Goal: Contribute content: Contribute content

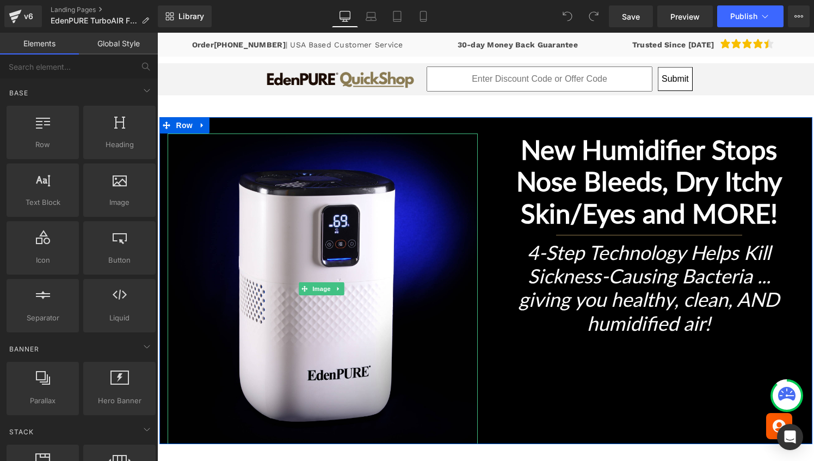
scroll to position [102, 0]
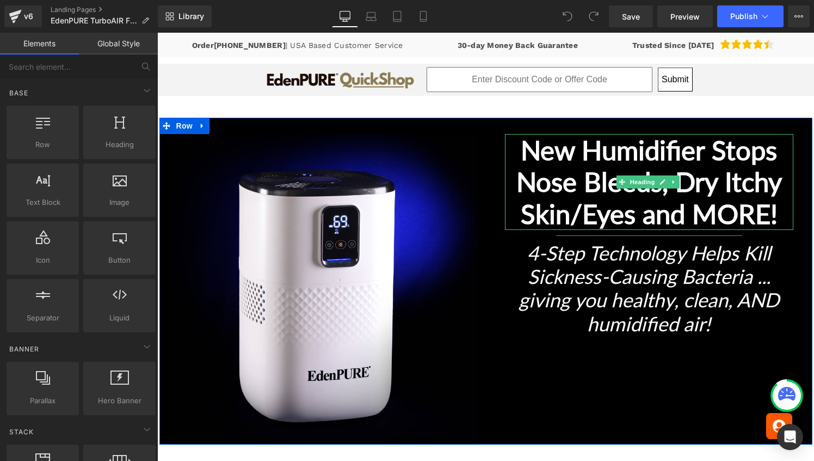
click at [573, 207] on b "New Humidifier Stops Nose Bleeds, Dry Itchy Skin/Eyes and MORE!" at bounding box center [650, 182] width 266 height 96
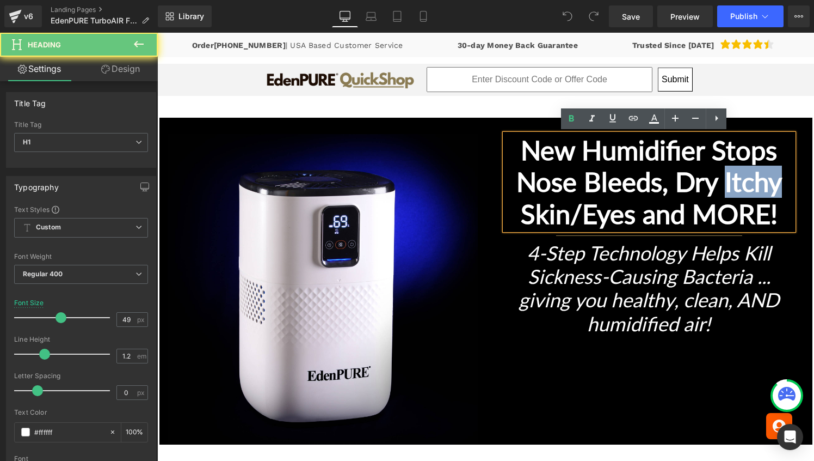
click at [573, 207] on b "New Humidifier Stops Nose Bleeds, Dry Itchy Skin/Eyes and MORE!" at bounding box center [650, 182] width 266 height 96
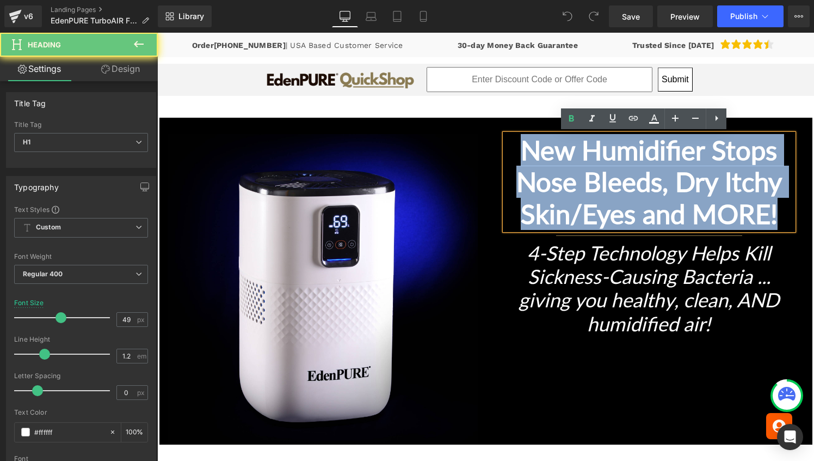
click at [573, 207] on b "New Humidifier Stops Nose Bleeds, Dry Itchy Skin/Eyes and MORE!" at bounding box center [650, 182] width 266 height 96
paste div
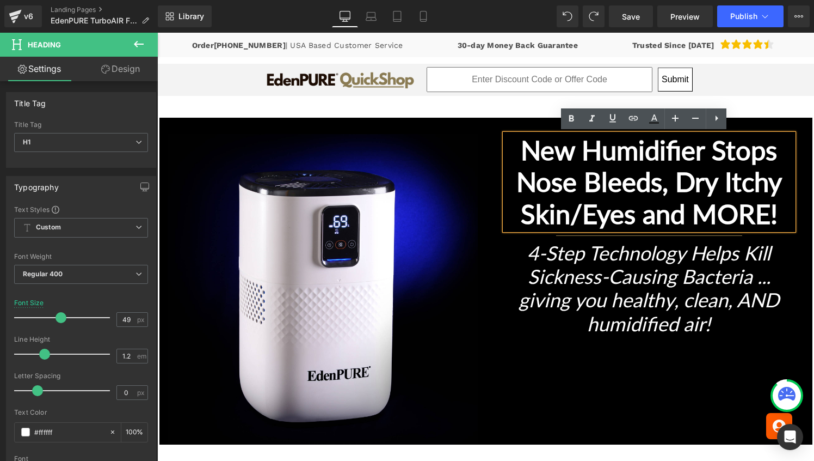
click at [571, 145] on b "New Humidifier Stops Nose Bleeds, Dry Itchy Skin/Eyes and MORE!" at bounding box center [650, 182] width 266 height 96
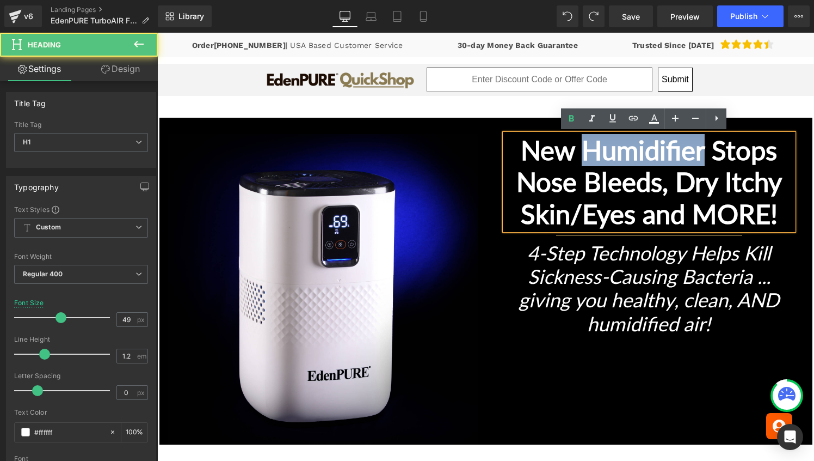
click at [571, 145] on b "New Humidifier Stops Nose Bleeds, Dry Itchy Skin/Eyes and MORE!" at bounding box center [650, 182] width 266 height 96
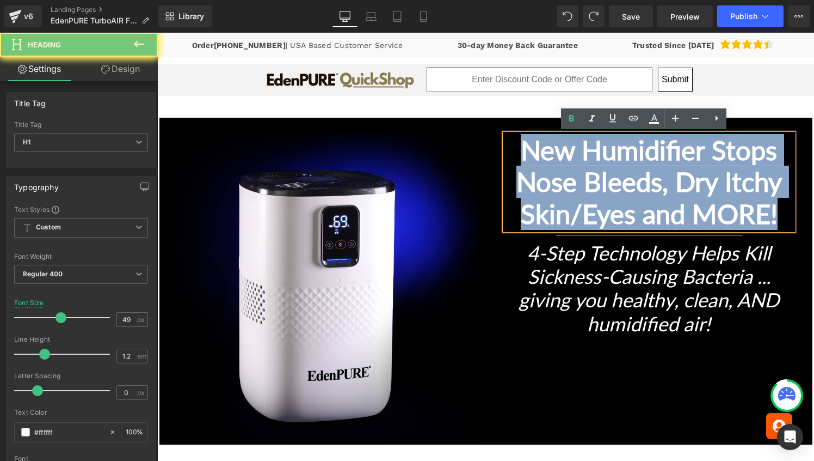
click at [571, 145] on b "New Humidifier Stops Nose Bleeds, Dry Itchy Skin/Eyes and MORE!" at bounding box center [650, 182] width 266 height 96
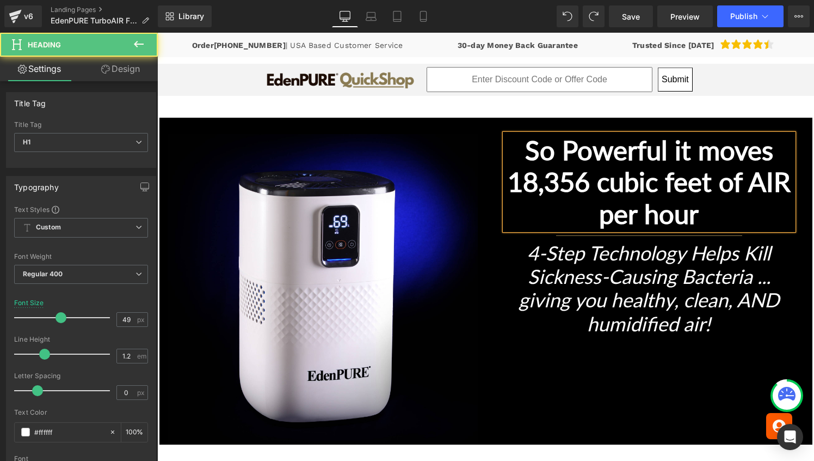
click at [574, 145] on b "So Powerful it moves 18,356 cubic feet of AIR per hour" at bounding box center [649, 182] width 283 height 96
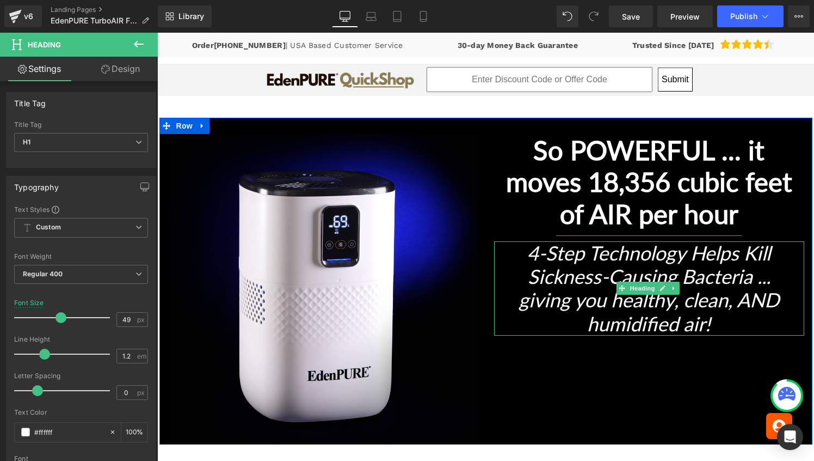
click at [557, 265] on icon "4-Step Technology Helps Kill Sickness-Causing Bacteria ... giving you healthy, …" at bounding box center [649, 288] width 261 height 95
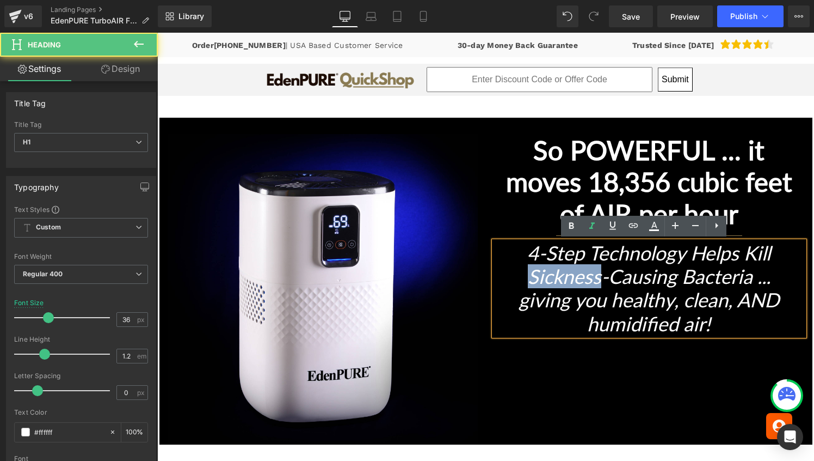
click at [557, 265] on icon "4-Step Technology Helps Kill Sickness-Causing Bacteria ... giving you healthy, …" at bounding box center [649, 288] width 261 height 95
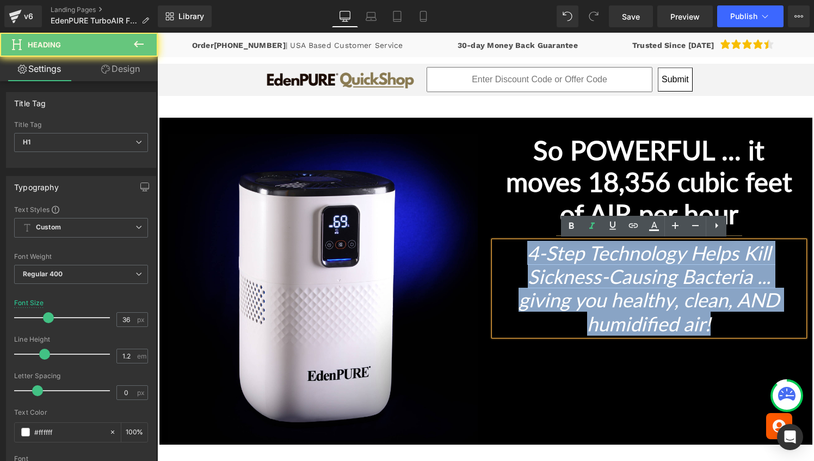
click at [557, 265] on icon "4-Step Technology Helps Kill Sickness-Causing Bacteria ... giving you healthy, …" at bounding box center [649, 288] width 261 height 95
paste div
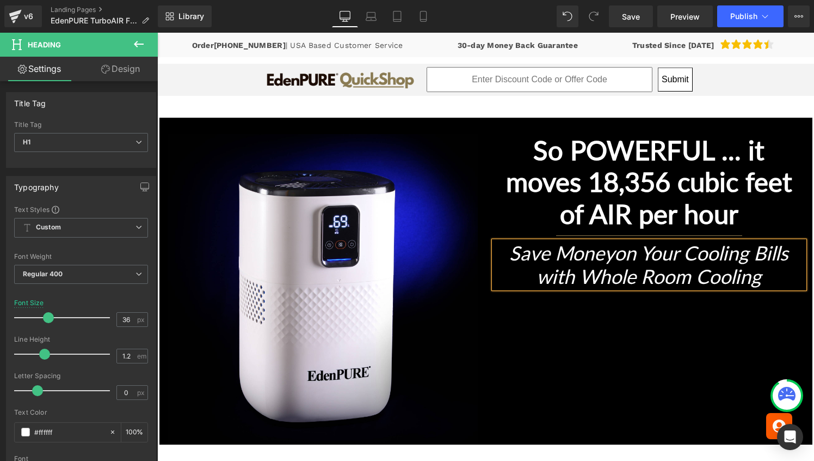
click at [630, 253] on icon "Save Moneyon Your Cooling Bills with Whole Room Cooling" at bounding box center [649, 264] width 279 height 47
click at [784, 277] on h1 "Save Money on Your Cooling Bills with Whole Room Cooling" at bounding box center [649, 264] width 289 height 47
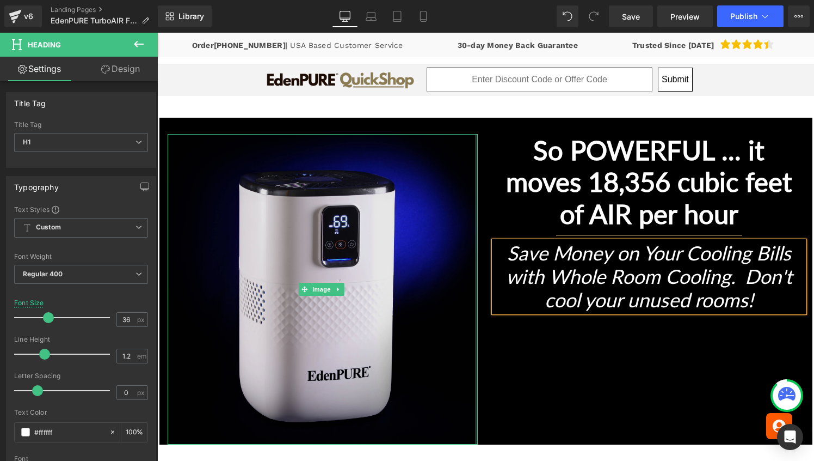
click at [475, 286] on div at bounding box center [476, 289] width 3 height 310
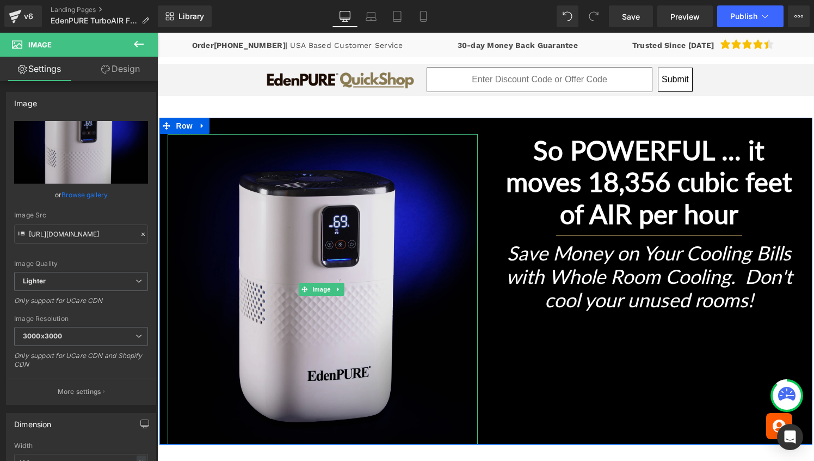
click at [346, 237] on img at bounding box center [323, 289] width 310 height 310
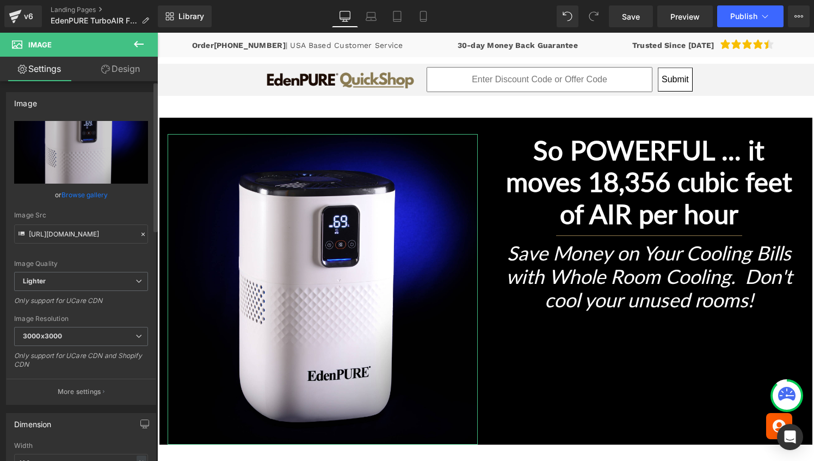
click at [91, 191] on link "Browse gallery" at bounding box center [85, 194] width 46 height 19
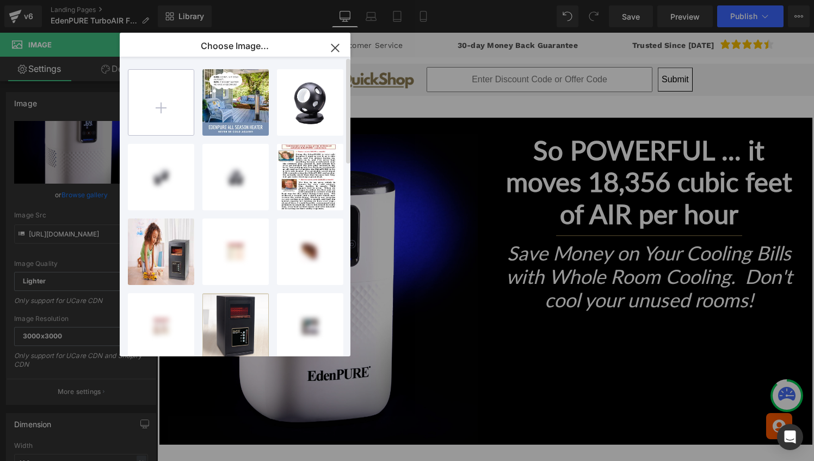
click at [152, 105] on input "file" at bounding box center [160, 102] width 65 height 65
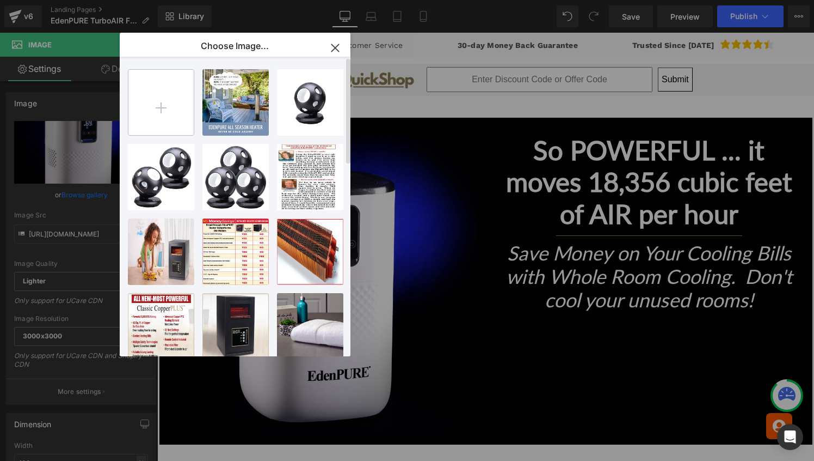
type input "C:\fakepath\EdenPURE TurboAIR Fan Main.jpg"
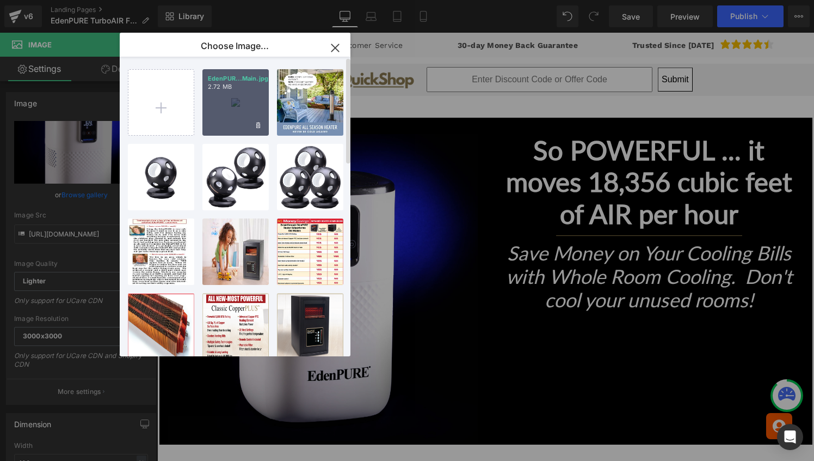
click at [257, 83] on p "2.72 MB" at bounding box center [236, 87] width 56 height 8
type input "[URL][DOMAIN_NAME]"
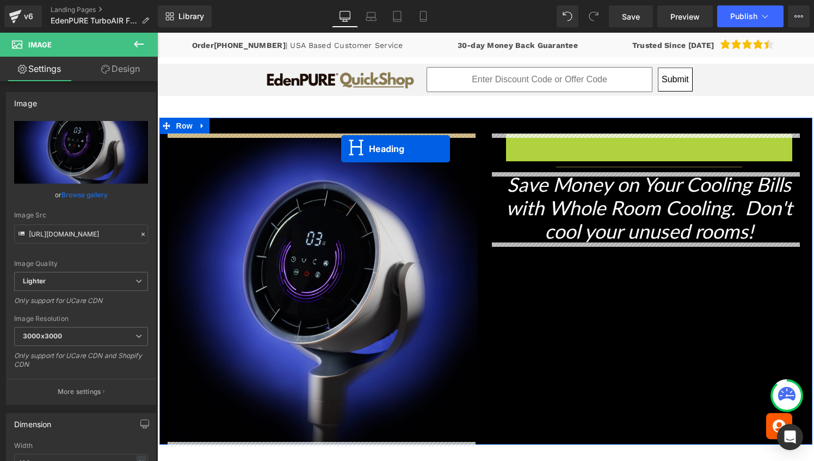
drag, startPoint x: 616, startPoint y: 179, endPoint x: 341, endPoint y: 149, distance: 276.6
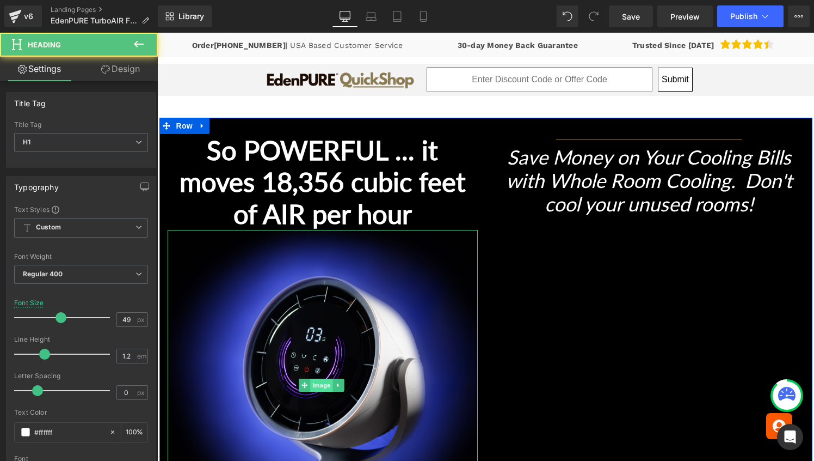
scroll to position [99, 0]
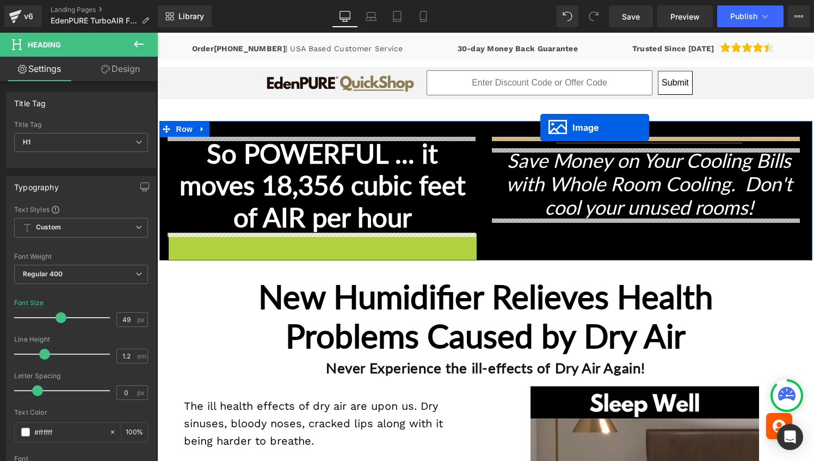
drag, startPoint x: 302, startPoint y: 388, endPoint x: 541, endPoint y: 127, distance: 352.9
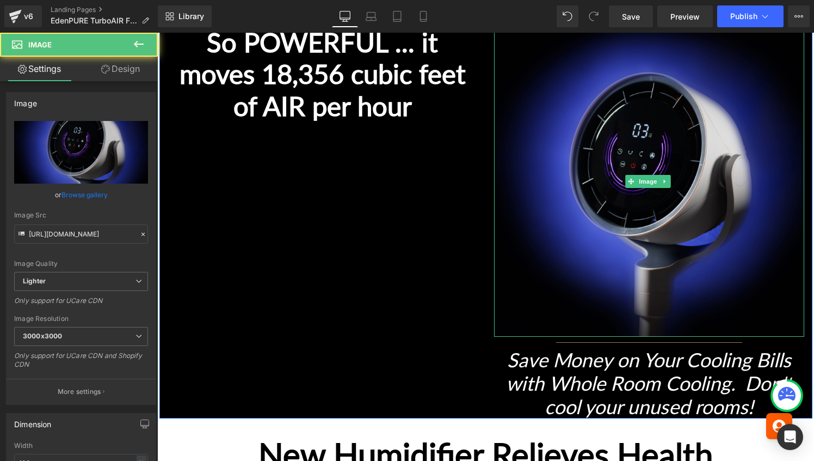
scroll to position [217, 0]
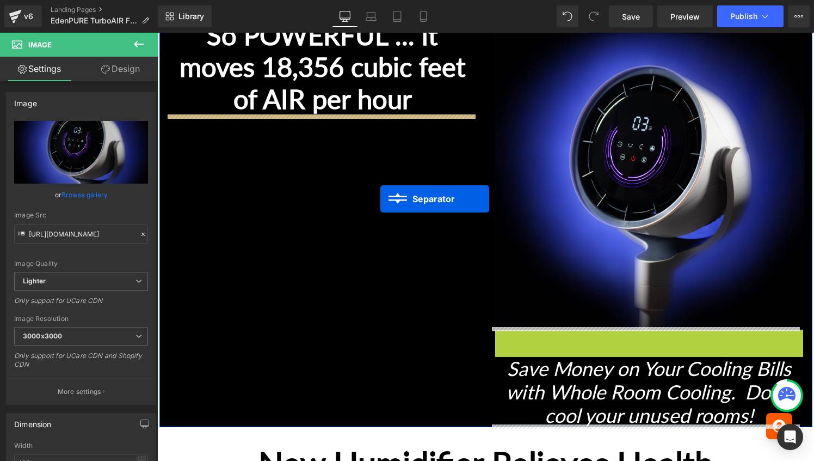
drag, startPoint x: 619, startPoint y: 331, endPoint x: 381, endPoint y: 199, distance: 272.7
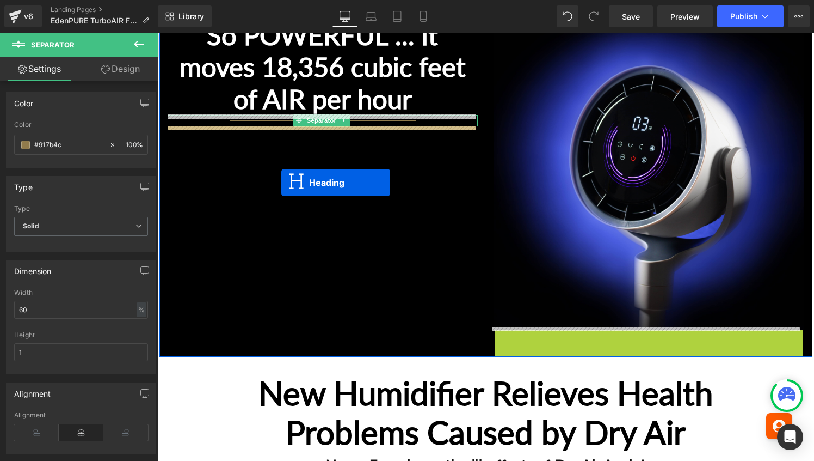
drag, startPoint x: 619, startPoint y: 363, endPoint x: 281, endPoint y: 182, distance: 382.9
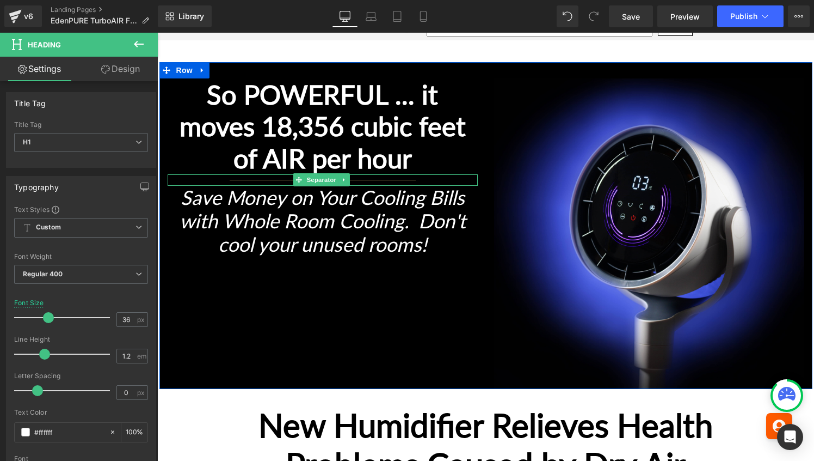
scroll to position [146, 0]
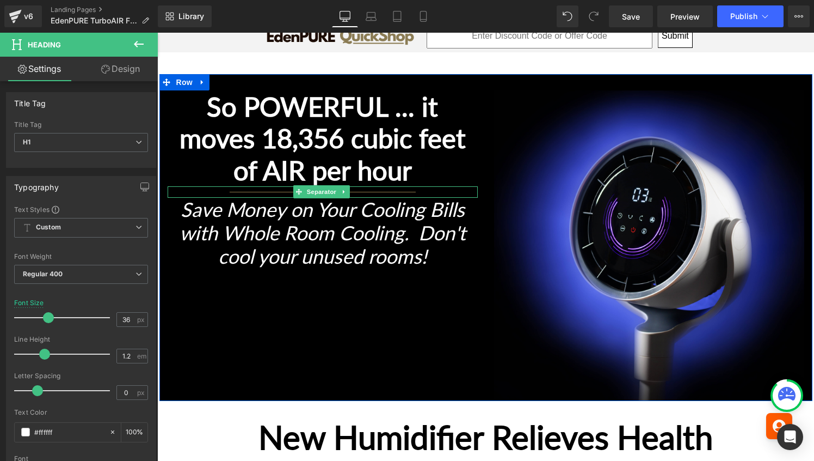
click at [386, 305] on div "So POWERFUL ... it moves 18,356 cubic feet of AIR per hour Heading Separator Sa…" at bounding box center [486, 237] width 653 height 327
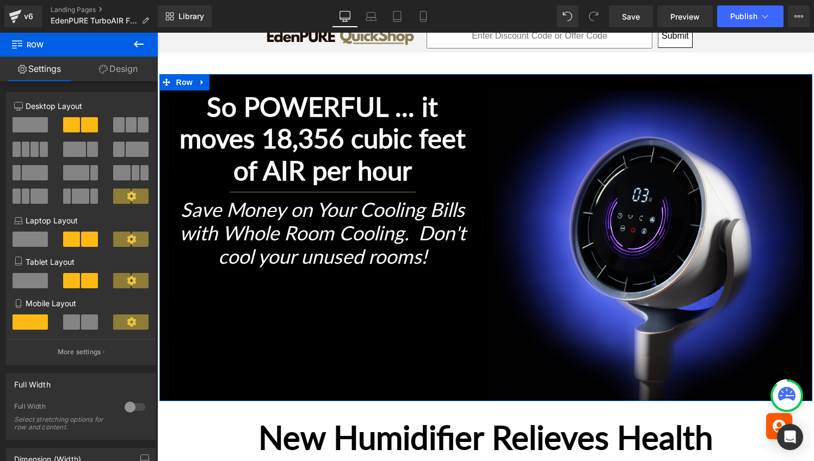
click at [359, 302] on div "So POWERFUL ... it moves 18,356 cubic feet of AIR per hour Heading Separator Sa…" at bounding box center [486, 237] width 653 height 327
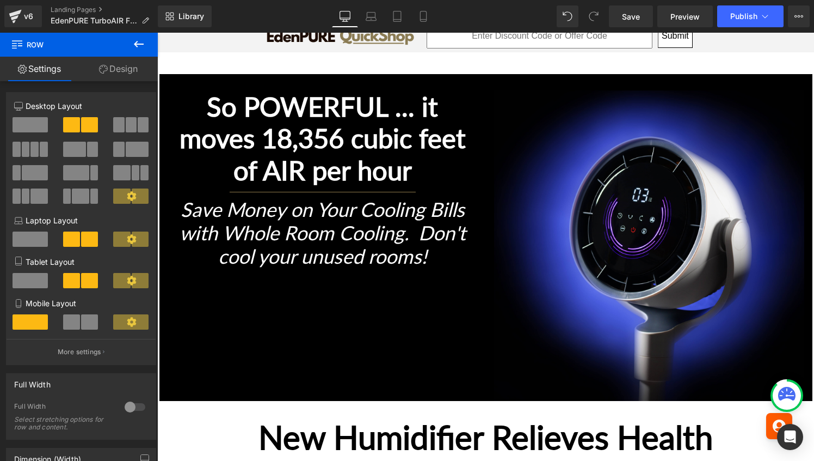
click at [136, 41] on icon at bounding box center [139, 44] width 10 height 7
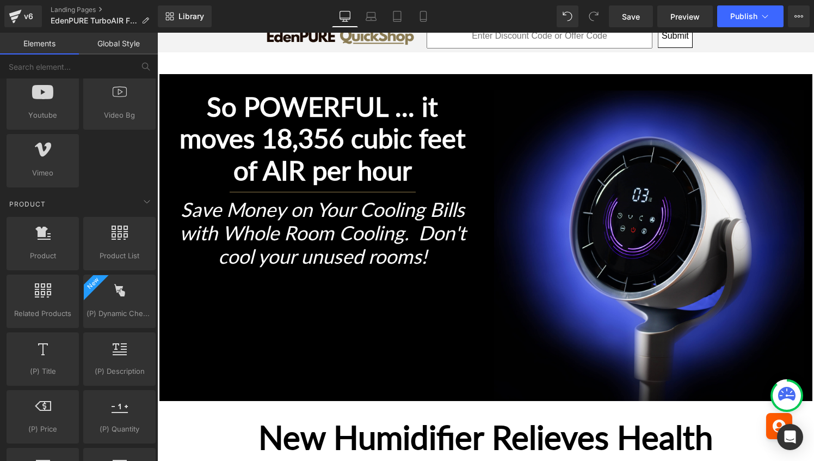
scroll to position [765, 0]
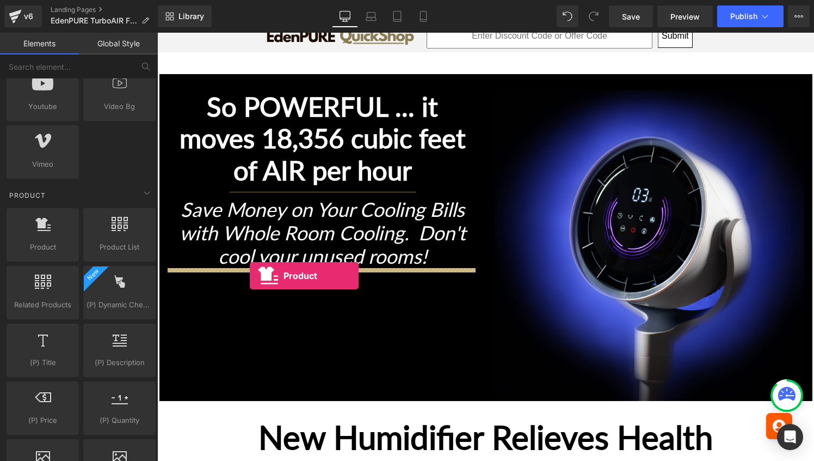
drag, startPoint x: 193, startPoint y: 260, endPoint x: 250, endPoint y: 275, distance: 58.8
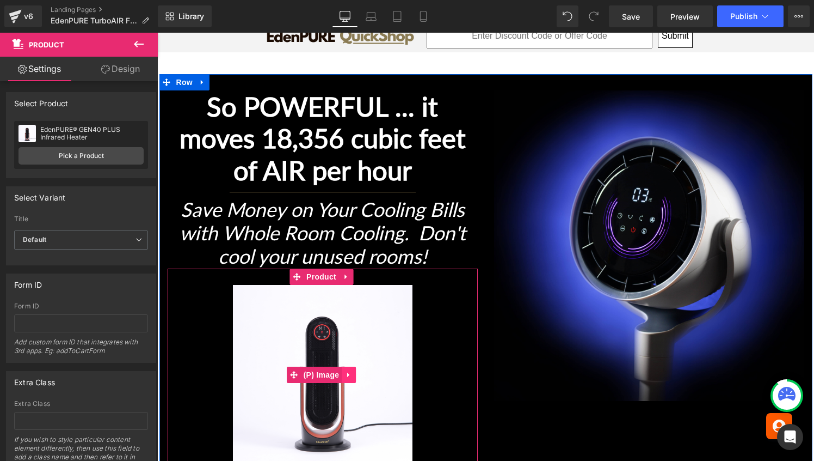
click at [349, 367] on link at bounding box center [349, 374] width 14 height 16
click at [353, 375] on icon at bounding box center [356, 375] width 8 height 8
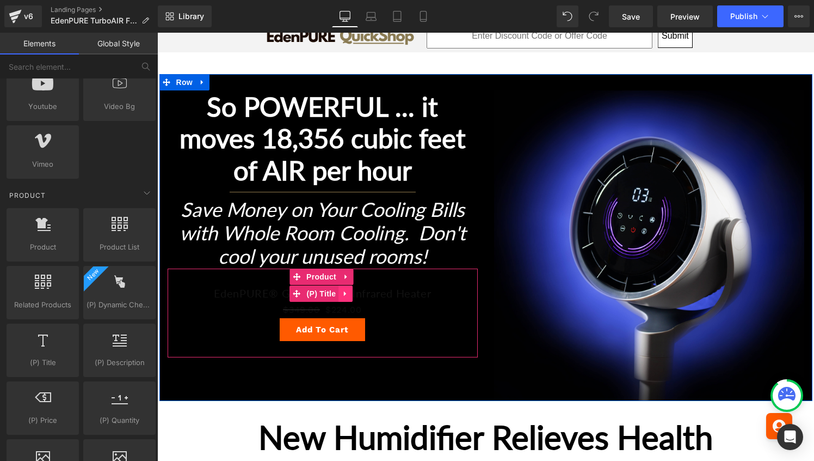
click at [344, 293] on icon at bounding box center [345, 293] width 2 height 5
click at [351, 293] on icon at bounding box center [353, 293] width 8 height 8
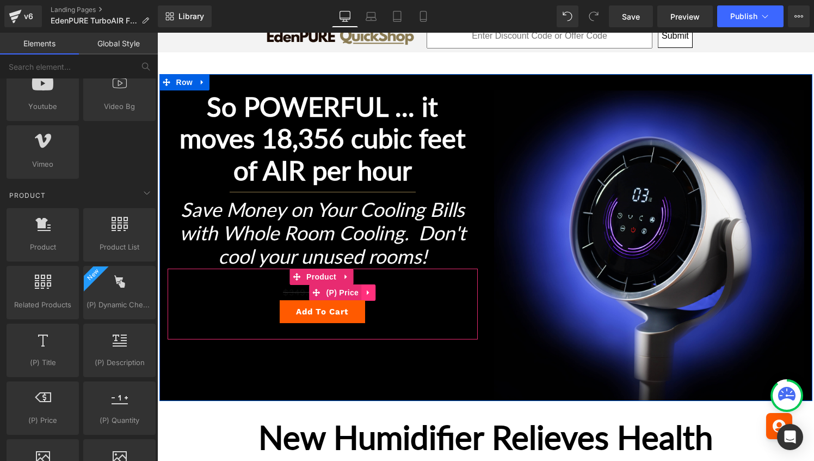
click at [367, 292] on icon at bounding box center [368, 292] width 2 height 5
click at [373, 292] on icon at bounding box center [376, 292] width 8 height 8
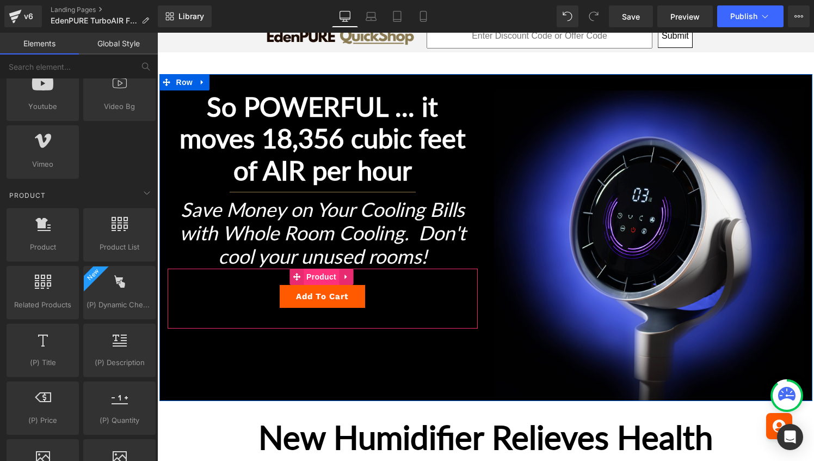
click at [311, 273] on span "Product" at bounding box center [321, 276] width 35 height 16
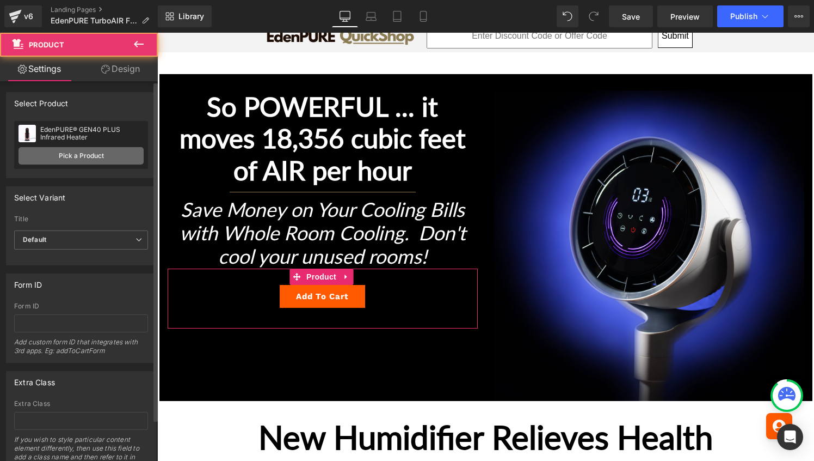
click at [110, 153] on link "Pick a Product" at bounding box center [81, 155] width 125 height 17
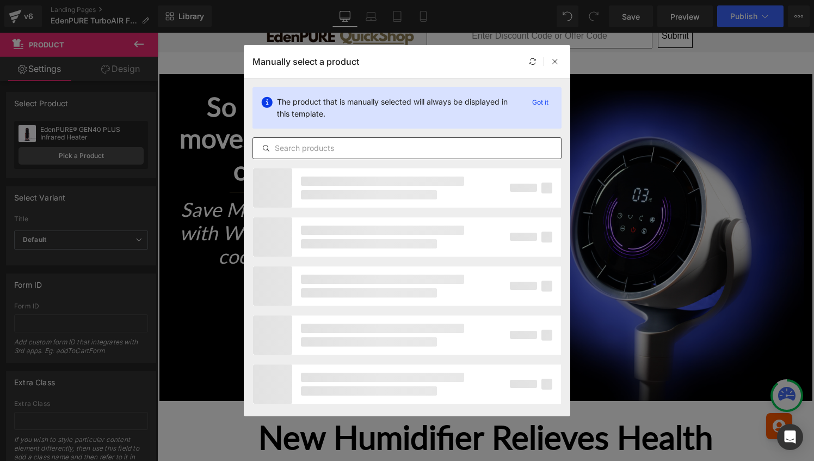
click at [320, 147] on input "text" at bounding box center [407, 148] width 308 height 13
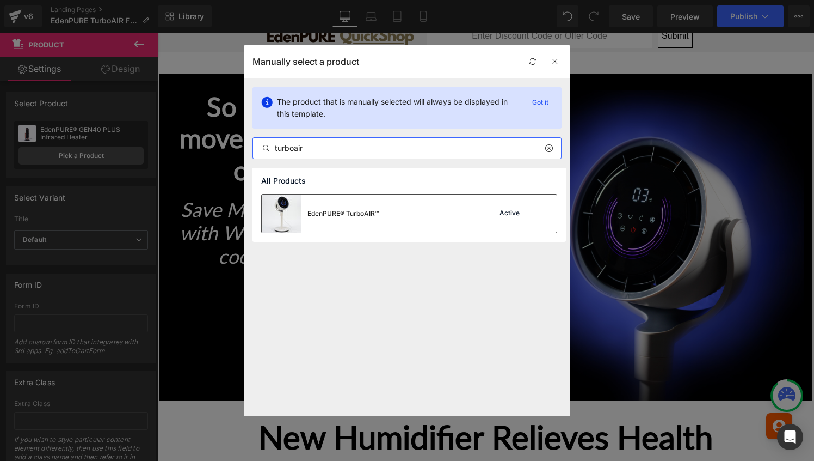
type input "turboair"
click at [370, 201] on div "EdenPURE® TurboAIR™" at bounding box center [320, 213] width 117 height 38
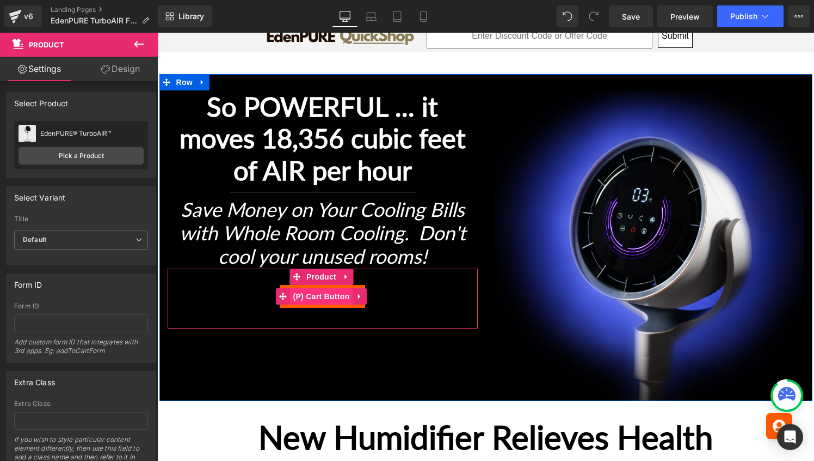
click at [312, 296] on span "(P) Cart Button" at bounding box center [321, 296] width 62 height 16
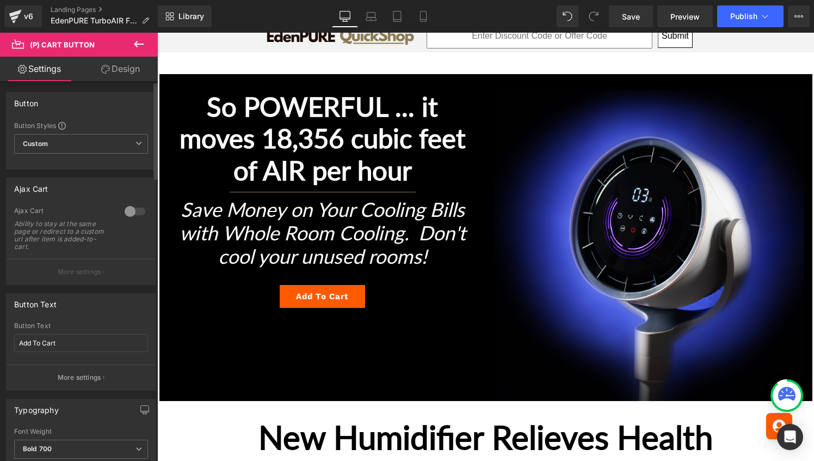
click at [127, 209] on div at bounding box center [135, 211] width 26 height 17
click at [115, 285] on div "Button Text Add To Cart Button Text Add To Cart More settings" at bounding box center [81, 338] width 163 height 106
click at [111, 275] on button "More settings" at bounding box center [81, 272] width 149 height 26
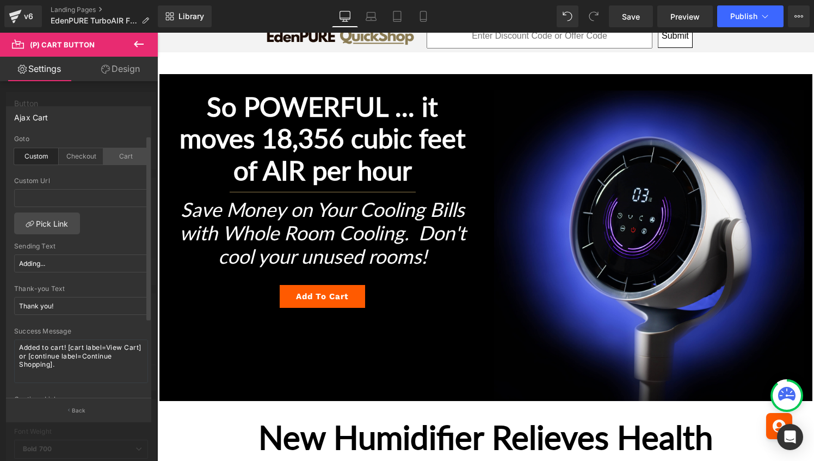
click at [126, 156] on div "Cart" at bounding box center [125, 156] width 45 height 16
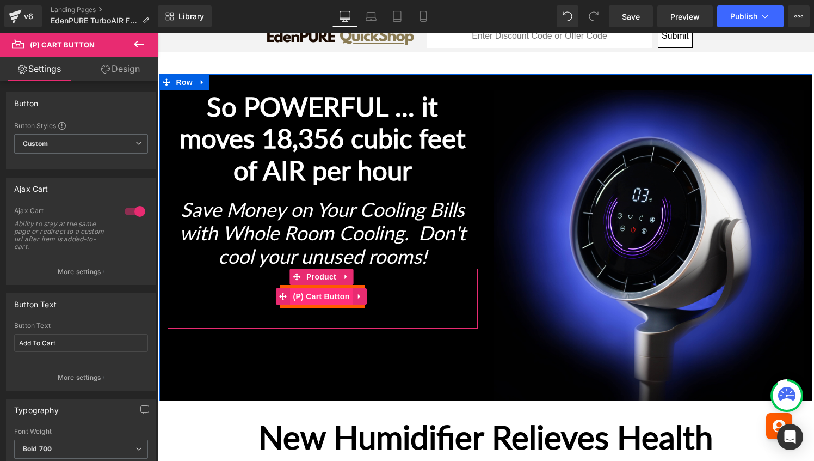
click at [323, 296] on span "(P) Cart Button" at bounding box center [321, 296] width 62 height 16
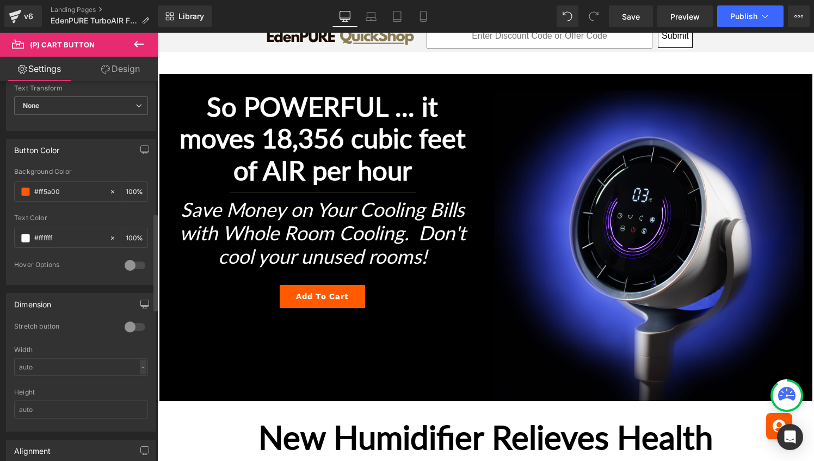
scroll to position [523, 0]
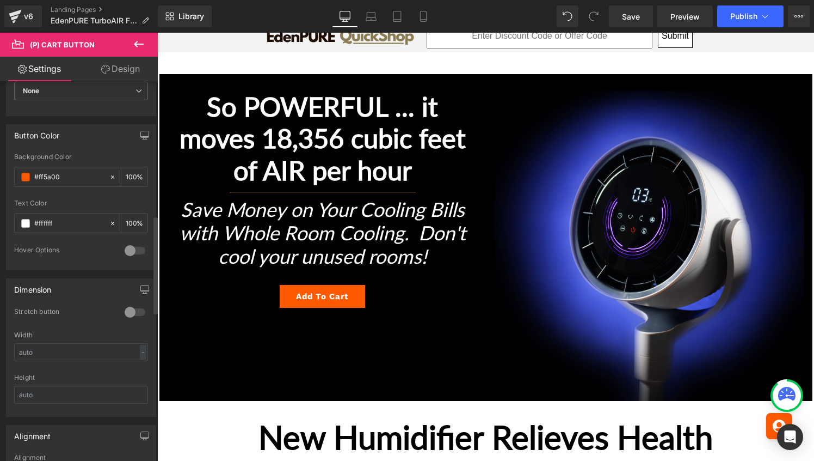
click at [131, 302] on div "Dimension 0 Stretch button 0 Stretch button 0 Stretch button 0 Stretch button W…" at bounding box center [81, 347] width 150 height 138
click at [131, 307] on div at bounding box center [135, 311] width 26 height 17
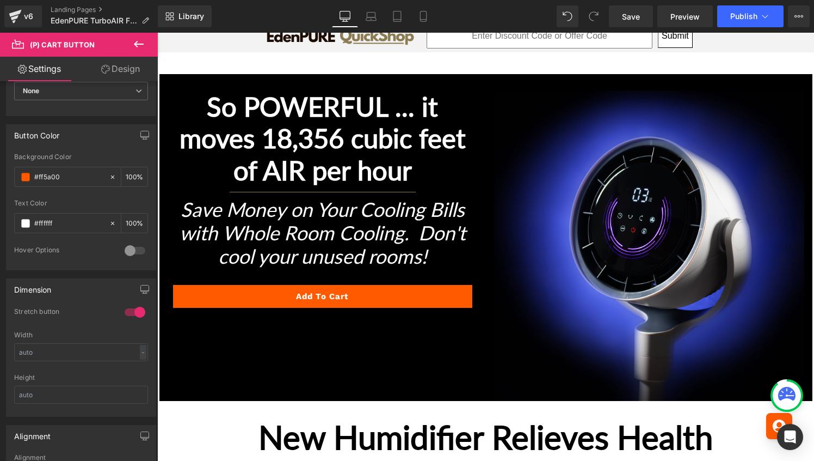
click at [136, 44] on icon at bounding box center [139, 44] width 10 height 7
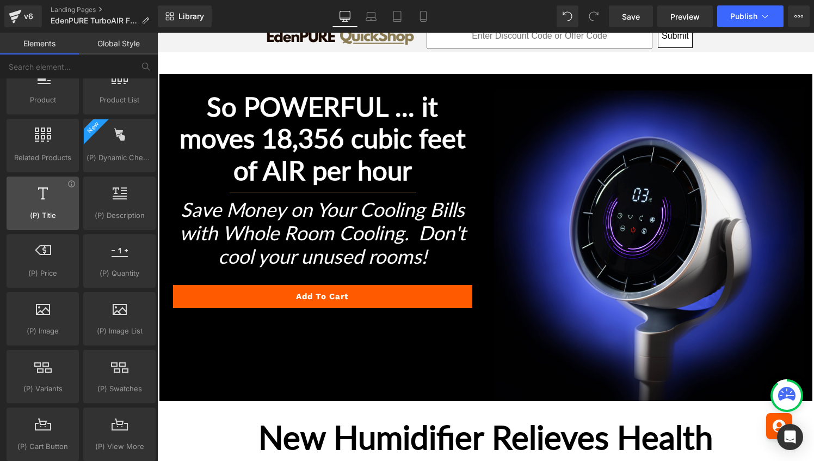
scroll to position [914, 0]
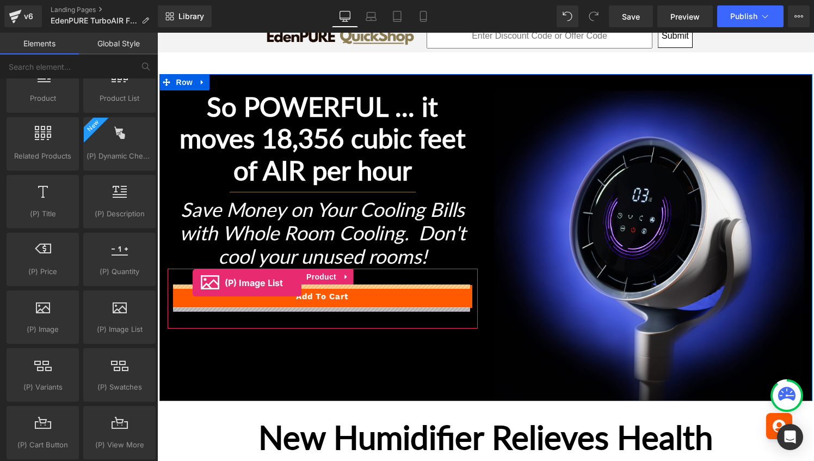
drag, startPoint x: 266, startPoint y: 348, endPoint x: 193, endPoint y: 283, distance: 98.3
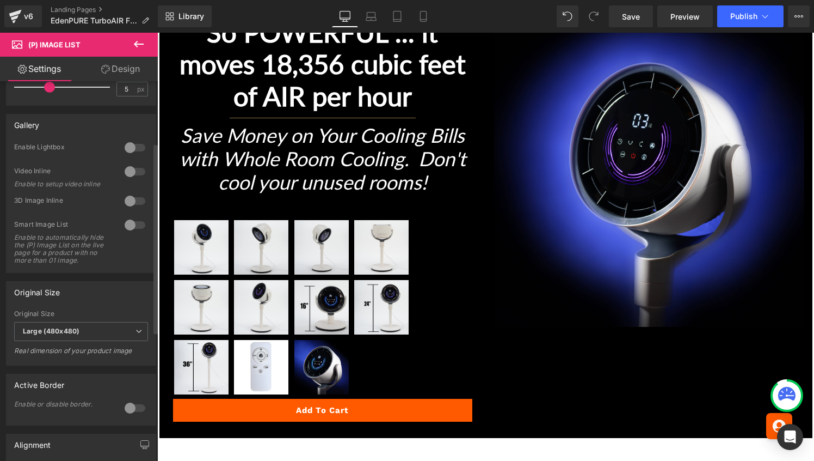
scroll to position [218, 0]
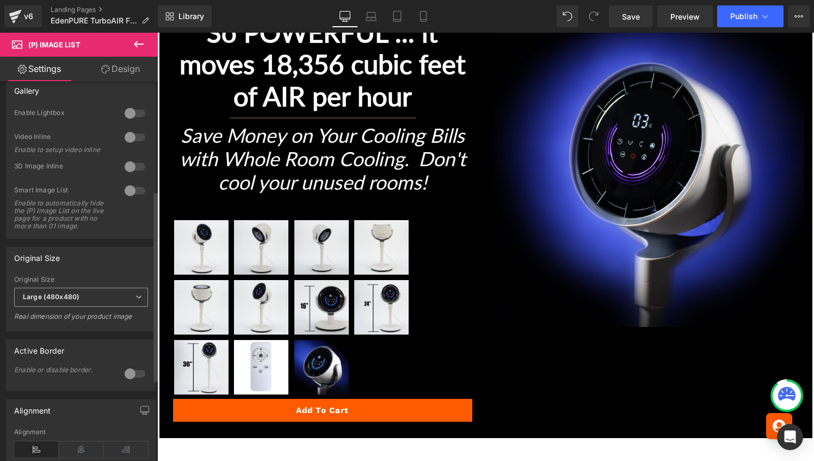
click at [76, 299] on b "Large (480x480)" at bounding box center [51, 296] width 57 height 8
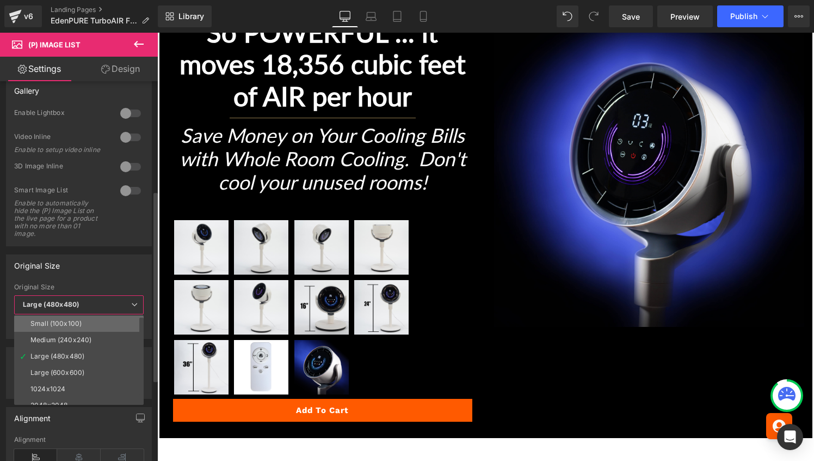
click at [75, 318] on li "Small (100x100)" at bounding box center [81, 323] width 134 height 16
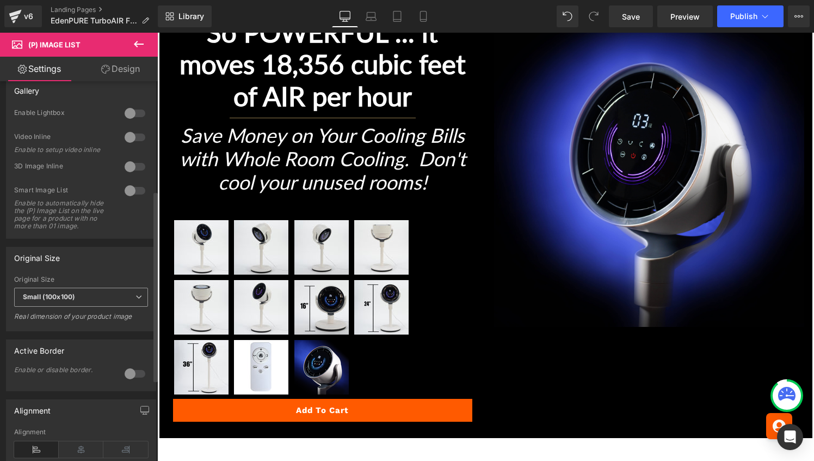
click at [78, 302] on span "Small (100x100)" at bounding box center [81, 296] width 134 height 19
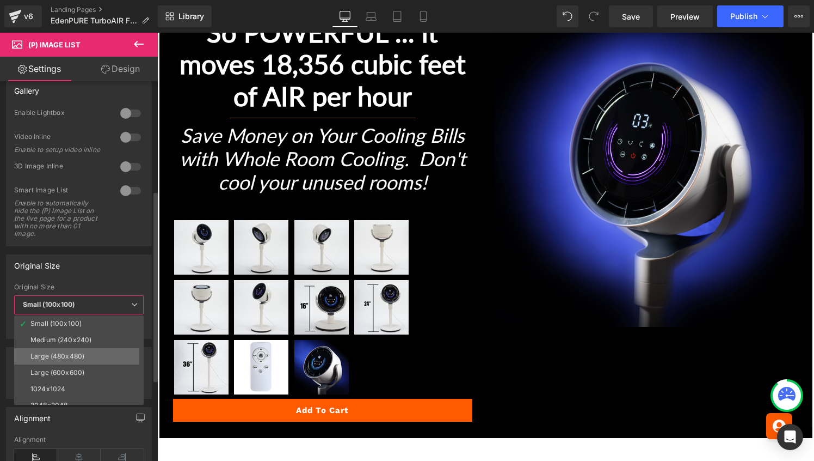
click at [78, 348] on li "Large (480x480)" at bounding box center [81, 356] width 134 height 16
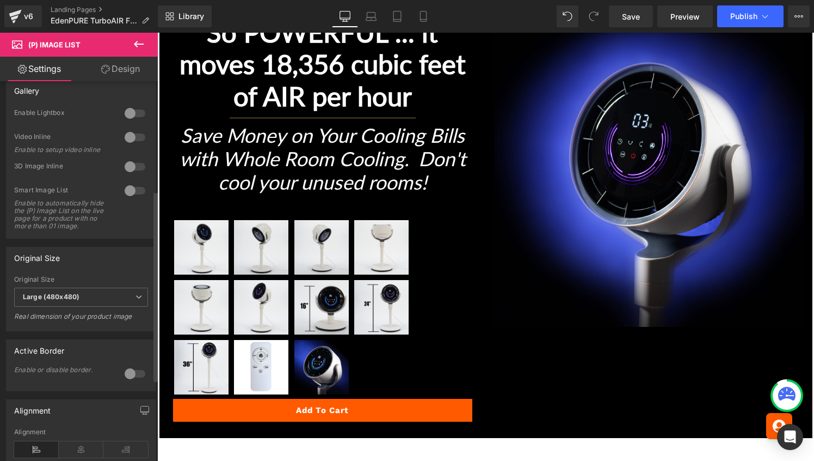
click at [128, 192] on div at bounding box center [135, 190] width 26 height 17
click at [138, 191] on div at bounding box center [135, 190] width 26 height 17
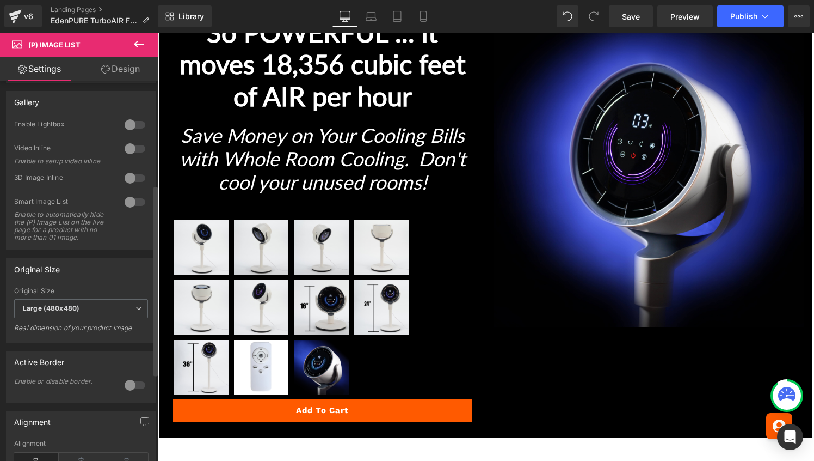
click at [126, 122] on div at bounding box center [135, 124] width 26 height 17
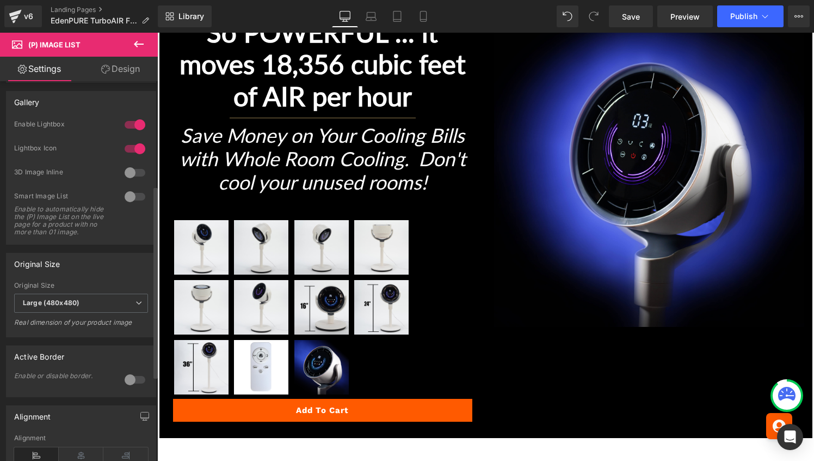
click at [133, 122] on div at bounding box center [135, 124] width 26 height 17
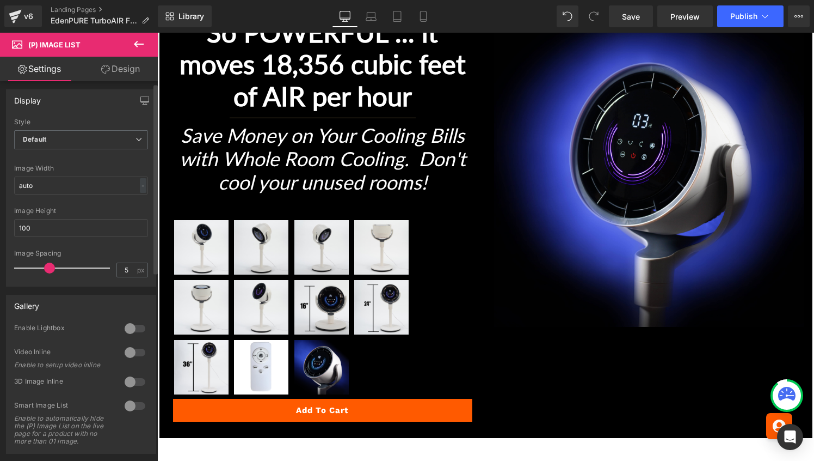
scroll to position [4, 0]
click at [113, 140] on span "Default" at bounding box center [81, 138] width 134 height 19
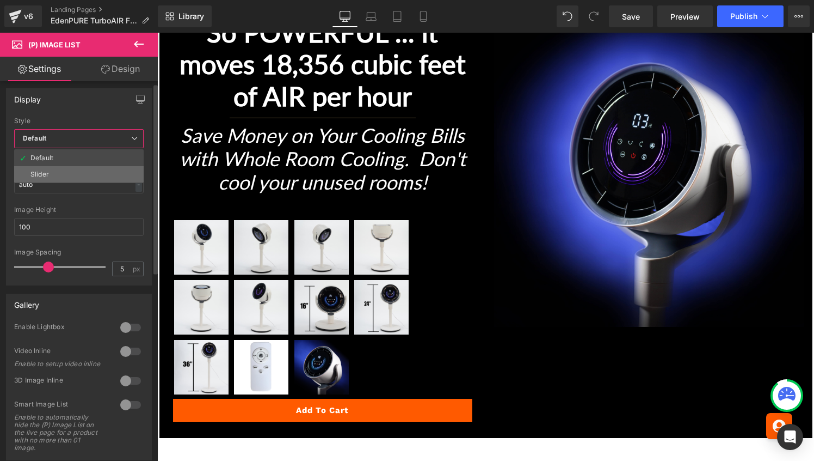
drag, startPoint x: 102, startPoint y: 165, endPoint x: 104, endPoint y: 174, distance: 8.5
click at [104, 174] on ul "Default Slider" at bounding box center [79, 166] width 130 height 34
click at [104, 174] on li "Slider" at bounding box center [79, 174] width 130 height 16
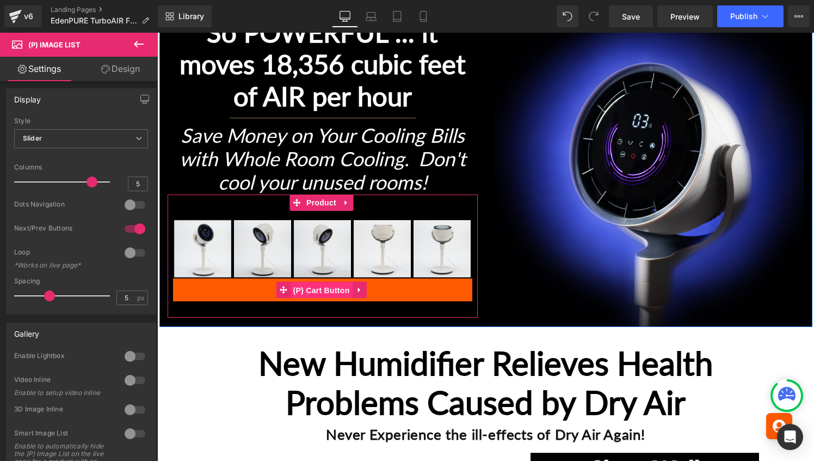
click at [307, 290] on span "(P) Cart Button" at bounding box center [321, 290] width 62 height 16
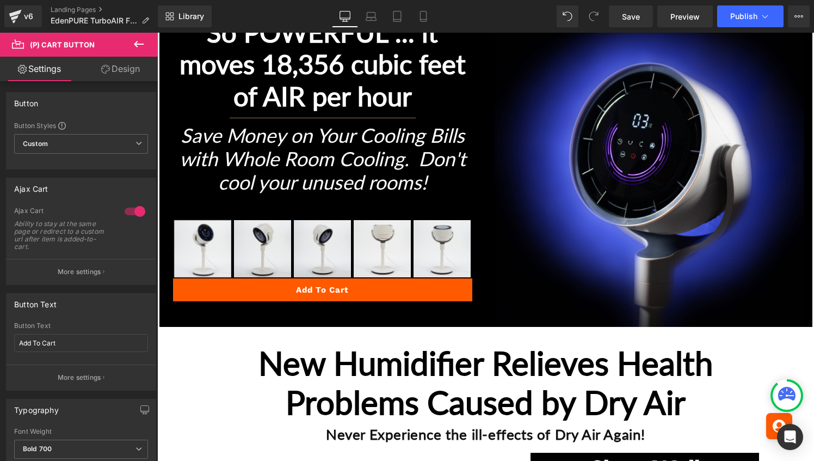
click at [133, 68] on link "Design" at bounding box center [120, 69] width 79 height 24
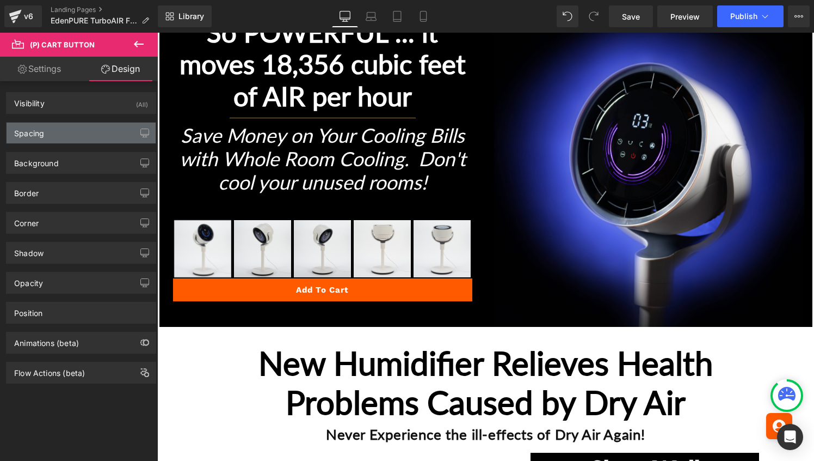
click at [88, 141] on div "Spacing" at bounding box center [81, 132] width 149 height 21
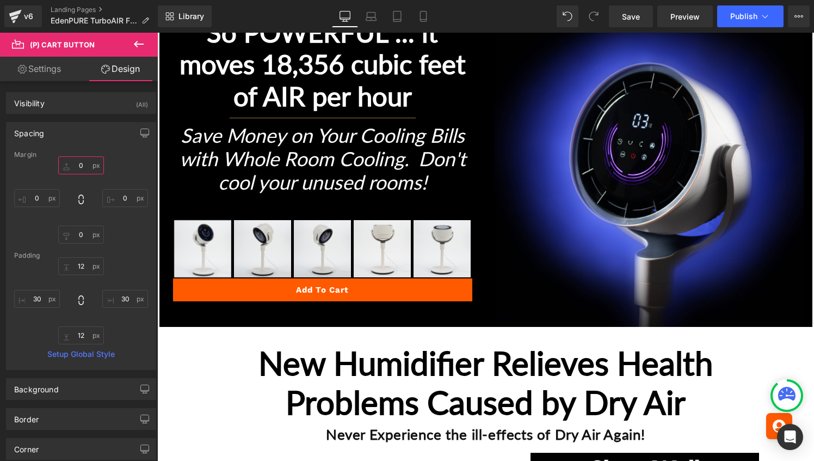
click at [71, 167] on input "0" at bounding box center [81, 165] width 46 height 18
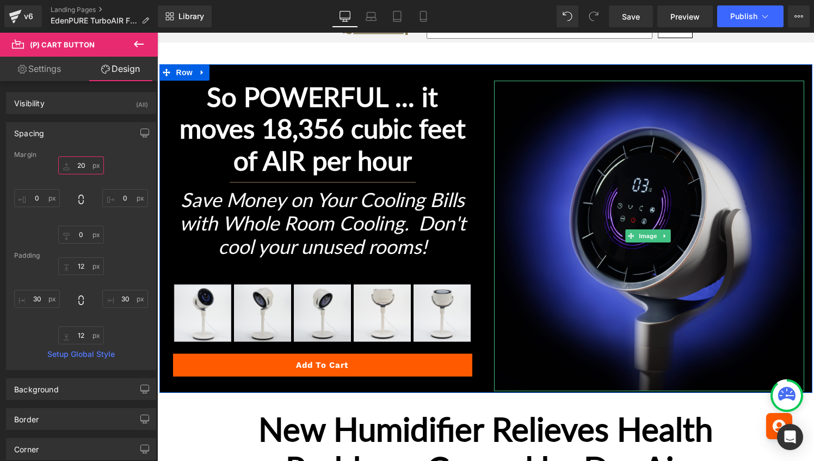
scroll to position [156, 0]
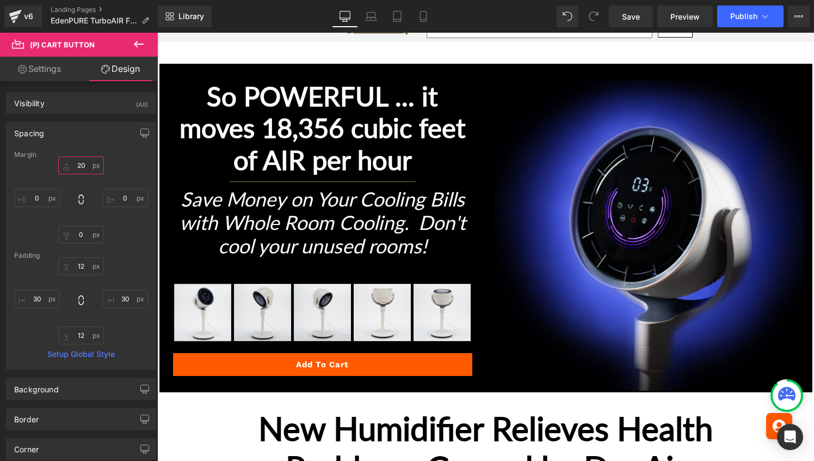
type input "20"
click at [138, 42] on icon at bounding box center [138, 44] width 13 height 13
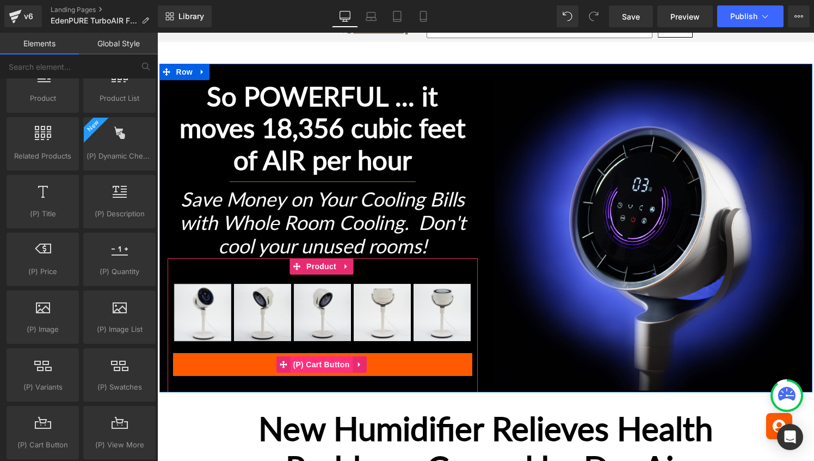
click at [314, 361] on span "(P) Cart Button" at bounding box center [321, 364] width 62 height 16
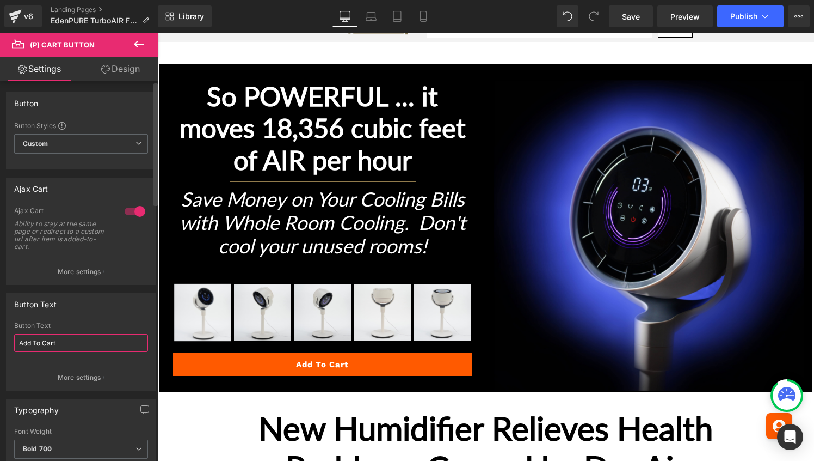
click at [69, 341] on input "Add To Cart" at bounding box center [81, 343] width 134 height 18
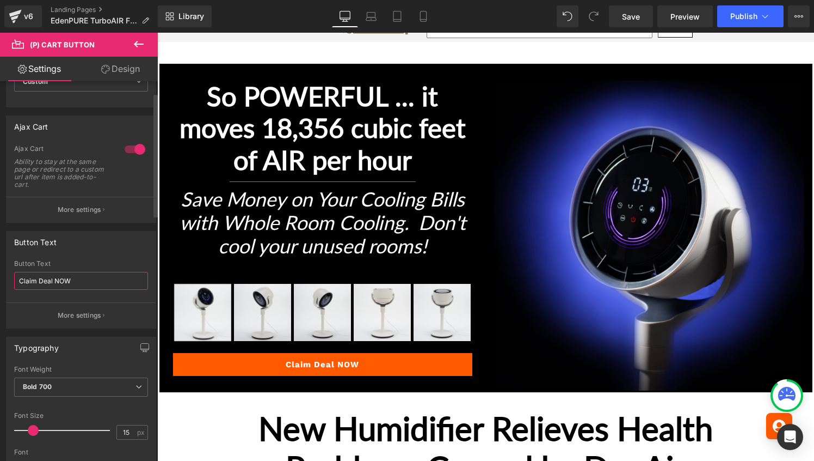
scroll to position [87, 0]
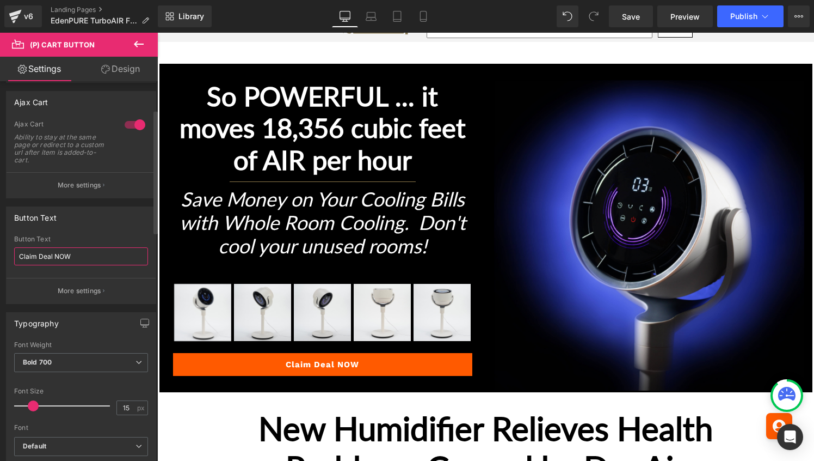
type input "Claim Deal NOW"
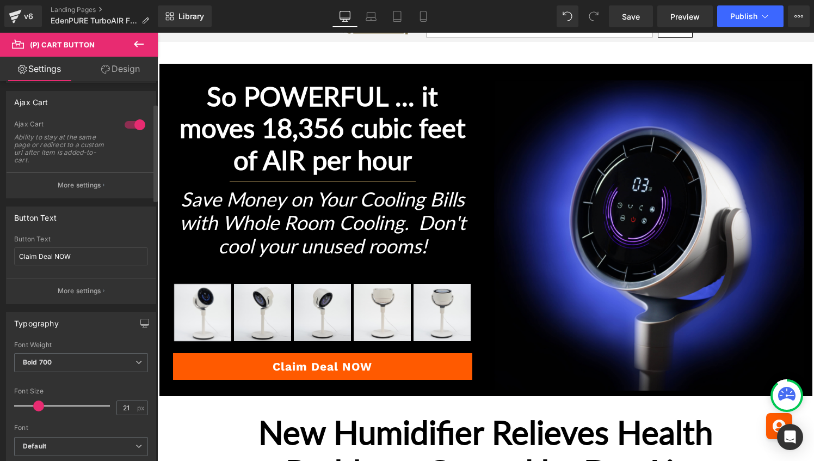
type input "22"
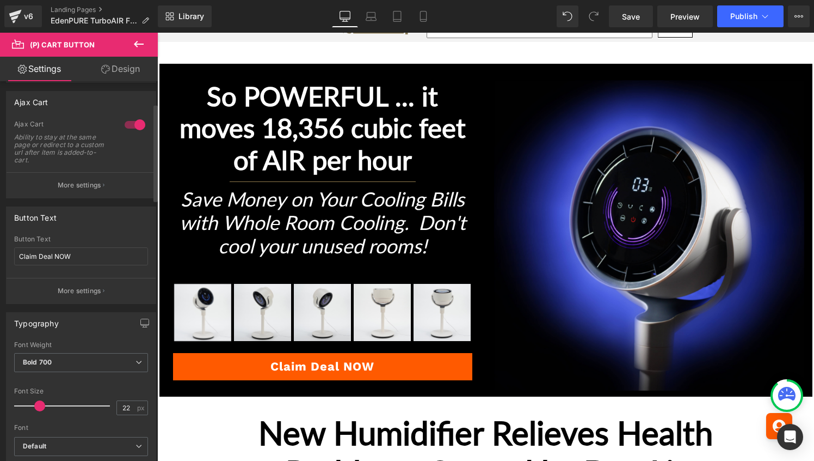
drag, startPoint x: 33, startPoint y: 404, endPoint x: 39, endPoint y: 404, distance: 6.0
click at [39, 404] on span at bounding box center [39, 405] width 11 height 11
click at [624, 15] on span "Save" at bounding box center [631, 16] width 18 height 11
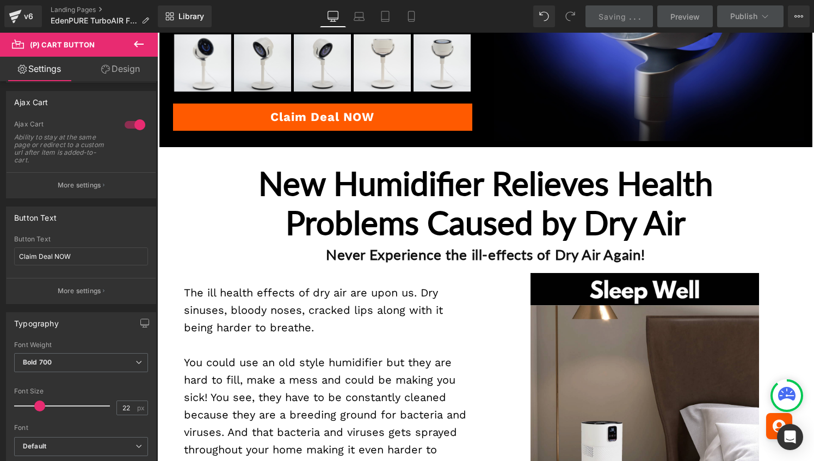
scroll to position [407, 0]
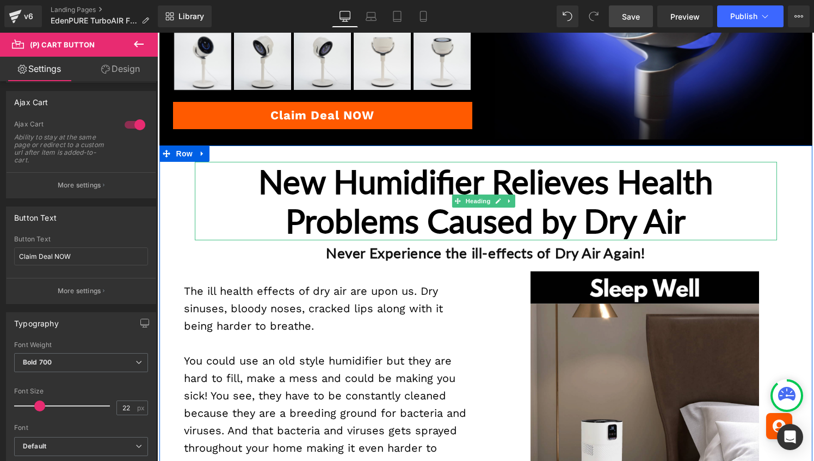
click at [470, 175] on h1 "New Humidifier Relieves Health Problems Caused by Dry Air" at bounding box center [486, 201] width 582 height 78
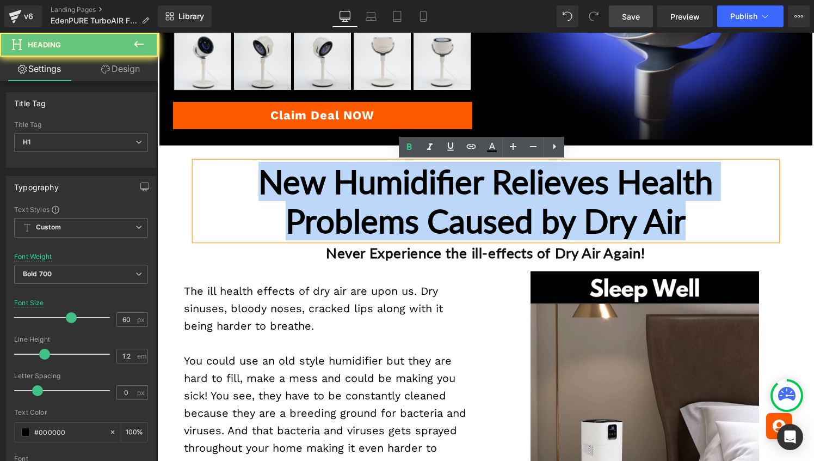
click at [470, 175] on h1 "New Humidifier Relieves Health Problems Caused by Dry Air" at bounding box center [486, 201] width 582 height 78
paste div
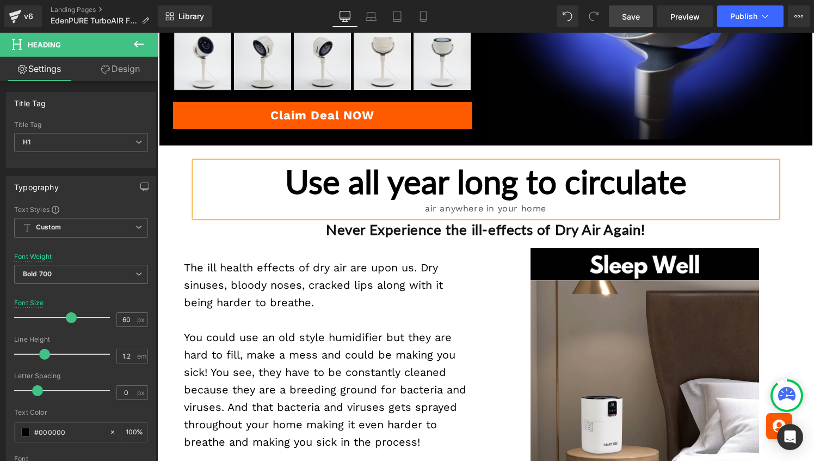
click at [416, 210] on div "air anywhere in your home" at bounding box center [486, 209] width 582 height 16
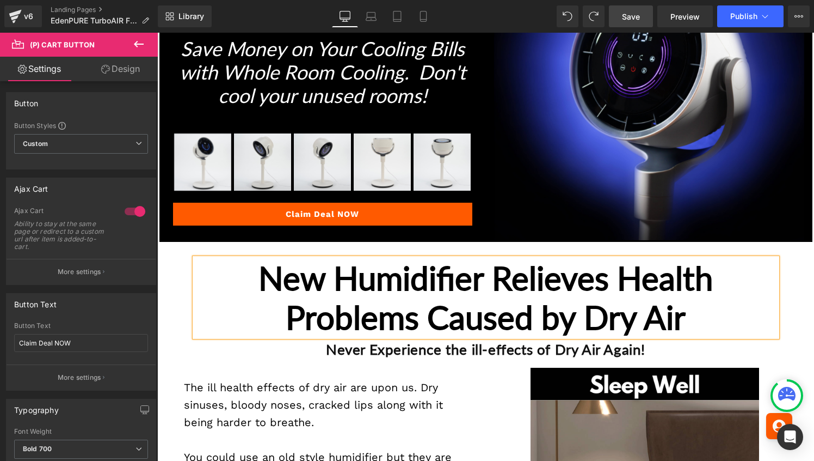
scroll to position [210, 0]
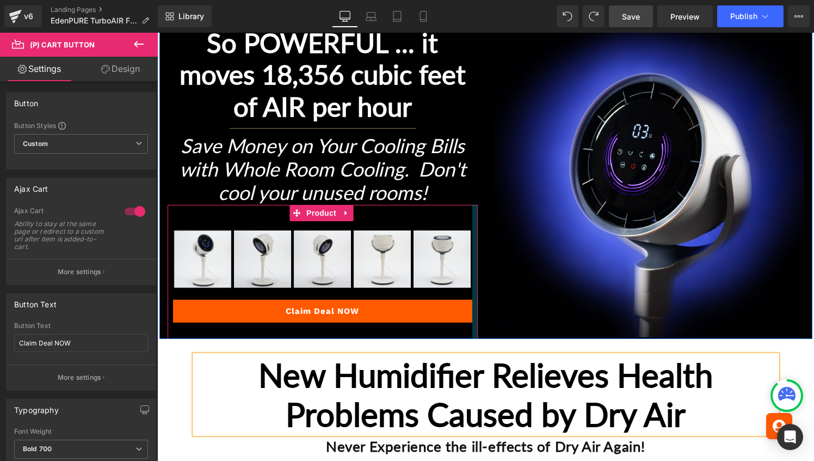
type input "22"
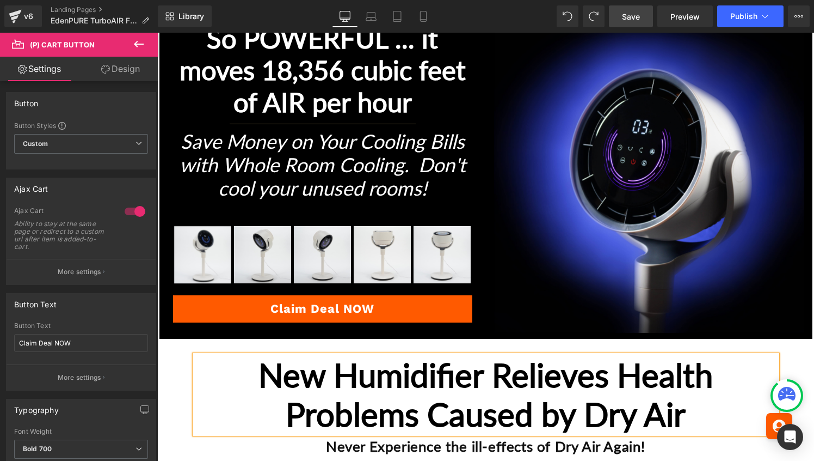
click at [439, 412] on div "Rendering Content" at bounding box center [407, 418] width 67 height 12
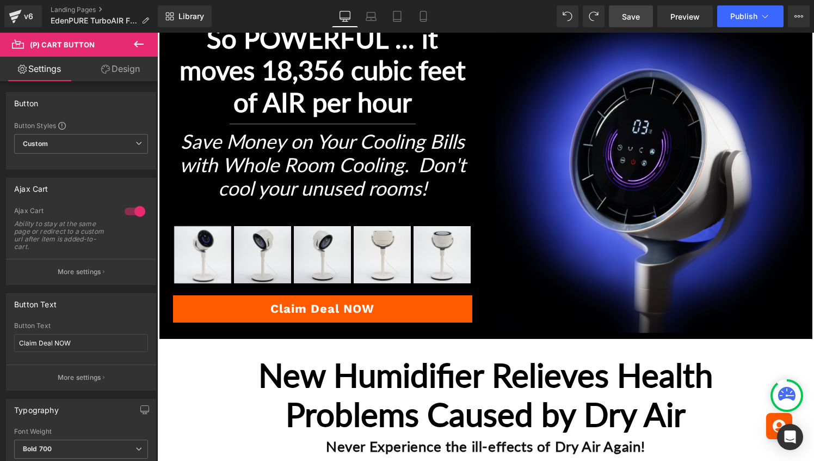
click at [439, 412] on div "Rendering Content" at bounding box center [407, 418] width 67 height 12
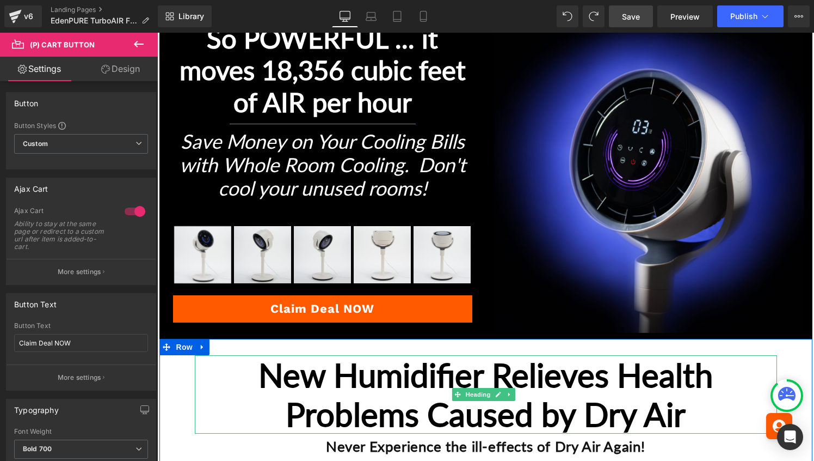
click at [435, 388] on h1 "New Humidifier Relieves Health Problems Caused by Dry Air" at bounding box center [486, 394] width 582 height 78
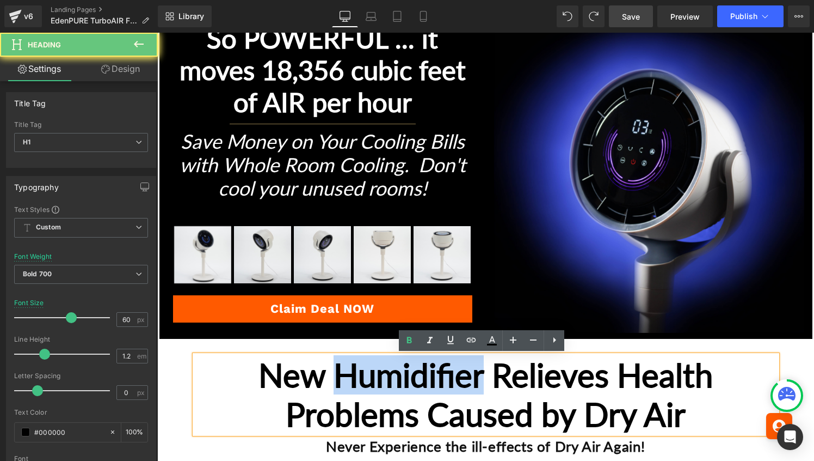
click at [435, 388] on h1 "New Humidifier Relieves Health Problems Caused by Dry Air" at bounding box center [486, 394] width 582 height 78
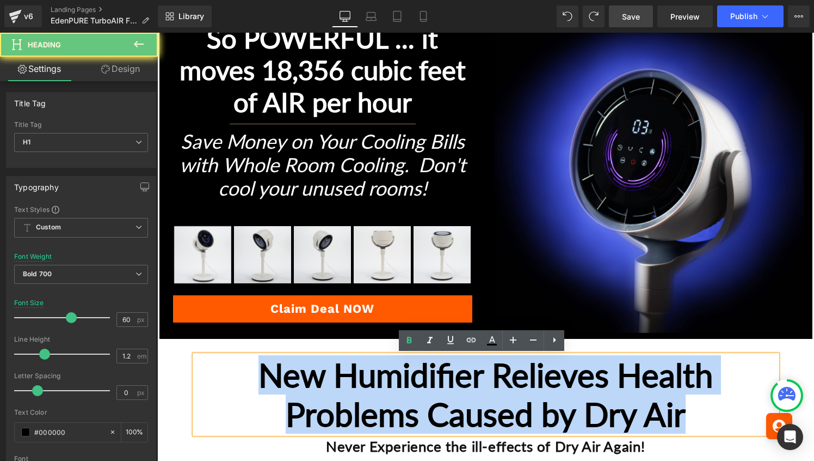
click at [435, 388] on h1 "New Humidifier Relieves Health Problems Caused by Dry Air" at bounding box center [486, 394] width 582 height 78
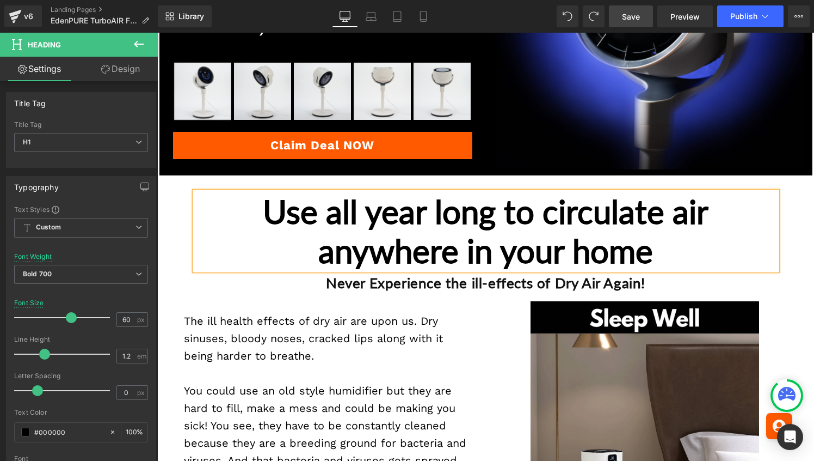
scroll to position [384, 0]
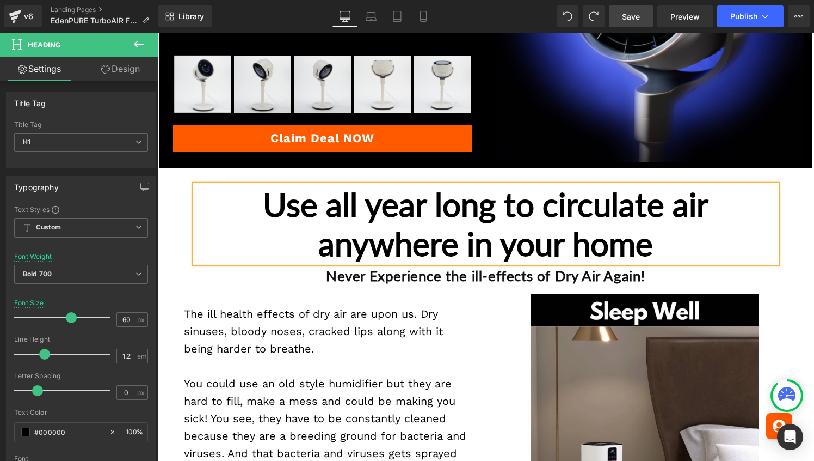
click at [461, 269] on div "Never Experience the ill-effects of Dry Air Again! Heading" at bounding box center [486, 276] width 582 height 26
click at [461, 269] on strong "Never Experience the ill-effects of Dry Air Again!" at bounding box center [486, 275] width 320 height 17
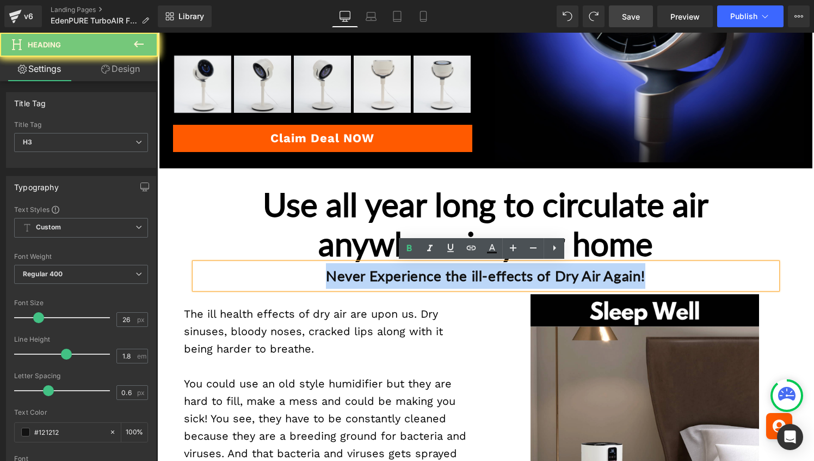
click at [461, 269] on strong "Never Experience the ill-effects of Dry Air Again!" at bounding box center [486, 275] width 320 height 17
paste div
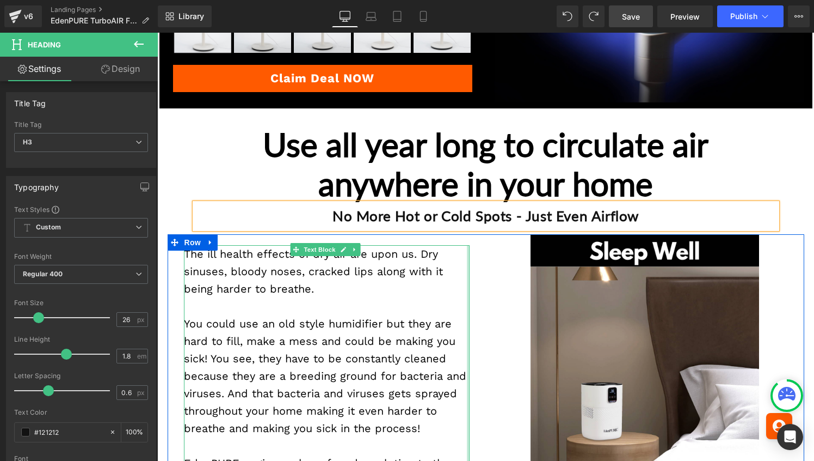
scroll to position [445, 0]
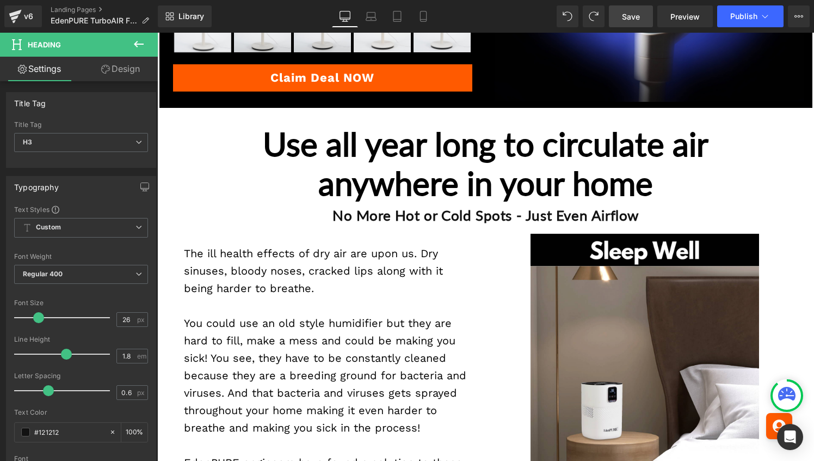
click at [139, 40] on icon at bounding box center [138, 44] width 13 height 13
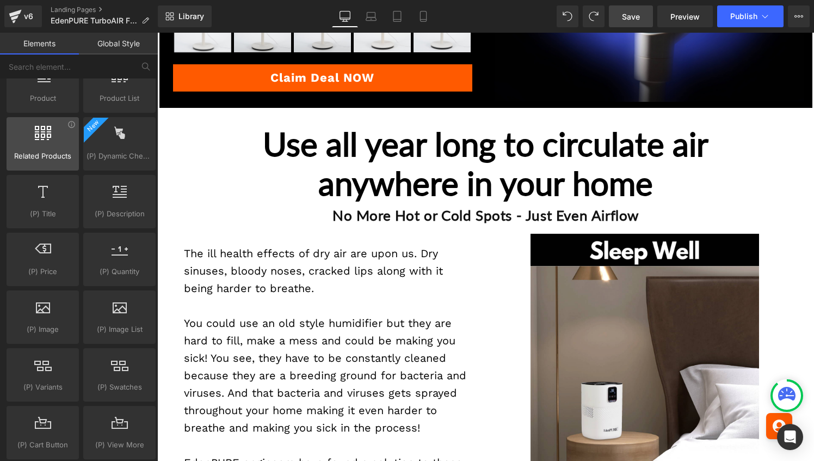
scroll to position [0, 0]
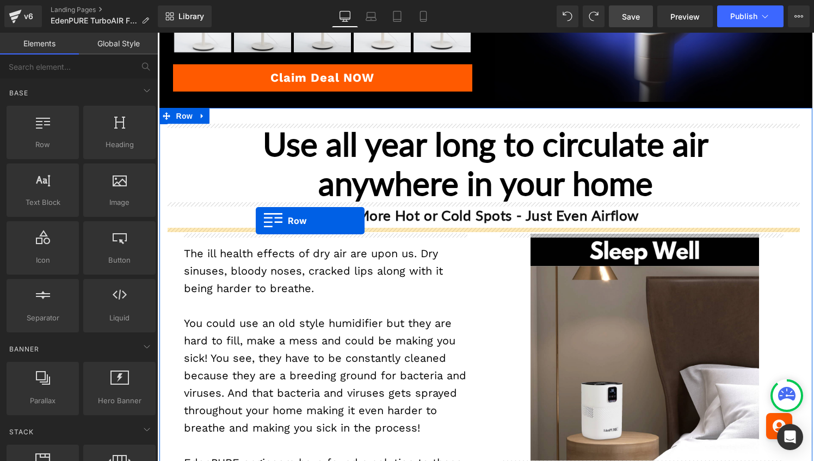
drag, startPoint x: 209, startPoint y: 161, endPoint x: 256, endPoint y: 221, distance: 76.4
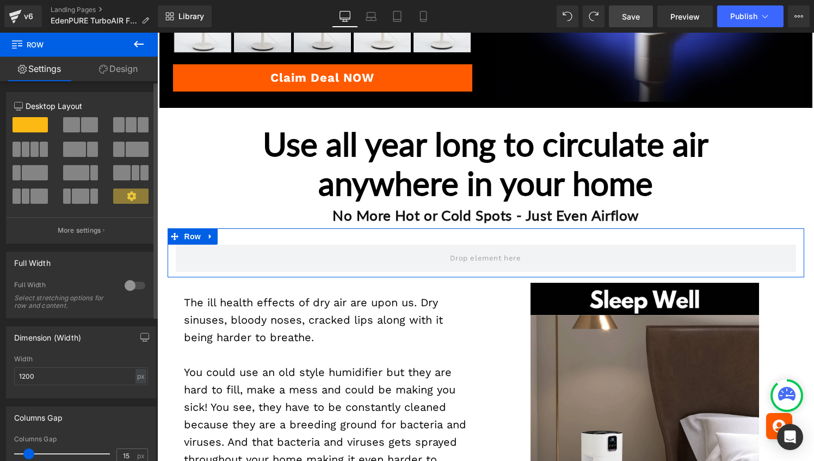
click at [34, 146] on span at bounding box center [34, 149] width 8 height 15
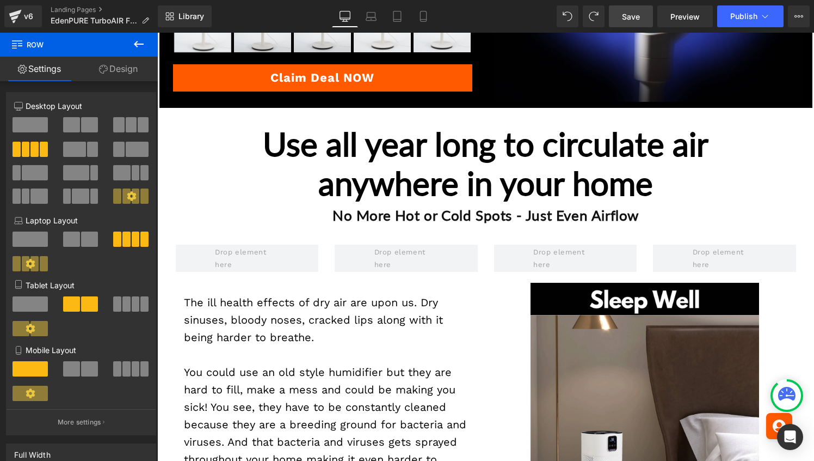
click at [140, 41] on icon at bounding box center [138, 44] width 13 height 13
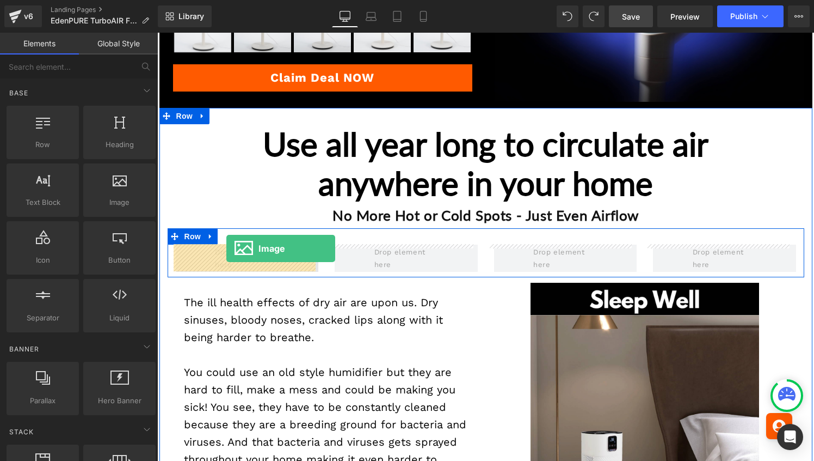
drag, startPoint x: 258, startPoint y: 223, endPoint x: 226, endPoint y: 248, distance: 40.7
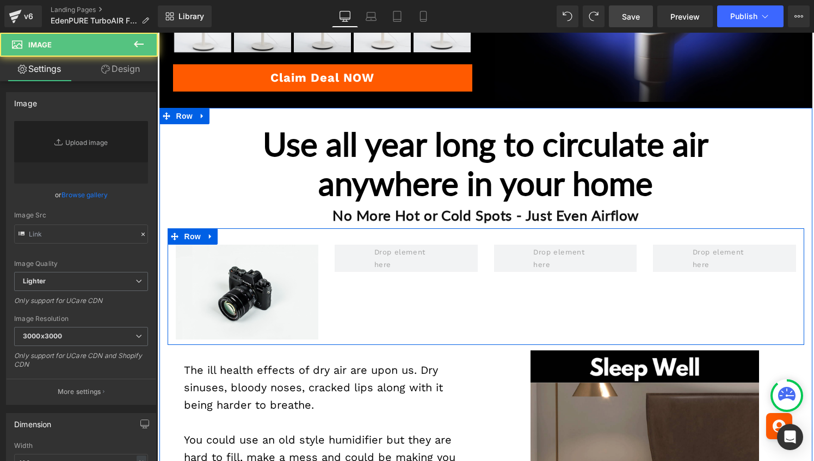
type input "//[DOMAIN_NAME][URL]"
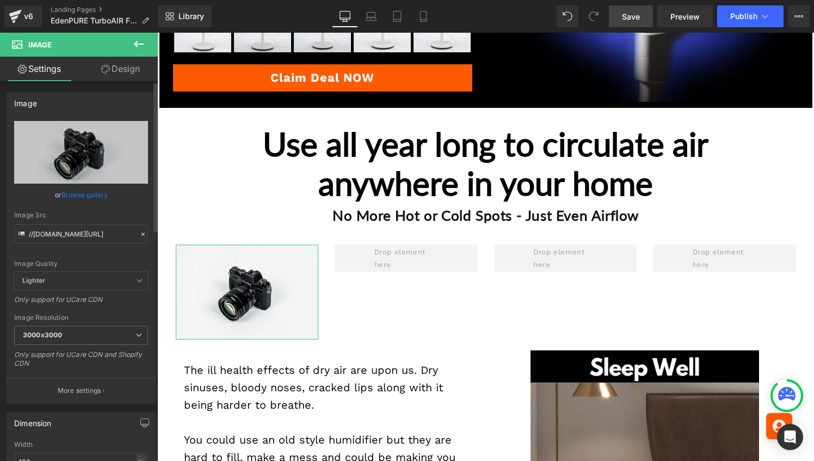
click at [87, 196] on link "Browse gallery" at bounding box center [85, 194] width 46 height 19
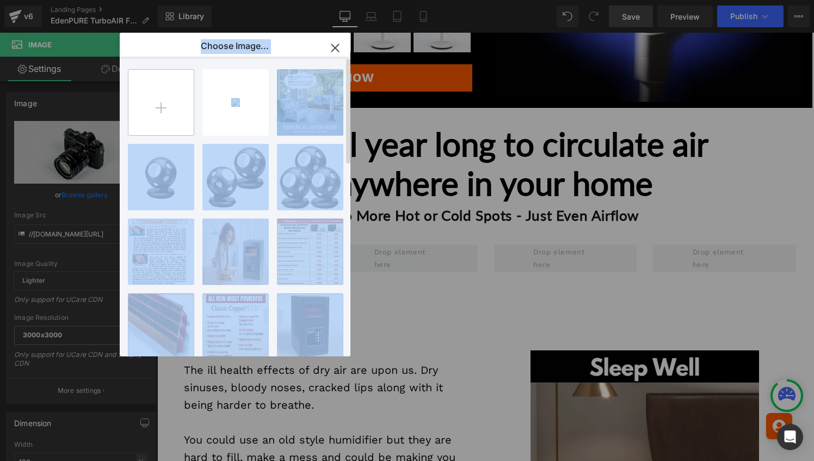
click at [163, 100] on input "file" at bounding box center [160, 102] width 65 height 65
type input "C:\fakepath\CIRCULATE.png"
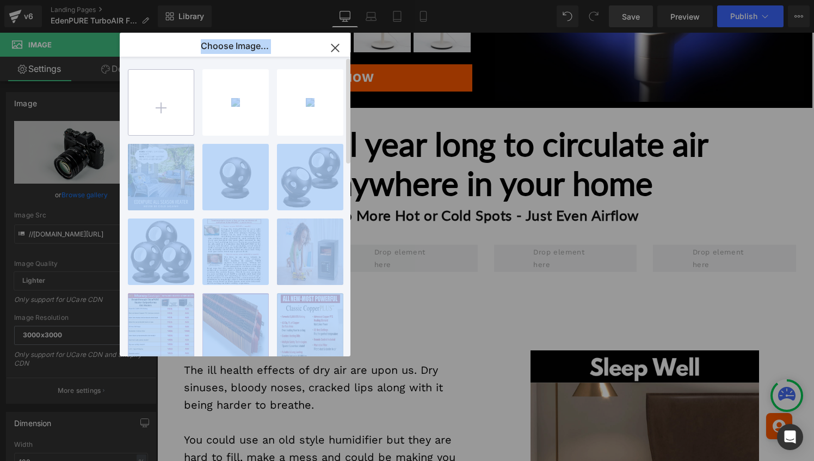
click at [160, 106] on input "file" at bounding box center [160, 102] width 65 height 65
type input "C:\fakepath\UP-THE-STAIRS.png"
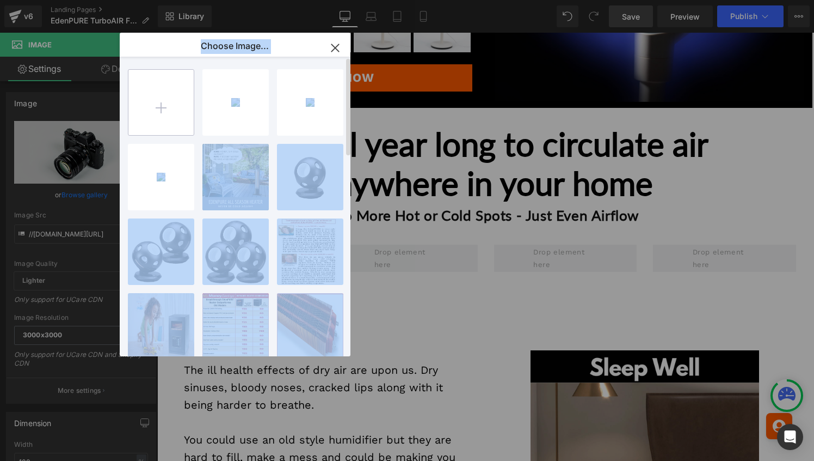
click at [158, 109] on input "file" at bounding box center [160, 102] width 65 height 65
type input "C:\fakepath\GET-AIR-INSIDE.png"
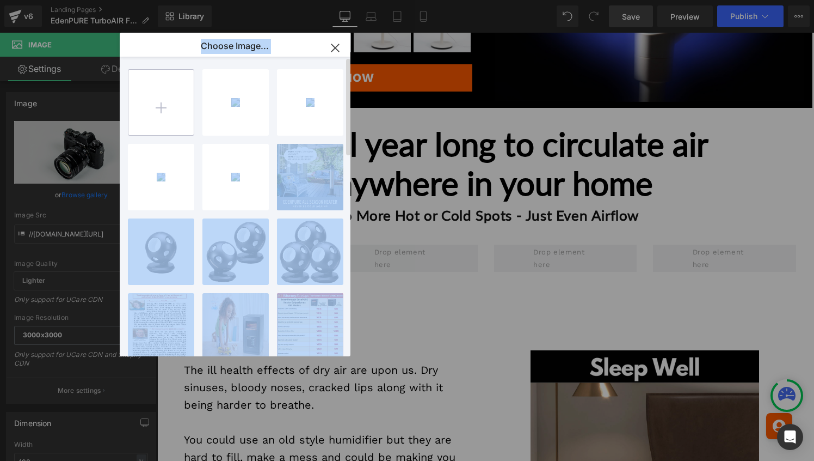
click at [161, 107] on input "file" at bounding box center [160, 102] width 65 height 65
type input "C:\fakepath\ACROSS-ROOM.png"
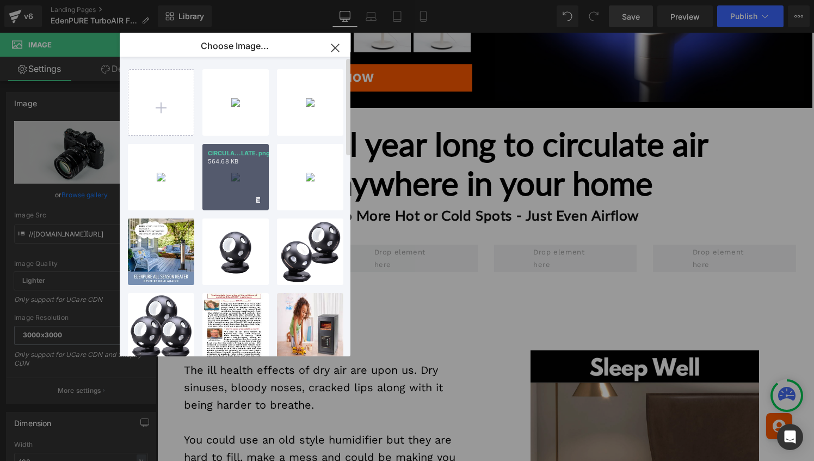
click at [244, 168] on div "CIRCULA...LATE.png 564.68 KB" at bounding box center [236, 177] width 66 height 66
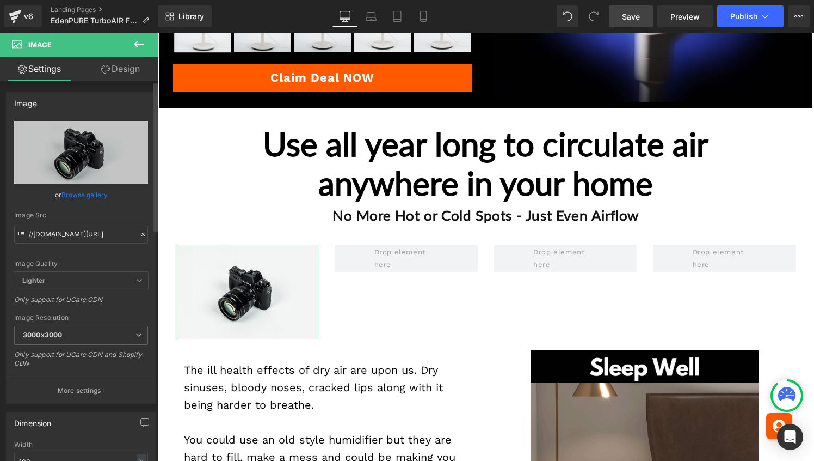
click at [99, 188] on link "Browse gallery" at bounding box center [85, 194] width 46 height 19
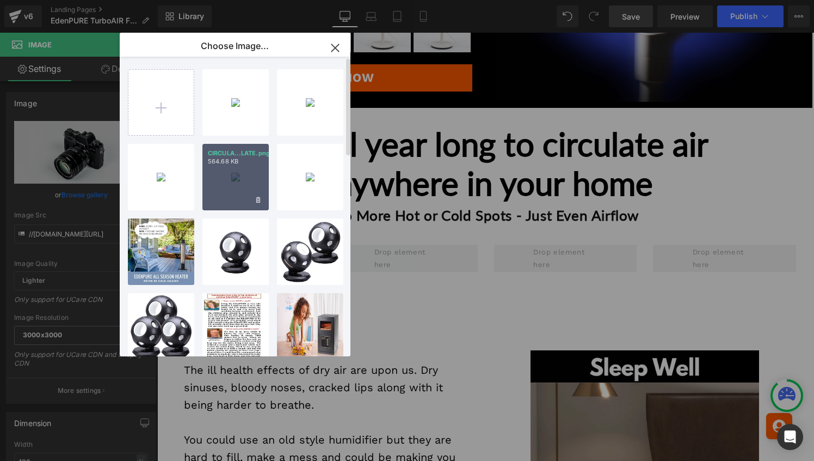
click at [219, 179] on div "CIRCULA...LATE.png 564.68 KB" at bounding box center [236, 177] width 66 height 66
type input "[URL][DOMAIN_NAME]"
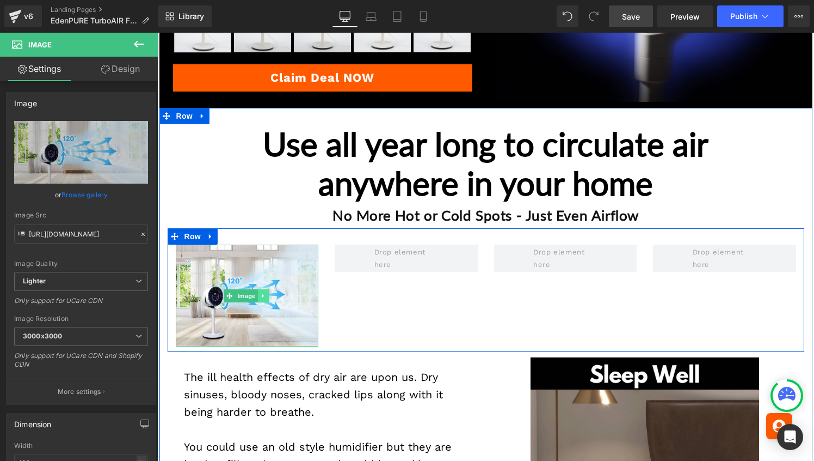
click at [262, 295] on icon at bounding box center [263, 295] width 6 height 7
click at [259, 295] on link at bounding box center [257, 295] width 11 height 13
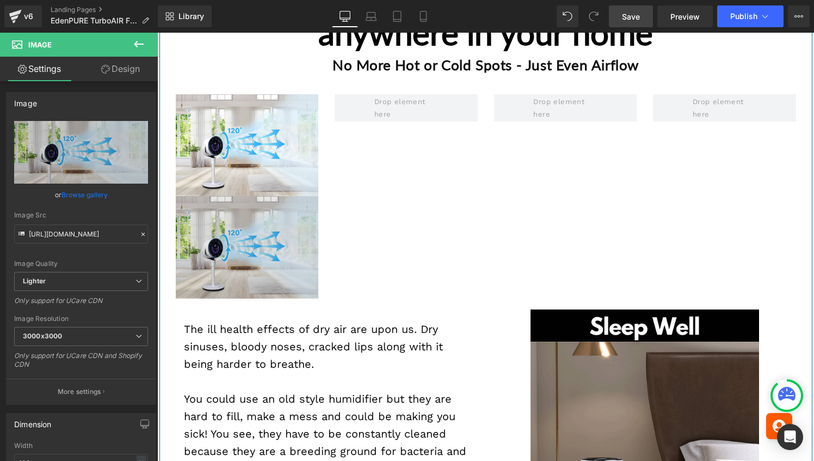
scroll to position [594, 0]
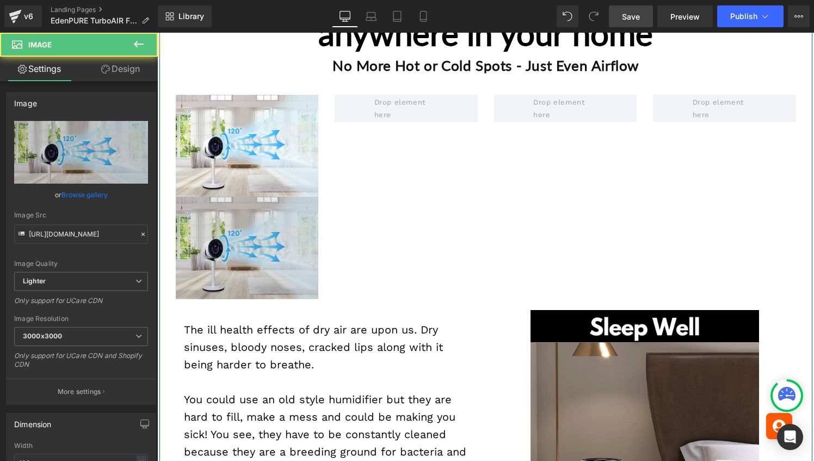
click at [224, 243] on div "Image" at bounding box center [247, 248] width 143 height 102
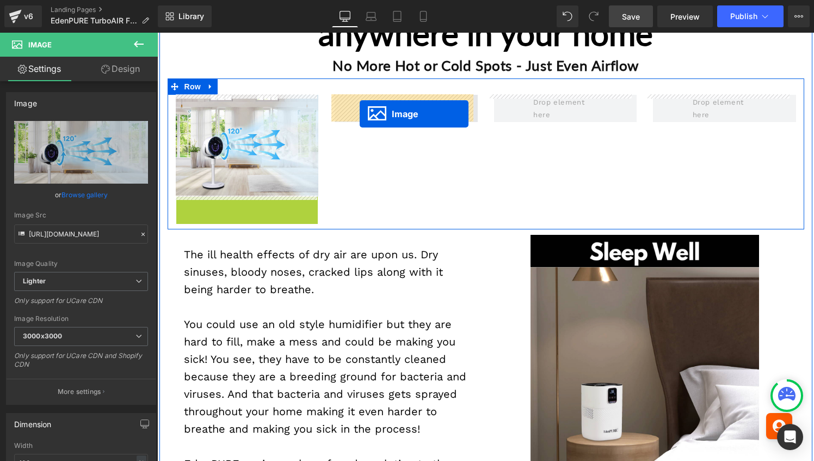
drag, startPoint x: 226, startPoint y: 247, endPoint x: 360, endPoint y: 113, distance: 189.4
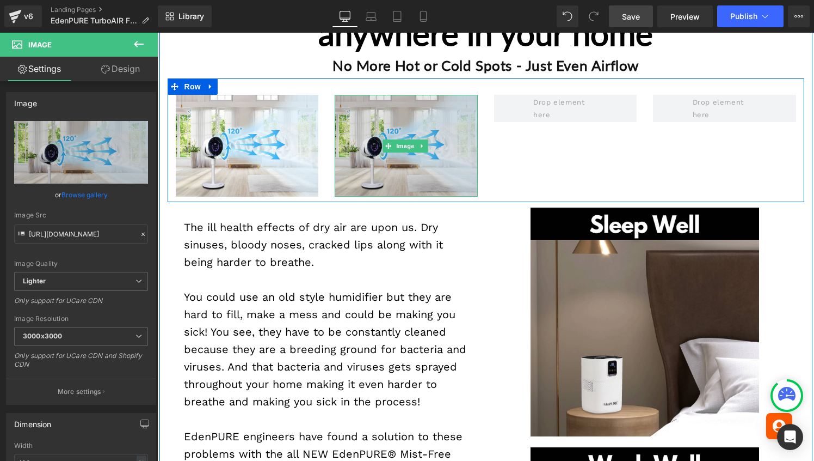
click at [346, 105] on img at bounding box center [406, 146] width 143 height 102
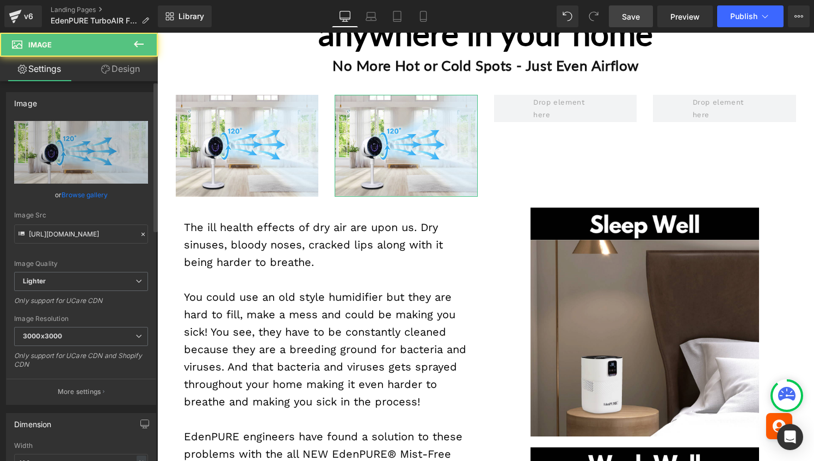
click at [96, 193] on link "Browse gallery" at bounding box center [85, 194] width 46 height 19
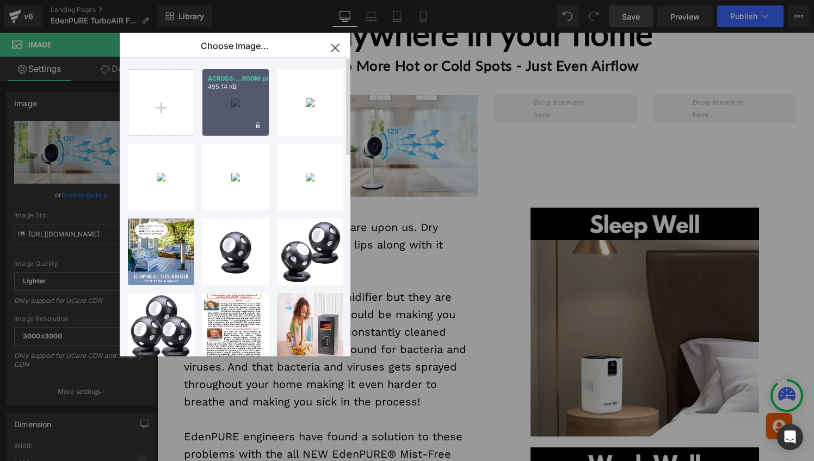
click at [238, 103] on div "ACROSS-...ROOM.png 495.14 KB" at bounding box center [236, 102] width 66 height 66
type input "[URL][DOMAIN_NAME]"
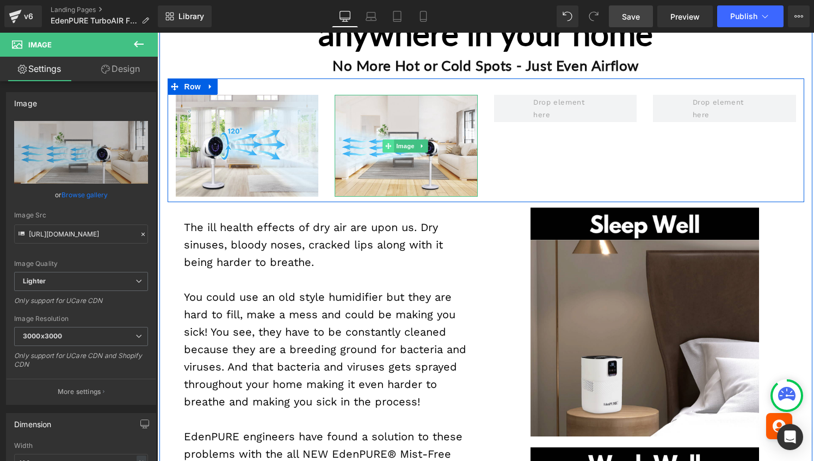
click at [387, 145] on icon at bounding box center [388, 146] width 6 height 6
click at [420, 146] on icon at bounding box center [423, 146] width 6 height 7
click at [414, 148] on icon at bounding box center [417, 146] width 6 height 6
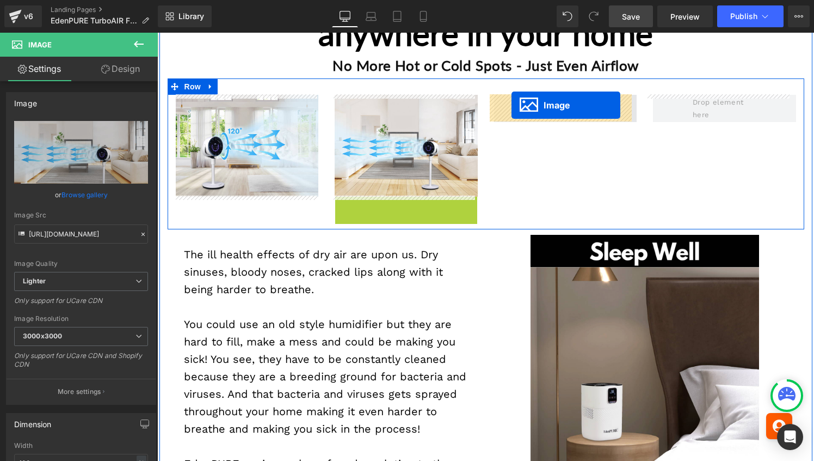
drag, startPoint x: 384, startPoint y: 244, endPoint x: 513, endPoint y: 102, distance: 192.3
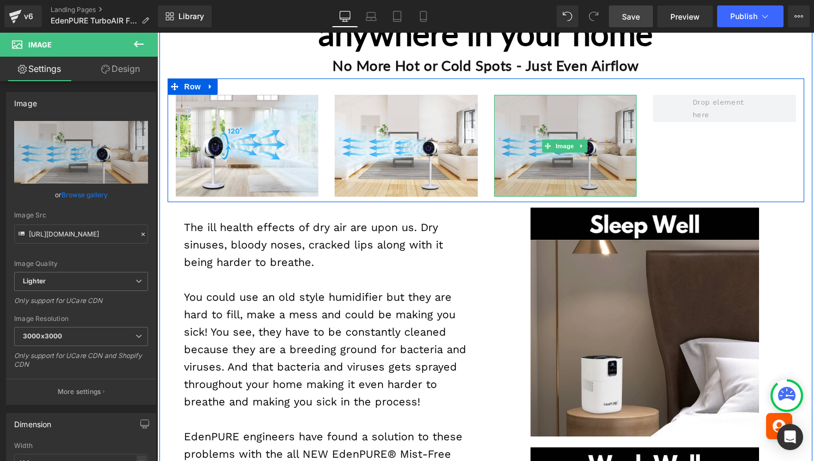
click at [530, 161] on img at bounding box center [565, 146] width 143 height 102
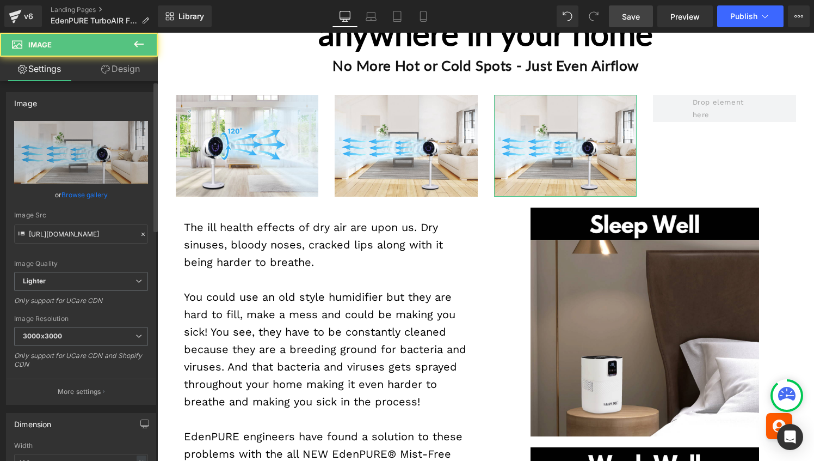
click at [93, 191] on link "Browse gallery" at bounding box center [85, 194] width 46 height 19
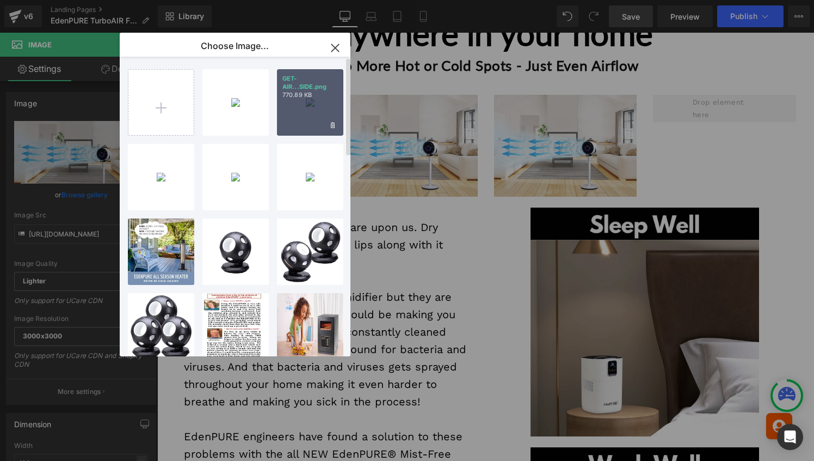
click at [310, 114] on div "GET-AIR...SIDE.png 770.89 KB" at bounding box center [310, 102] width 66 height 66
type input "[URL][DOMAIN_NAME]"
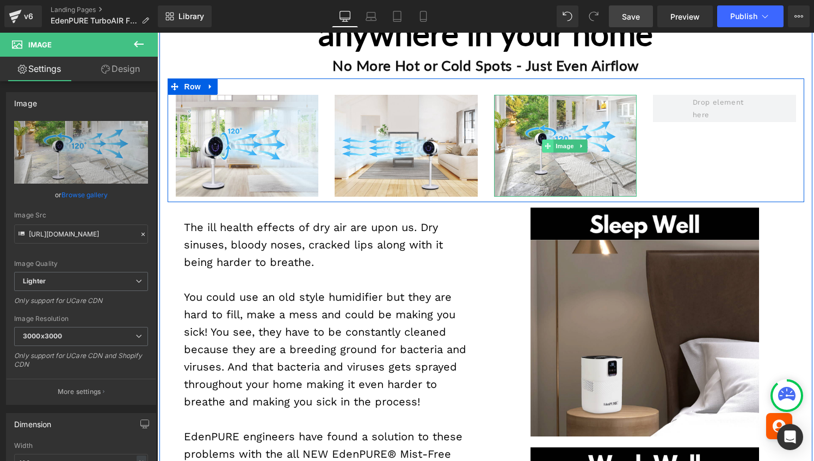
click at [546, 145] on icon at bounding box center [548, 146] width 6 height 6
click at [579, 143] on icon at bounding box center [582, 146] width 6 height 7
click at [574, 145] on icon at bounding box center [576, 146] width 6 height 6
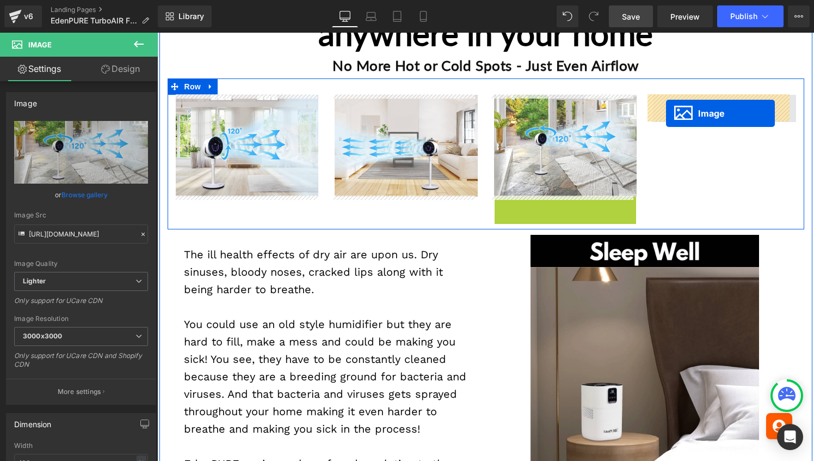
drag, startPoint x: 541, startPoint y: 242, endPoint x: 666, endPoint y: 113, distance: 179.8
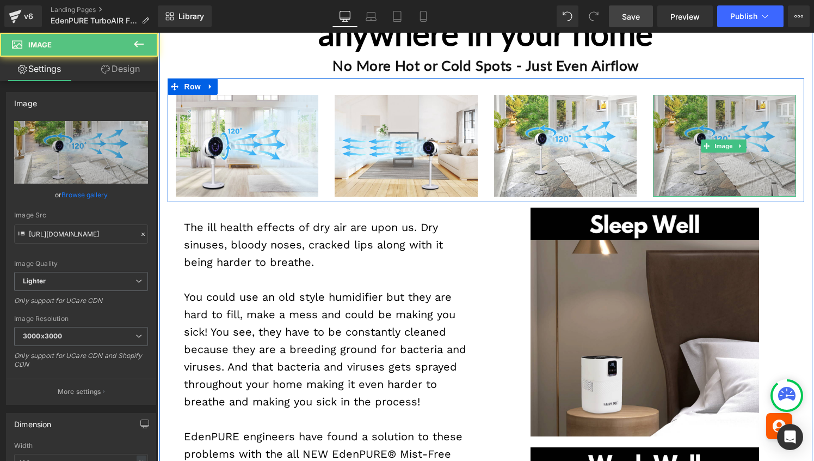
click at [662, 137] on img at bounding box center [724, 146] width 143 height 102
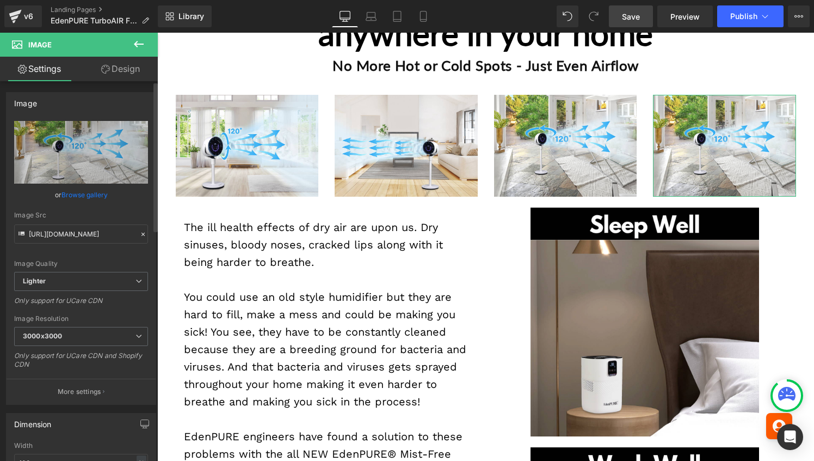
click at [72, 193] on link "Browse gallery" at bounding box center [85, 194] width 46 height 19
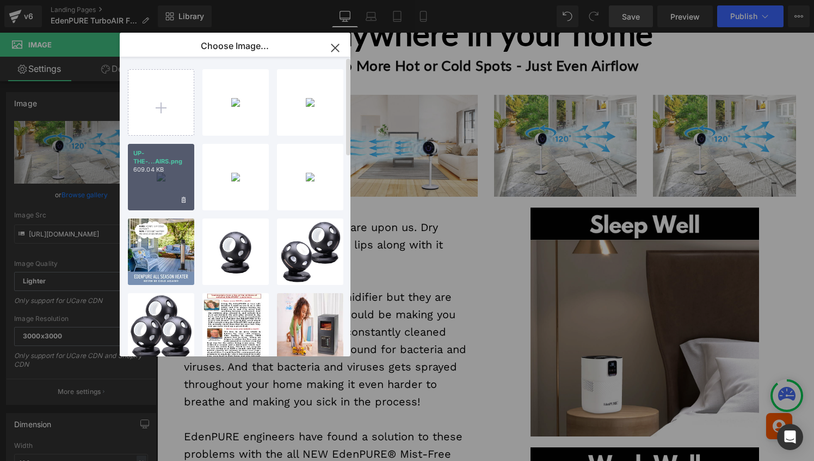
click at [174, 182] on div "UP-THE-...AIRS.png 609.04 KB" at bounding box center [161, 177] width 66 height 66
type input "[URL][DOMAIN_NAME]"
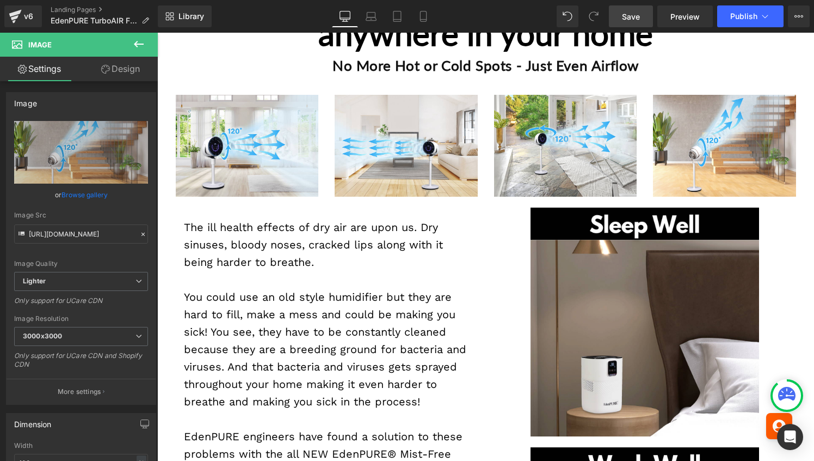
click at [139, 43] on icon at bounding box center [138, 44] width 13 height 13
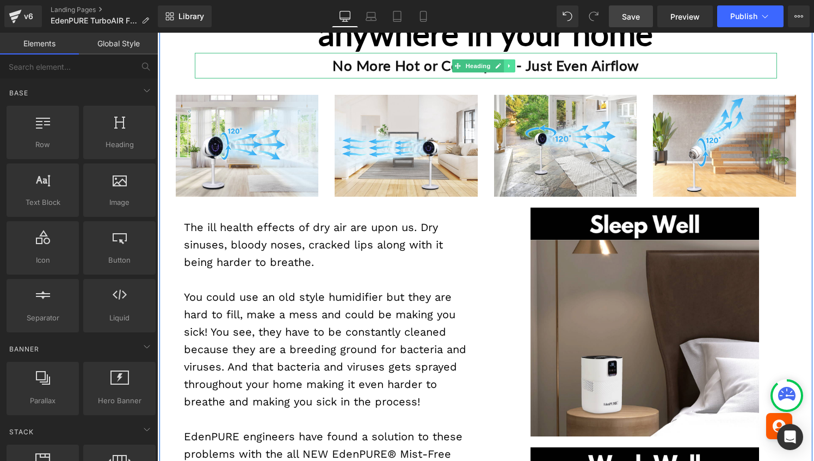
click at [508, 69] on link at bounding box center [509, 65] width 11 height 13
click at [502, 66] on icon at bounding box center [504, 66] width 6 height 6
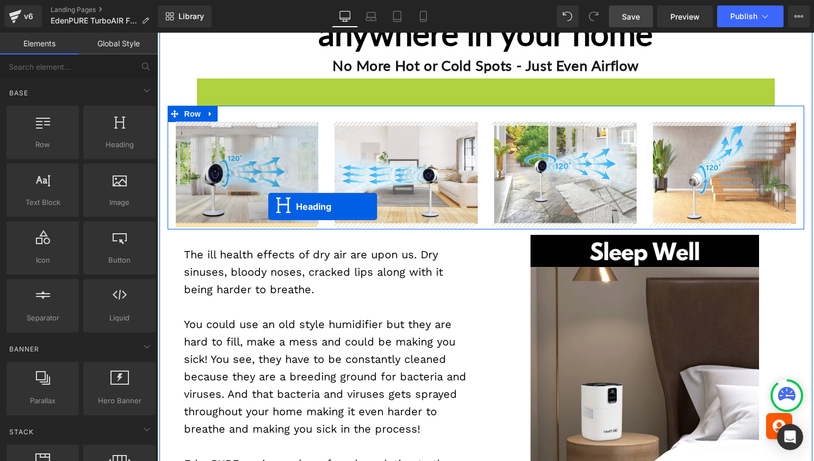
drag, startPoint x: 456, startPoint y: 89, endPoint x: 268, endPoint y: 206, distance: 220.8
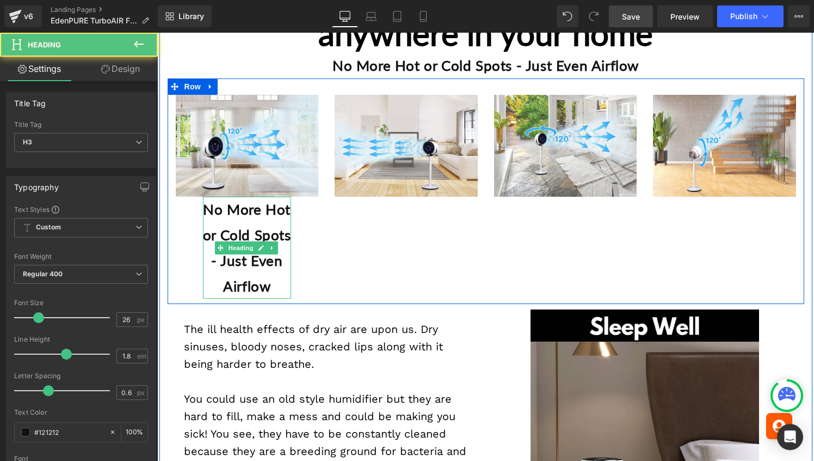
click at [249, 226] on b "No More Hot or Cold Spots - Just Even Airflow" at bounding box center [247, 247] width 88 height 94
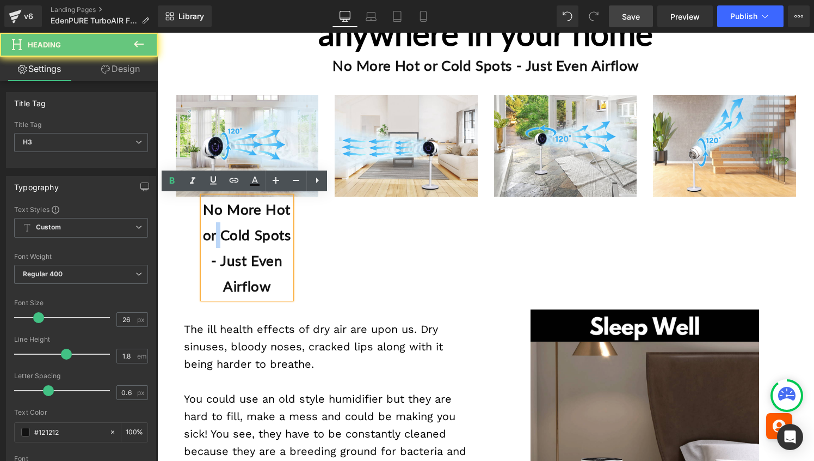
click at [249, 226] on b "No More Hot or Cold Spots - Just Even Airflow" at bounding box center [247, 247] width 88 height 94
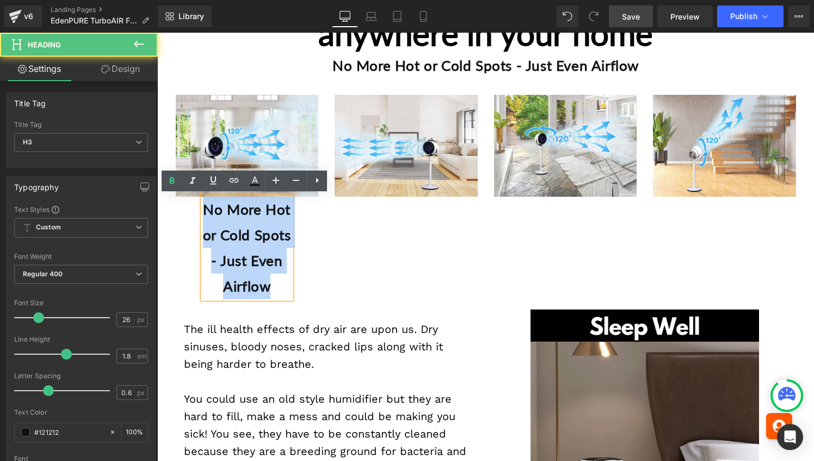
click at [249, 226] on b "No More Hot or Cold Spots - Just Even Airflow" at bounding box center [247, 247] width 88 height 94
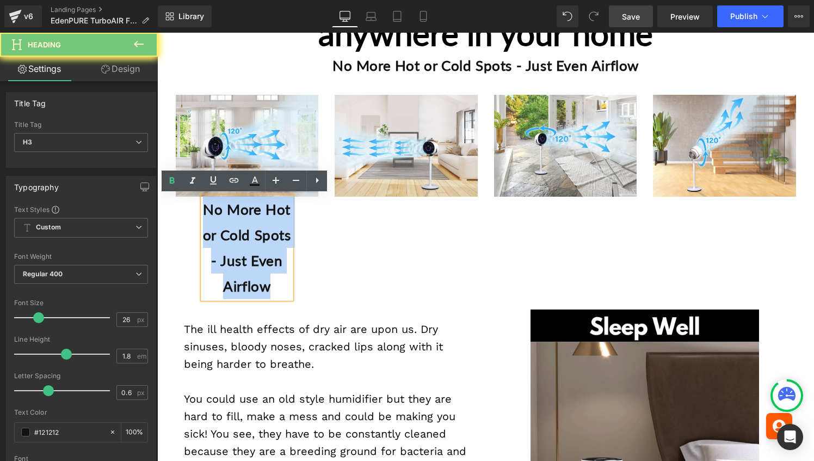
click at [249, 226] on b "No More Hot or Cold Spots - Just Even Airflow" at bounding box center [247, 247] width 88 height 94
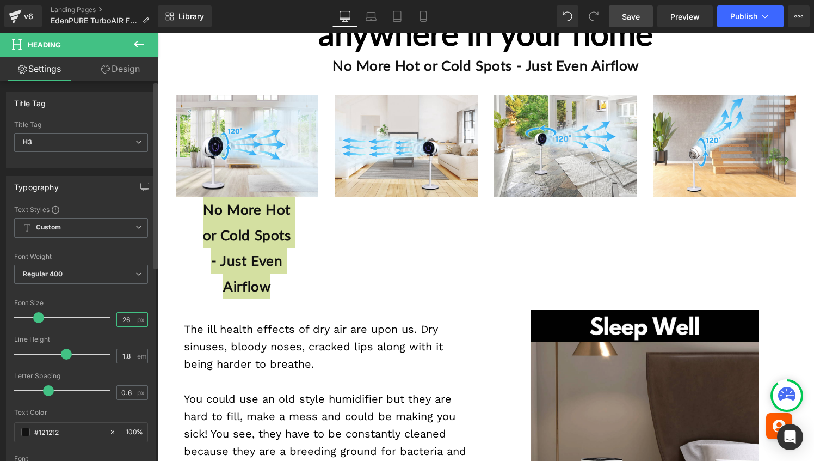
click at [122, 321] on input "26" at bounding box center [126, 319] width 19 height 14
type input "20"
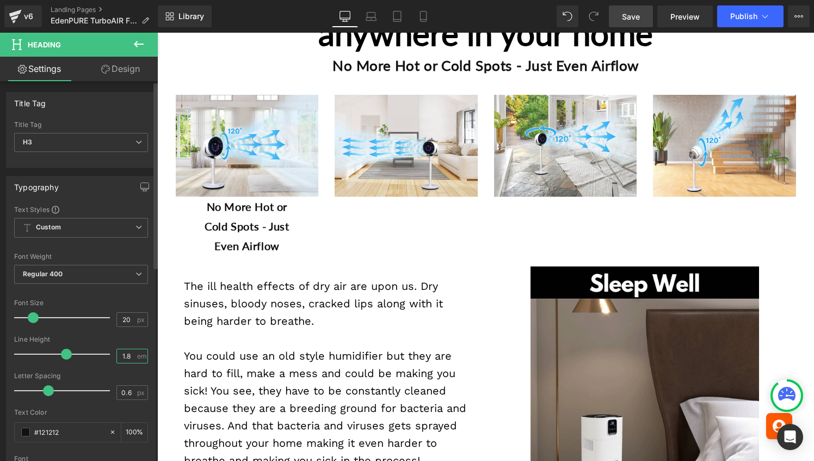
click at [124, 357] on input "1.8" at bounding box center [126, 356] width 19 height 14
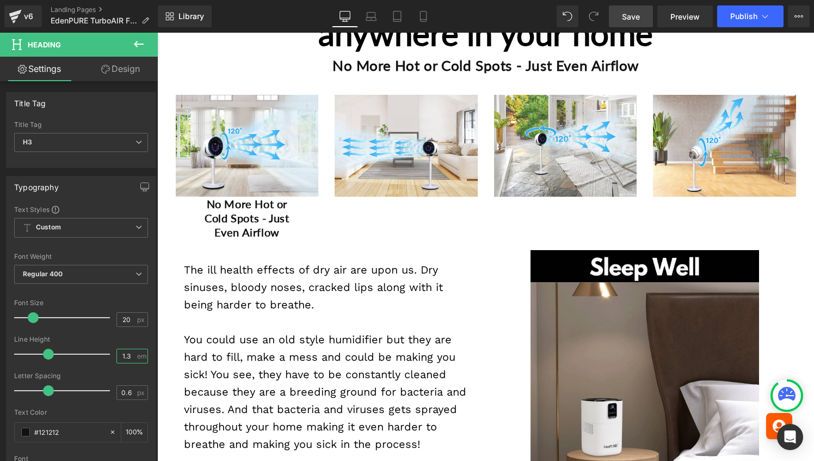
type input "1.3"
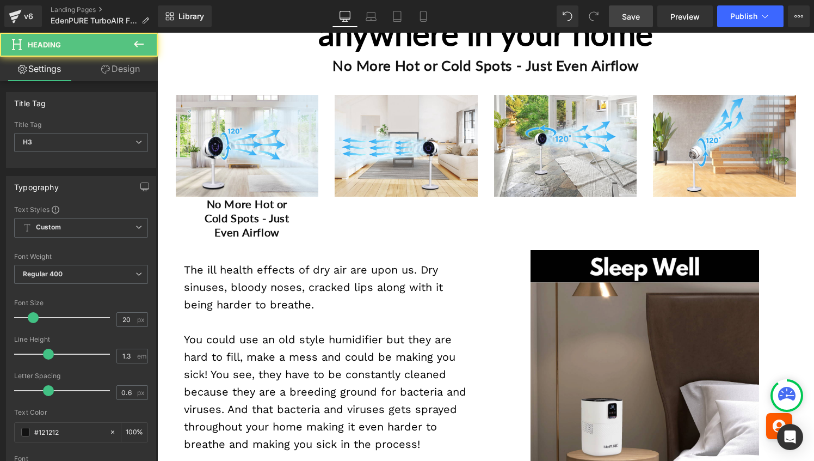
click at [219, 210] on b "No More Hot or Cold Spots - Just Even Airflow" at bounding box center [247, 217] width 84 height 41
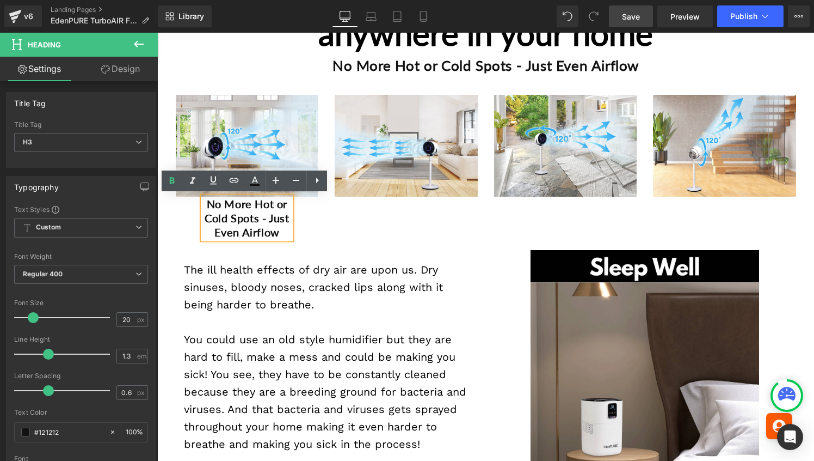
click at [192, 232] on div "Image No More Hot or Cold Spots - Just Even Airflow Heading" at bounding box center [248, 167] width 160 height 144
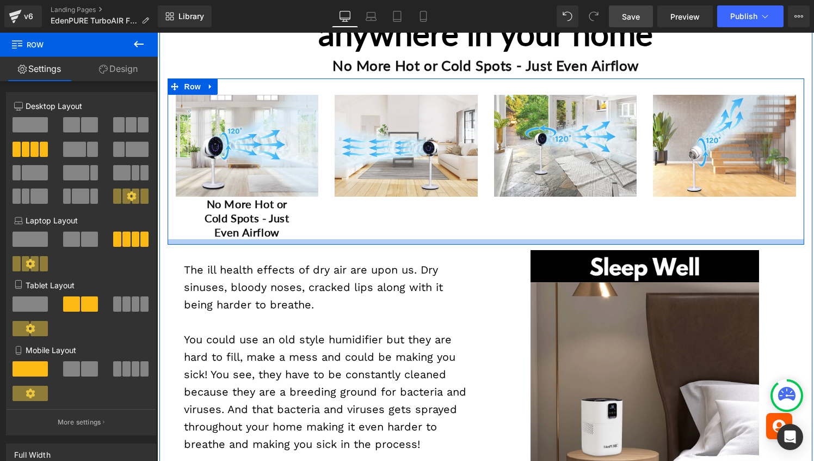
click at [250, 244] on div at bounding box center [486, 241] width 637 height 5
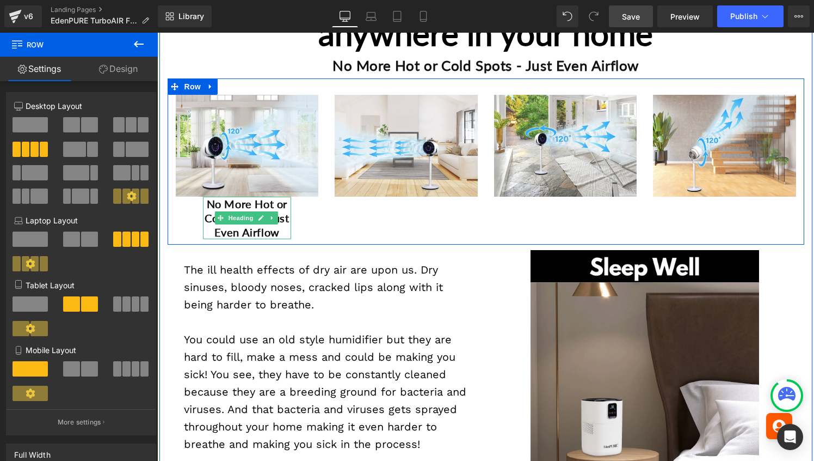
click at [243, 231] on b "No More Hot or Cold Spots - Just Even Airflow" at bounding box center [247, 217] width 84 height 41
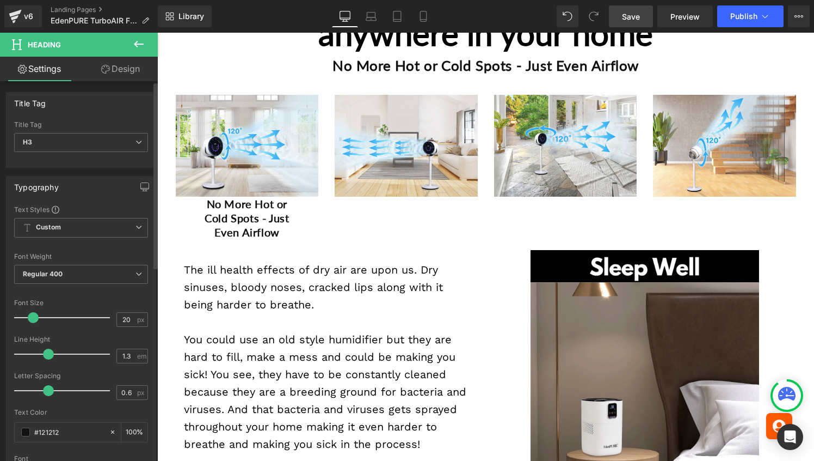
click at [135, 81] on div "Title Tag H1 H2 H3 H4 H5 H6 Title Tag H3 H1 H2 H3 H4 H5 H6 Typography Text Styl…" at bounding box center [81, 452] width 163 height 742
click at [130, 72] on link "Design" at bounding box center [120, 69] width 79 height 24
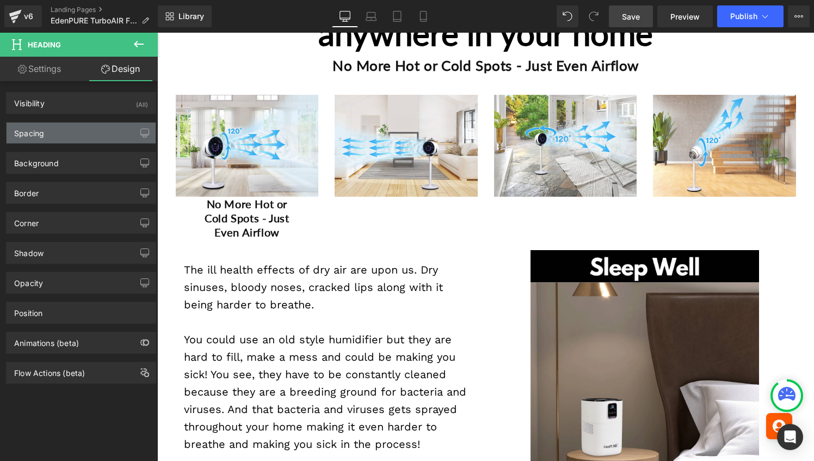
type input "0"
type input "50"
type input "0"
type input "50"
type input "0"
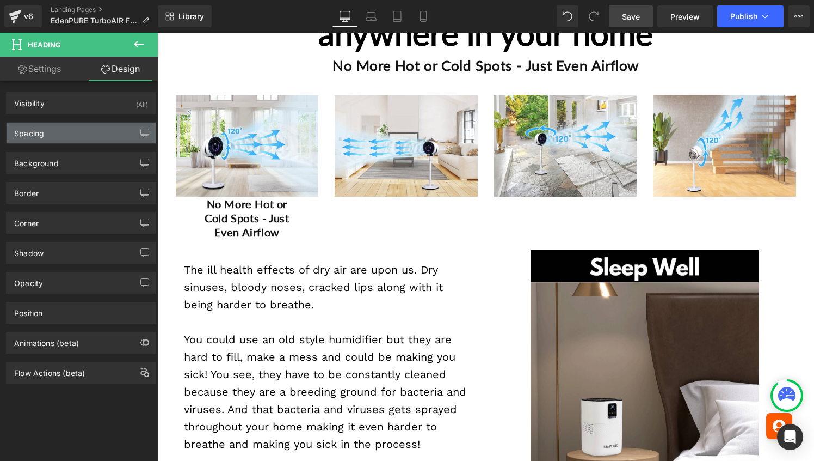
type input "0"
click at [78, 122] on div "Spacing" at bounding box center [81, 132] width 149 height 21
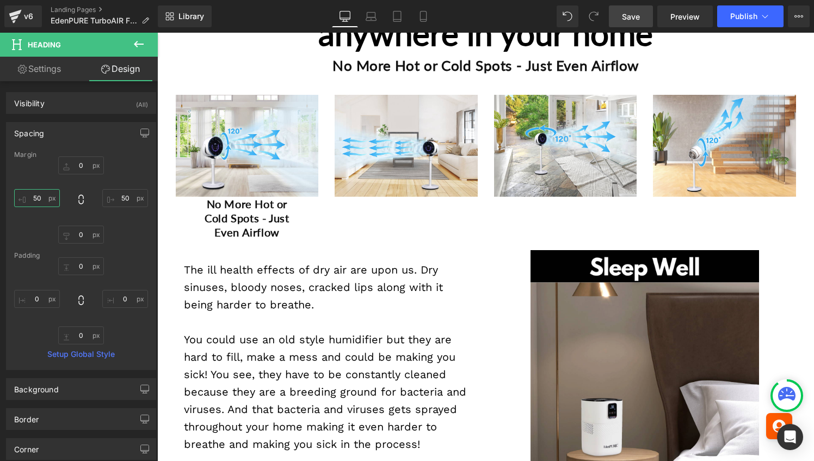
click at [34, 203] on input "50" at bounding box center [37, 198] width 46 height 18
type input "10"
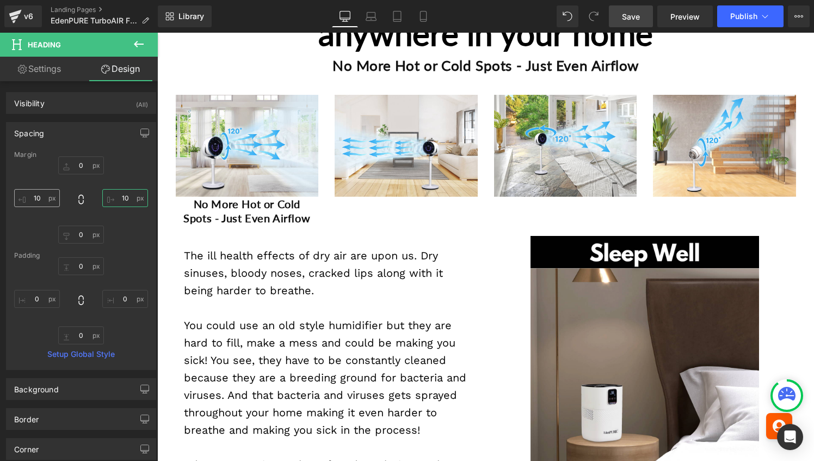
type input "10"
click at [72, 167] on input "0" at bounding box center [81, 165] width 46 height 18
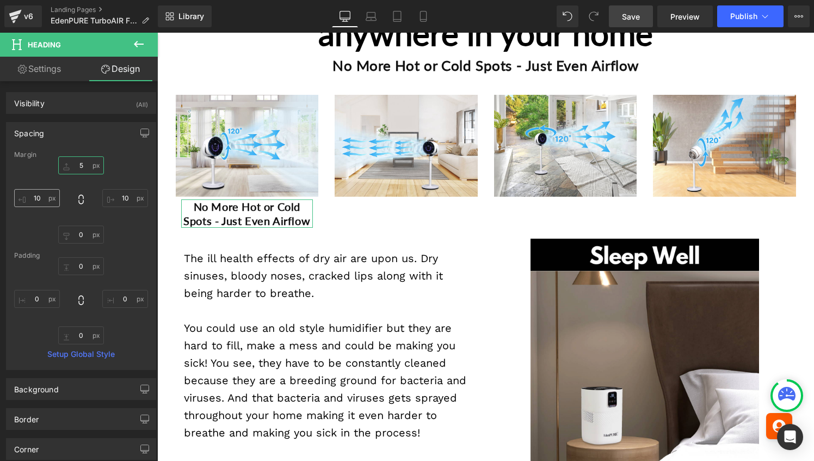
type input "5"
click at [42, 194] on input "10" at bounding box center [37, 198] width 46 height 18
type input "0"
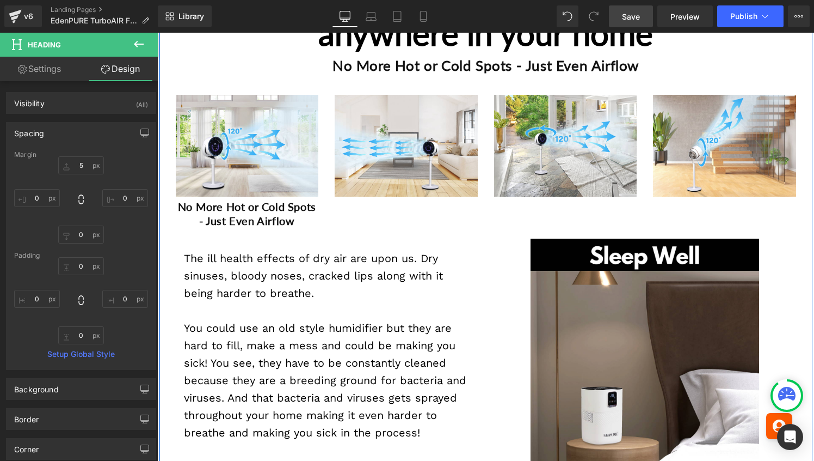
click at [253, 222] on b "No More Hot or Cold Spots - Just Even Airflow" at bounding box center [247, 213] width 138 height 27
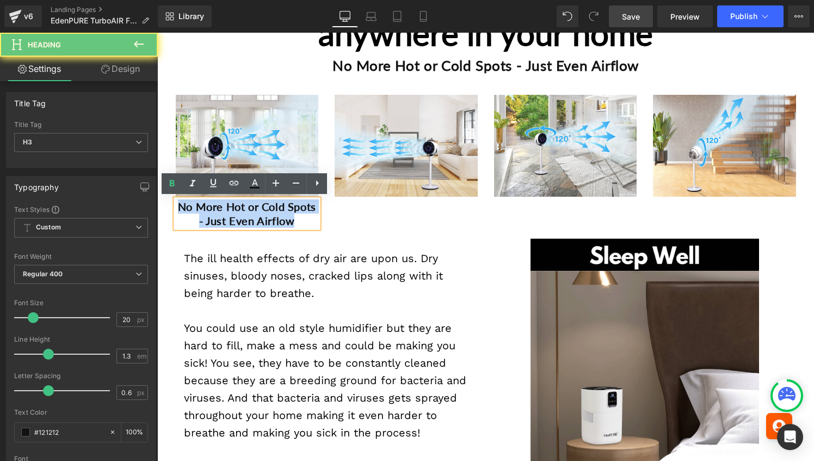
click at [253, 222] on b "No More Hot or Cold Spots - Just Even Airflow" at bounding box center [247, 213] width 138 height 27
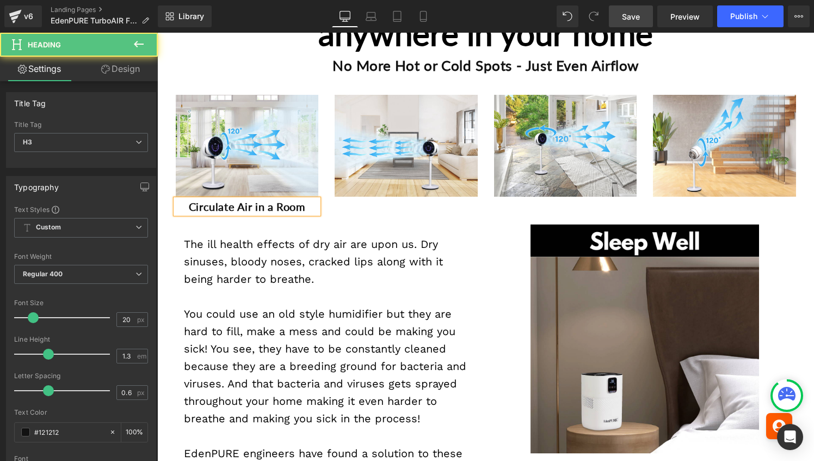
click at [234, 207] on b "Circulate Air in a Room" at bounding box center [247, 206] width 116 height 13
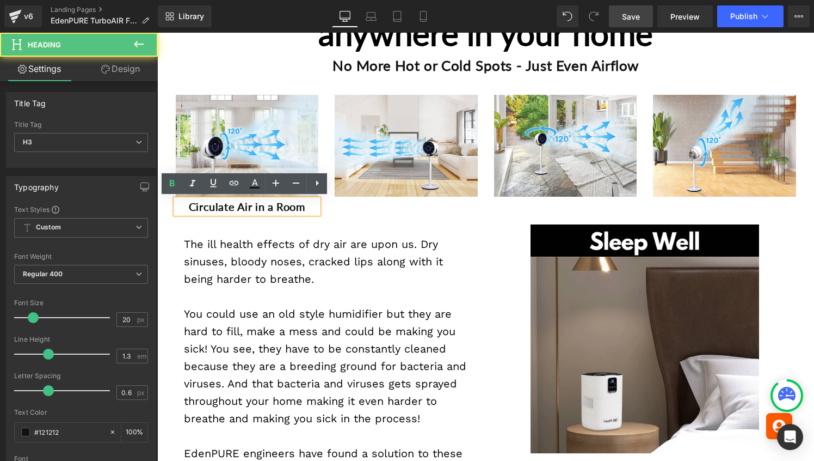
click at [238, 217] on div "Image Circulate Air in a Room Heading Image Image Image Row" at bounding box center [486, 148] width 637 height 140
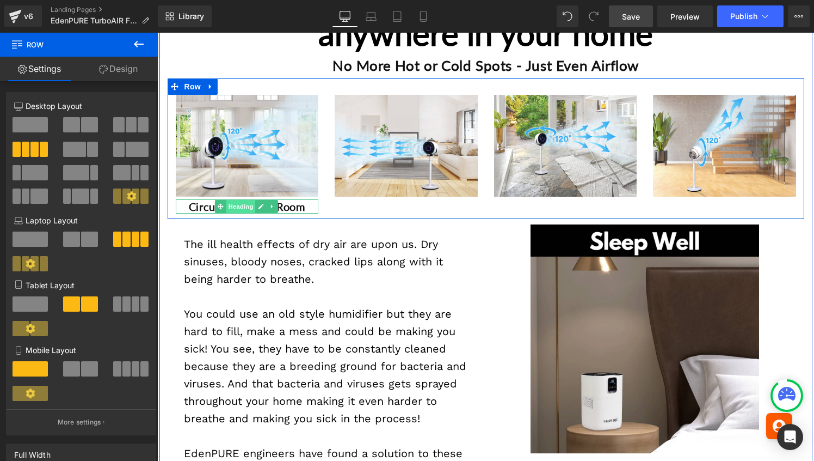
click at [242, 204] on span "Heading" at bounding box center [240, 206] width 29 height 13
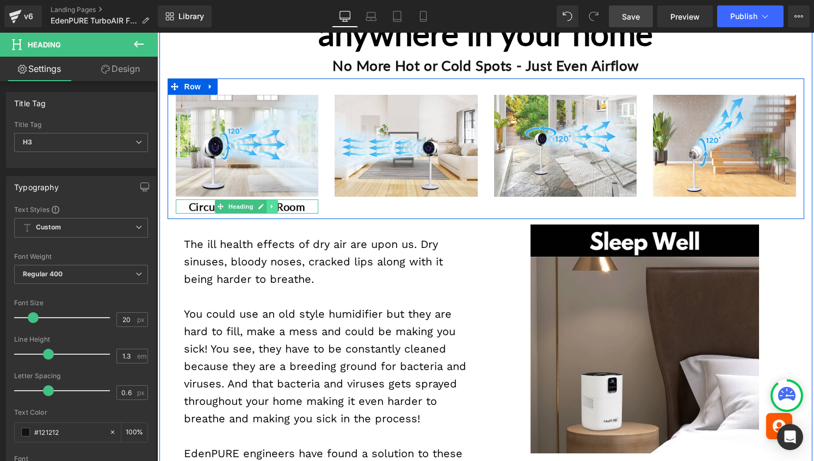
click at [268, 200] on link at bounding box center [272, 206] width 11 height 13
click at [267, 207] on icon at bounding box center [266, 207] width 6 height 6
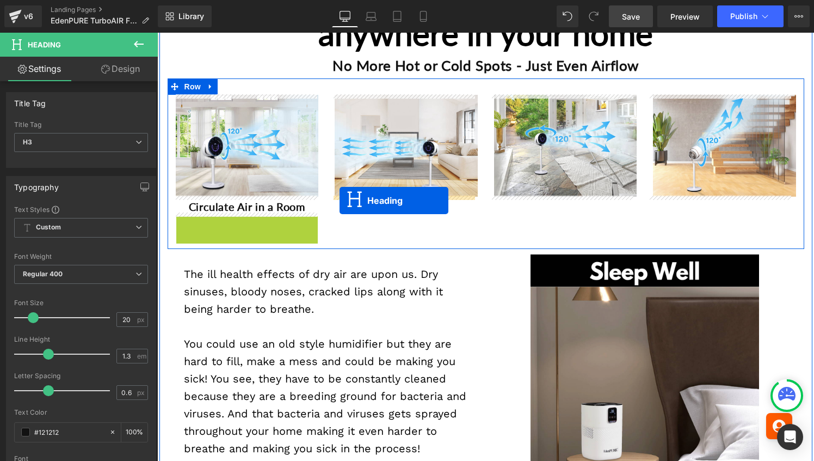
drag, startPoint x: 218, startPoint y: 220, endPoint x: 340, endPoint y: 200, distance: 123.1
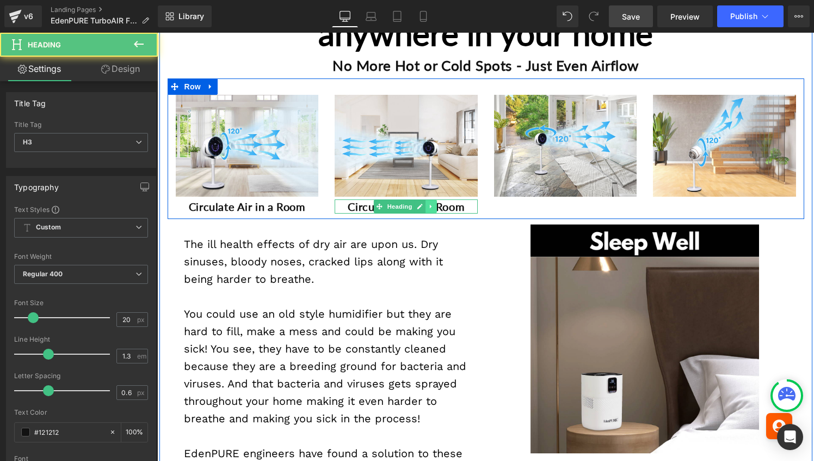
click at [431, 206] on icon at bounding box center [431, 206] width 6 height 7
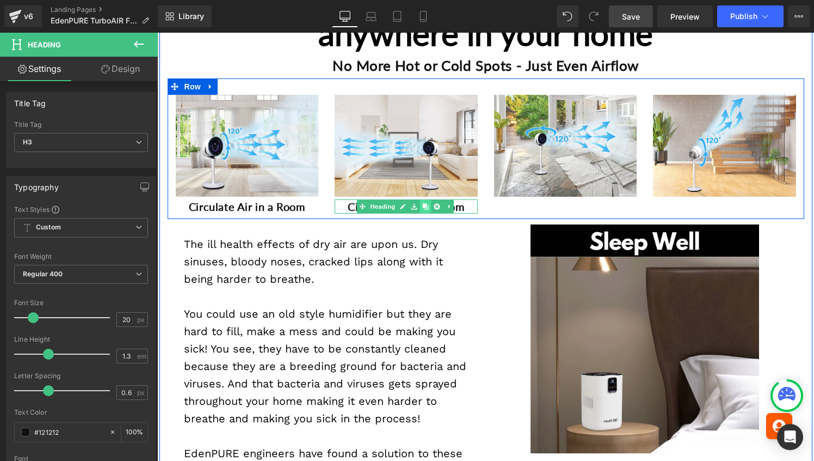
click at [425, 206] on icon at bounding box center [426, 206] width 6 height 7
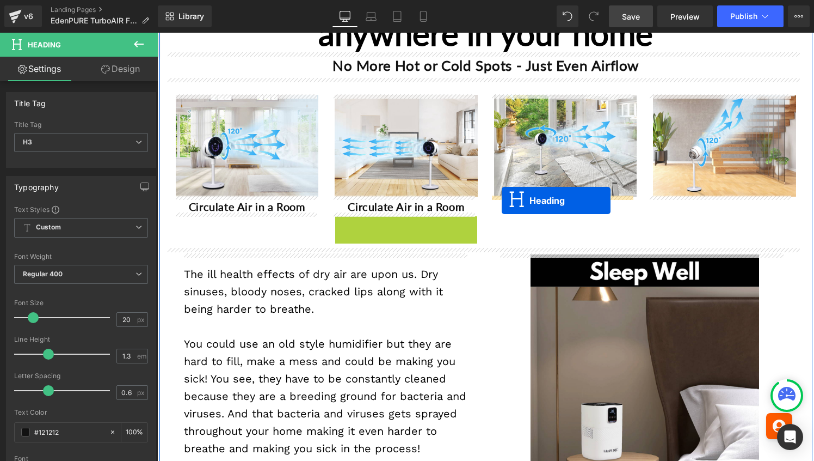
drag, startPoint x: 376, startPoint y: 222, endPoint x: 504, endPoint y: 199, distance: 129.4
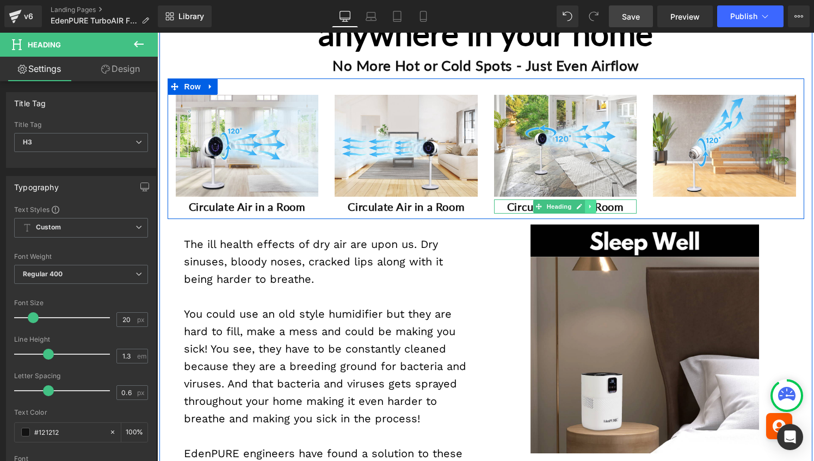
click at [588, 206] on icon at bounding box center [591, 206] width 6 height 7
click at [584, 205] on icon at bounding box center [585, 207] width 6 height 6
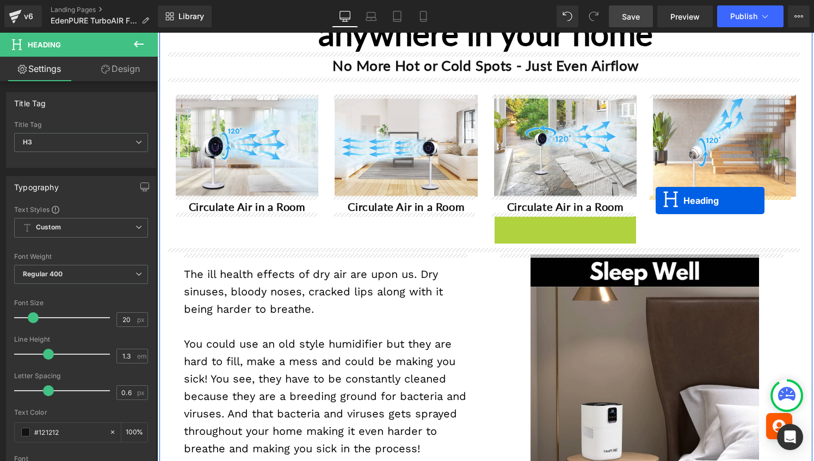
drag, startPoint x: 532, startPoint y: 222, endPoint x: 656, endPoint y: 200, distance: 125.5
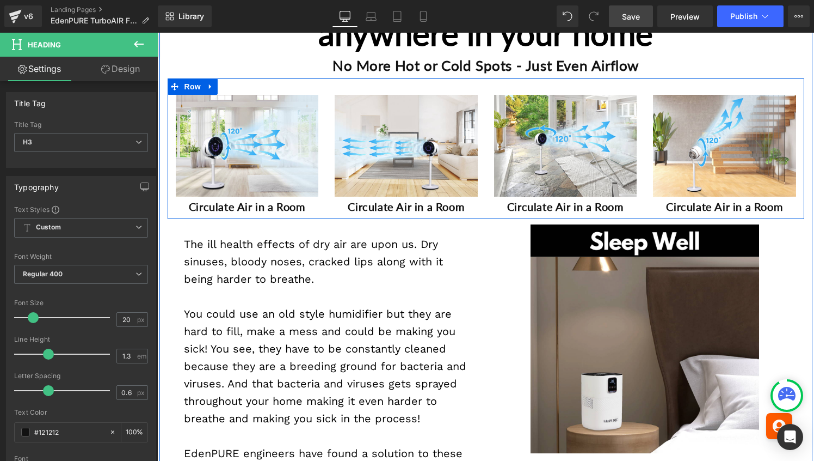
click at [371, 209] on link "Heading" at bounding box center [377, 206] width 41 height 13
click at [369, 209] on span at bounding box center [362, 206] width 11 height 13
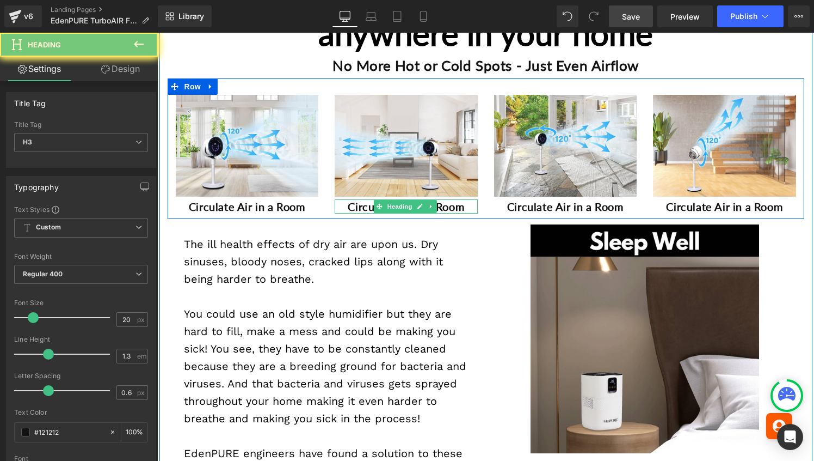
click at [367, 208] on b "Circulate Air in a Room" at bounding box center [406, 206] width 116 height 13
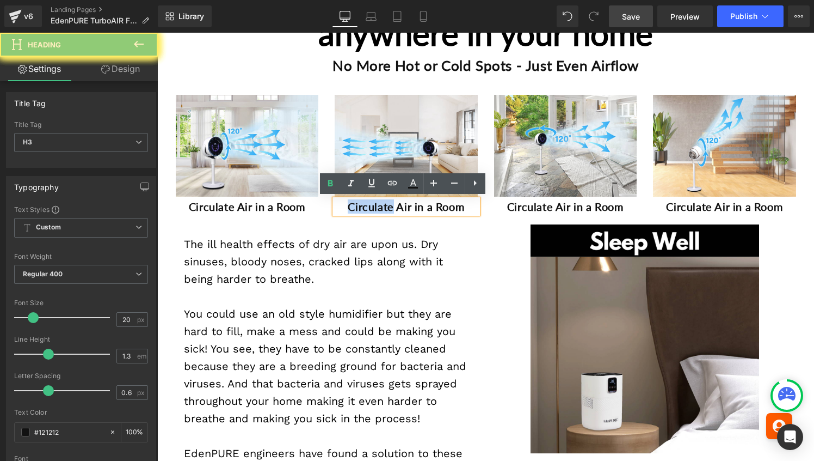
click at [367, 208] on b "Circulate Air in a Room" at bounding box center [406, 206] width 116 height 13
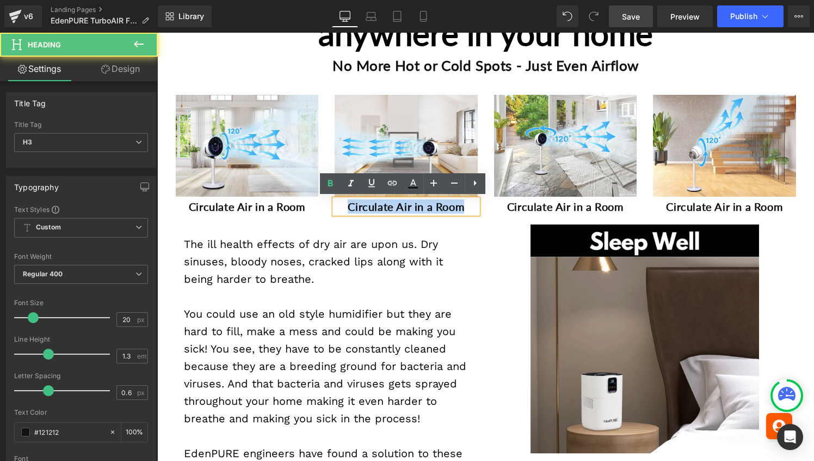
paste div
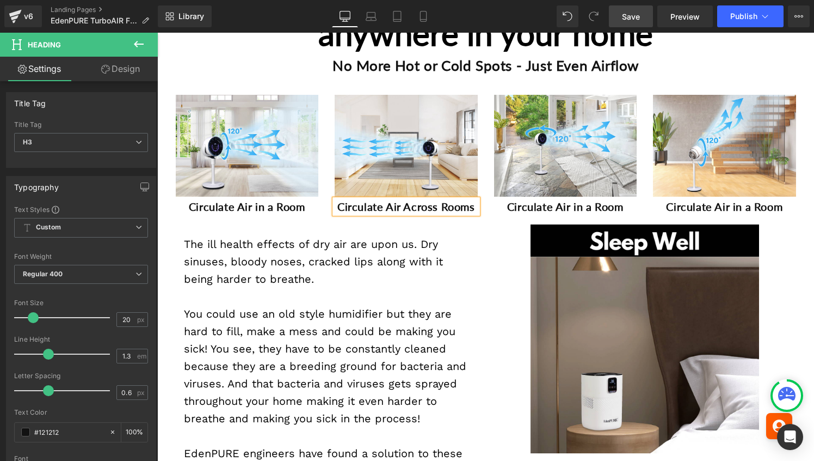
click at [539, 208] on link "Heading" at bounding box center [536, 206] width 41 height 13
click at [528, 208] on span at bounding box center [521, 206] width 11 height 13
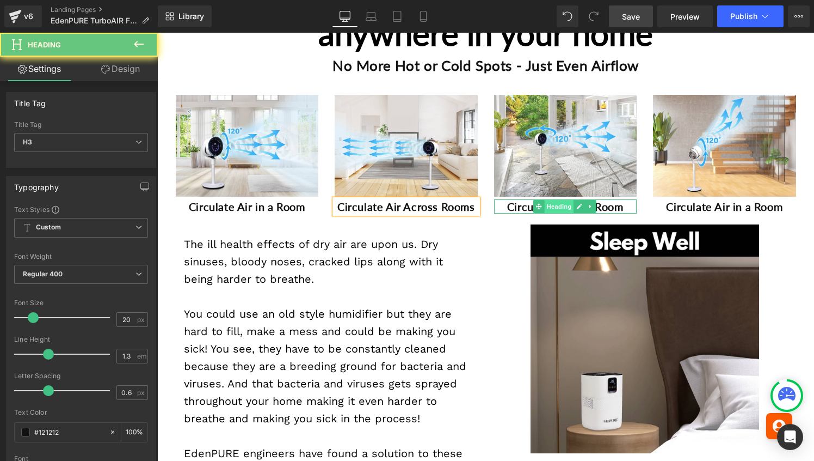
click at [539, 208] on span at bounding box center [538, 206] width 11 height 13
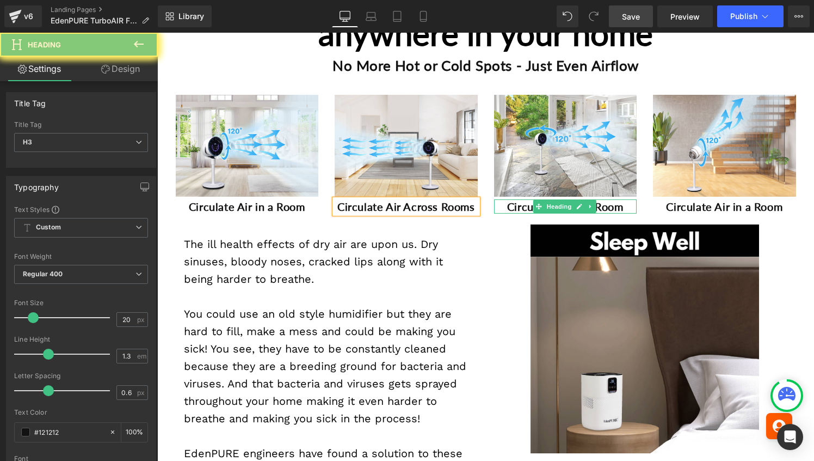
click at [525, 207] on b "Circulate Air in a Room" at bounding box center [565, 206] width 116 height 13
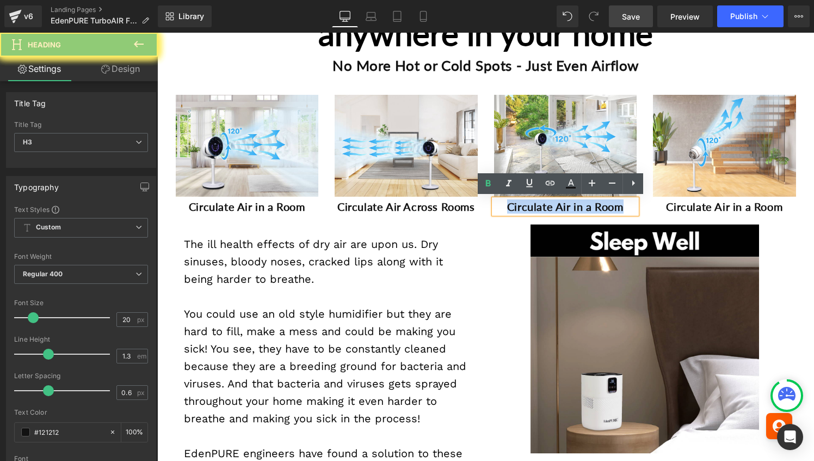
click at [525, 207] on b "Circulate Air in a Room" at bounding box center [565, 206] width 116 height 13
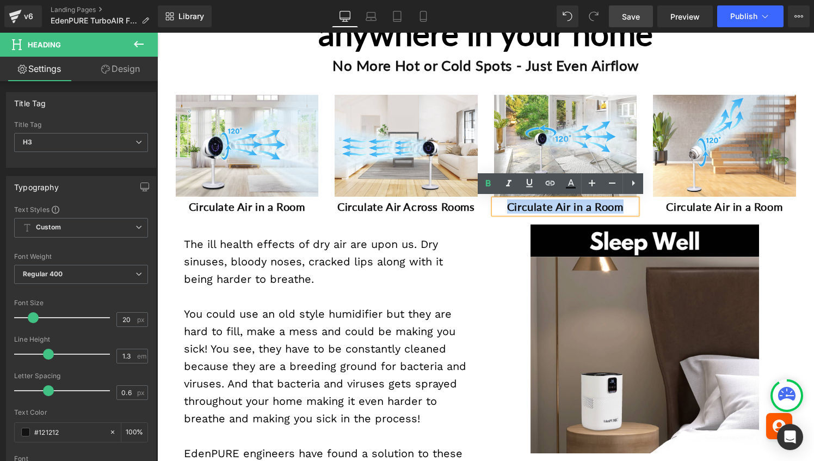
paste div
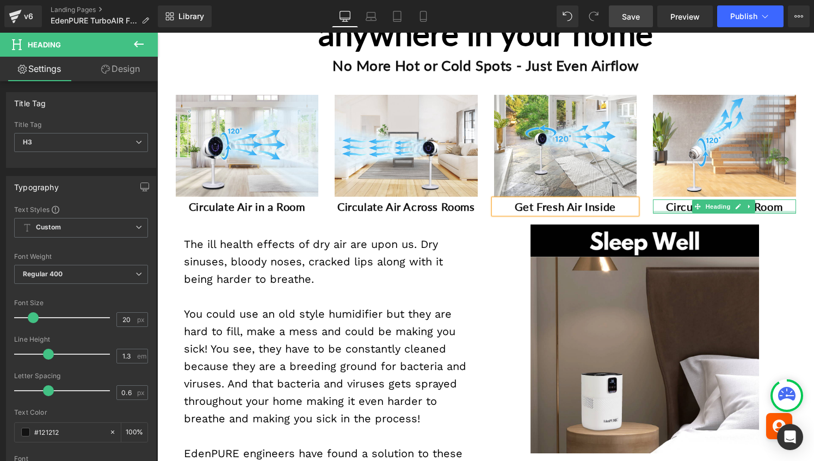
click at [666, 206] on b "Circulate Air in a Room" at bounding box center [724, 206] width 116 height 13
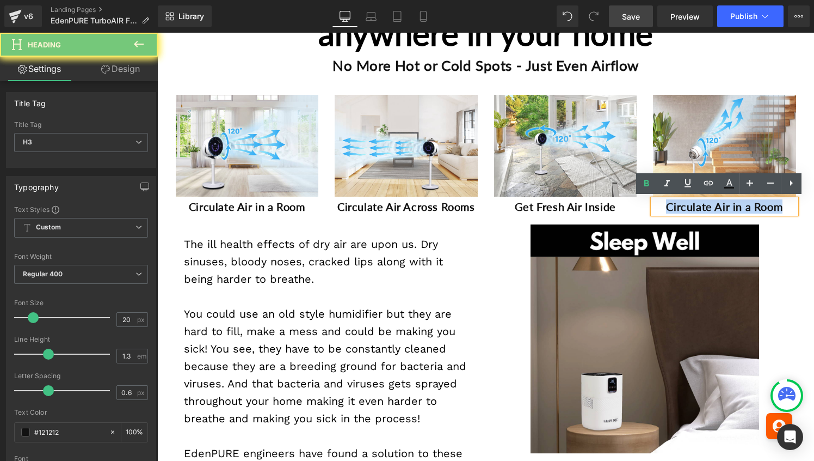
click at [666, 206] on b "Circulate Air in a Room" at bounding box center [724, 206] width 116 height 13
paste div
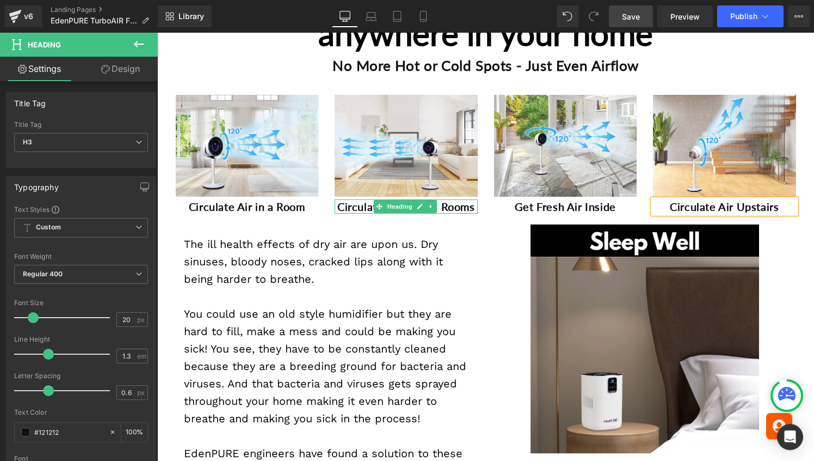
click at [449, 211] on b "Circulate Air Across Rooms" at bounding box center [407, 206] width 138 height 13
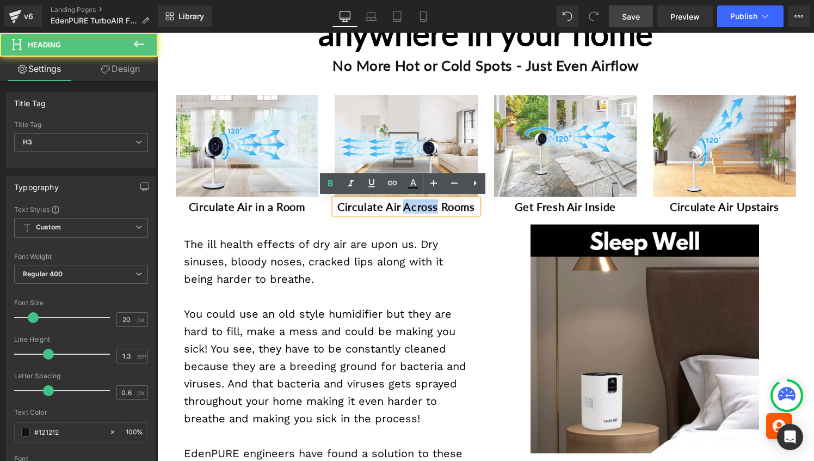
click at [449, 211] on b "Circulate Air Across Rooms" at bounding box center [407, 206] width 138 height 13
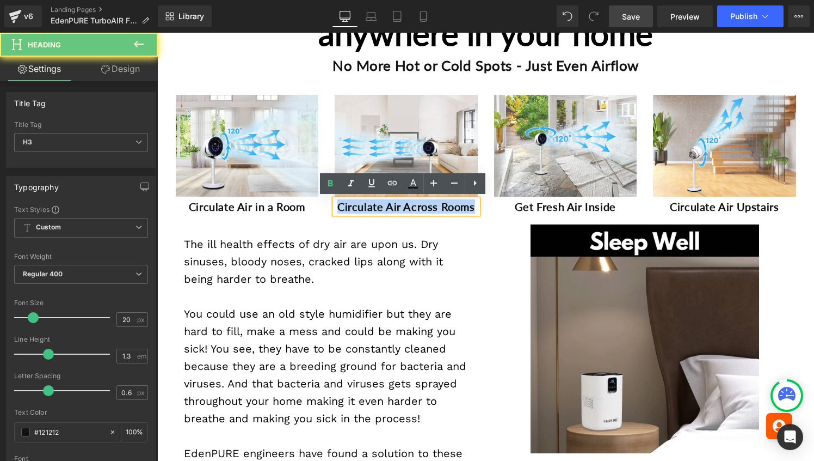
click at [449, 211] on b "Circulate Air Across Rooms" at bounding box center [407, 206] width 138 height 13
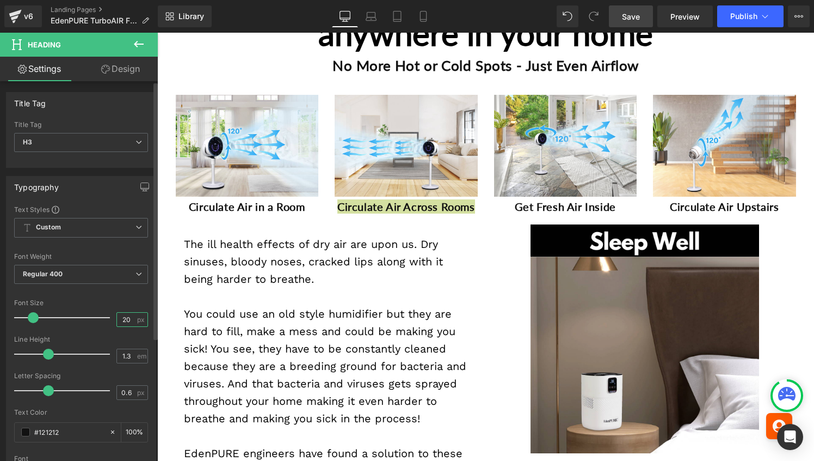
click at [125, 318] on input "20" at bounding box center [126, 319] width 19 height 14
type input "2"
type input "18"
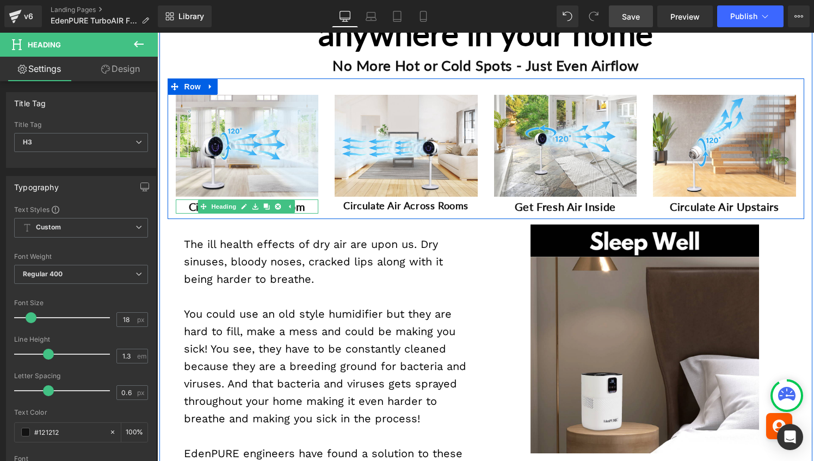
click at [192, 208] on b "Circulate Air in a Room" at bounding box center [247, 206] width 116 height 13
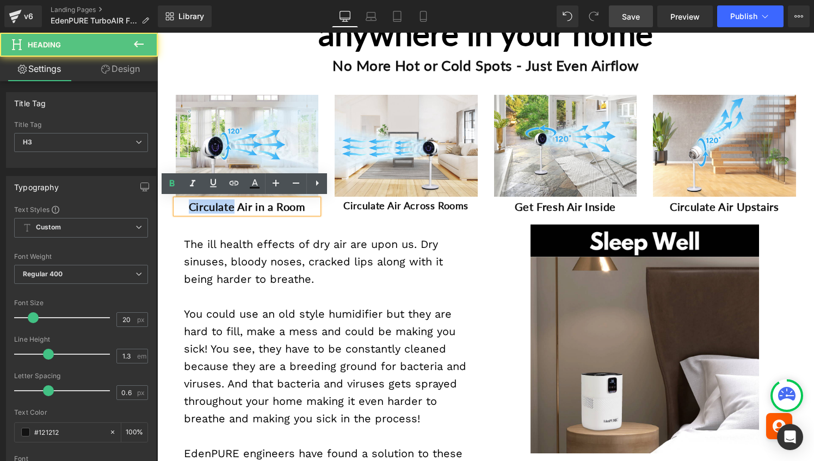
click at [192, 208] on b "Circulate Air in a Room" at bounding box center [247, 206] width 116 height 13
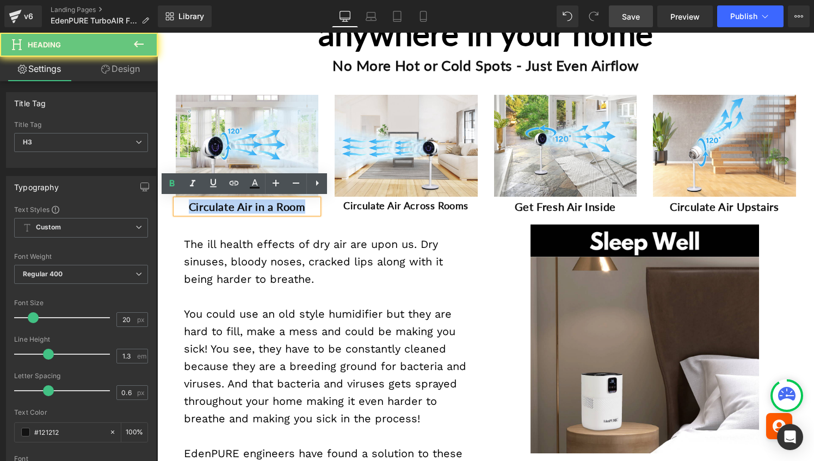
click at [192, 208] on b "Circulate Air in a Room" at bounding box center [247, 206] width 116 height 13
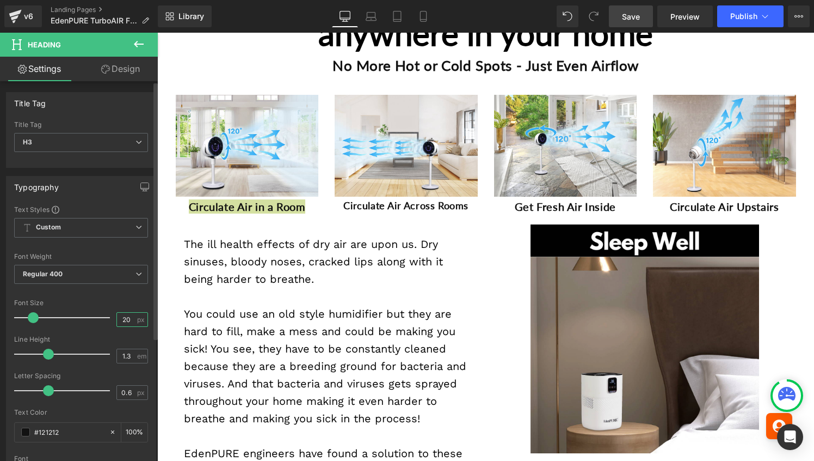
click at [123, 322] on input "20" at bounding box center [126, 319] width 19 height 14
type input "18"
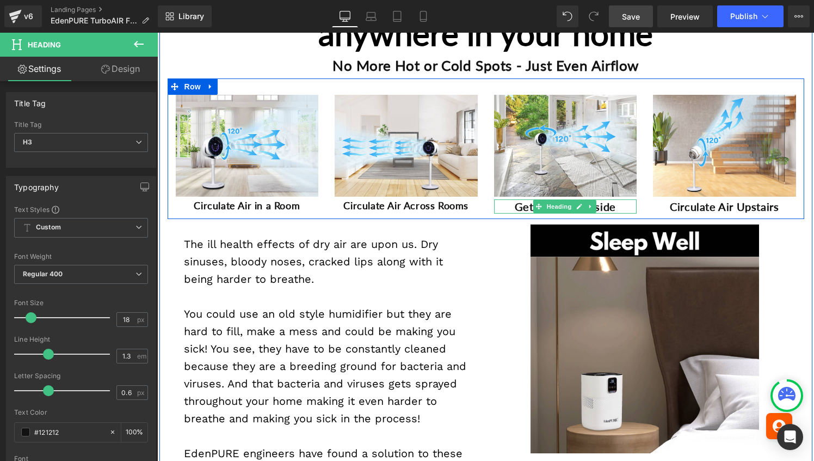
click at [520, 206] on b "Get Fresh Air Inside" at bounding box center [565, 206] width 101 height 13
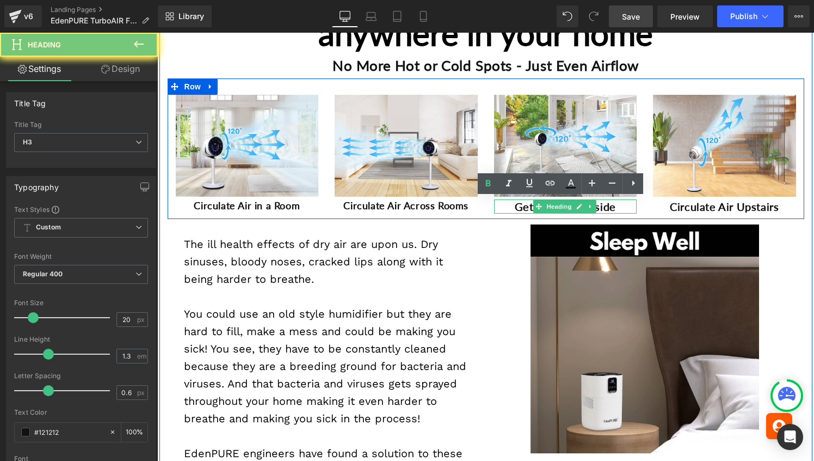
click at [520, 206] on b "Get Fresh Air Inside" at bounding box center [565, 206] width 101 height 13
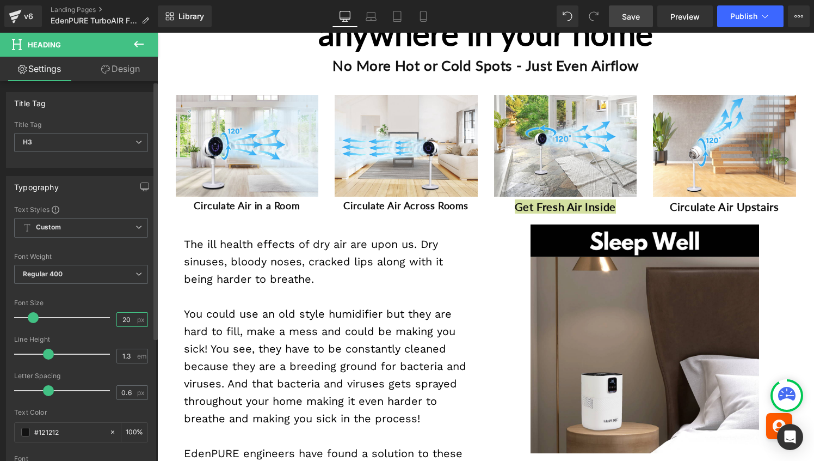
click at [118, 314] on input "20" at bounding box center [126, 319] width 19 height 14
type input "18"
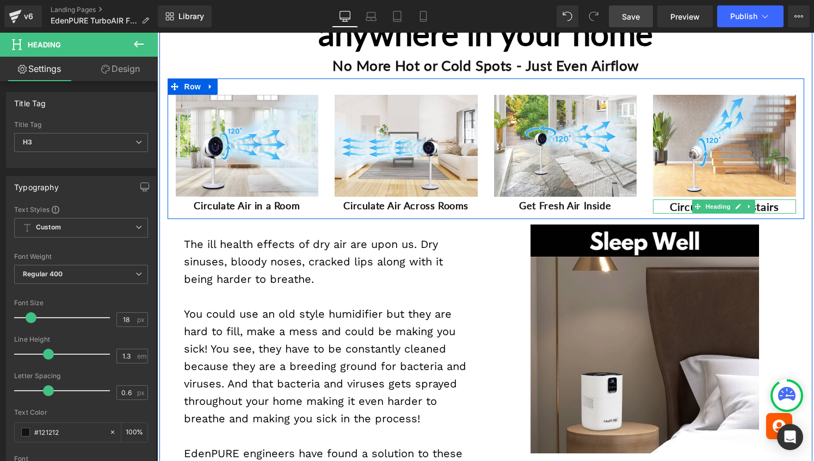
click at [670, 203] on b "Circulate Air Upstairs" at bounding box center [724, 206] width 109 height 13
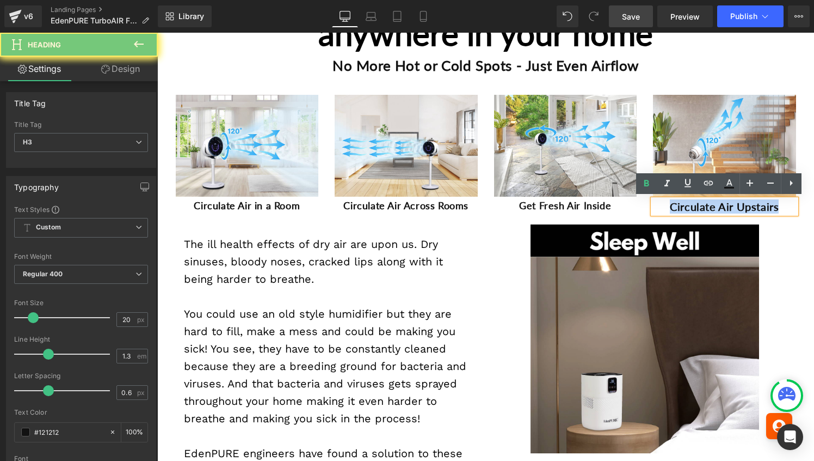
click at [670, 203] on b "Circulate Air Upstairs" at bounding box center [724, 206] width 109 height 13
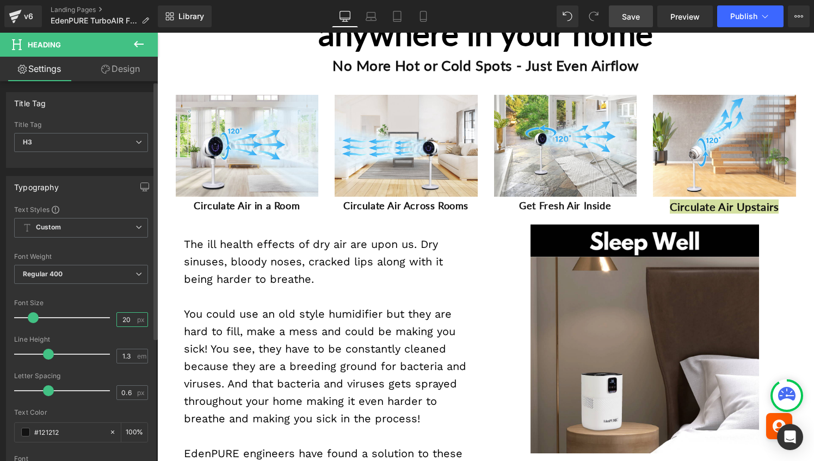
click at [121, 322] on input "20" at bounding box center [126, 319] width 19 height 14
type input "18"
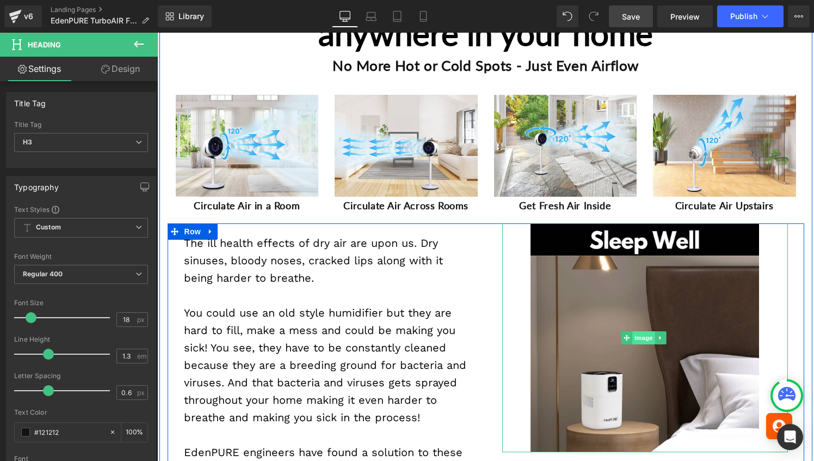
click at [640, 335] on span "Image" at bounding box center [644, 337] width 23 height 13
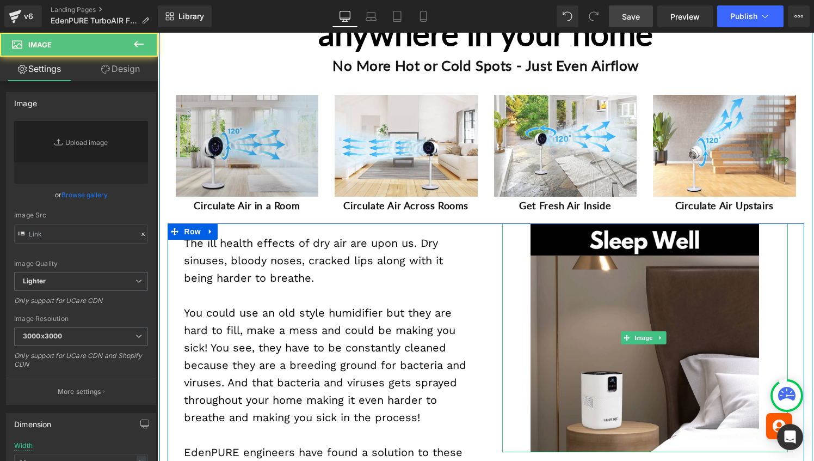
type input "[URL][DOMAIN_NAME]"
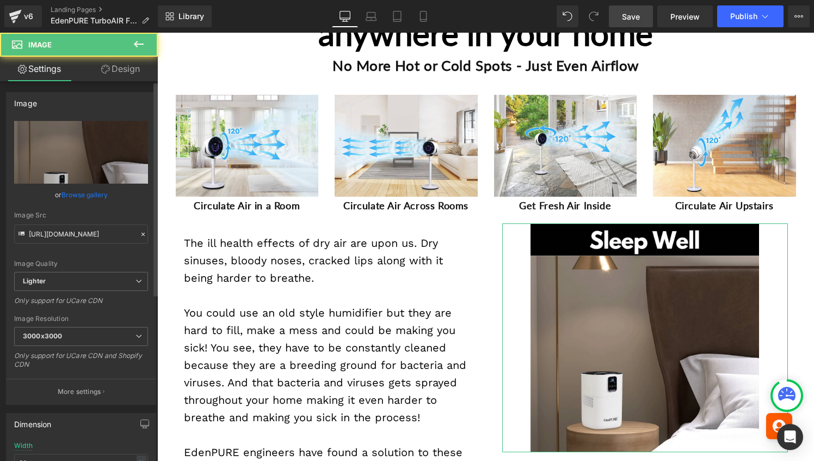
click at [79, 198] on link "Browse gallery" at bounding box center [85, 194] width 46 height 19
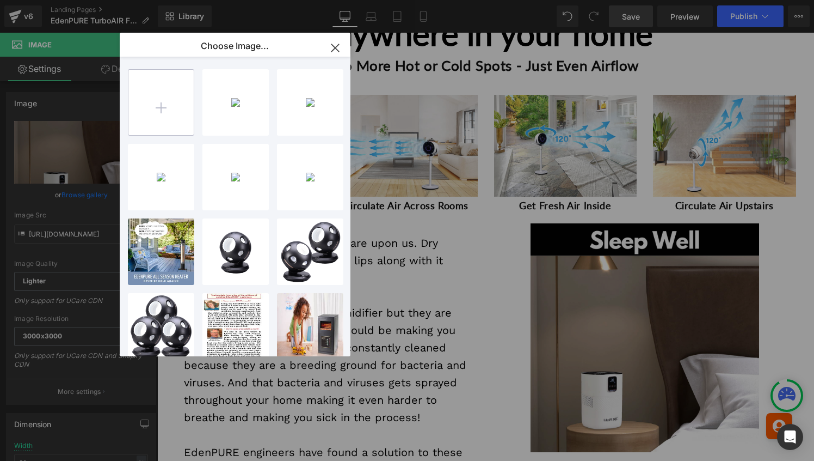
click at [168, 103] on input "file" at bounding box center [160, 102] width 65 height 65
type input "C:\fakepath\WOMAN-ON-COUCH.png"
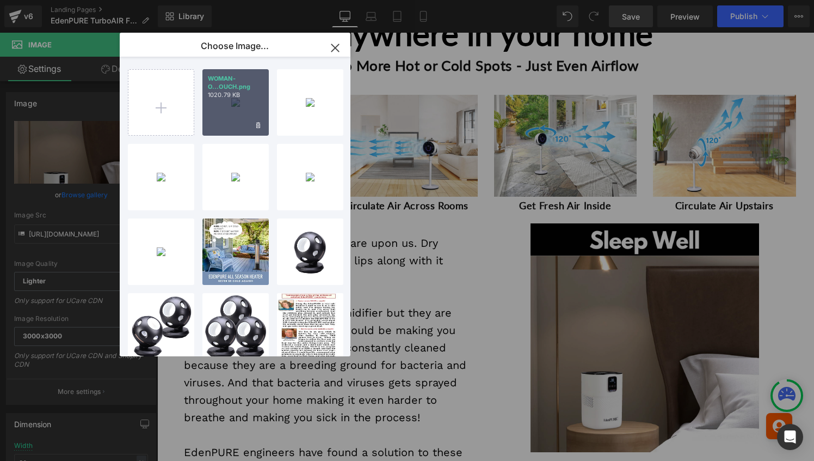
click at [219, 85] on p "WOMAN-O...OUCH.png" at bounding box center [236, 83] width 56 height 16
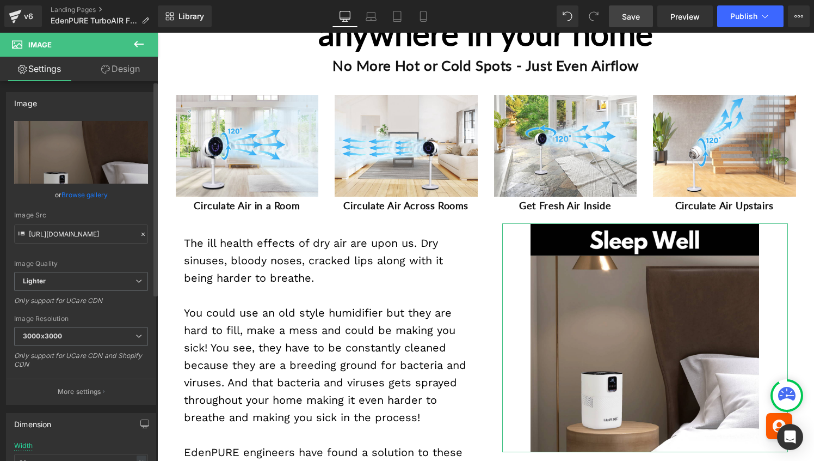
click at [69, 193] on link "Browse gallery" at bounding box center [85, 194] width 46 height 19
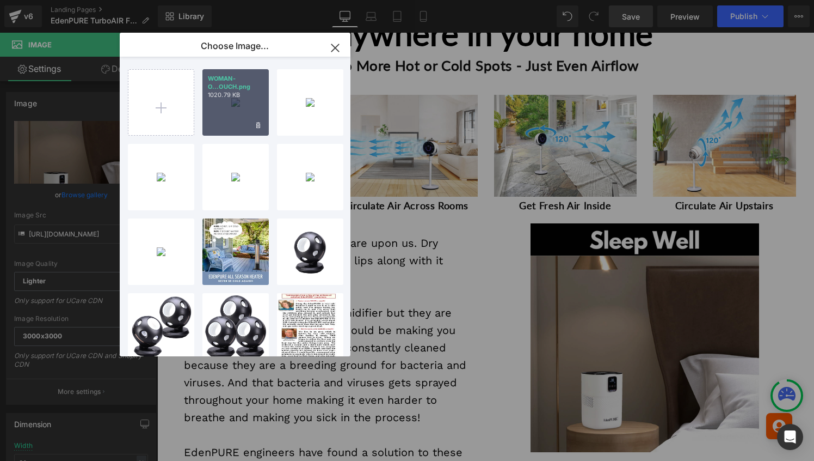
click at [222, 121] on div "WOMAN-O...OUCH.png 1020.79 KB" at bounding box center [236, 102] width 66 height 66
type input "[URL][DOMAIN_NAME]"
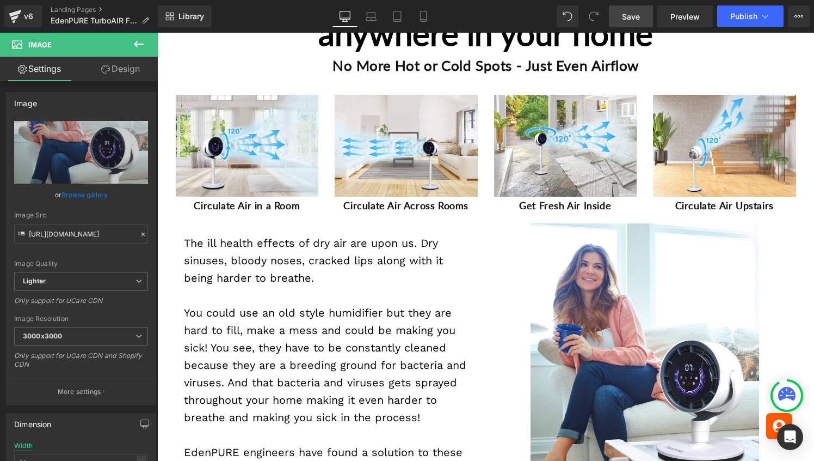
click at [310, 313] on p "You could use an old style humidifier but they are hard to fill, make a mess an…" at bounding box center [327, 365] width 286 height 122
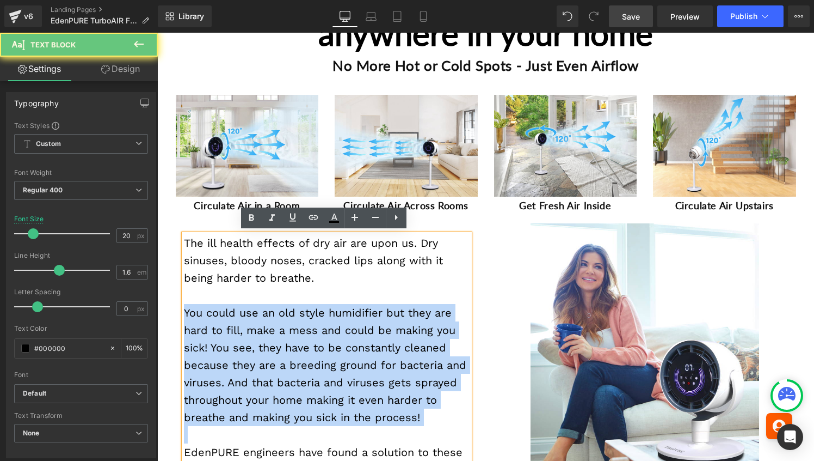
click at [310, 313] on p "You could use an old style humidifier but they are hard to fill, make a mess an…" at bounding box center [327, 365] width 286 height 122
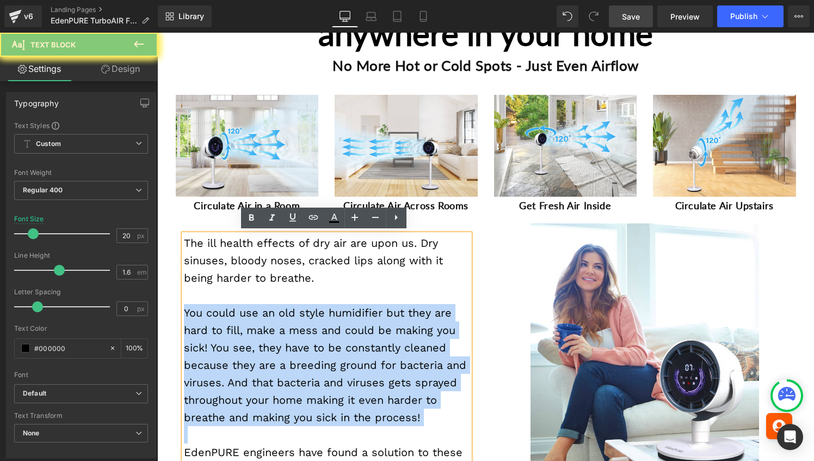
click at [310, 313] on p "You could use an old style humidifier but they are hard to fill, make a mess an…" at bounding box center [327, 365] width 286 height 122
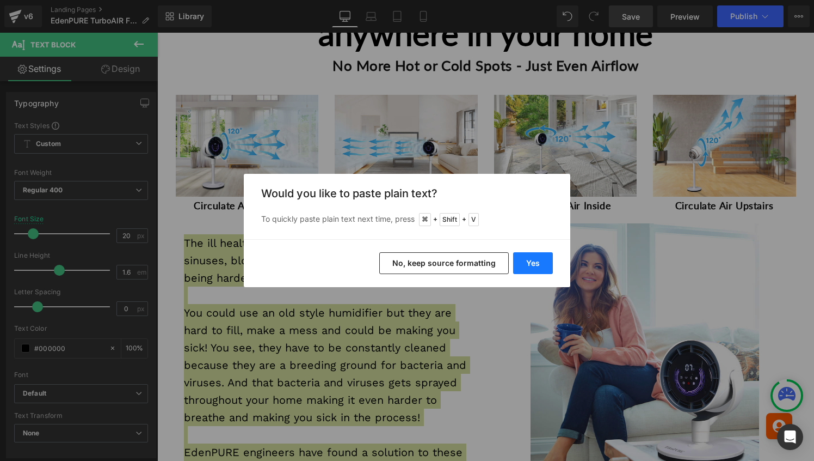
click at [527, 259] on button "Yes" at bounding box center [533, 263] width 40 height 22
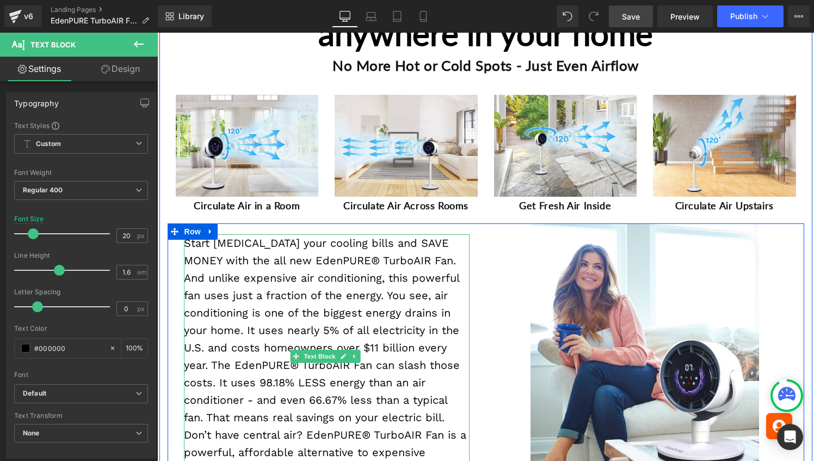
click at [368, 298] on p "Start [MEDICAL_DATA] your cooling bills and SAVE MONEY with the all new EdenPUR…" at bounding box center [327, 356] width 286 height 244
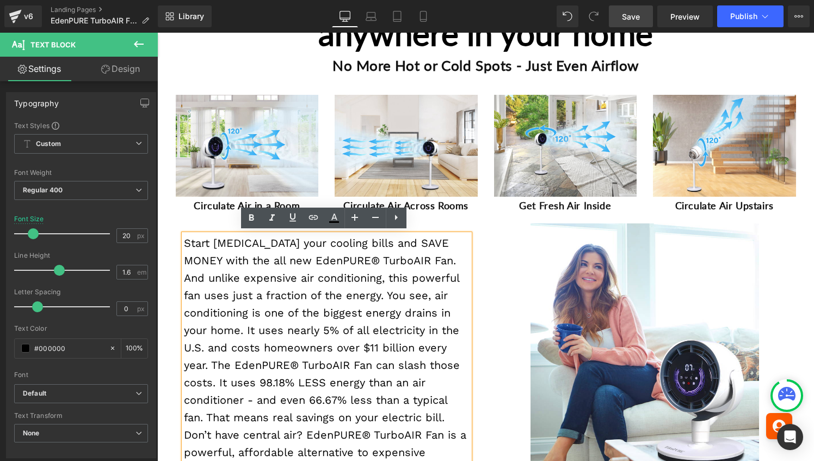
click at [184, 241] on p "Start [MEDICAL_DATA] your cooling bills and SAVE MONEY with the all new EdenPUR…" at bounding box center [327, 356] width 286 height 244
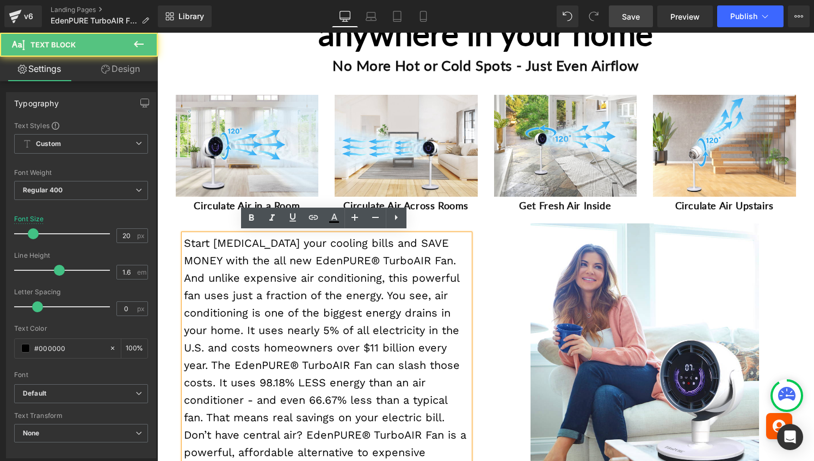
click at [416, 260] on p "Start [MEDICAL_DATA] your cooling bills and SAVE MONEY with the all new EdenPUR…" at bounding box center [327, 356] width 286 height 244
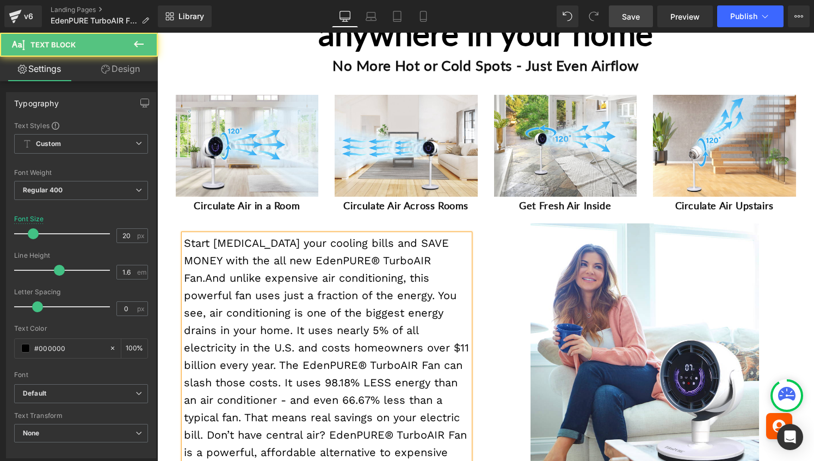
scroll to position [612, 0]
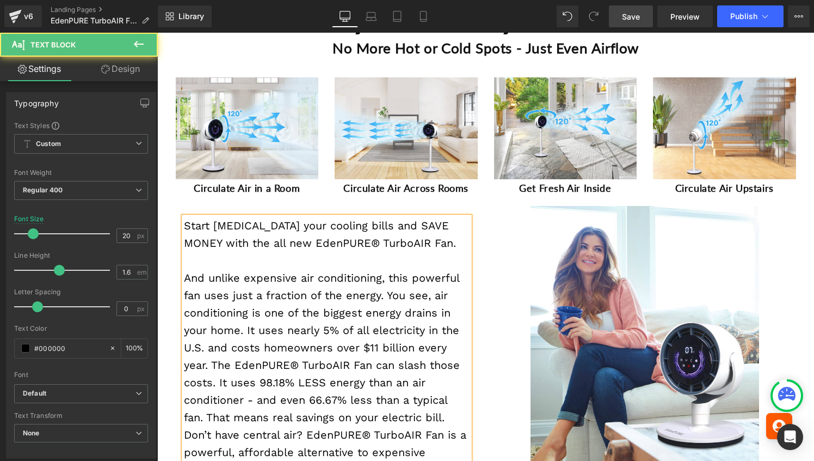
click at [212, 363] on p "And unlike expensive air conditioning, this powerful fan uses just a fraction o…" at bounding box center [327, 373] width 286 height 209
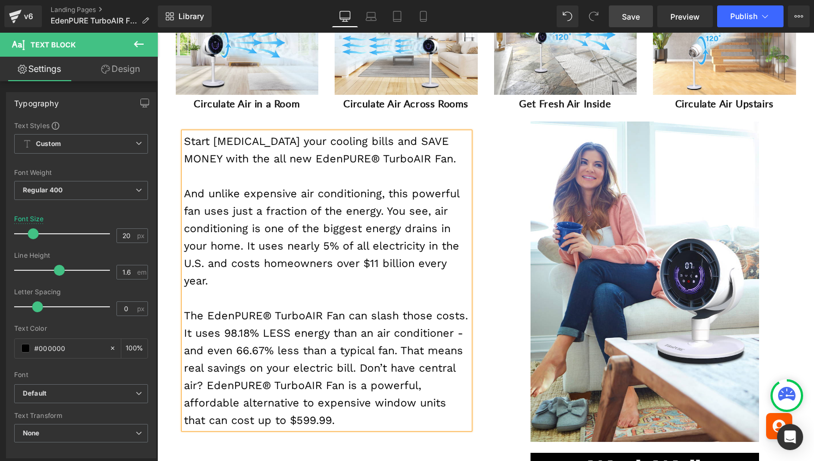
scroll to position [701, 0]
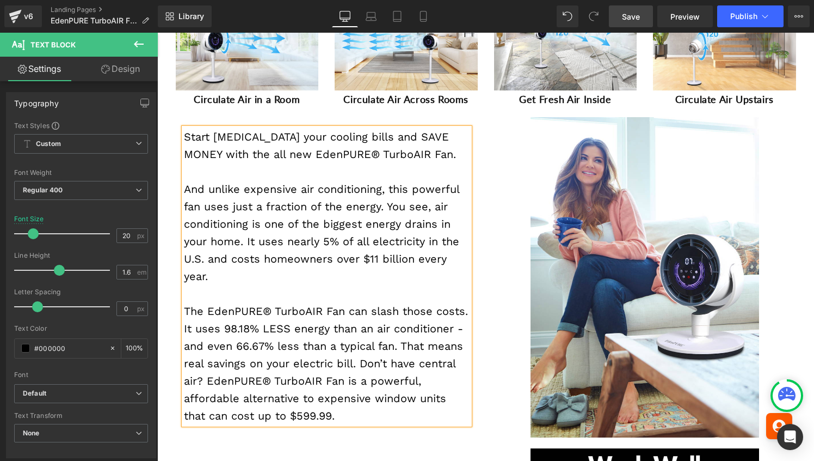
click at [184, 381] on p "The EdenPURE® TurboAIR Fan can slash those costs. It uses 98.18% LESS energy th…" at bounding box center [327, 363] width 286 height 122
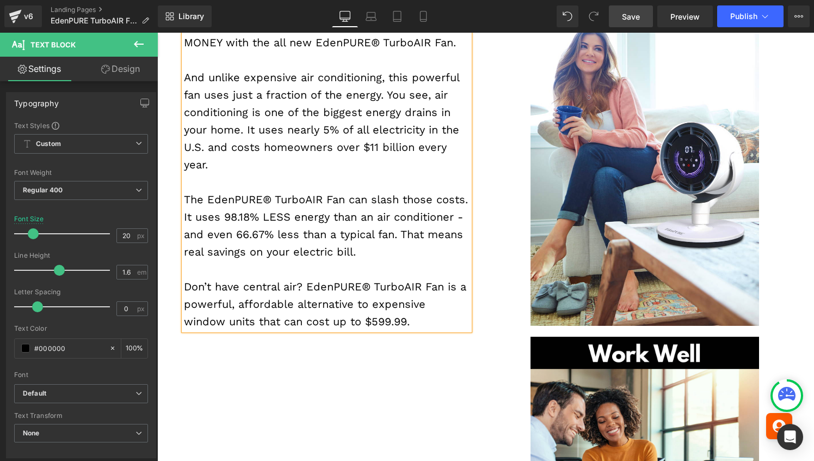
scroll to position [813, 0]
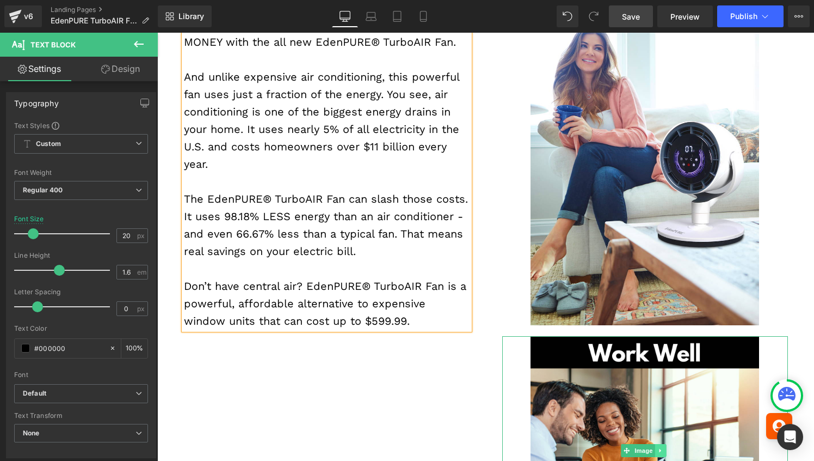
click at [658, 447] on icon at bounding box center [661, 450] width 6 height 7
click at [664, 448] on icon at bounding box center [667, 450] width 6 height 6
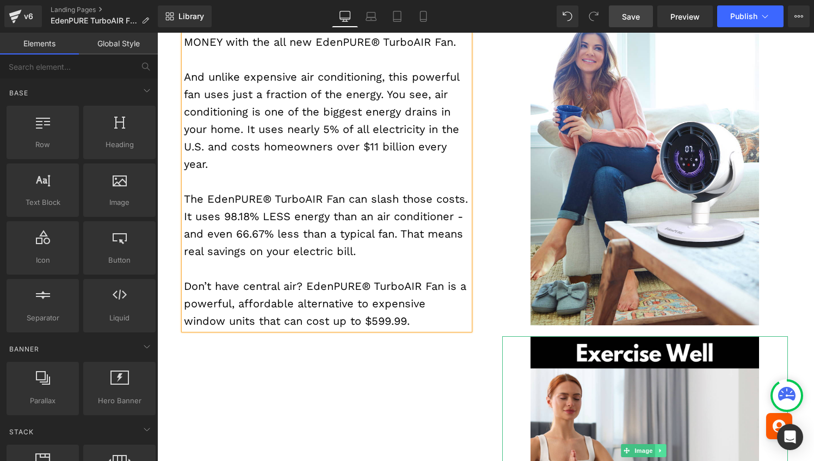
click at [661, 444] on link at bounding box center [660, 450] width 11 height 13
click at [664, 447] on icon at bounding box center [667, 450] width 6 height 6
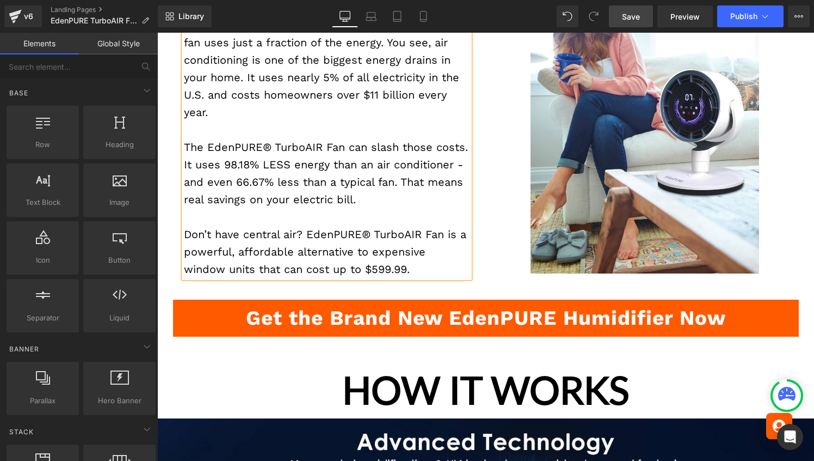
scroll to position [866, 0]
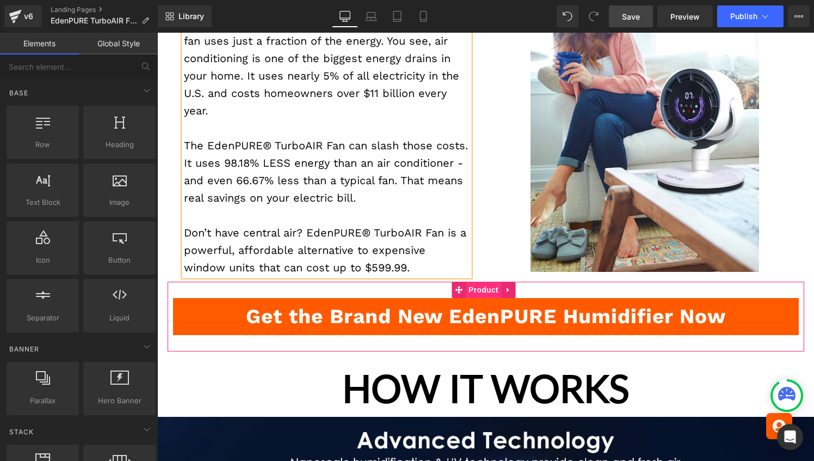
click at [483, 286] on span "Product" at bounding box center [483, 289] width 35 height 16
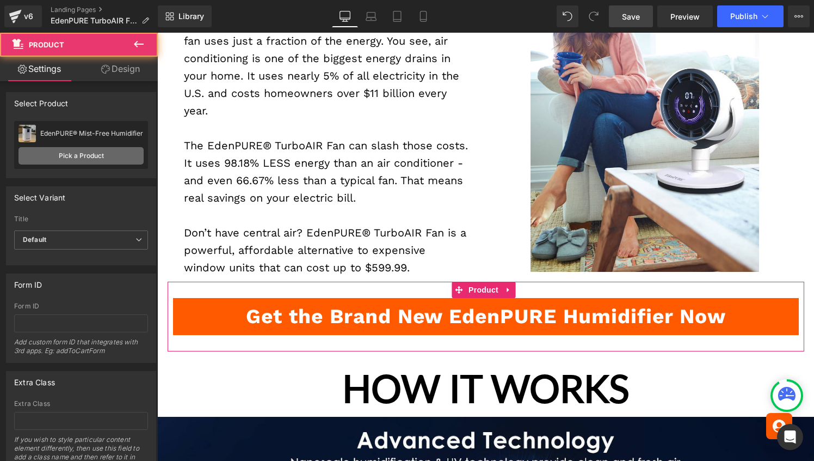
click at [95, 149] on link "Pick a Product" at bounding box center [81, 155] width 125 height 17
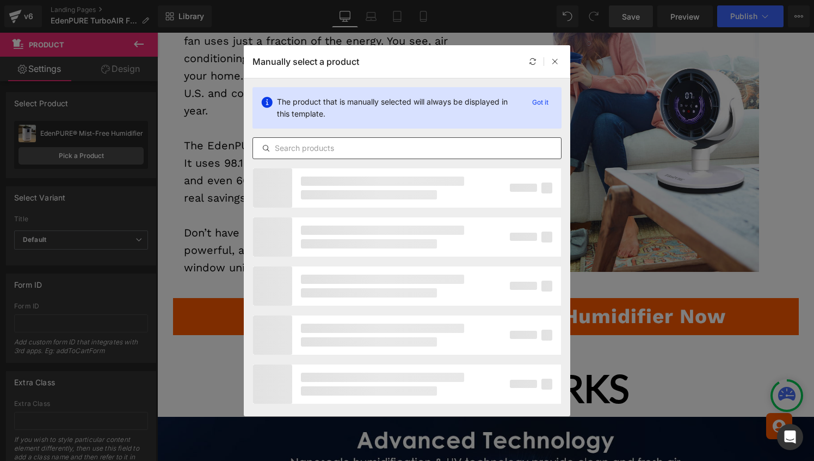
click at [282, 143] on input "text" at bounding box center [407, 148] width 308 height 13
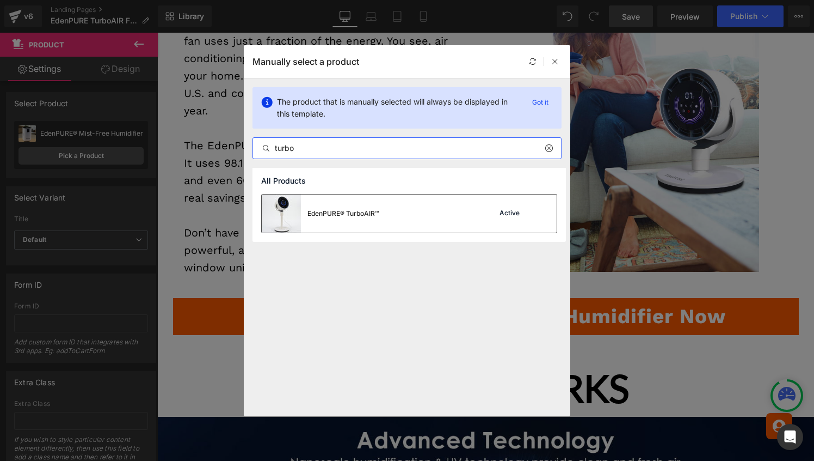
type input "turbo"
click at [358, 201] on div "EdenPURE® TurboAIR™" at bounding box center [320, 213] width 117 height 38
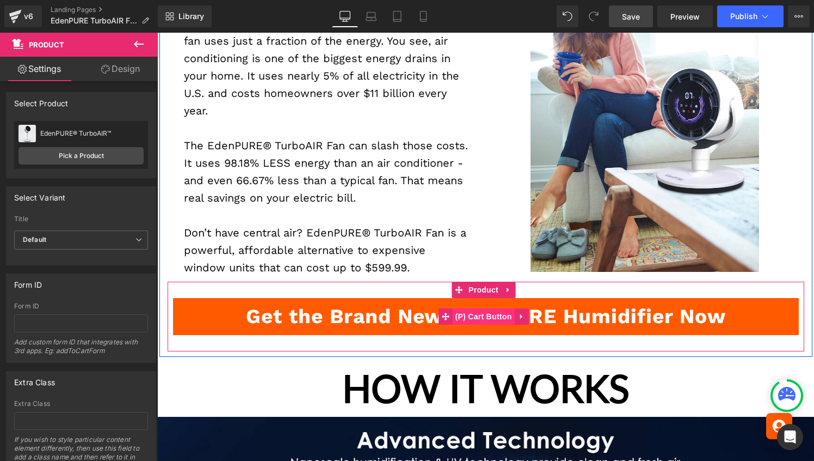
click at [481, 317] on span "(P) Cart Button" at bounding box center [483, 316] width 62 height 16
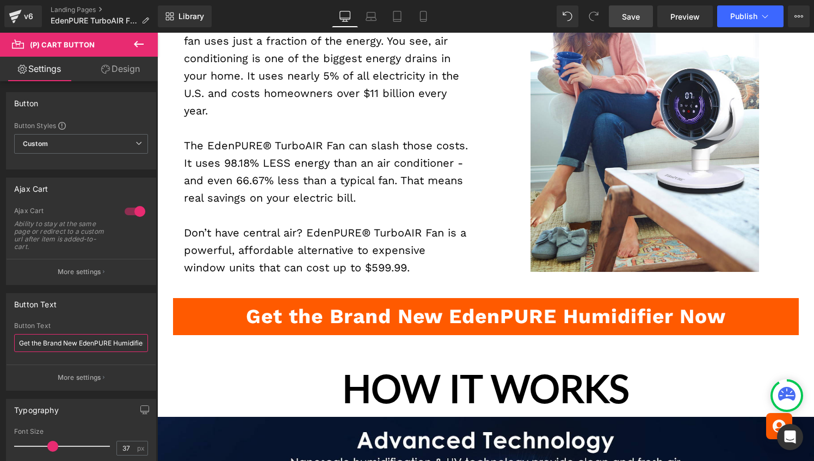
click at [121, 343] on input "Get the Brand New EdenPURE Humidifier Now" at bounding box center [81, 343] width 134 height 18
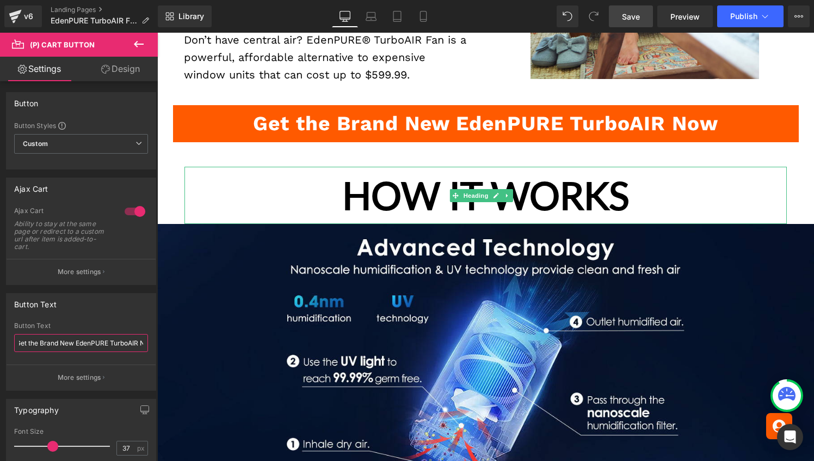
scroll to position [1070, 0]
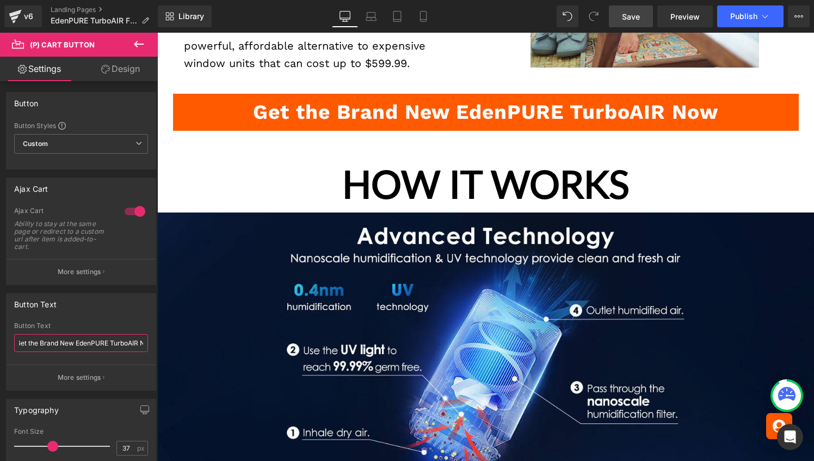
type input "Get the Brand New EdenPURE TurboAIR Now"
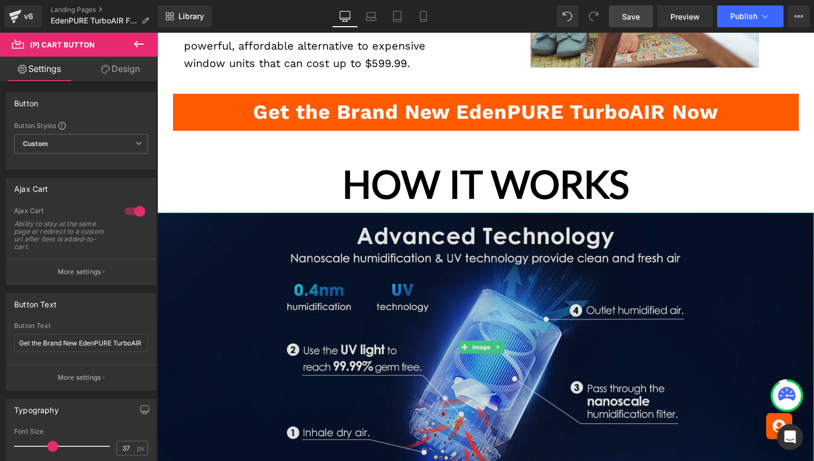
click at [414, 286] on img at bounding box center [485, 346] width 657 height 269
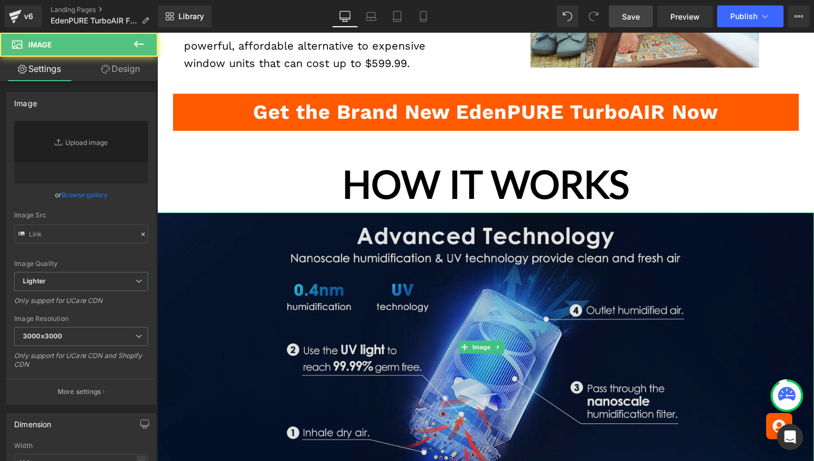
type input "[URL][DOMAIN_NAME]"
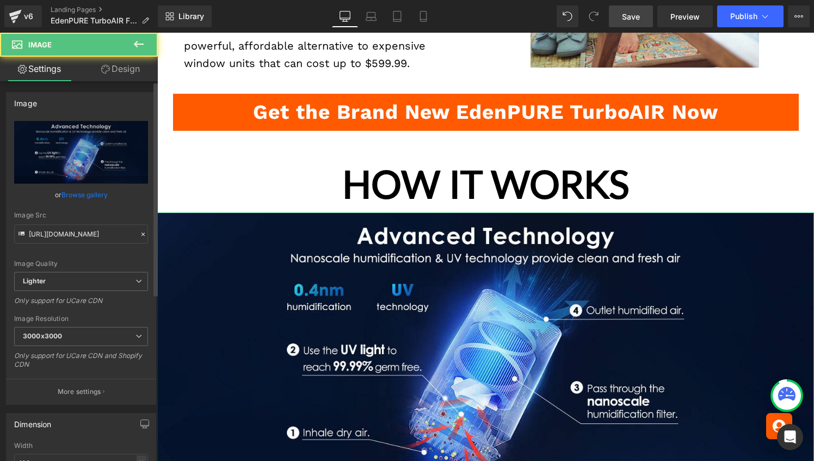
click at [65, 192] on link "Browse gallery" at bounding box center [85, 194] width 46 height 19
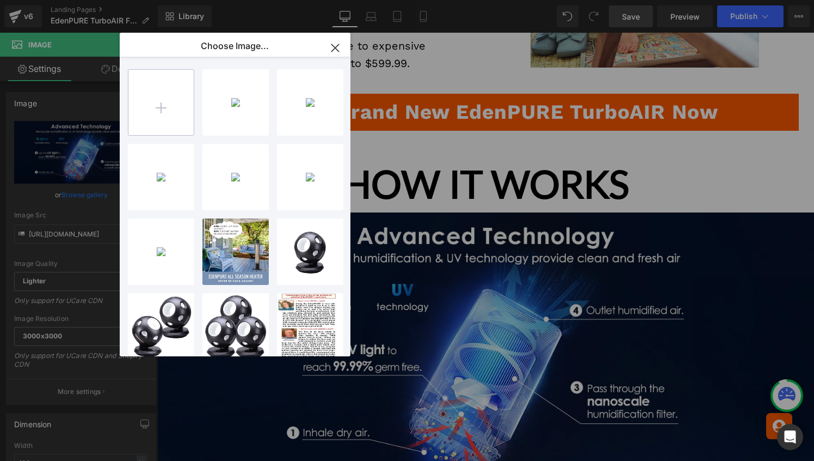
click at [169, 127] on input "file" at bounding box center [160, 102] width 65 height 65
type input "C:\fakepath\MOTHER-AND-CHILD.png"
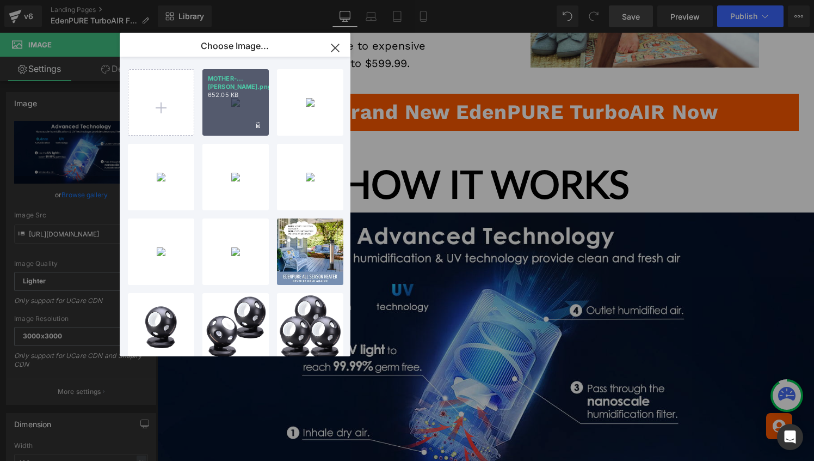
click at [235, 97] on div "MOTHER-...[PERSON_NAME].png 652.05 KB" at bounding box center [236, 102] width 66 height 66
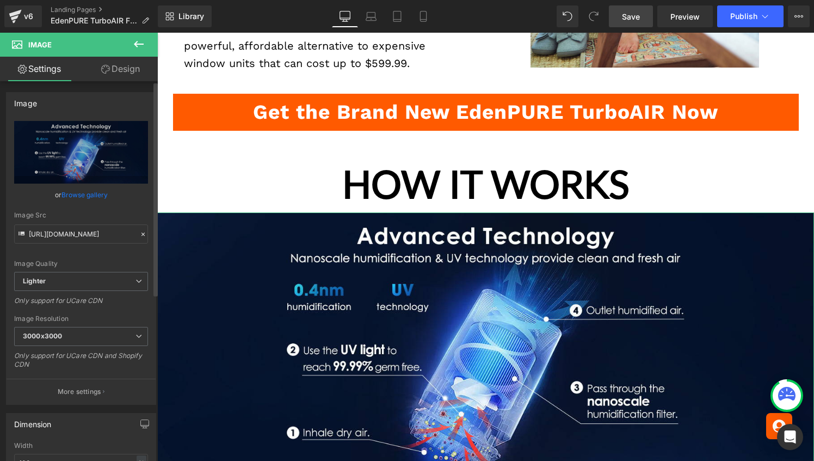
click at [81, 196] on link "Browse gallery" at bounding box center [85, 194] width 46 height 19
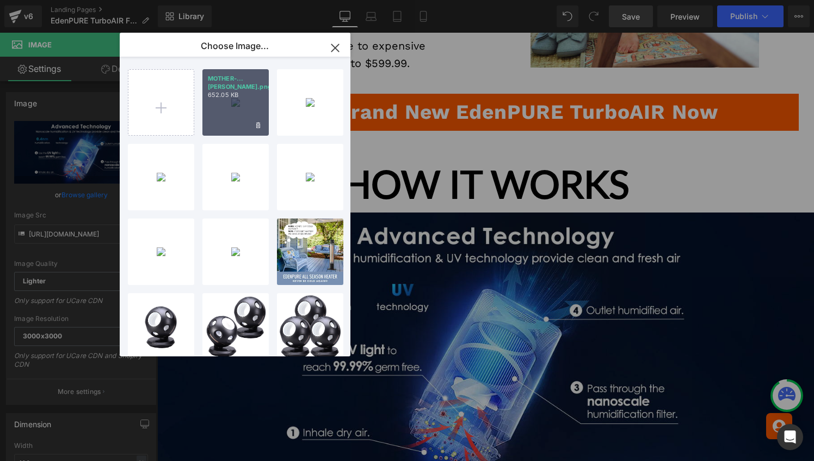
click at [212, 126] on div "MOTHER-...[PERSON_NAME].png 652.05 KB" at bounding box center [236, 102] width 66 height 66
type input "[URL][DOMAIN_NAME]"
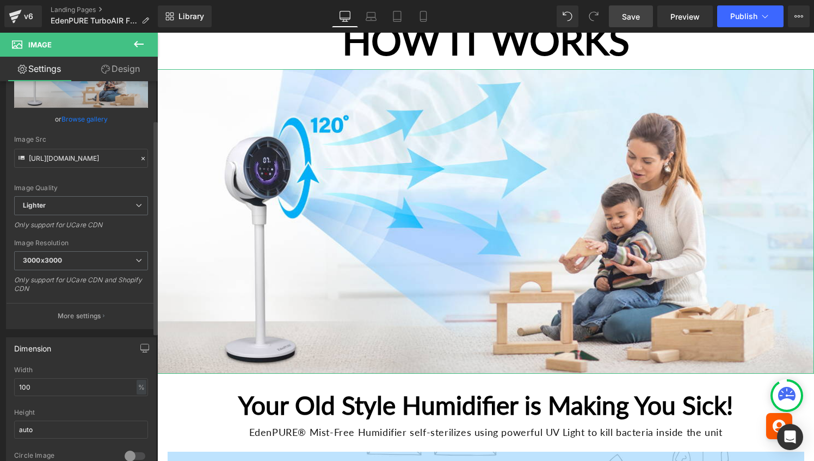
scroll to position [76, 0]
click at [33, 390] on input "100" at bounding box center [81, 386] width 134 height 18
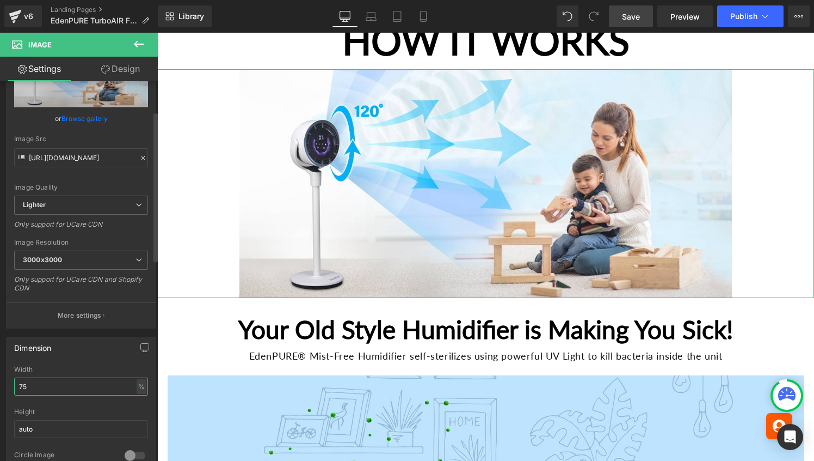
type input "7"
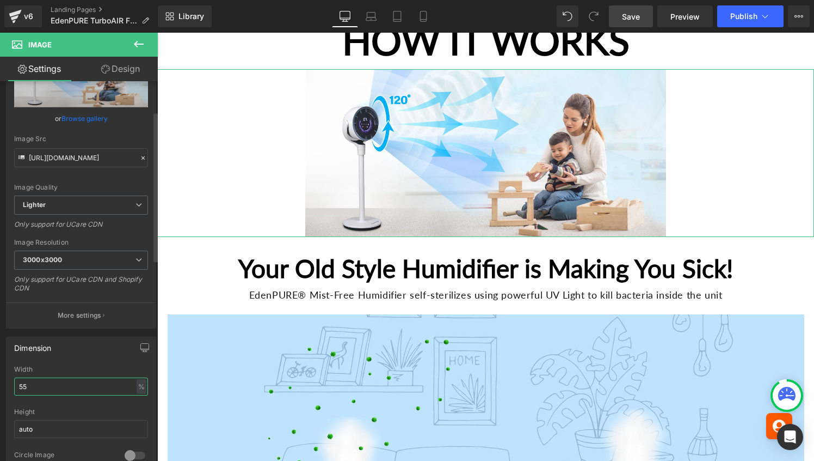
type input "5"
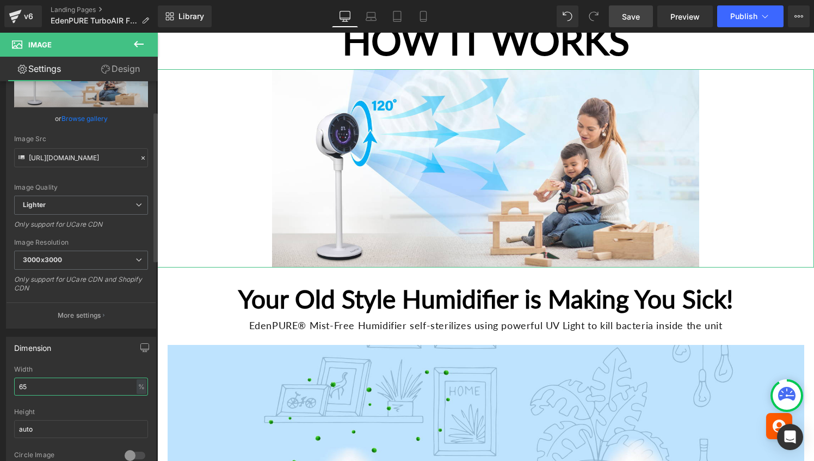
type input "65"
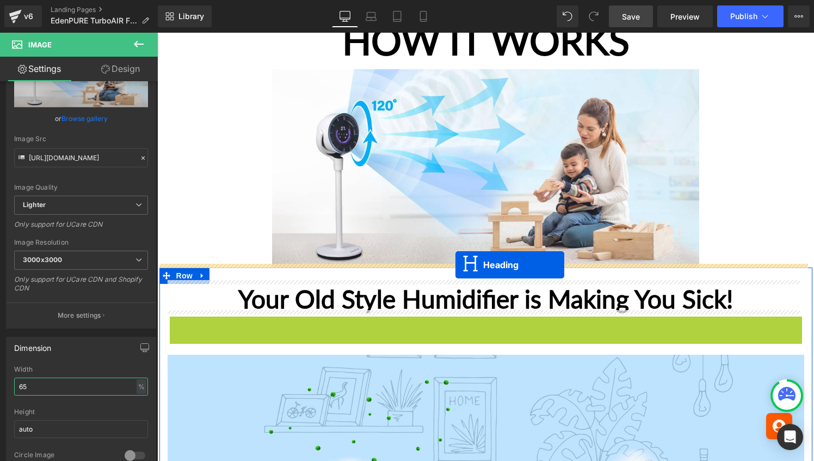
drag, startPoint x: 456, startPoint y: 319, endPoint x: 456, endPoint y: 264, distance: 55.0
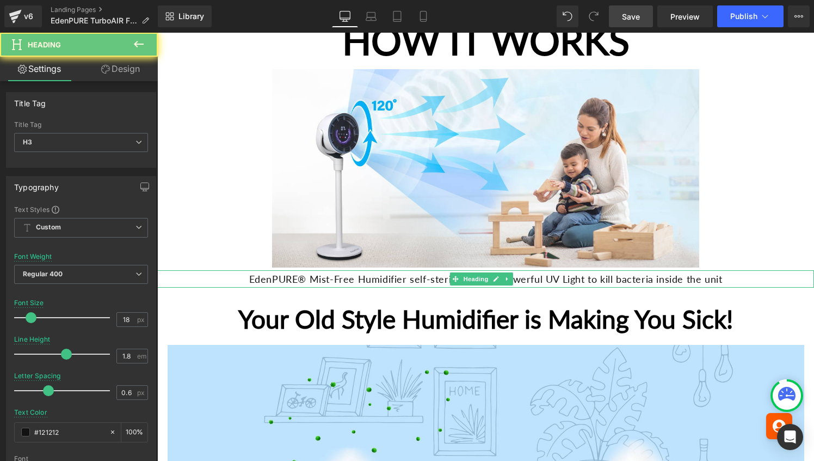
click at [422, 271] on h3 "EdenPURE® Mist-Free Humidifier self-sterilizes using powerful UV Light to kill …" at bounding box center [485, 278] width 635 height 17
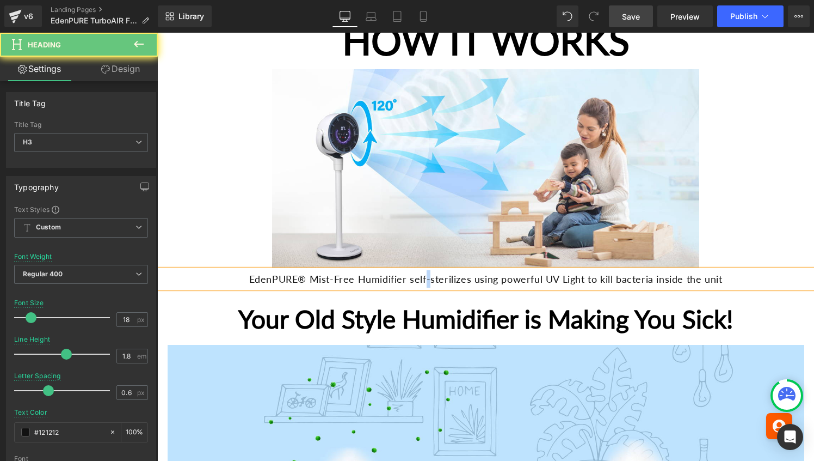
click at [422, 271] on h3 "EdenPURE® Mist-Free Humidifier self-sterilizes using powerful UV Light to kill …" at bounding box center [485, 278] width 635 height 17
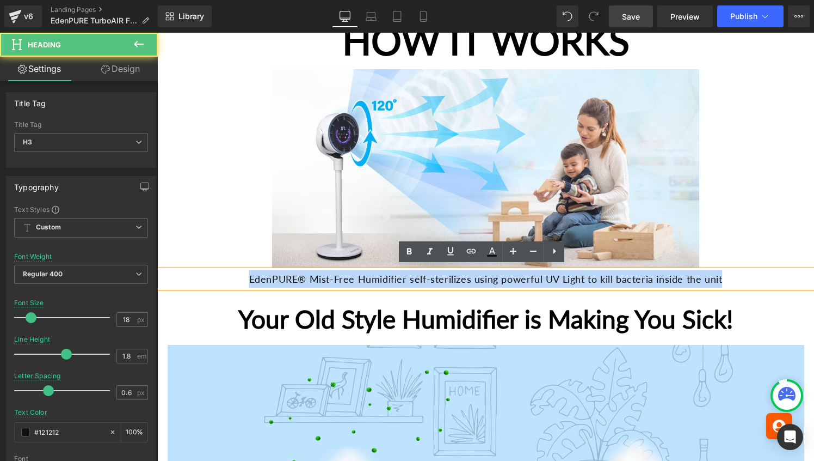
click at [422, 271] on h3 "EdenPURE® Mist-Free Humidifier self-sterilizes using powerful UV Light to kill …" at bounding box center [485, 278] width 635 height 17
paste div
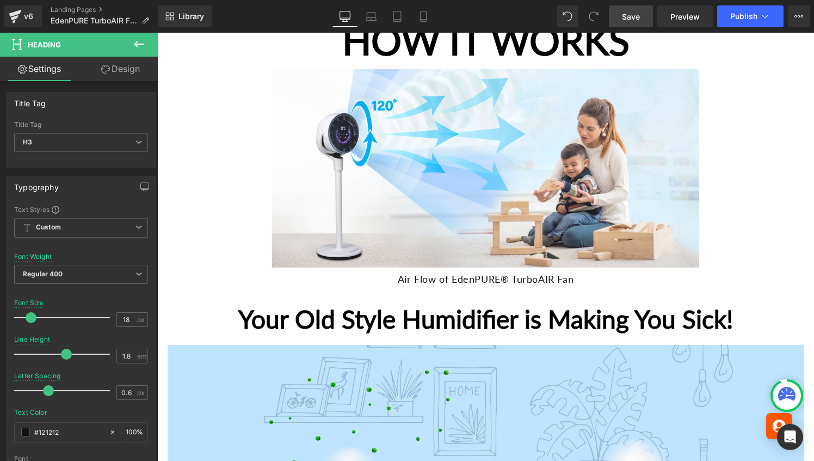
click at [381, 310] on h1 "Your Old Style Humidifier is Making You Sick!" at bounding box center [486, 319] width 615 height 30
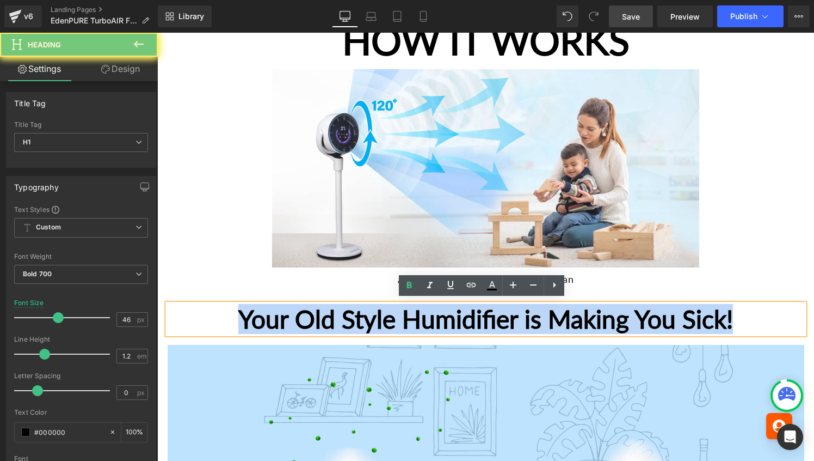
paste div
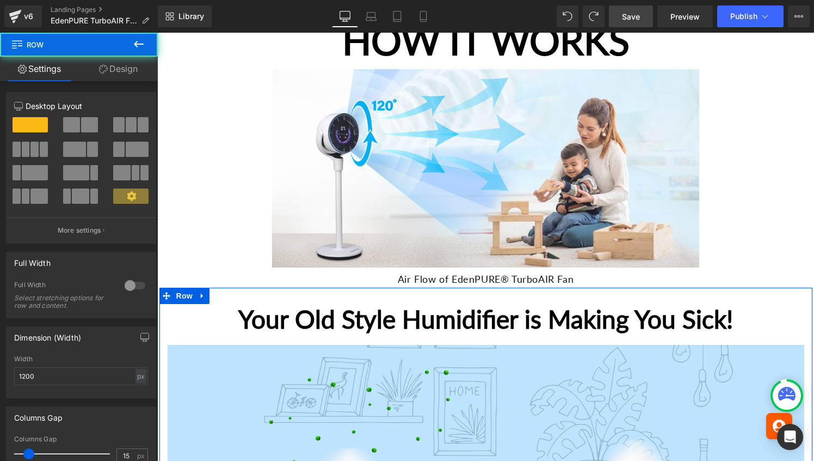
click at [332, 314] on h1 "Your Old Style Humidifier is Making You Sick!" at bounding box center [486, 319] width 615 height 30
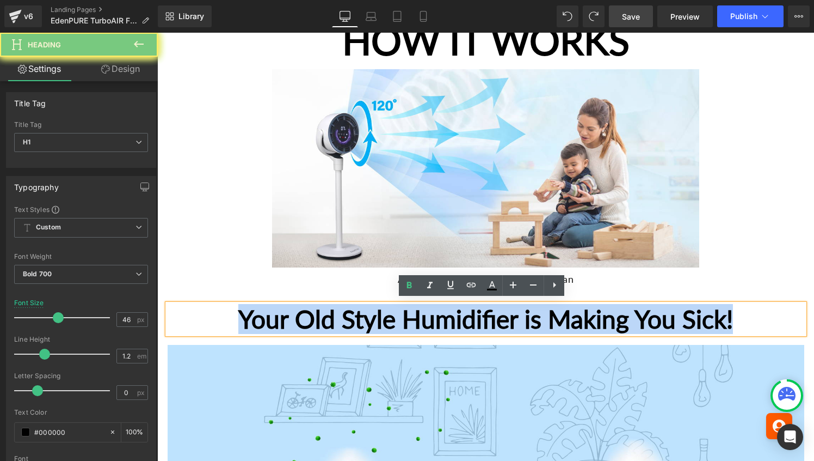
click at [332, 314] on h1 "Your Old Style Humidifier is Making You Sick!" at bounding box center [486, 319] width 615 height 30
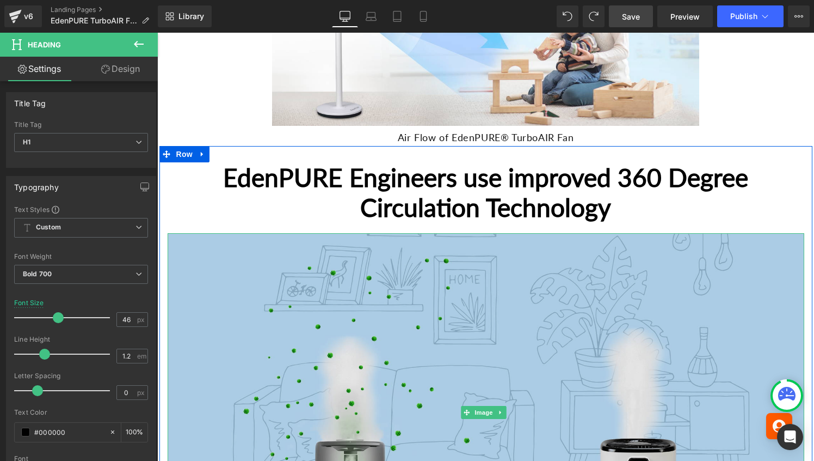
scroll to position [1383, 0]
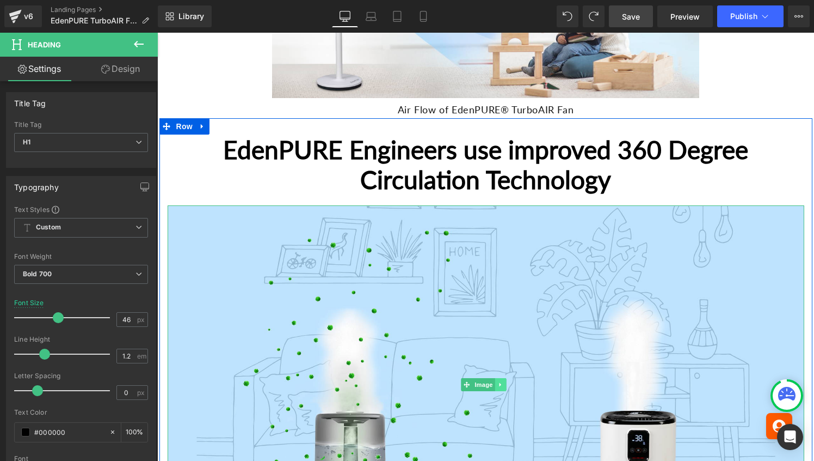
click at [500, 381] on icon at bounding box center [501, 384] width 6 height 7
click at [503, 381] on icon at bounding box center [506, 384] width 6 height 7
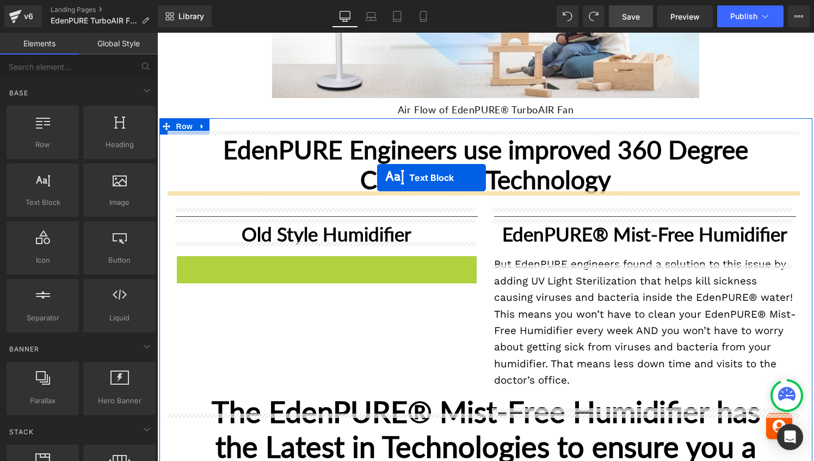
drag, startPoint x: 295, startPoint y: 321, endPoint x: 377, endPoint y: 177, distance: 165.4
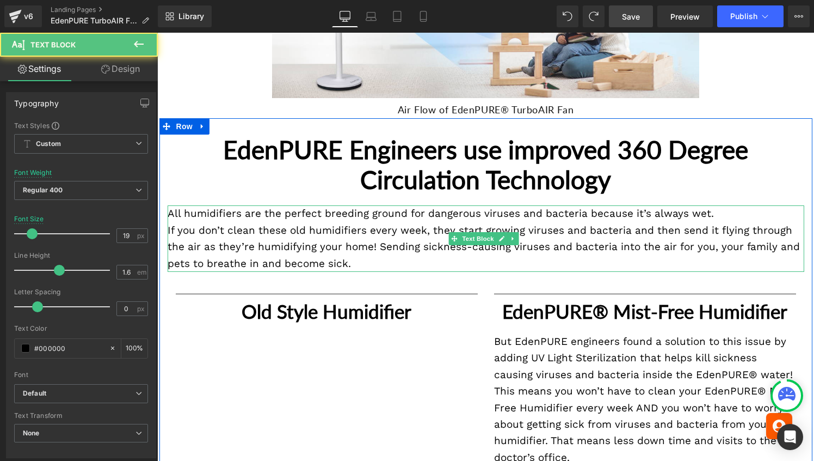
click at [378, 230] on p "If you don’t clean these old humidifiers every week, they start growing viruses…" at bounding box center [486, 247] width 637 height 50
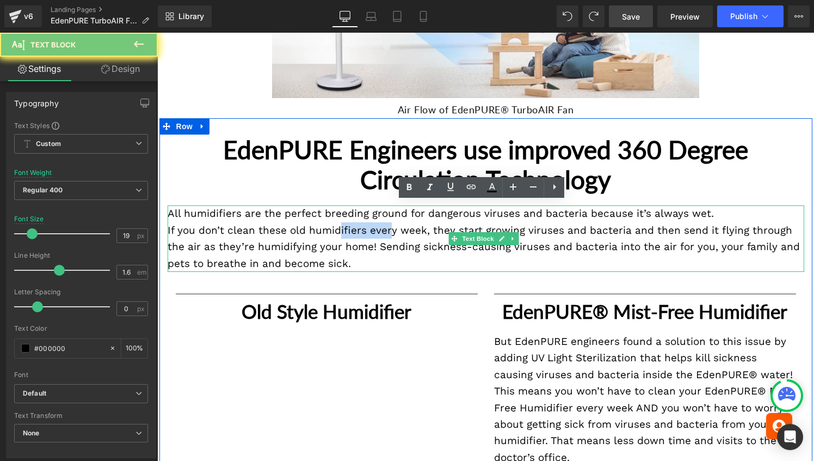
click at [378, 230] on p "If you don’t clean these old humidifiers every week, they start growing viruses…" at bounding box center [486, 247] width 637 height 50
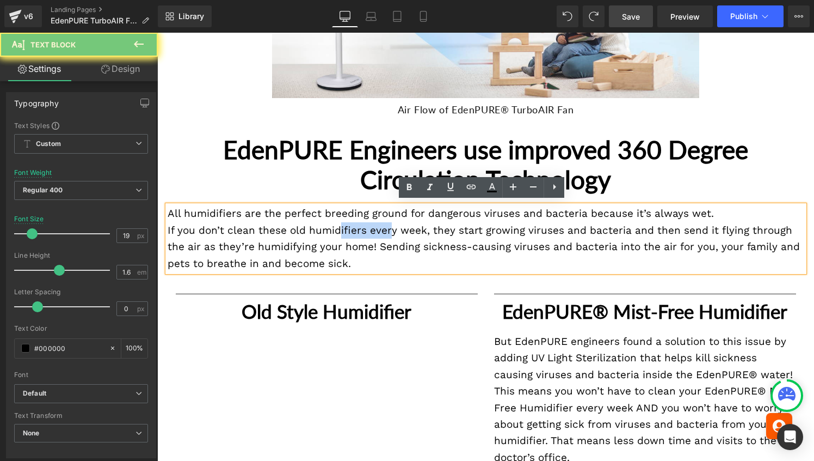
click at [378, 230] on p "If you don’t clean these old humidifiers every week, they start growing viruses…" at bounding box center [486, 247] width 637 height 50
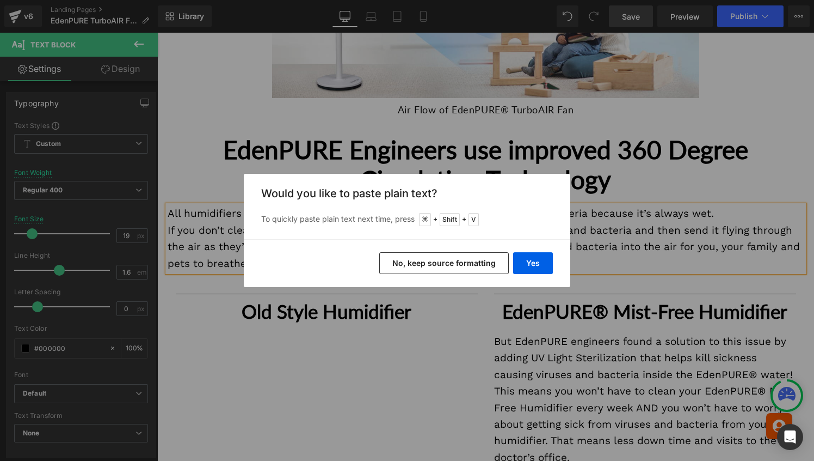
click at [485, 259] on button "No, keep source formatting" at bounding box center [444, 263] width 130 height 22
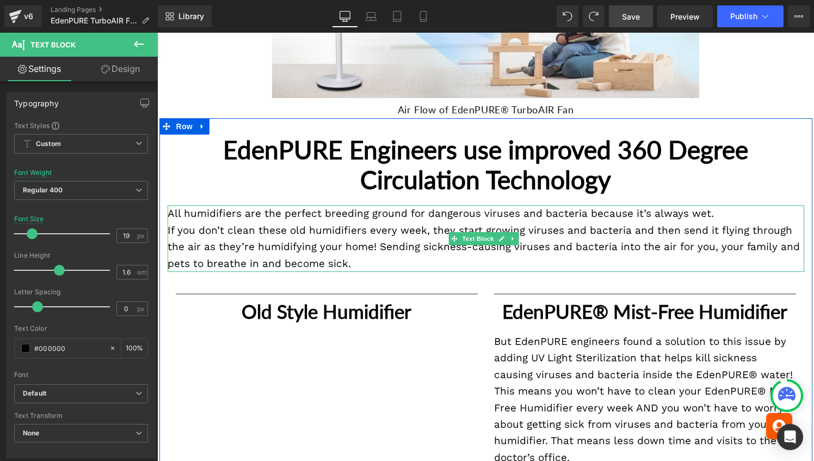
click at [485, 258] on p "If you don’t clean these old humidifiers every week, they start growing viruses…" at bounding box center [486, 247] width 637 height 50
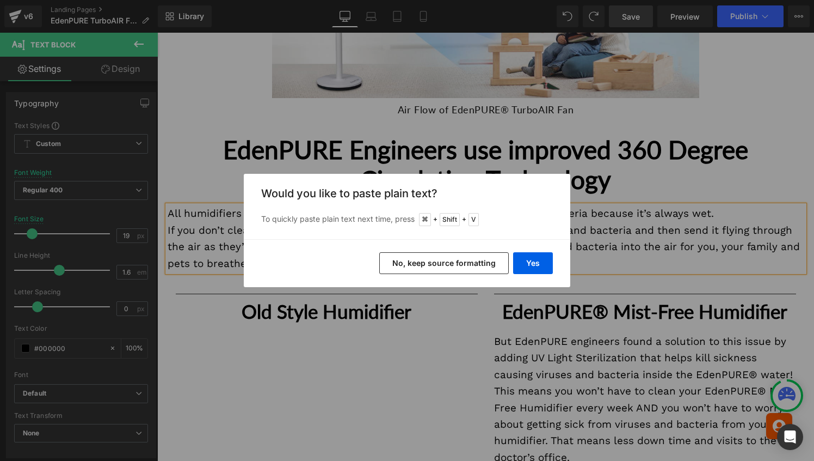
click at [485, 258] on button "No, keep source formatting" at bounding box center [444, 263] width 130 height 22
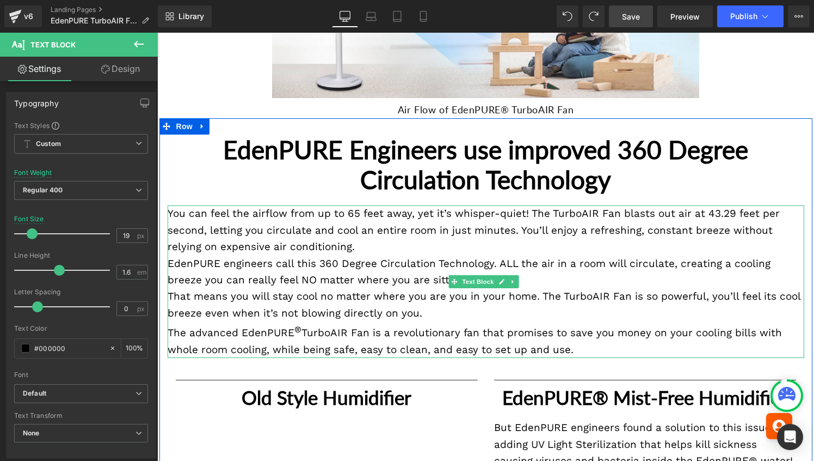
click at [360, 242] on p "You can feel the airflow from up to 65 feet away, yet it’s whisper-quiet! The T…" at bounding box center [486, 230] width 637 height 50
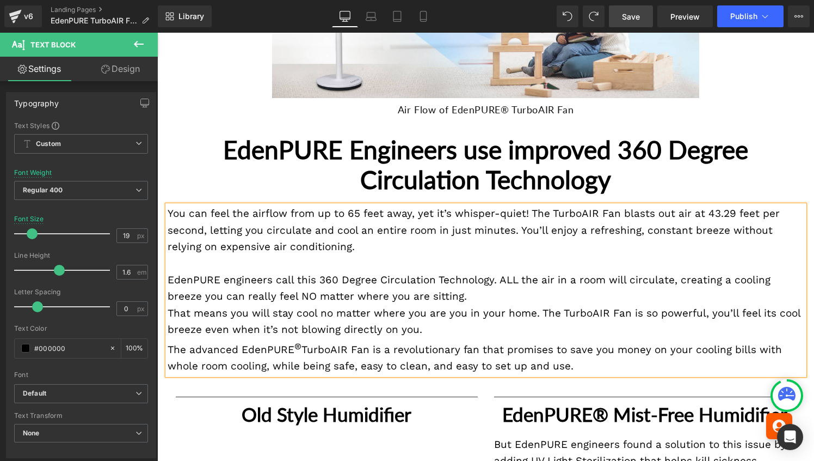
click at [487, 327] on p "That means you will stay cool no matter where you are you in your home. The Tur…" at bounding box center [486, 321] width 637 height 33
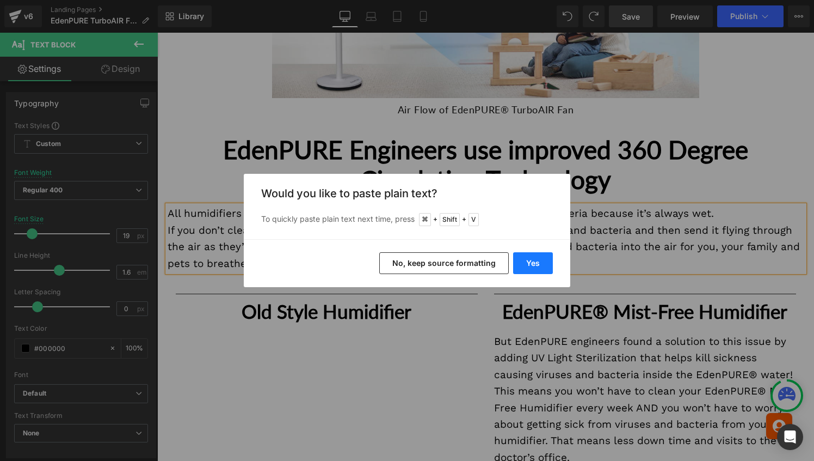
click at [532, 269] on button "Yes" at bounding box center [533, 263] width 40 height 22
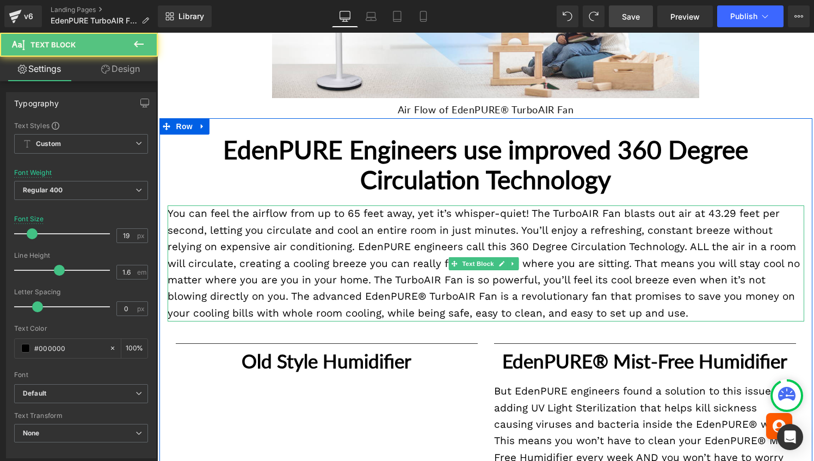
click at [473, 245] on p "You can feel the airflow from up to 65 feet away, yet it’s whisper-quiet! The T…" at bounding box center [486, 263] width 637 height 116
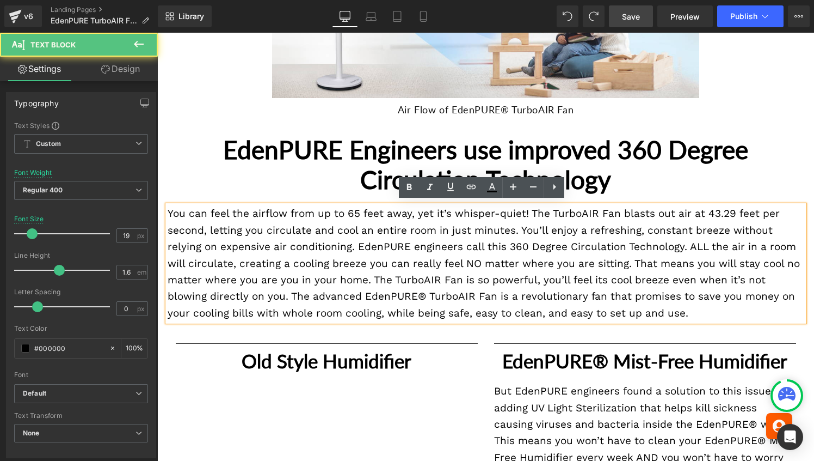
click at [354, 242] on p "You can feel the airflow from up to 65 feet away, yet it’s whisper-quiet! The T…" at bounding box center [486, 263] width 637 height 116
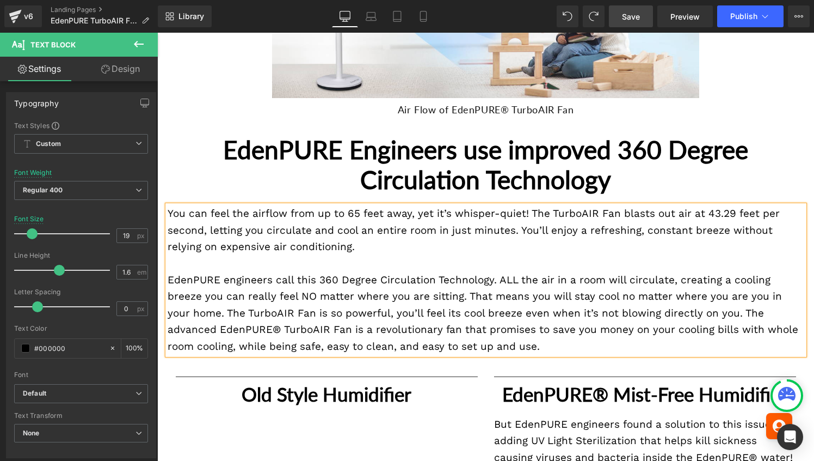
click at [466, 291] on p "EdenPURE engineers call this 360 Degree Circulation Technology. ALL the air in …" at bounding box center [486, 313] width 637 height 83
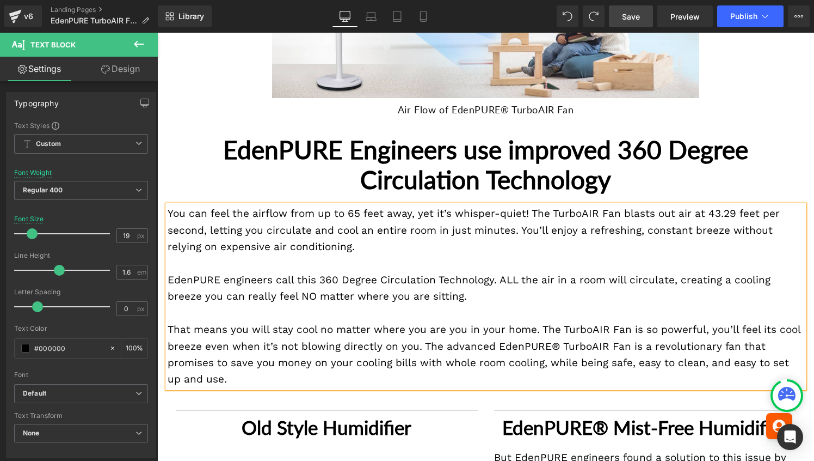
click at [447, 342] on p "That means you will stay cool no matter where you are you in your home. The Tur…" at bounding box center [486, 354] width 637 height 66
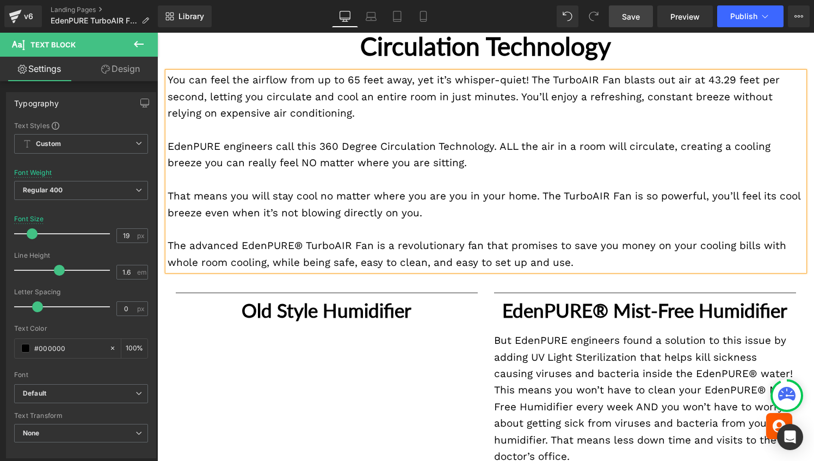
scroll to position [1537, 0]
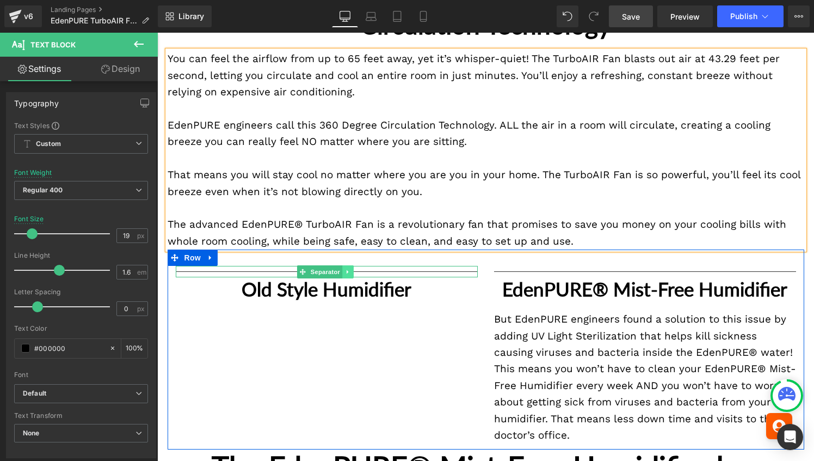
click at [349, 268] on link at bounding box center [347, 271] width 11 height 13
click at [354, 268] on icon at bounding box center [354, 271] width 6 height 6
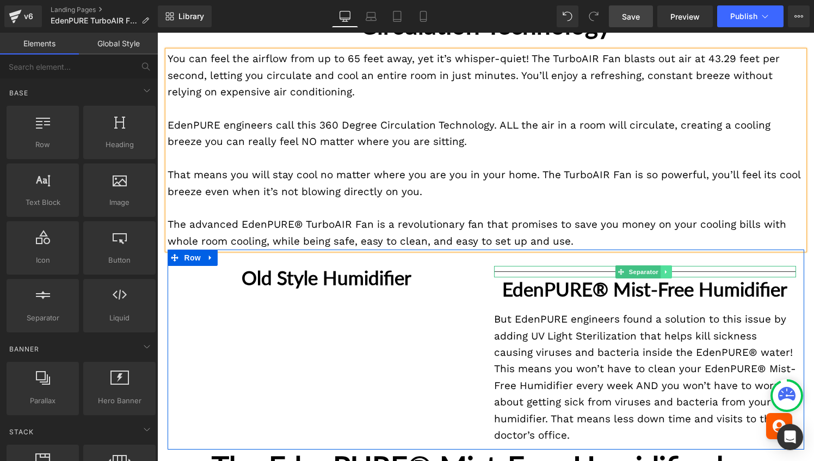
click at [665, 269] on icon at bounding box center [666, 271] width 2 height 4
click at [671, 267] on link at bounding box center [672, 271] width 11 height 13
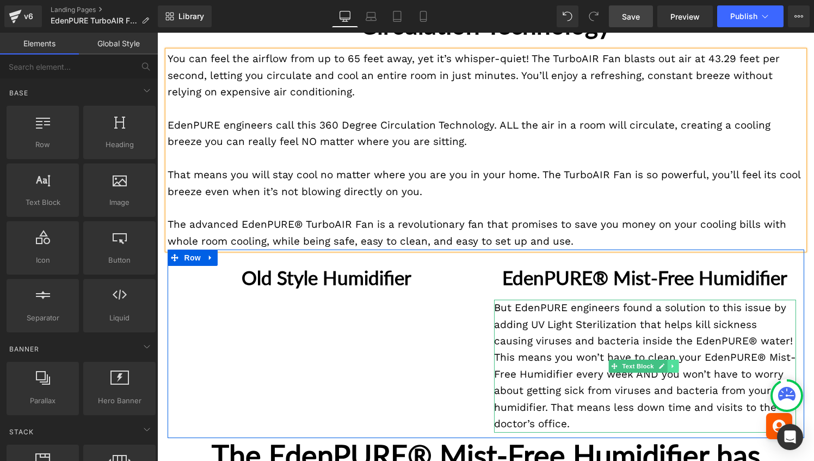
click at [670, 369] on icon at bounding box center [673, 366] width 6 height 7
click at [666, 369] on icon at bounding box center [668, 366] width 6 height 6
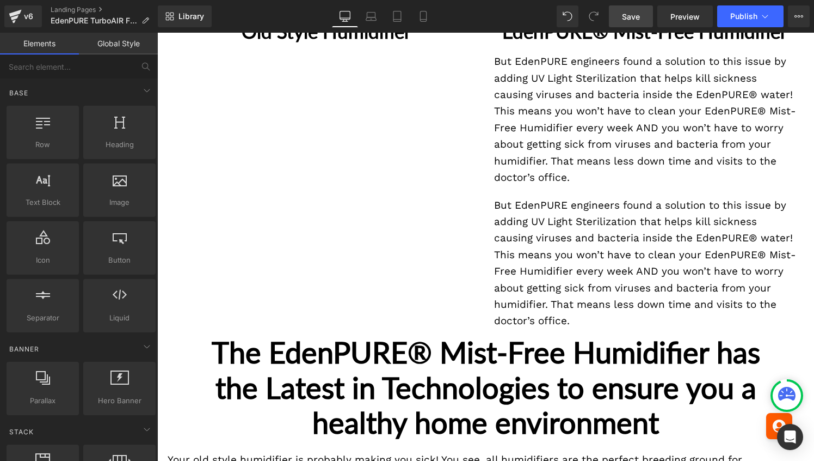
scroll to position [1774, 0]
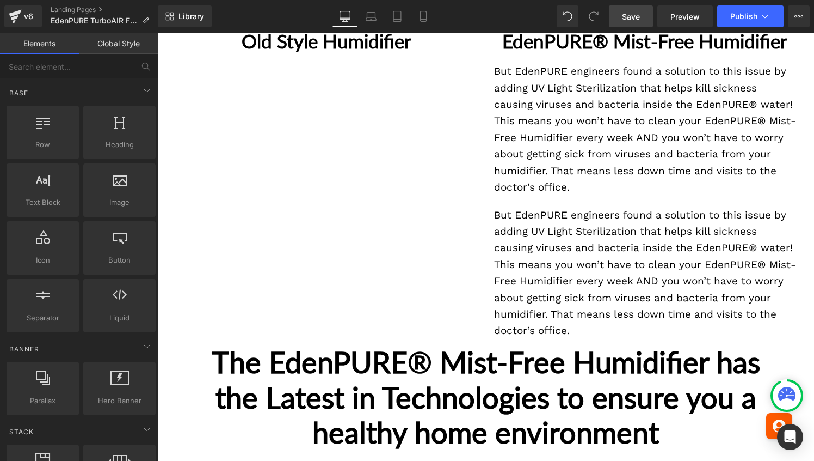
click at [421, 281] on div "Old Style Humidifier Heading EdenPURE® Mist-Free Humidifier Heading But EdenPUR…" at bounding box center [486, 179] width 637 height 332
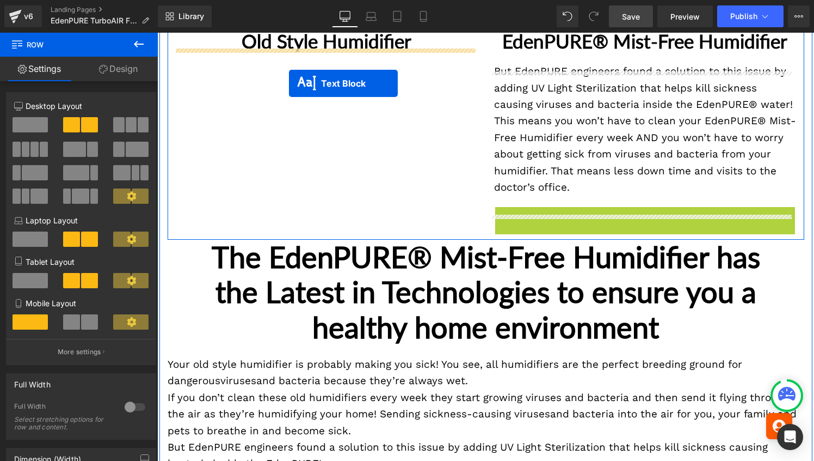
drag, startPoint x: 610, startPoint y: 293, endPoint x: 289, endPoint y: 83, distance: 383.1
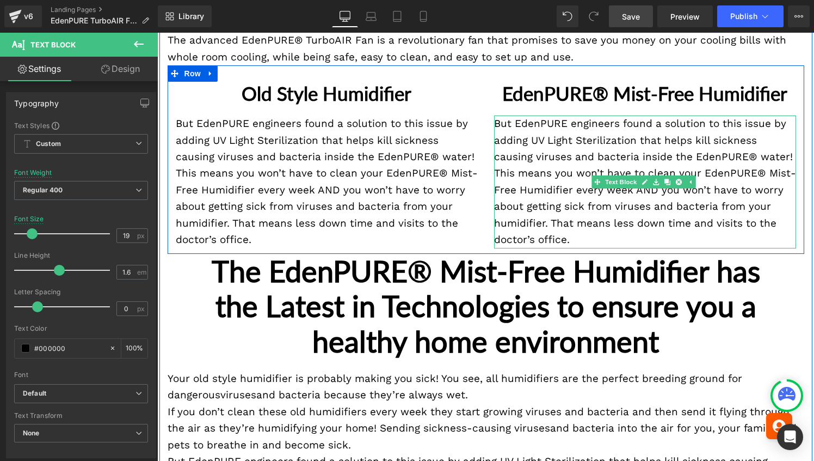
scroll to position [1720, 0]
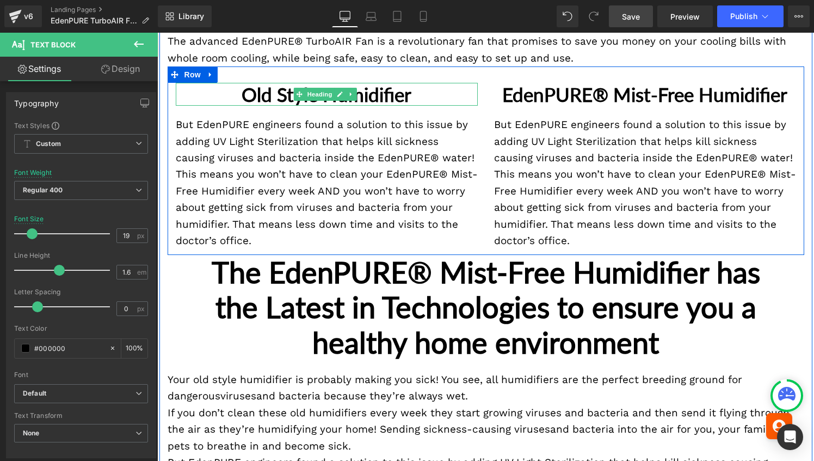
click at [278, 100] on div "Old Style Humidifier Heading" at bounding box center [327, 94] width 302 height 23
click at [278, 100] on h1 "Old Style Humidifier" at bounding box center [327, 94] width 302 height 23
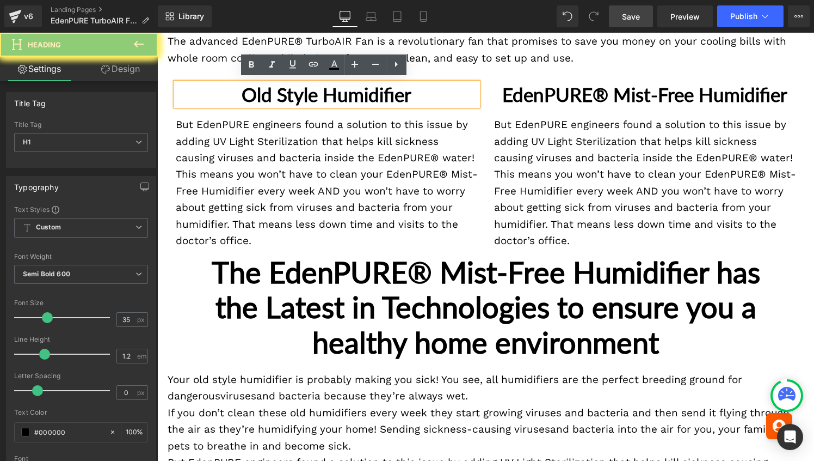
click at [273, 92] on h1 "Old Style Humidifier" at bounding box center [327, 94] width 302 height 23
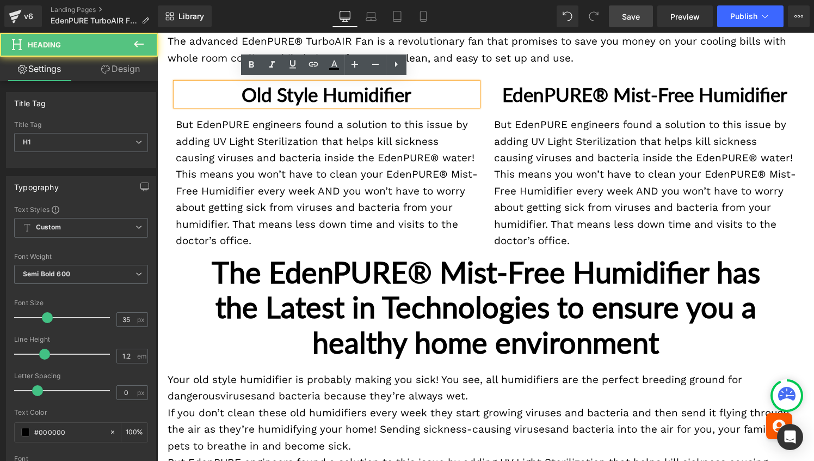
click at [273, 92] on h1 "Old Style Humidifier" at bounding box center [327, 94] width 302 height 23
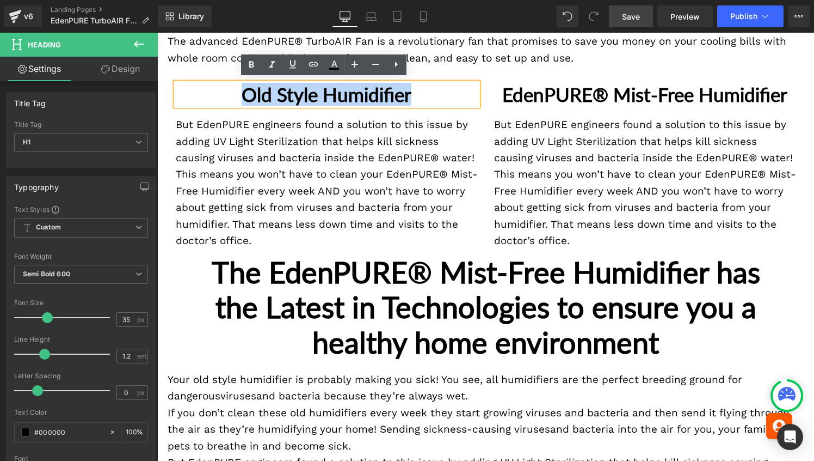
paste div
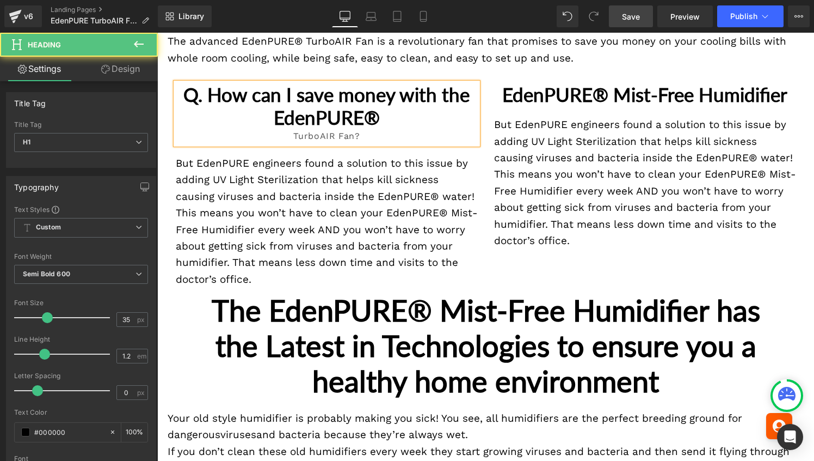
click at [299, 133] on div "TurboAIR Fan?" at bounding box center [327, 136] width 302 height 16
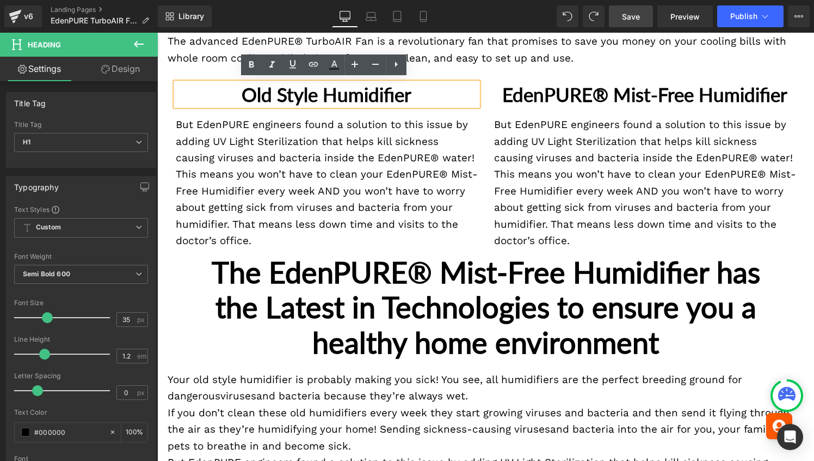
click at [252, 94] on h1 "Old Style Humidifier" at bounding box center [327, 94] width 302 height 23
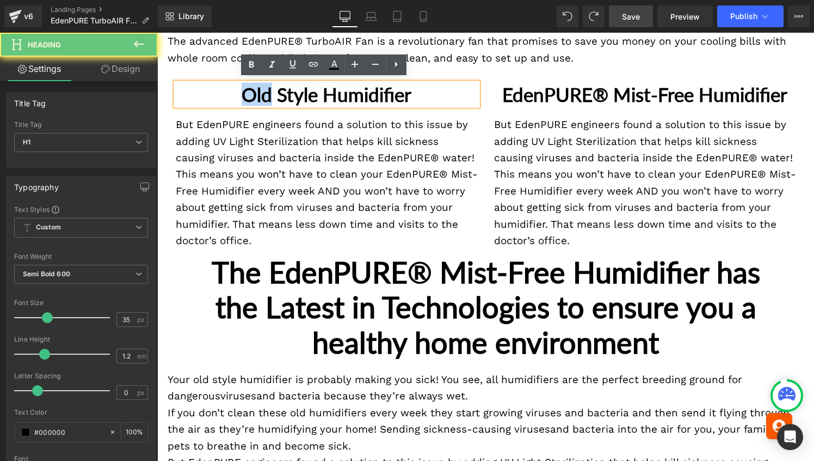
click at [252, 94] on h1 "Old Style Humidifier" at bounding box center [327, 94] width 302 height 23
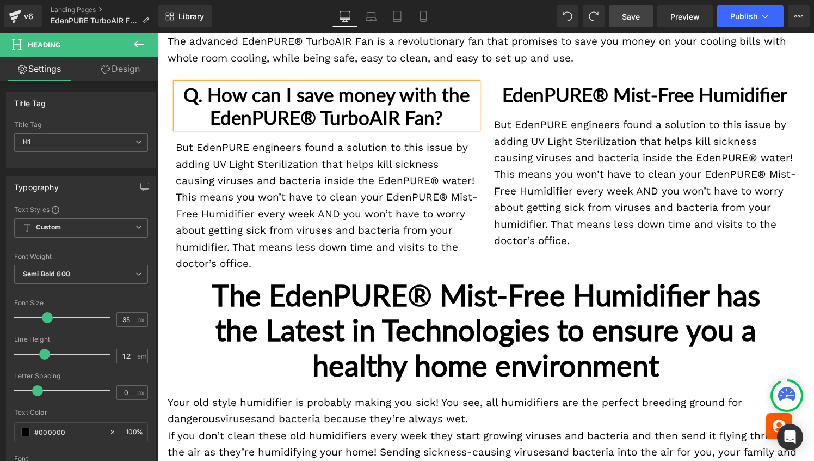
click at [591, 106] on h1 "EdenPURE® Mist-Free Humidifier" at bounding box center [645, 94] width 302 height 23
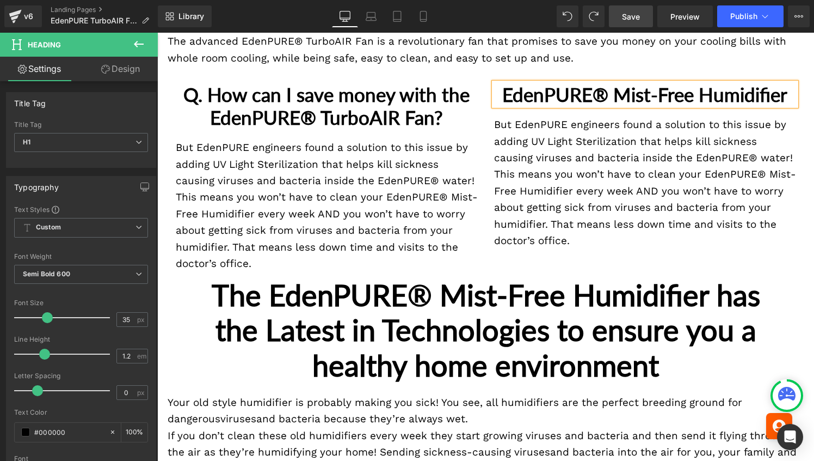
click at [591, 106] on h1 "EdenPURE® Mist-Free Humidifier" at bounding box center [645, 94] width 302 height 23
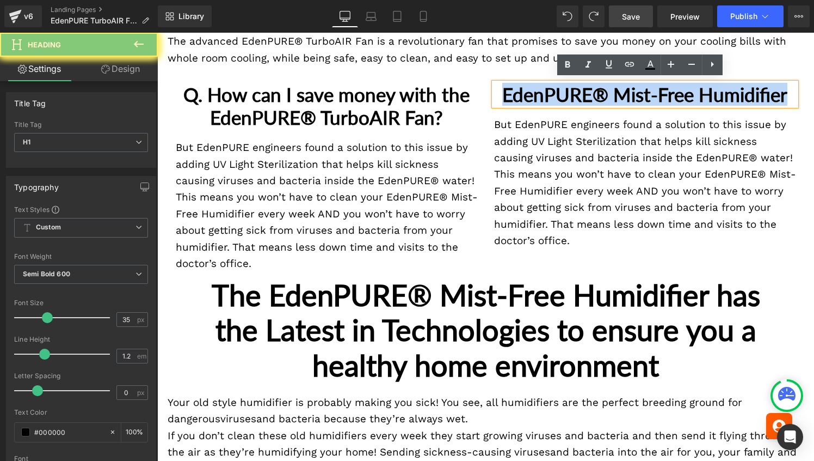
paste div
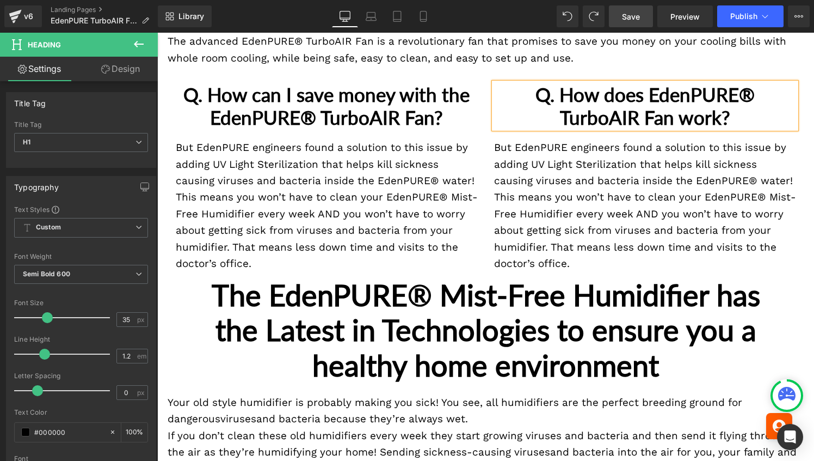
click at [591, 116] on h1 "Q. How does EdenPURE® TurboAIR Fan work?" at bounding box center [645, 106] width 302 height 46
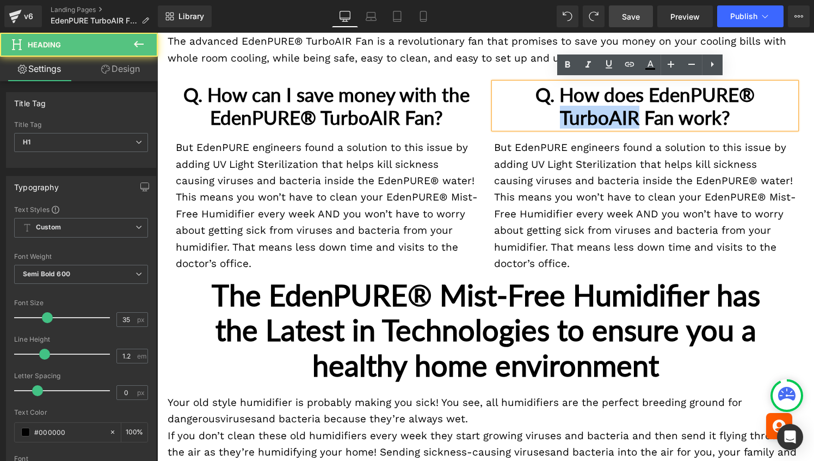
click at [591, 116] on h1 "Q. How does EdenPURE® TurboAIR Fan work?" at bounding box center [645, 106] width 302 height 46
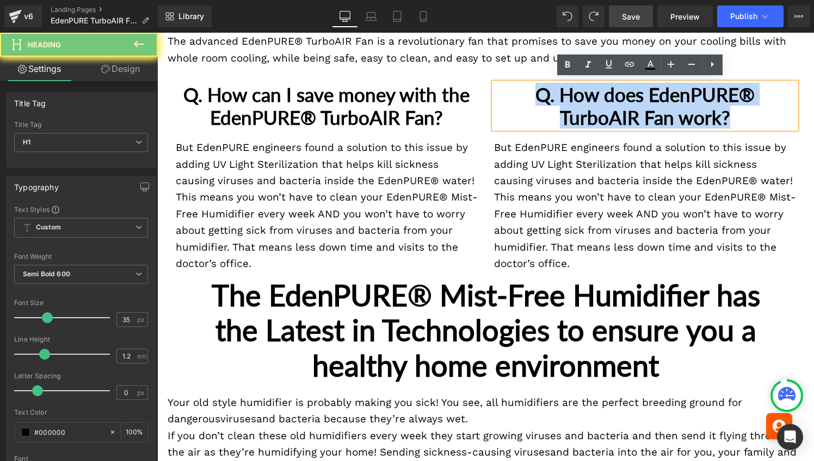
click at [591, 116] on h1 "Q. How does EdenPURE® TurboAIR Fan work?" at bounding box center [645, 106] width 302 height 46
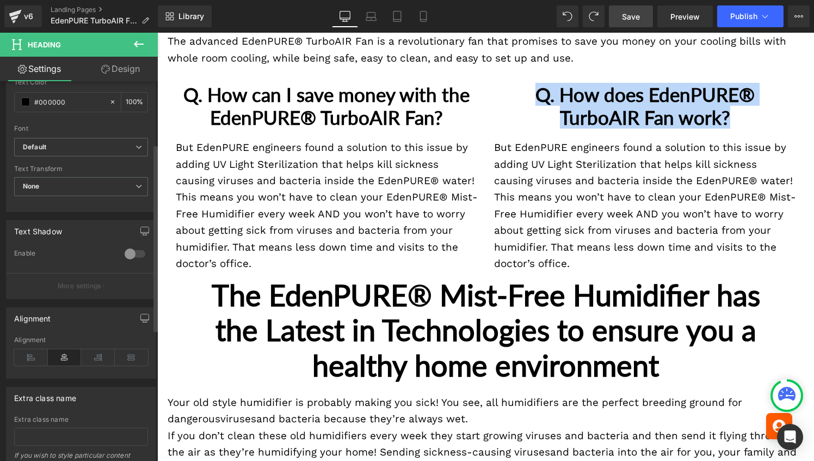
scroll to position [335, 0]
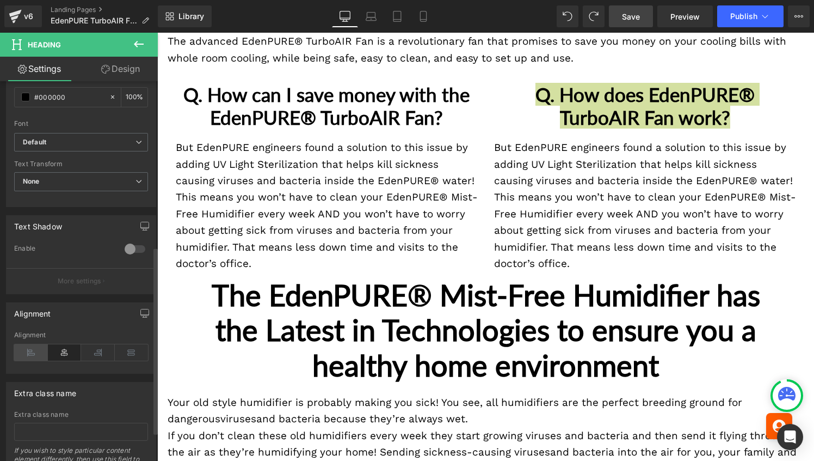
click at [34, 349] on icon at bounding box center [31, 352] width 34 height 16
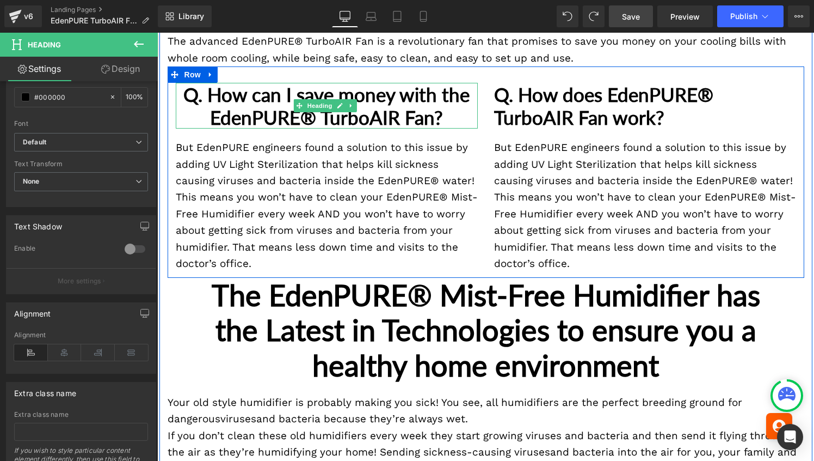
click at [198, 101] on h1 "Q. How can I save money with the EdenPURE® TurboAIR Fan?" at bounding box center [327, 106] width 302 height 46
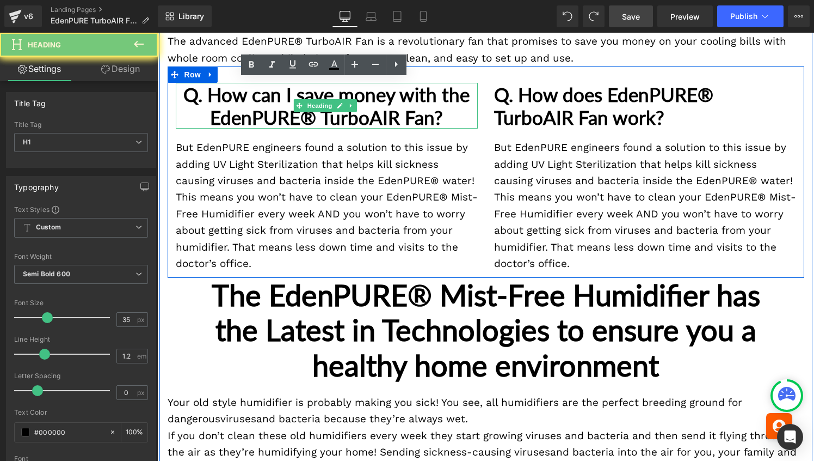
click at [198, 101] on h1 "Q. How can I save money with the EdenPURE® TurboAIR Fan?" at bounding box center [327, 106] width 302 height 46
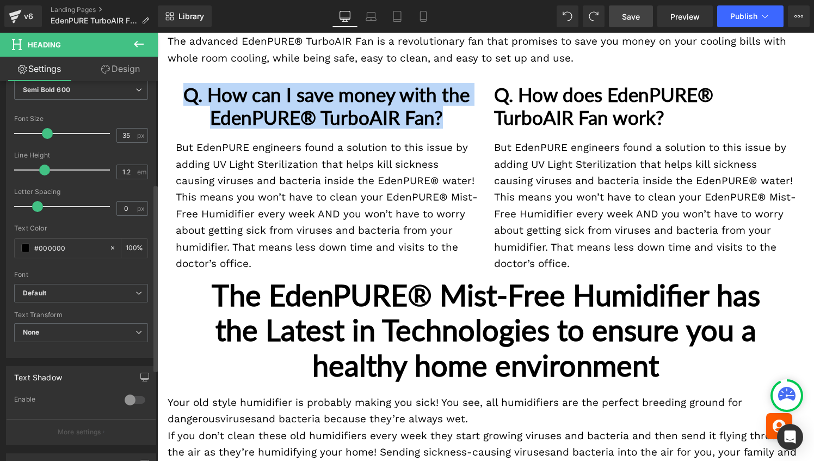
scroll to position [253, 0]
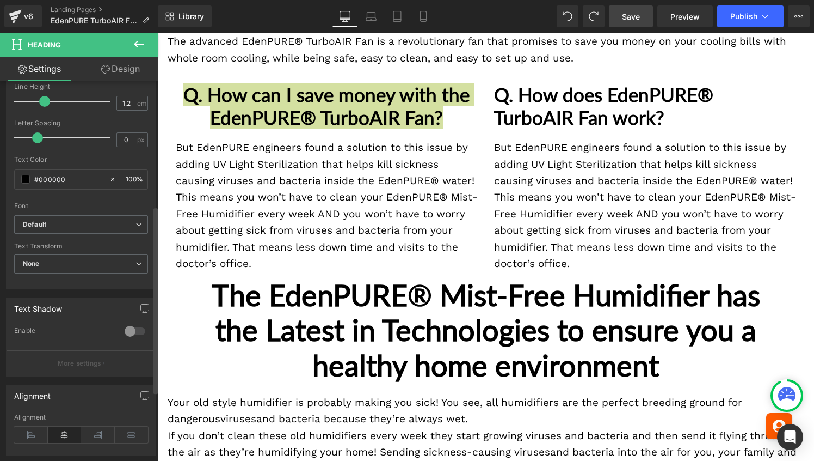
click at [26, 397] on div "Alignment" at bounding box center [32, 392] width 37 height 15
click at [29, 432] on icon at bounding box center [31, 434] width 34 height 16
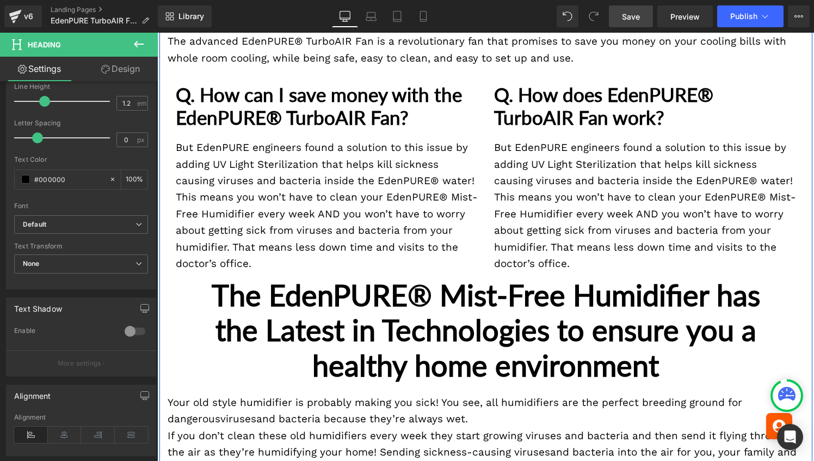
click at [256, 232] on p "This means you won’t have to clean your EdenPURE® Mist-Free Humidifier every we…" at bounding box center [327, 230] width 302 height 83
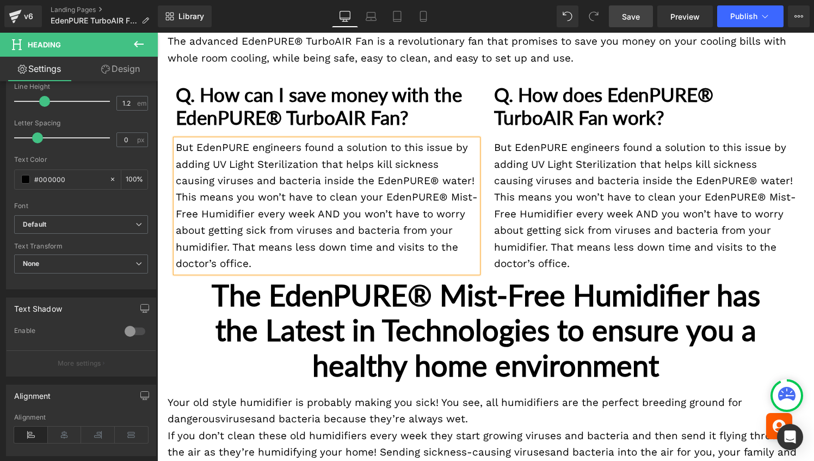
click at [256, 232] on p "This means you won’t have to clean your EdenPURE® Mist-Free Humidifier every we…" at bounding box center [327, 230] width 302 height 83
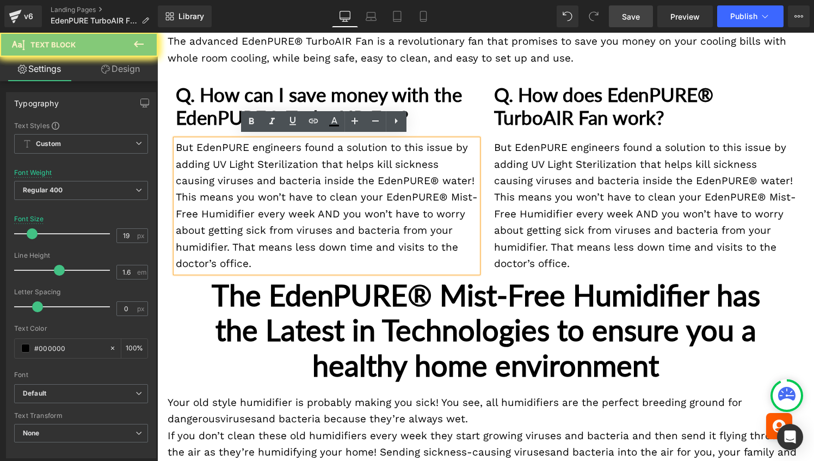
click at [256, 232] on p "This means you won’t have to clean your EdenPURE® Mist-Free Humidifier every we…" at bounding box center [327, 230] width 302 height 83
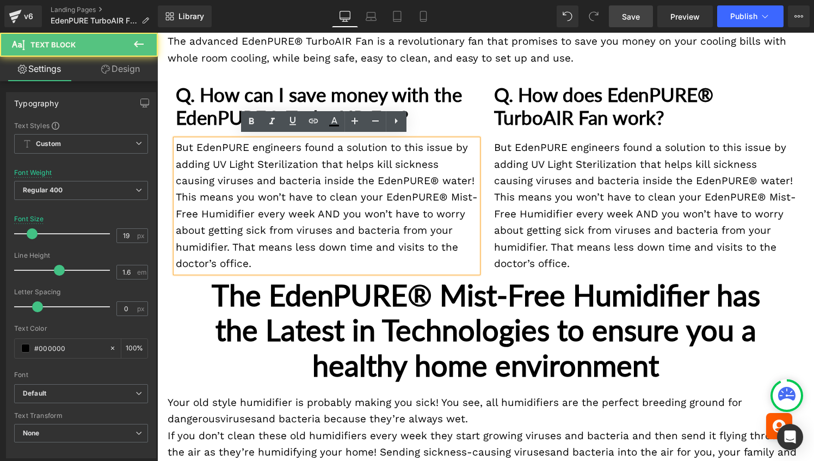
click at [256, 232] on p "This means you won’t have to clean your EdenPURE® Mist-Free Humidifier every we…" at bounding box center [327, 230] width 302 height 83
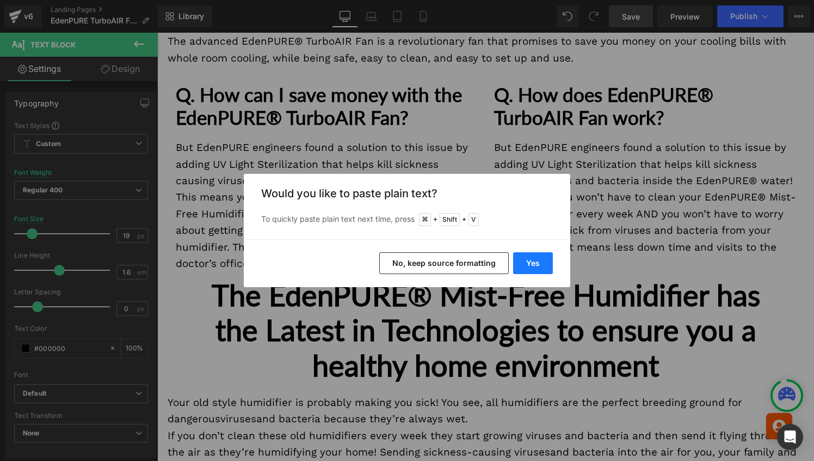
click at [539, 264] on button "Yes" at bounding box center [533, 263] width 40 height 22
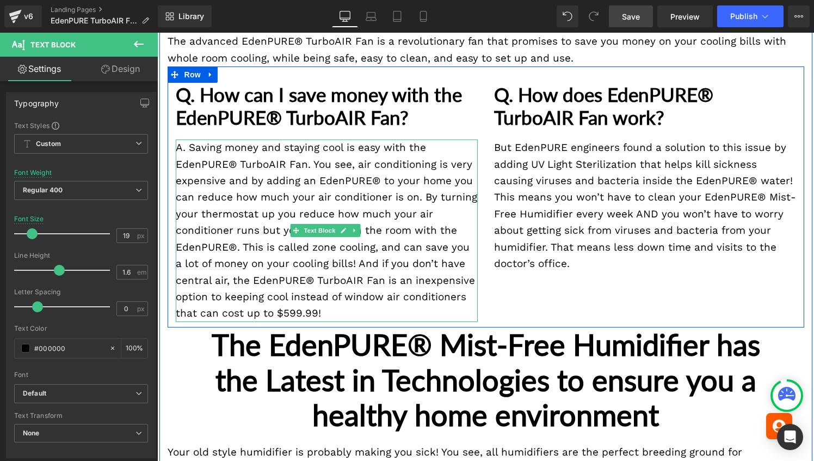
click at [269, 250] on p "A. Saving money and staying cool is easy with the EdenPURE® TurboAIR Fan. You s…" at bounding box center [327, 230] width 302 height 182
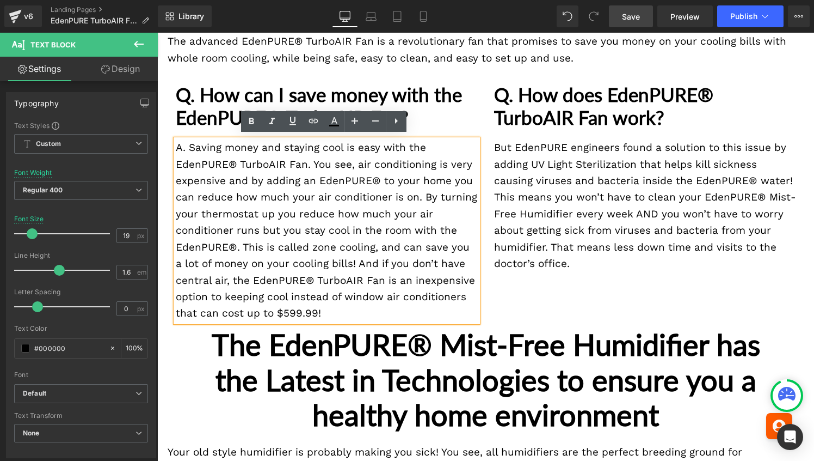
click at [358, 260] on p "A. Saving money and staying cool is easy with the EdenPURE® TurboAIR Fan. You s…" at bounding box center [327, 230] width 302 height 182
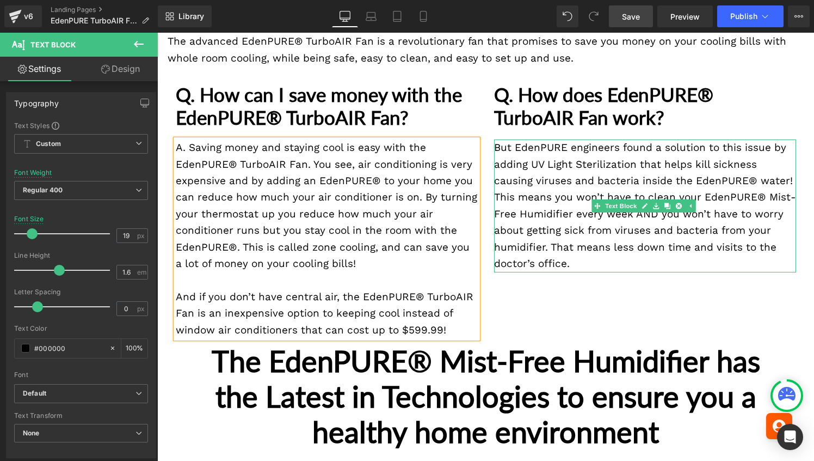
click at [549, 174] on p "But EdenPURE engineers found a solution to this issue by adding UV Light Steril…" at bounding box center [645, 164] width 302 height 50
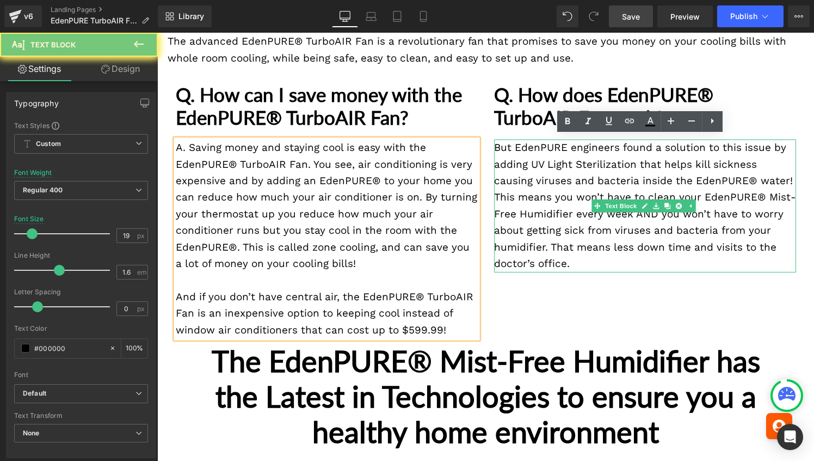
click at [549, 174] on p "But EdenPURE engineers found a solution to this issue by adding UV Light Steril…" at bounding box center [645, 164] width 302 height 50
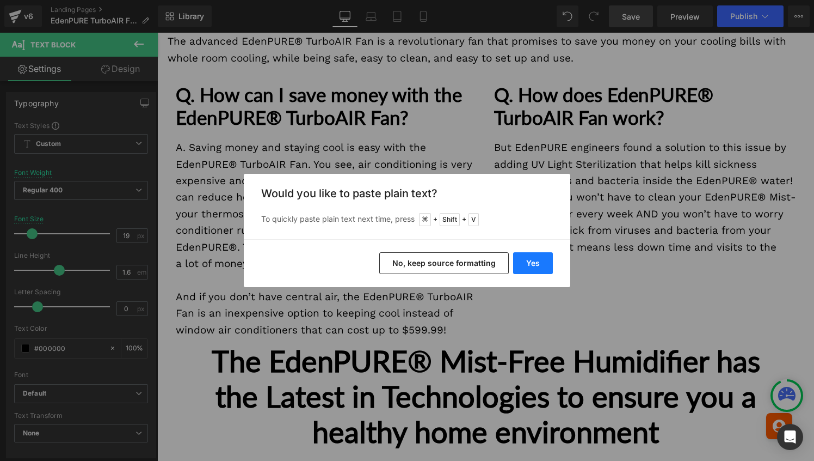
click at [517, 263] on button "Yes" at bounding box center [533, 263] width 40 height 22
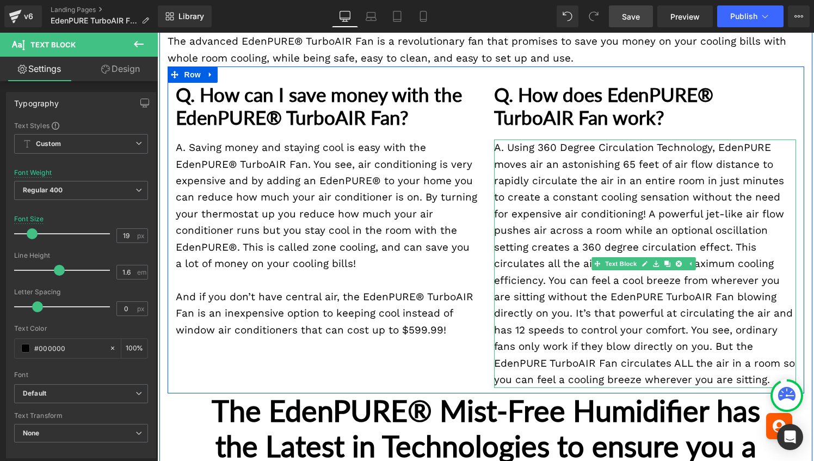
click at [569, 240] on p "A. Using 360 Degree Circulation Technology, EdenPURE moves air an astonishing 6…" at bounding box center [645, 263] width 302 height 248
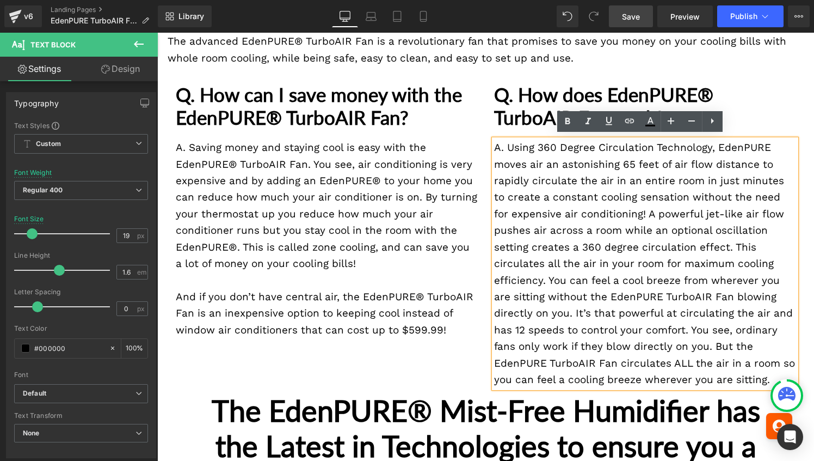
click at [645, 211] on p "A. Using 360 Degree Circulation Technology, EdenPURE moves air an astonishing 6…" at bounding box center [645, 263] width 302 height 248
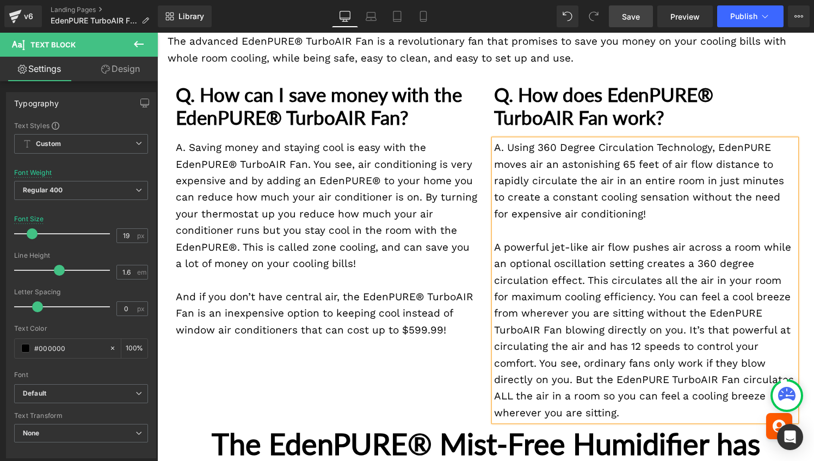
click at [654, 295] on p "A powerful jet-like air flow pushes air across a room while an optional oscilla…" at bounding box center [645, 330] width 302 height 182
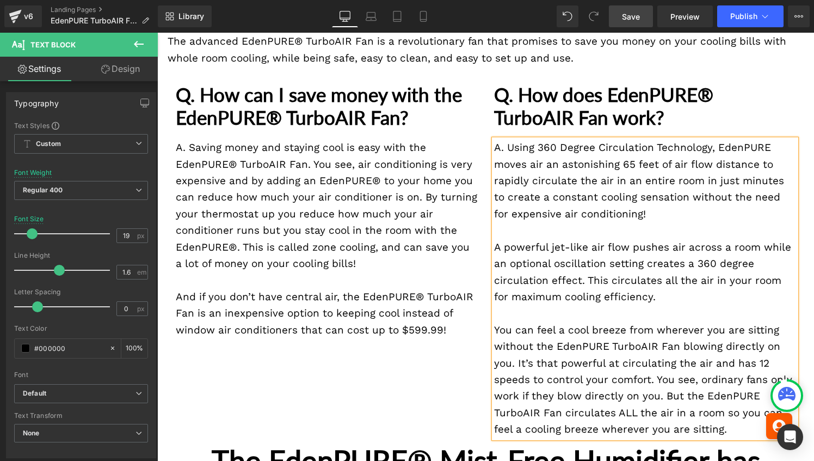
click at [655, 378] on p "You can feel a cool breeze from wherever you are sitting without the EdenPURE T…" at bounding box center [645, 380] width 302 height 116
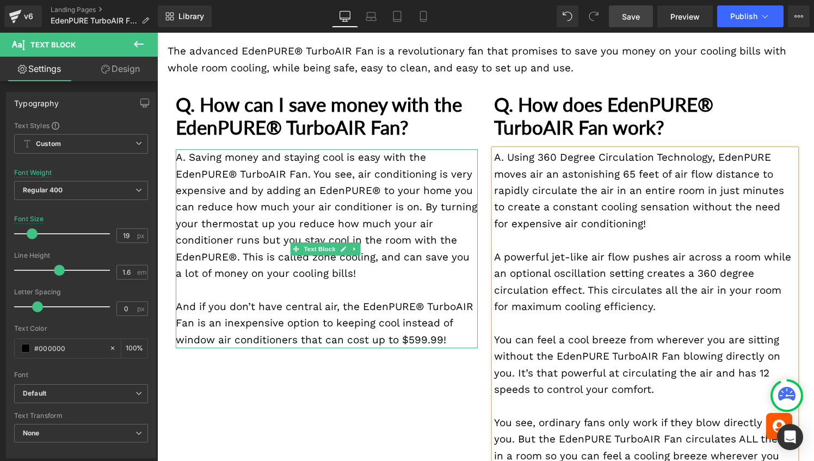
scroll to position [1709, 0]
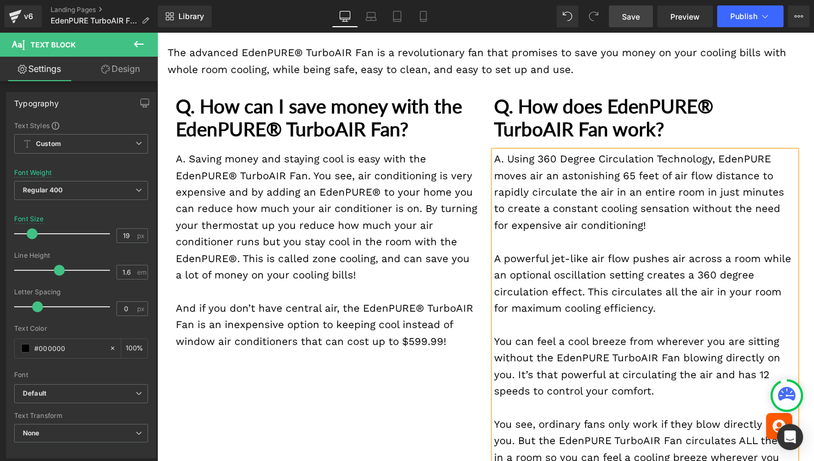
click at [622, 19] on link "Save" at bounding box center [631, 16] width 44 height 22
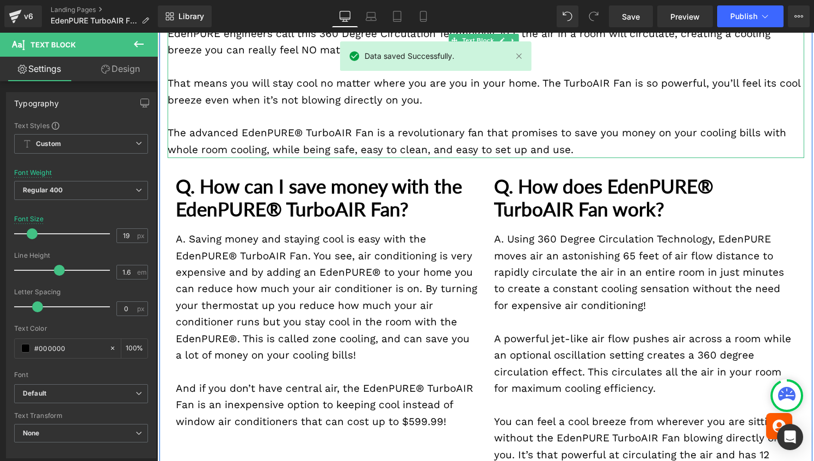
scroll to position [1648, 0]
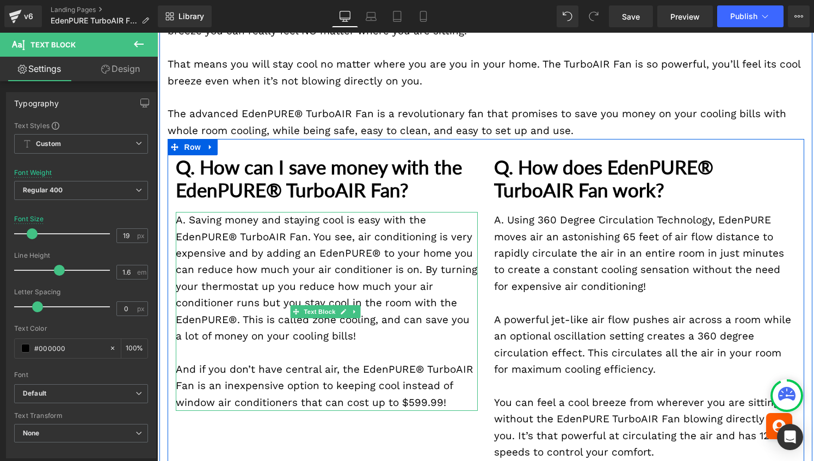
click at [382, 296] on p "A. Saving money and staying cool is easy with the EdenPURE® TurboAIR Fan. You s…" at bounding box center [327, 278] width 302 height 132
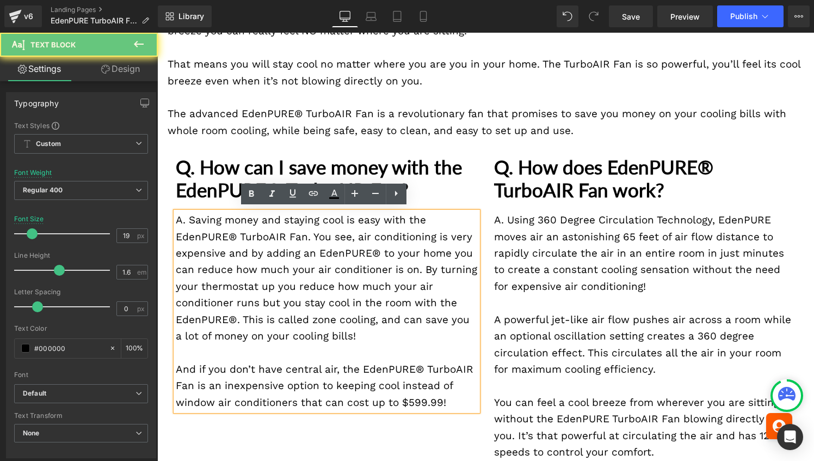
click at [424, 268] on p "A. Saving money and staying cool is easy with the EdenPURE® TurboAIR Fan. You s…" at bounding box center [327, 278] width 302 height 132
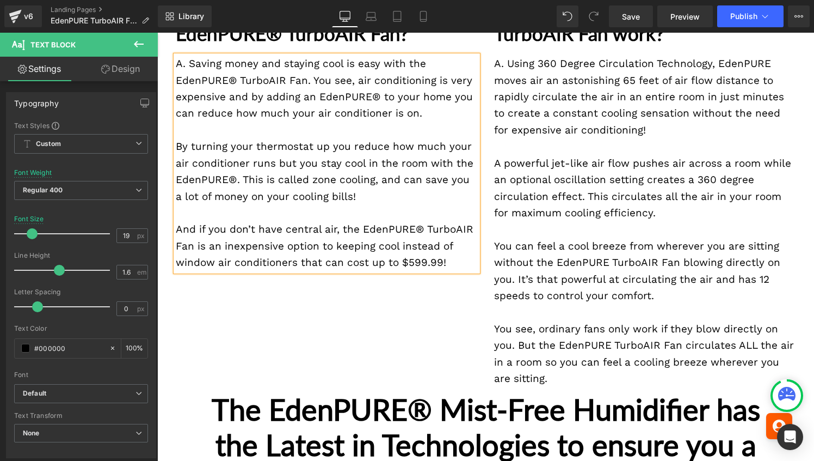
scroll to position [1805, 0]
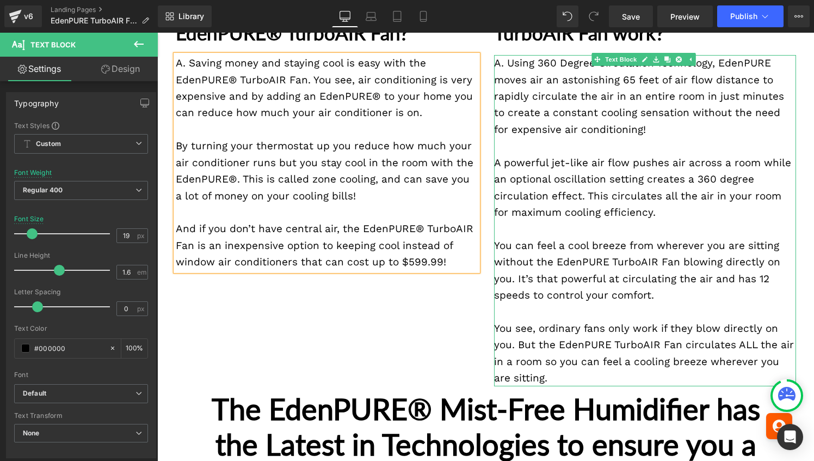
click at [571, 278] on p "You can feel a cool breeze from wherever you are sitting without the EdenPURE T…" at bounding box center [645, 270] width 302 height 66
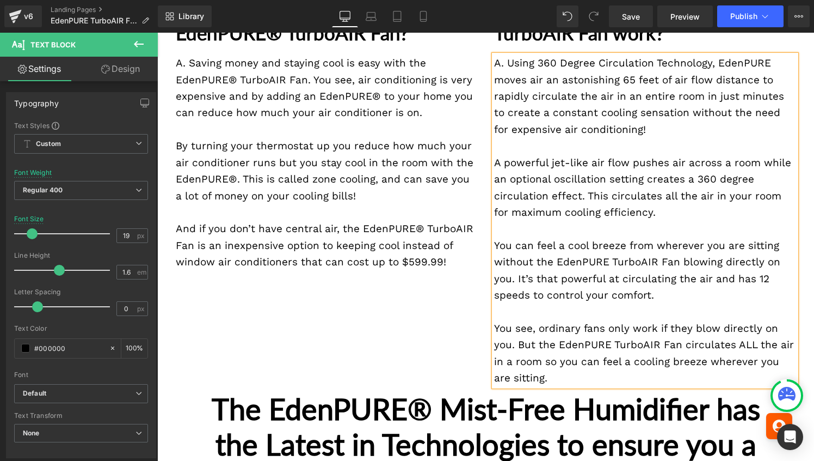
click at [571, 278] on p "You can feel a cool breeze from wherever you are sitting without the EdenPURE T…" at bounding box center [645, 270] width 302 height 66
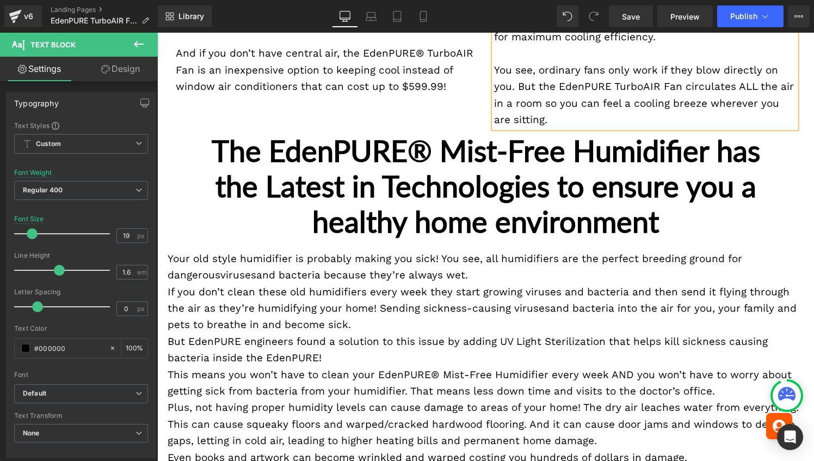
scroll to position [1984, 0]
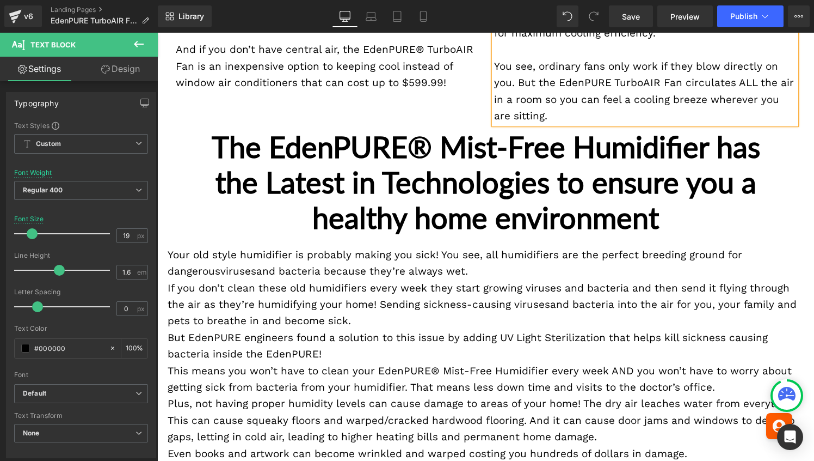
click at [403, 203] on strong "The EdenPURE® Mist-Free Humidifier has the Latest in Technologies to ensure you…" at bounding box center [486, 182] width 549 height 106
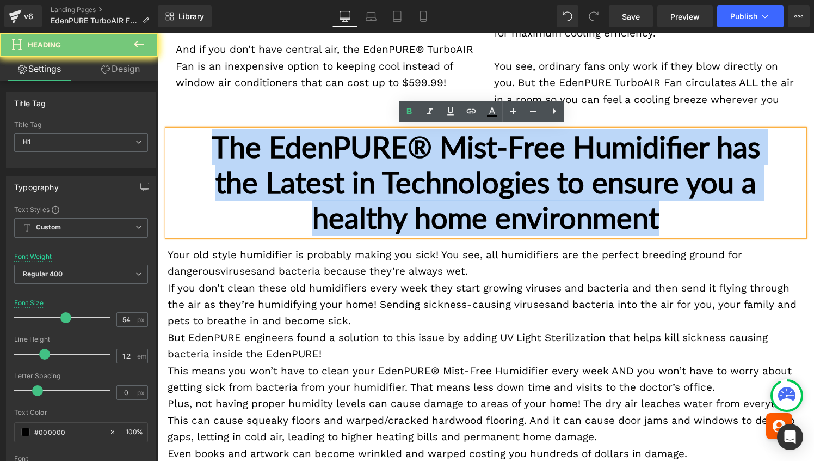
paste div
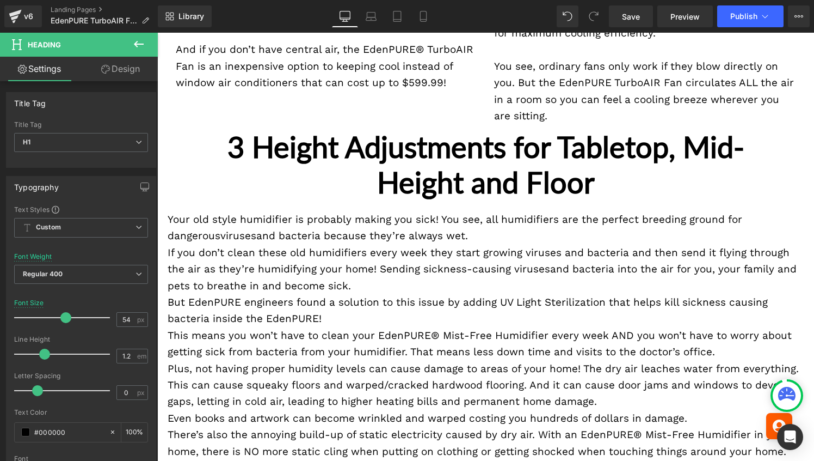
click at [136, 41] on icon at bounding box center [138, 44] width 13 height 13
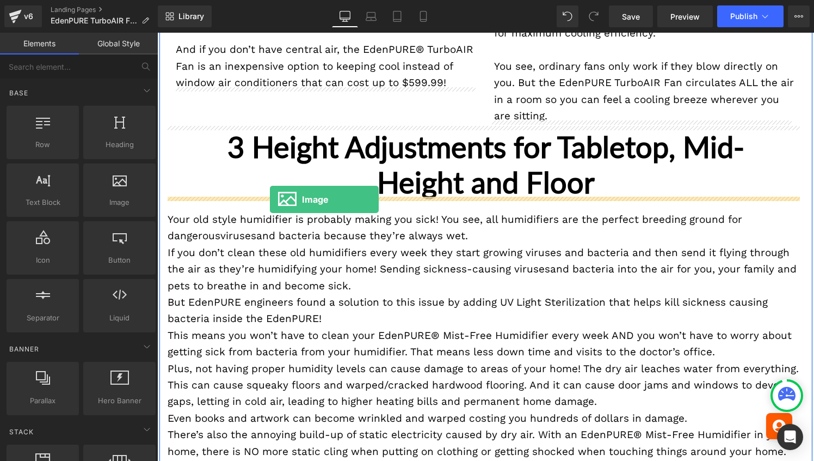
drag, startPoint x: 271, startPoint y: 217, endPoint x: 270, endPoint y: 199, distance: 17.5
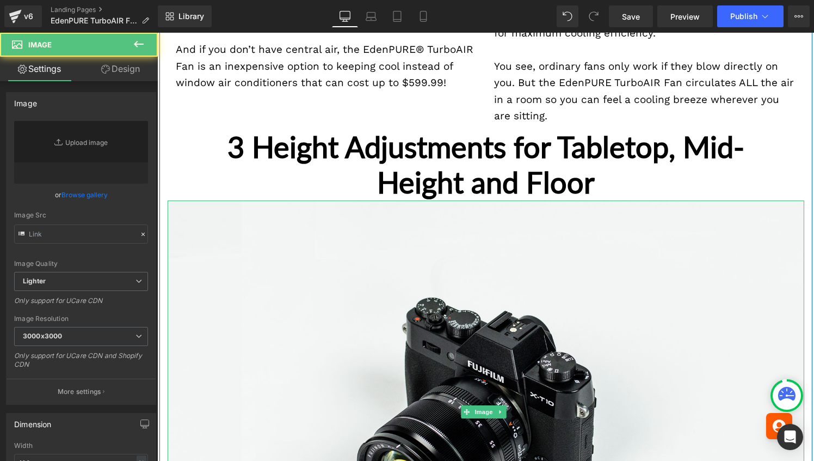
type input "//[DOMAIN_NAME][URL]"
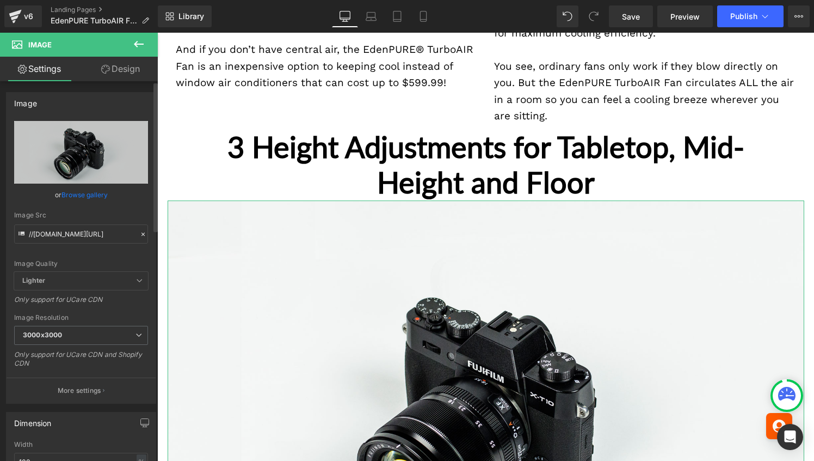
click at [68, 196] on link "Browse gallery" at bounding box center [85, 194] width 46 height 19
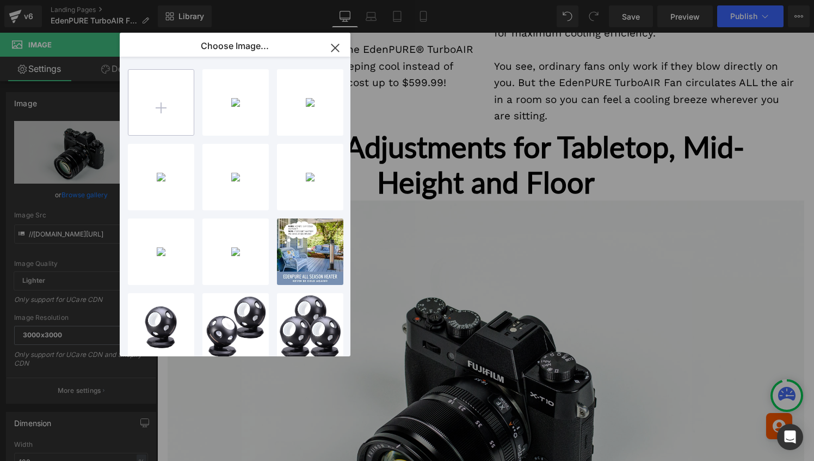
click at [144, 101] on input "file" at bounding box center [160, 102] width 65 height 65
type input "C:\fakepath\3-HEIGHTS.png"
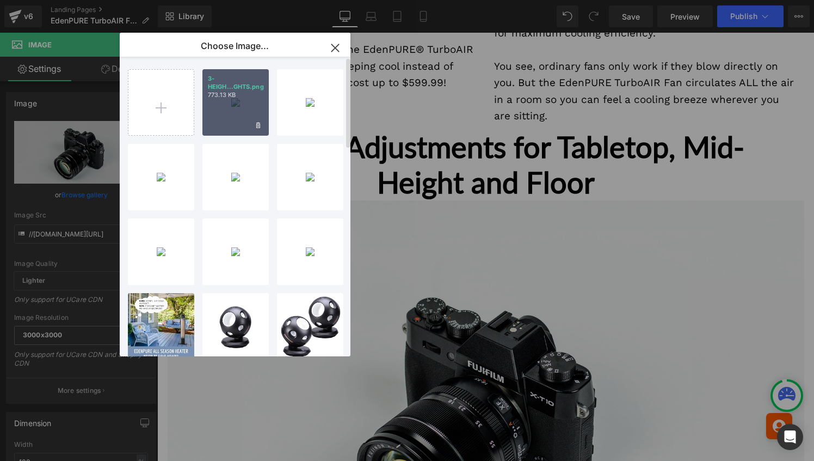
click at [247, 116] on div "3-HEIGH...GHTS.png 773.13 KB" at bounding box center [236, 102] width 66 height 66
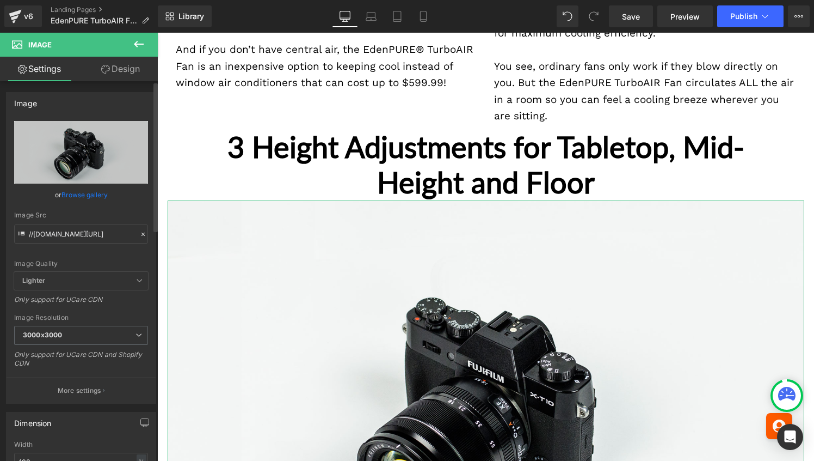
click at [89, 194] on link "Browse gallery" at bounding box center [85, 194] width 46 height 19
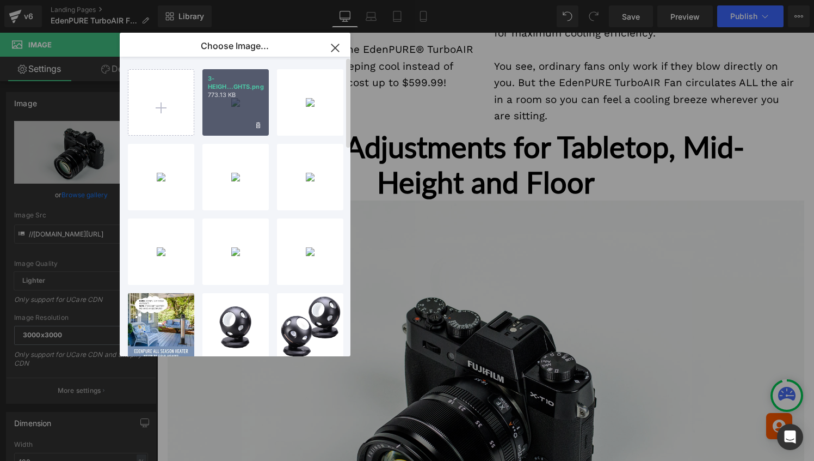
click at [227, 108] on div "3-HEIGH...GHTS.png 773.13 KB" at bounding box center [236, 102] width 66 height 66
type input "[URL][DOMAIN_NAME]"
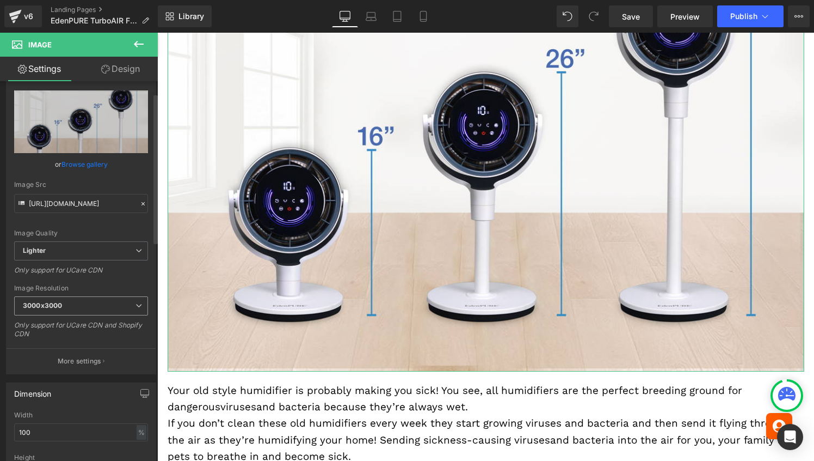
scroll to position [41, 0]
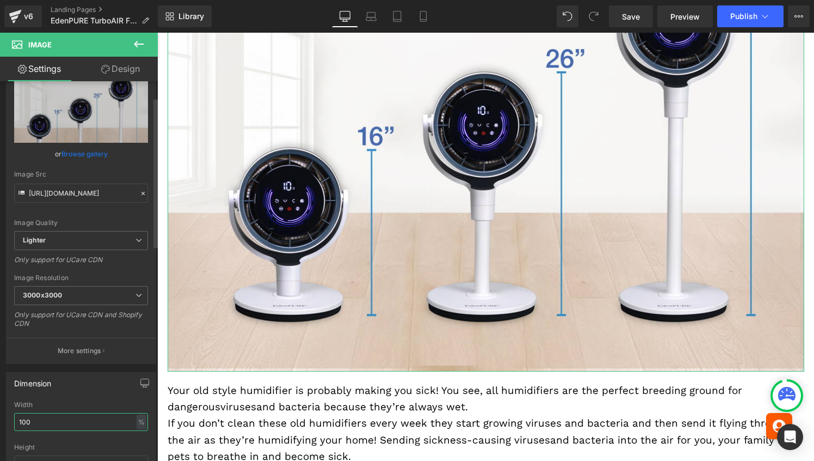
click at [48, 417] on input "100" at bounding box center [81, 422] width 134 height 18
type input "65"
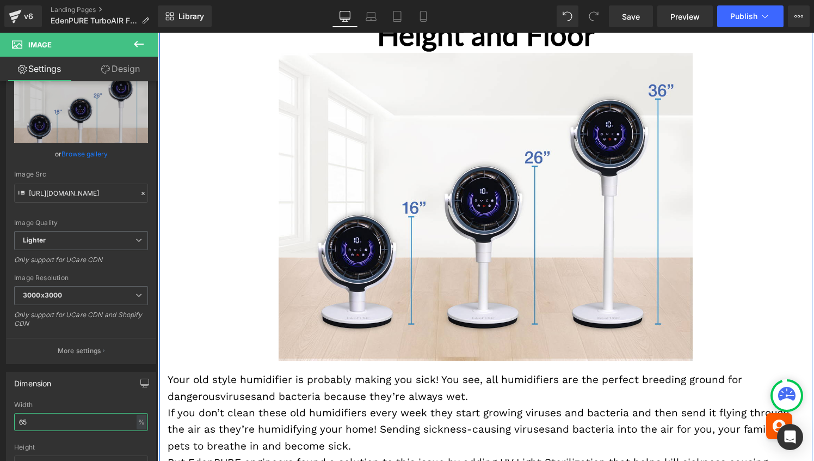
scroll to position [2142, 0]
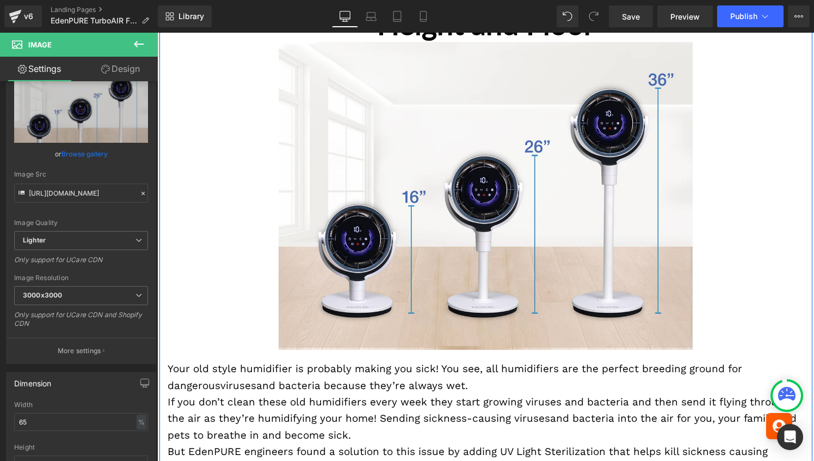
click at [382, 379] on span "and bacteria because they’re always wet." at bounding box center [362, 385] width 212 height 13
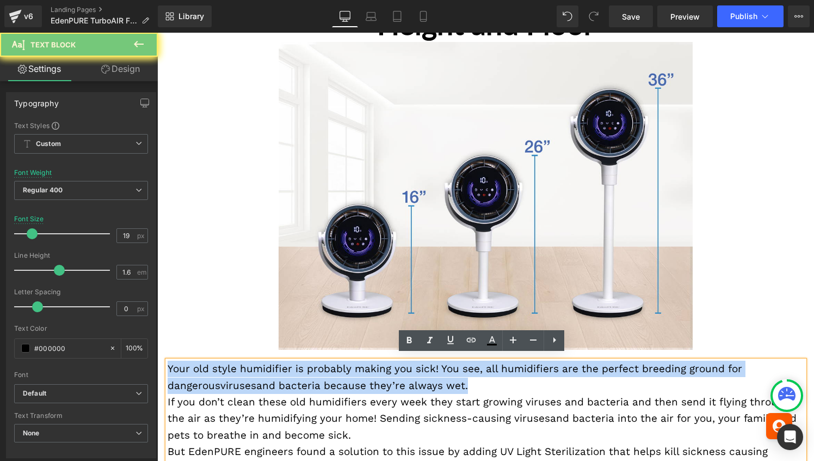
click at [382, 379] on span "and bacteria because they’re always wet." at bounding box center [362, 385] width 212 height 13
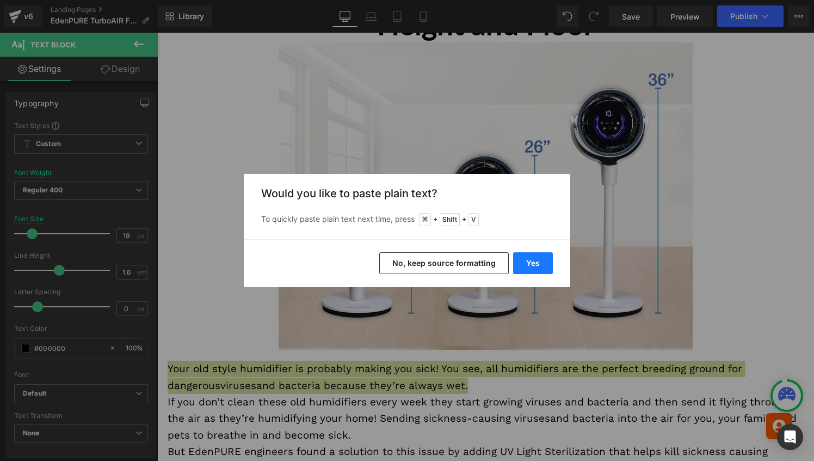
click at [531, 255] on button "Yes" at bounding box center [533, 263] width 40 height 22
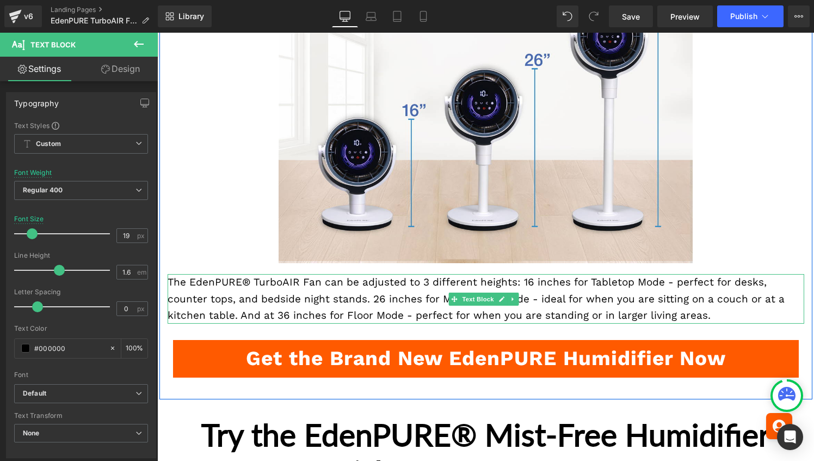
scroll to position [2230, 0]
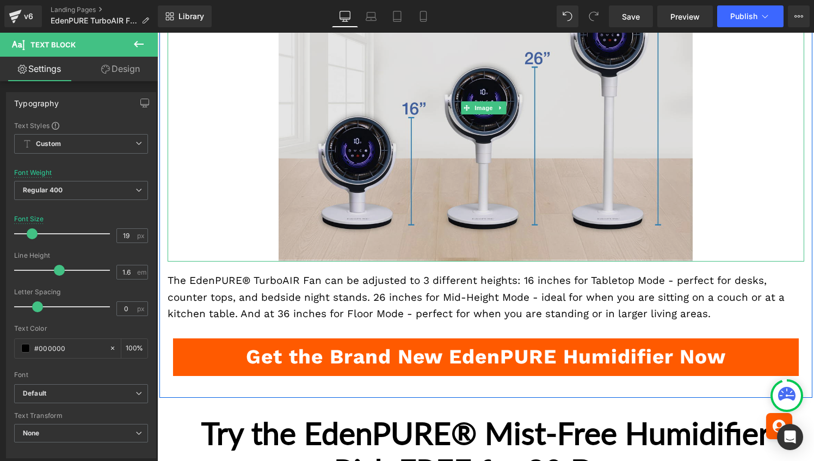
click at [389, 236] on img at bounding box center [486, 108] width 414 height 308
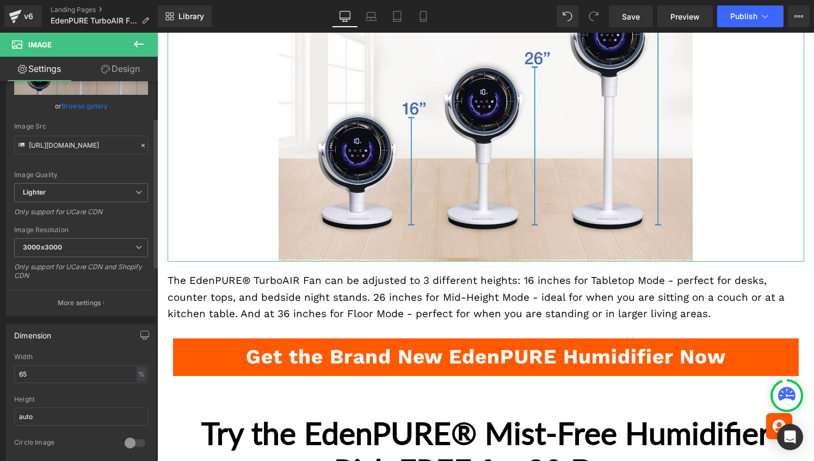
scroll to position [92, 0]
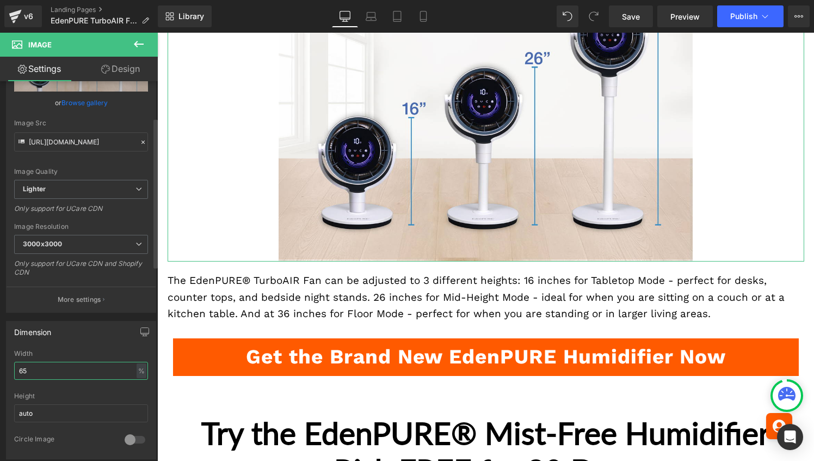
click at [30, 373] on input "65" at bounding box center [81, 370] width 134 height 18
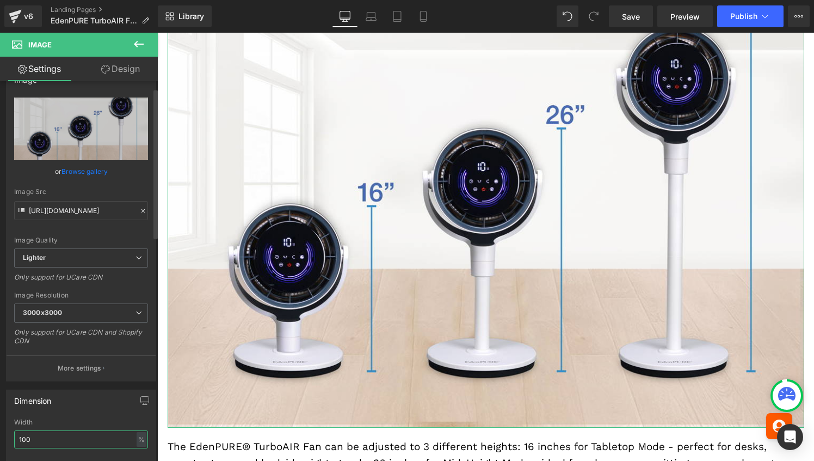
scroll to position [0, 0]
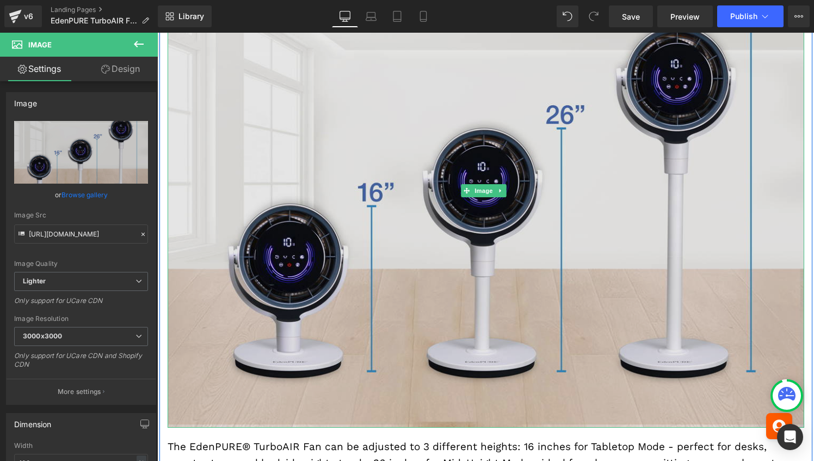
click at [186, 242] on img at bounding box center [486, 191] width 637 height 474
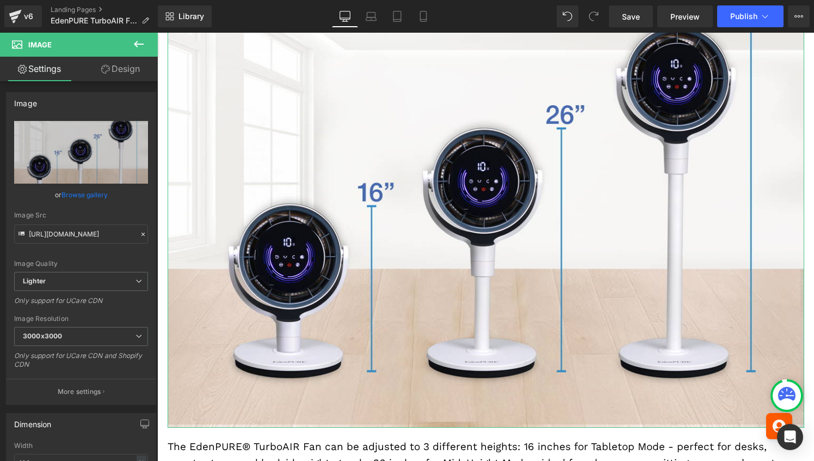
click at [125, 66] on link "Design" at bounding box center [120, 69] width 79 height 24
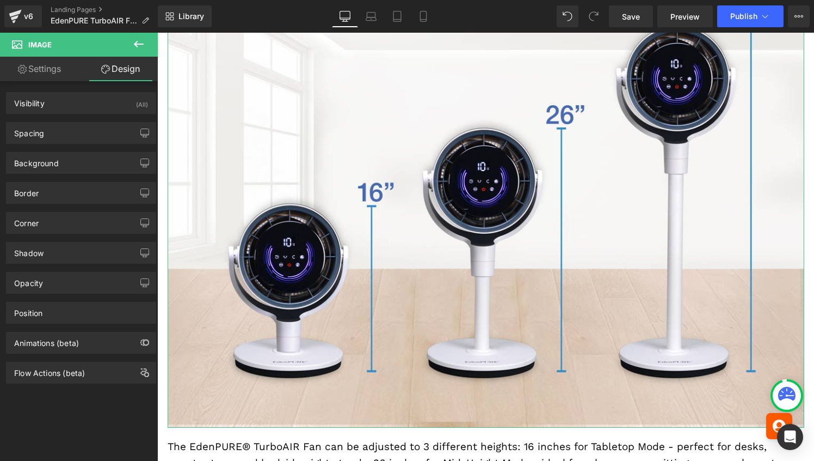
click at [41, 70] on link "Settings" at bounding box center [39, 69] width 79 height 24
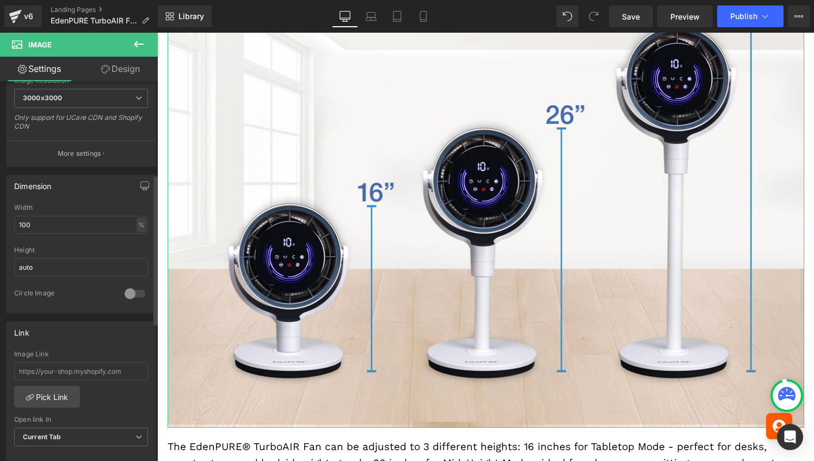
scroll to position [236, 0]
click at [137, 231] on div "%" at bounding box center [142, 226] width 10 height 15
click at [138, 259] on li "px" at bounding box center [141, 260] width 14 height 16
type input "1162"
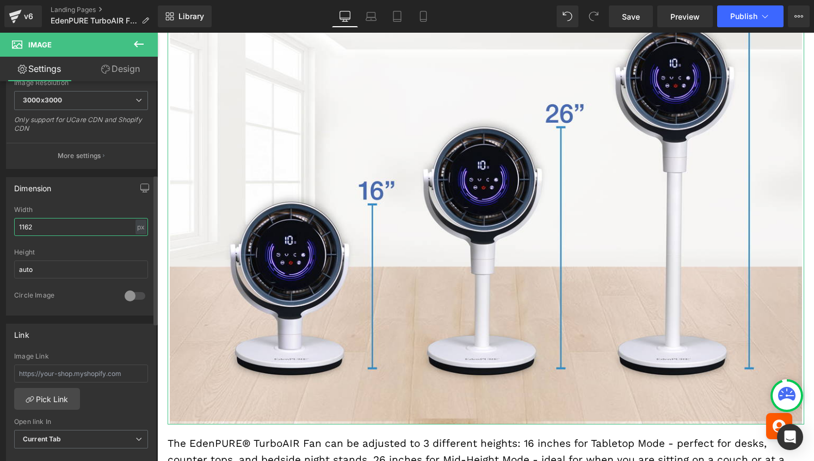
click at [51, 229] on input "1162" at bounding box center [81, 227] width 134 height 18
click at [88, 214] on div "Width 1162 px % px" at bounding box center [81, 227] width 134 height 42
click at [136, 68] on link "Design" at bounding box center [120, 69] width 79 height 24
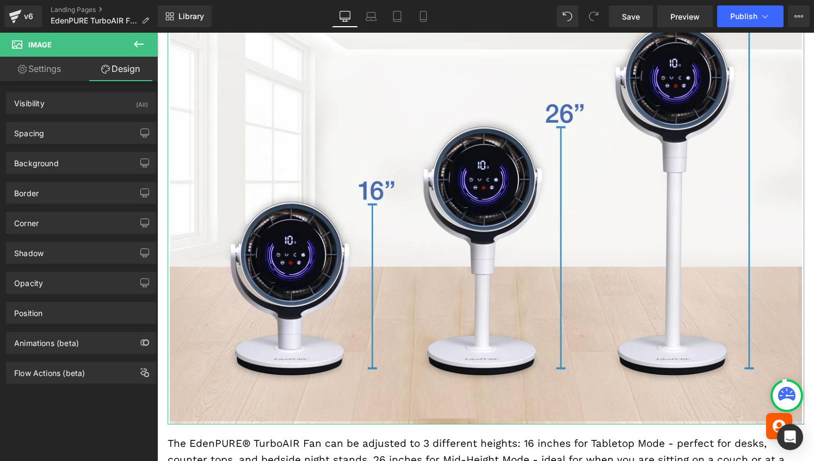
type input "0"
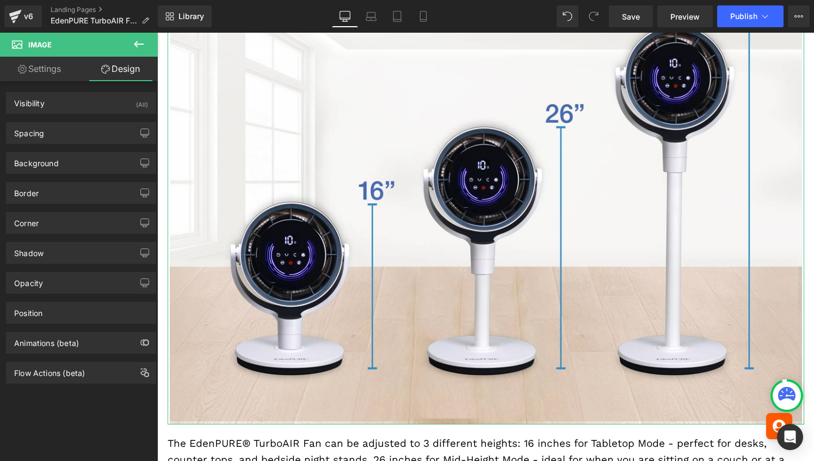
type input "0"
click at [65, 132] on div "Spacing" at bounding box center [81, 132] width 149 height 21
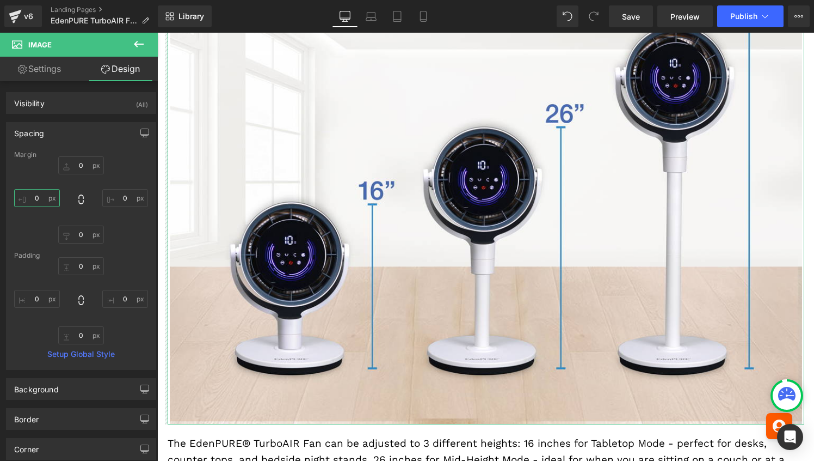
click at [28, 199] on input "0" at bounding box center [37, 198] width 46 height 18
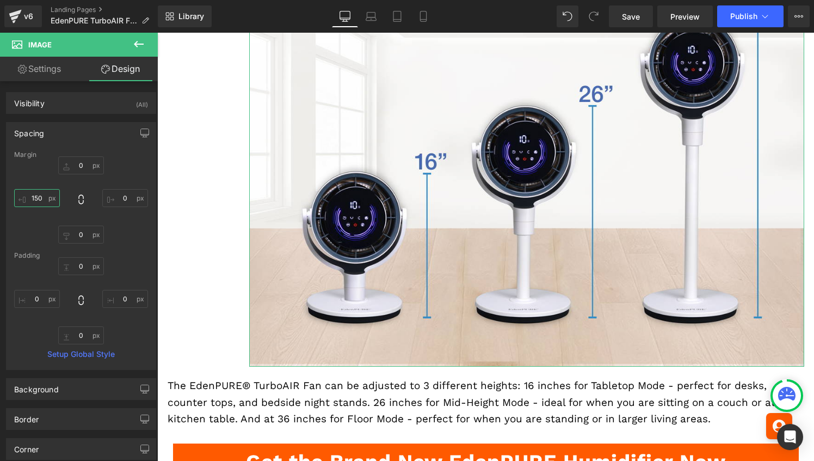
type input "150"
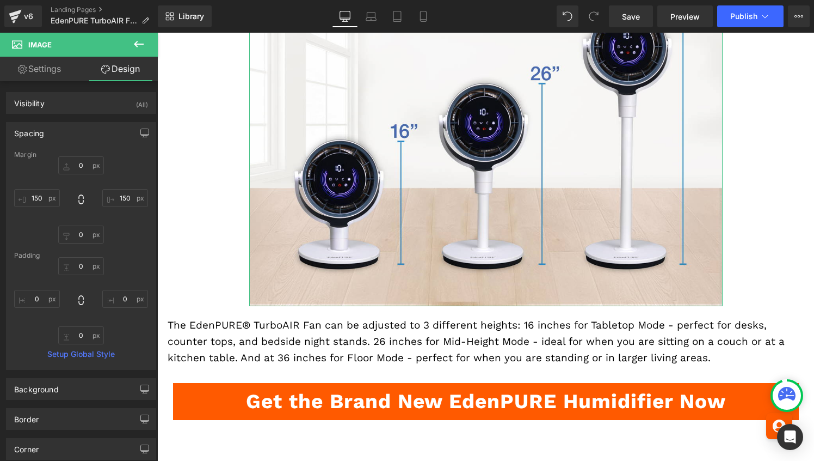
click at [183, 328] on p "The EdenPURE® TurboAIR Fan can be adjusted to 3 different heights: 16 inches fo…" at bounding box center [486, 342] width 637 height 50
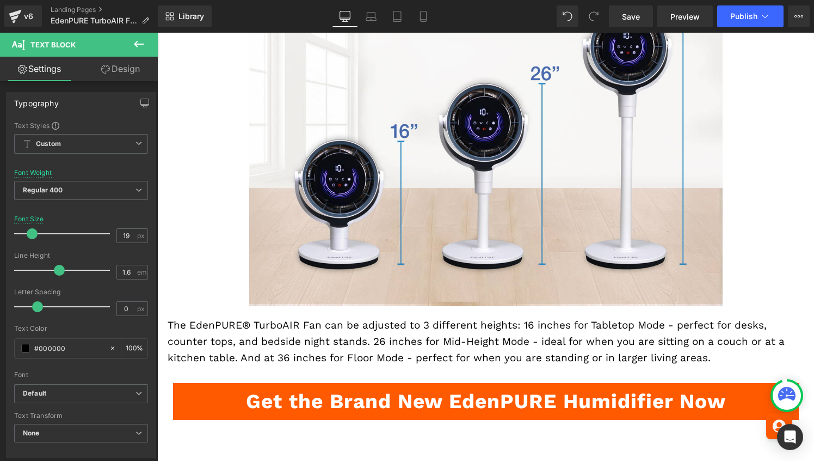
click at [125, 65] on link "Design" at bounding box center [120, 69] width 79 height 24
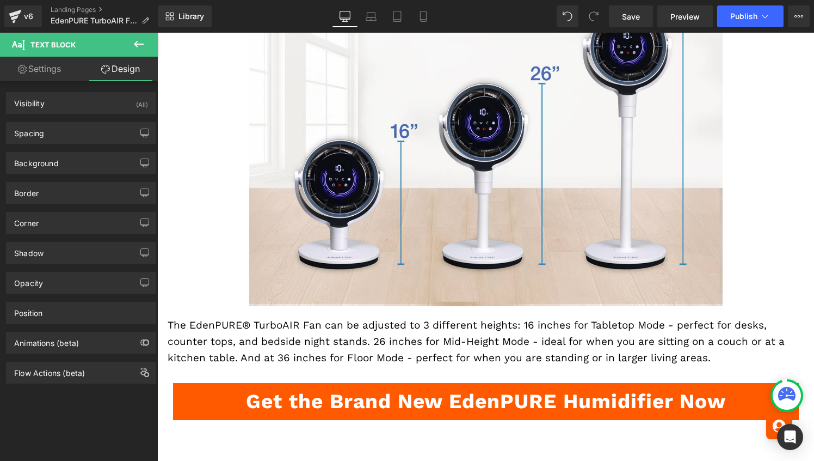
type input "20"
type input "0"
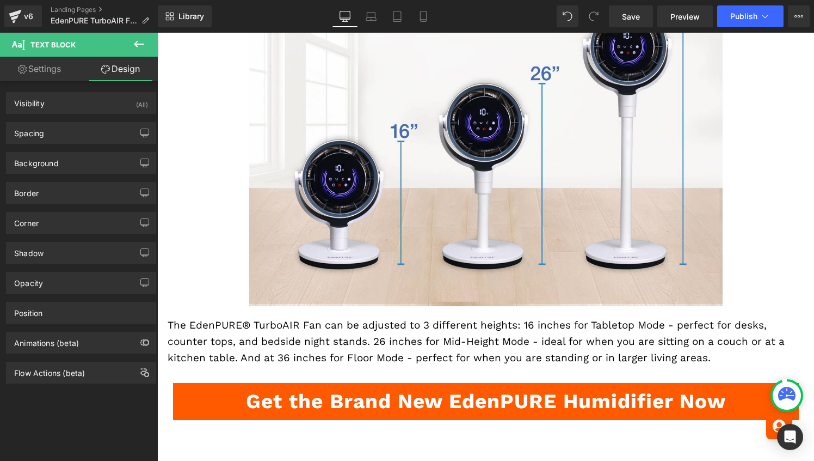
type input "0"
click at [52, 136] on div "Spacing" at bounding box center [81, 132] width 149 height 21
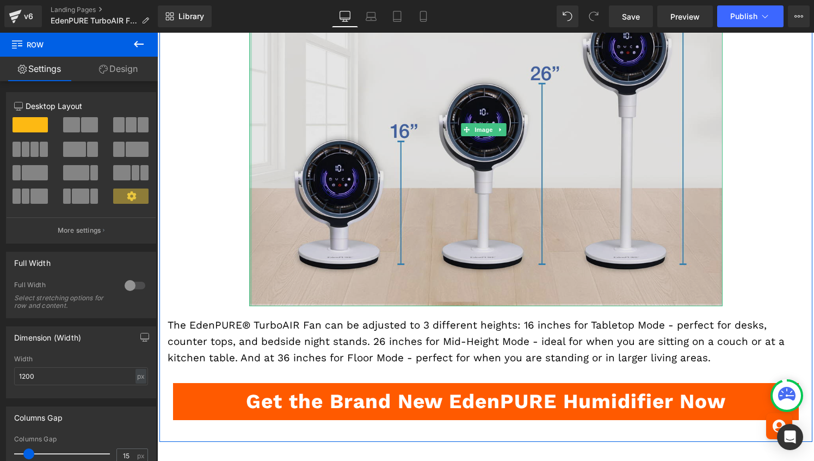
click at [257, 211] on img at bounding box center [486, 130] width 474 height 352
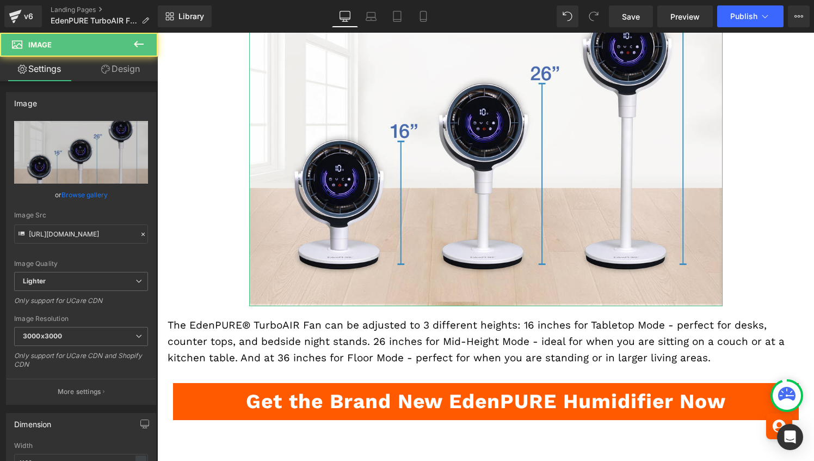
click at [128, 72] on link "Design" at bounding box center [120, 69] width 79 height 24
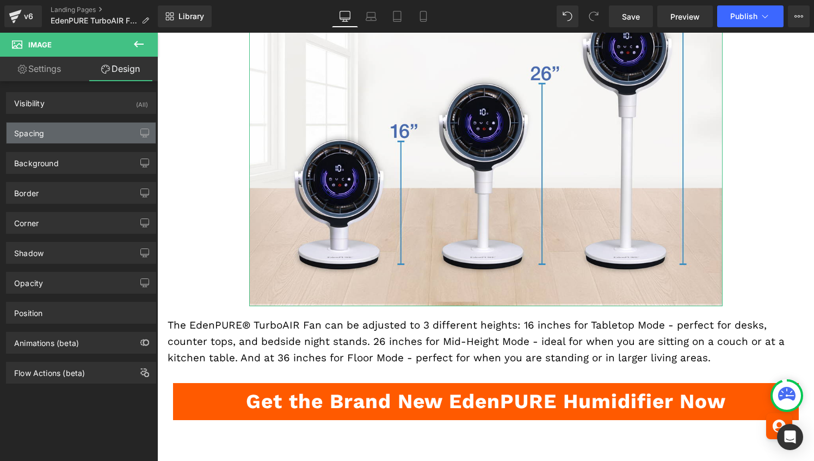
click at [77, 138] on div "Spacing" at bounding box center [81, 132] width 149 height 21
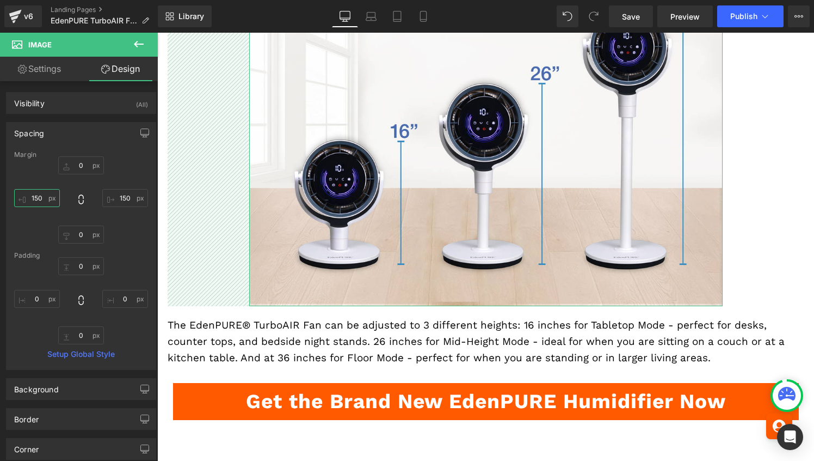
click at [33, 198] on input "150" at bounding box center [37, 198] width 46 height 18
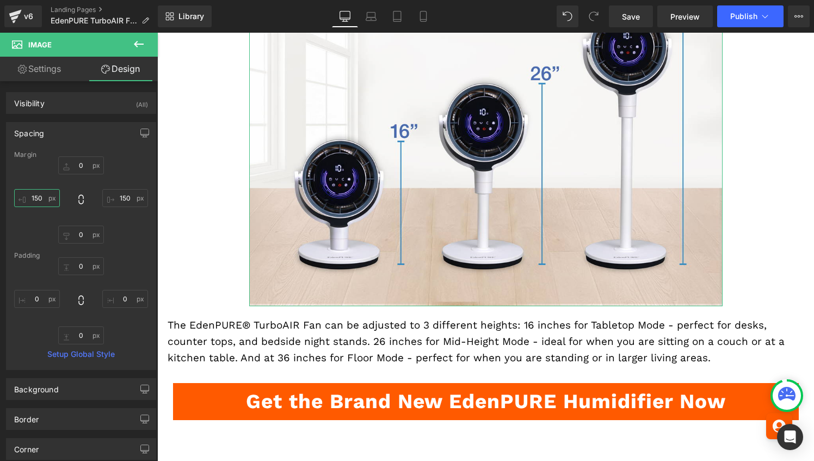
click at [33, 198] on input "150" at bounding box center [37, 198] width 46 height 18
click at [33, 197] on input "150" at bounding box center [37, 198] width 46 height 18
type input "0"
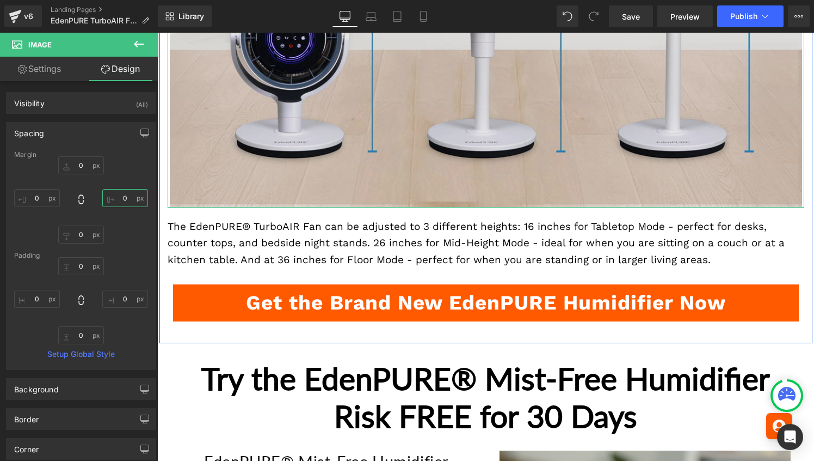
scroll to position [2460, 0]
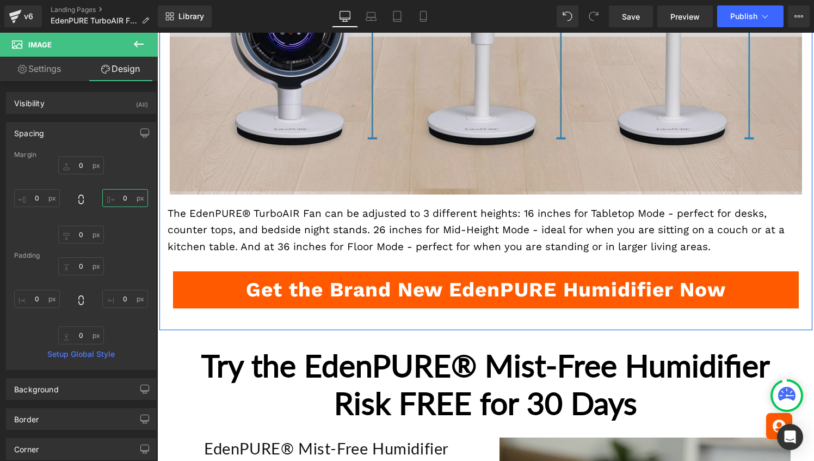
type input "0"
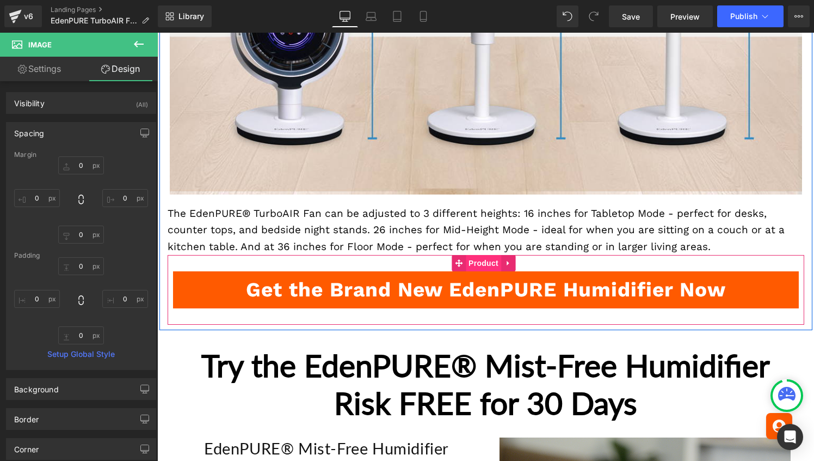
click at [475, 260] on span "Product" at bounding box center [483, 263] width 35 height 16
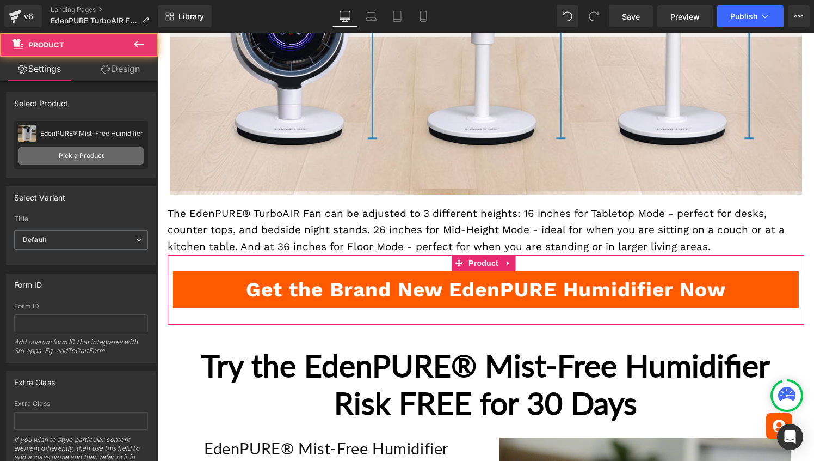
click at [90, 153] on link "Pick a Product" at bounding box center [81, 155] width 125 height 17
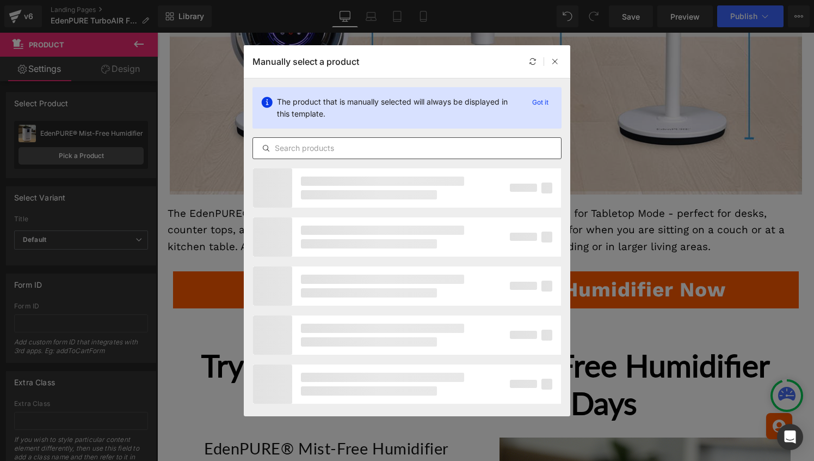
click at [322, 149] on input "text" at bounding box center [407, 148] width 308 height 13
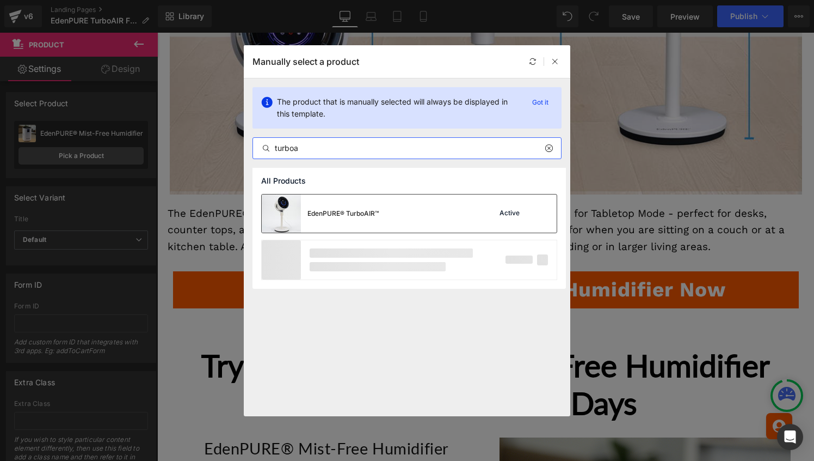
type input "turboa"
click at [438, 208] on div "EdenPURE® TurboAIR™ Active" at bounding box center [409, 213] width 295 height 38
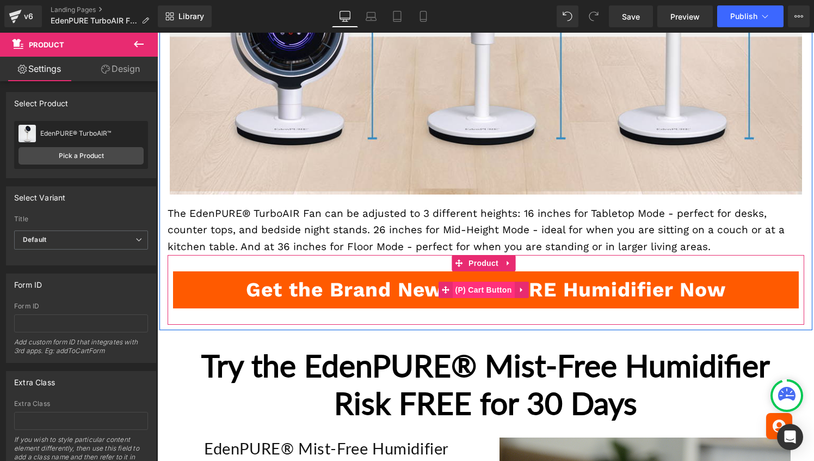
click at [484, 286] on span "(P) Cart Button" at bounding box center [483, 289] width 62 height 16
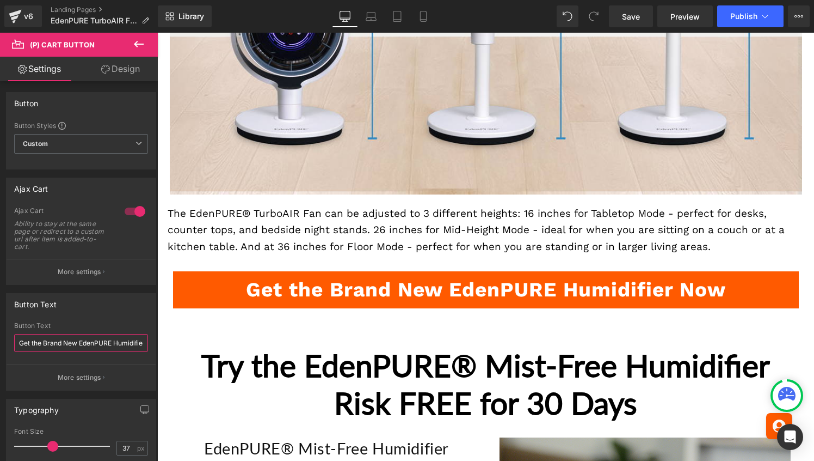
click at [122, 344] on input "Get the Brand New EdenPURE Humidifier Now" at bounding box center [81, 343] width 134 height 18
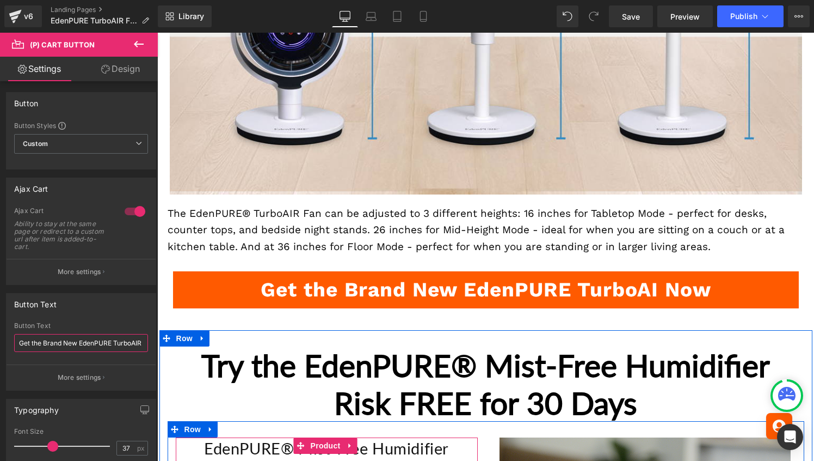
scroll to position [0, 3]
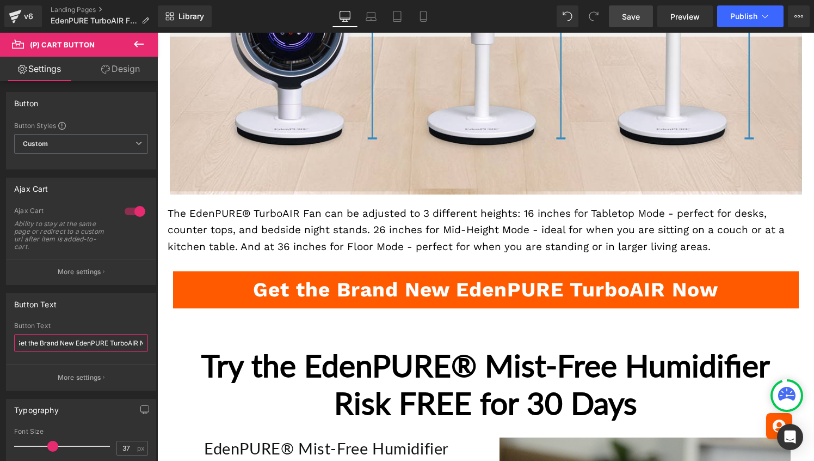
type input "Get the Brand New EdenPURE TurboAIR Now"
click at [632, 15] on span "Save" at bounding box center [631, 16] width 18 height 11
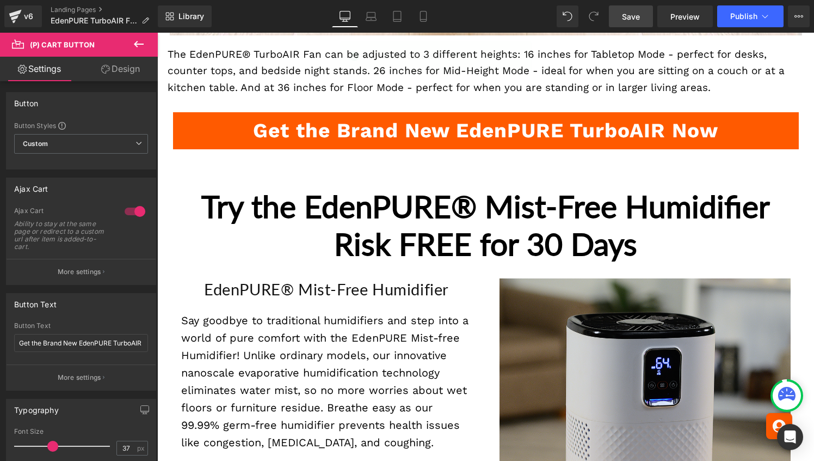
scroll to position [2538, 0]
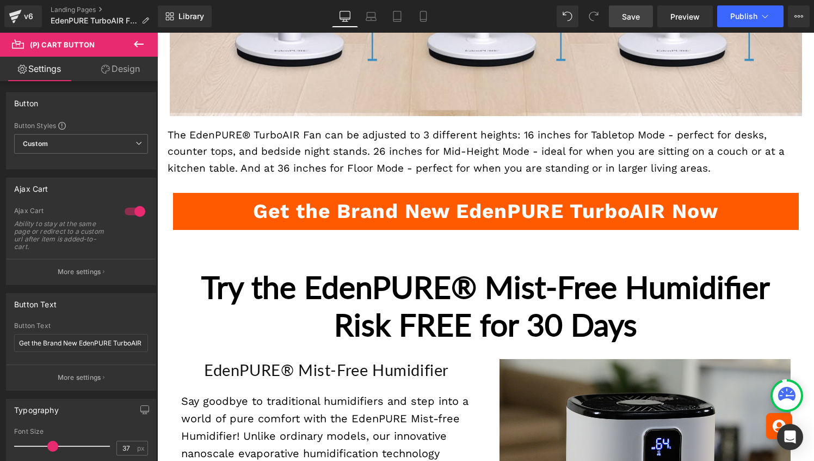
click at [137, 44] on icon at bounding box center [139, 44] width 10 height 7
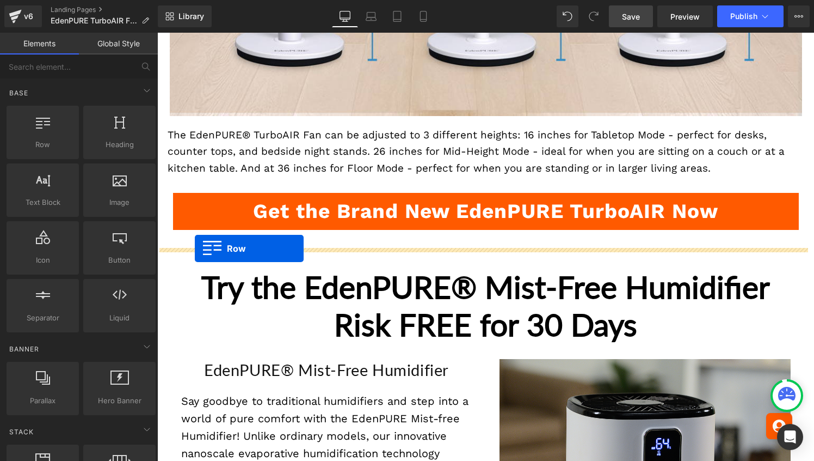
drag, startPoint x: 198, startPoint y: 163, endPoint x: 195, endPoint y: 248, distance: 85.0
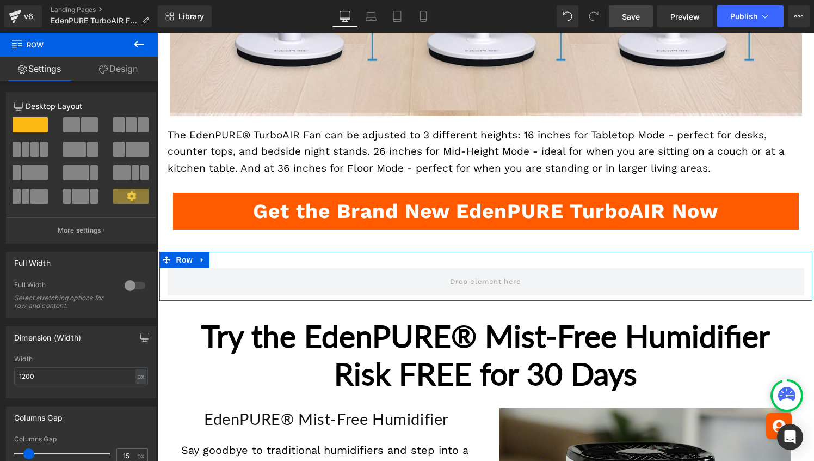
click at [81, 123] on span at bounding box center [89, 124] width 17 height 15
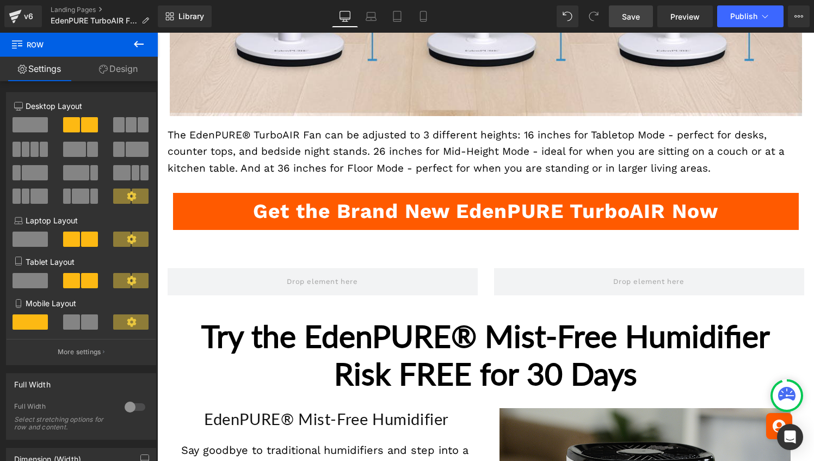
click at [139, 42] on icon at bounding box center [138, 44] width 13 height 13
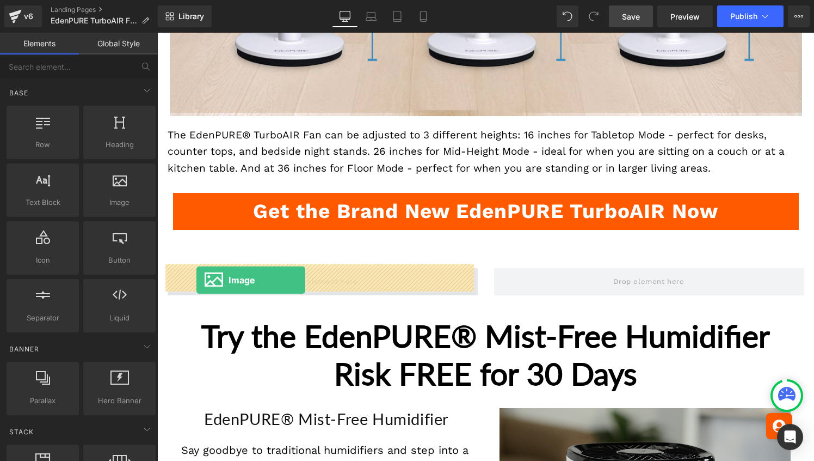
drag, startPoint x: 257, startPoint y: 241, endPoint x: 197, endPoint y: 280, distance: 72.0
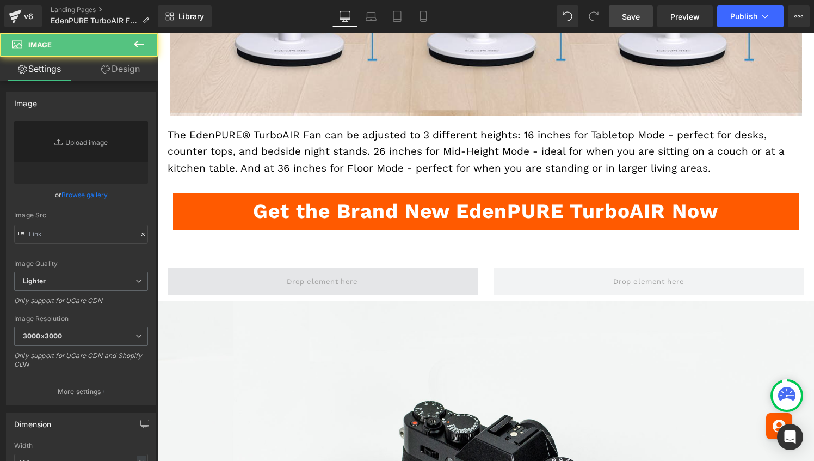
type input "//[DOMAIN_NAME][URL]"
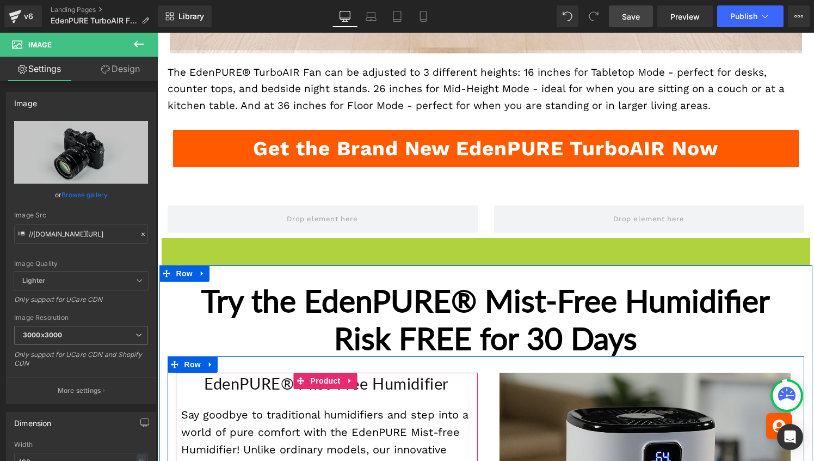
scroll to position [2623, 0]
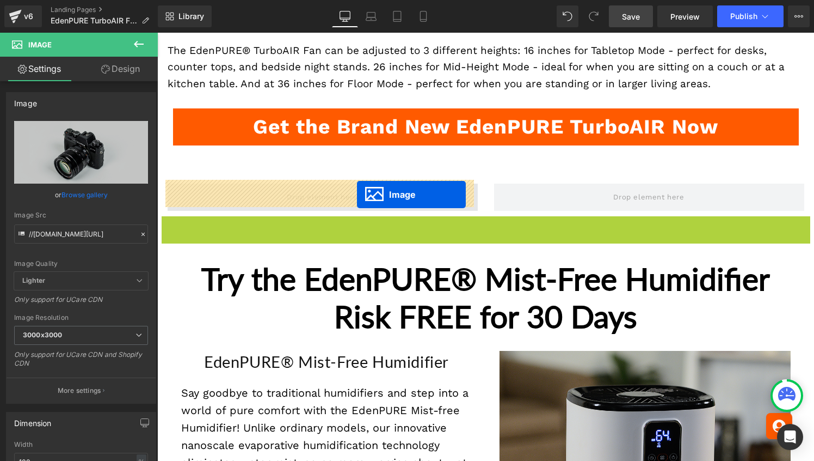
drag, startPoint x: 462, startPoint y: 443, endPoint x: 357, endPoint y: 194, distance: 270.1
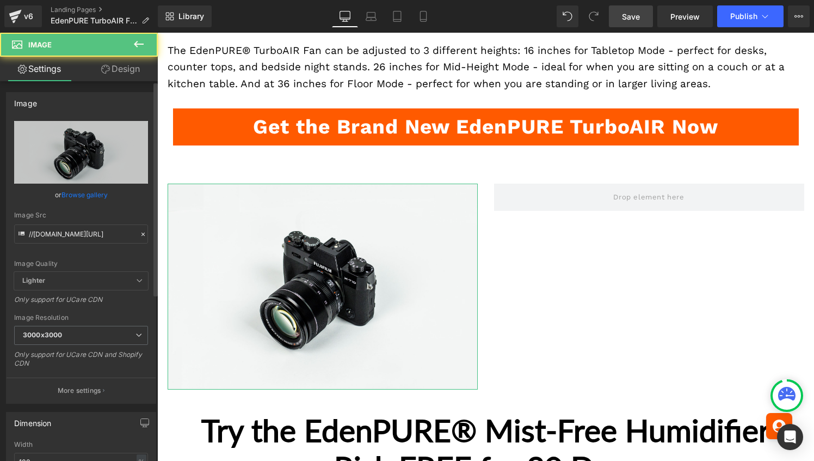
click at [85, 195] on link "Browse gallery" at bounding box center [85, 194] width 46 height 19
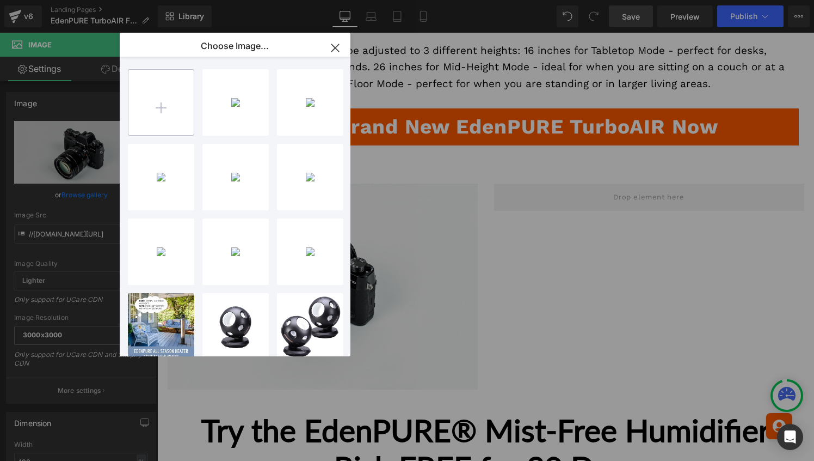
click at [169, 105] on input "file" at bounding box center [160, 102] width 65 height 65
type input "C:\fakepath\SIDE-TO-SIDE.png"
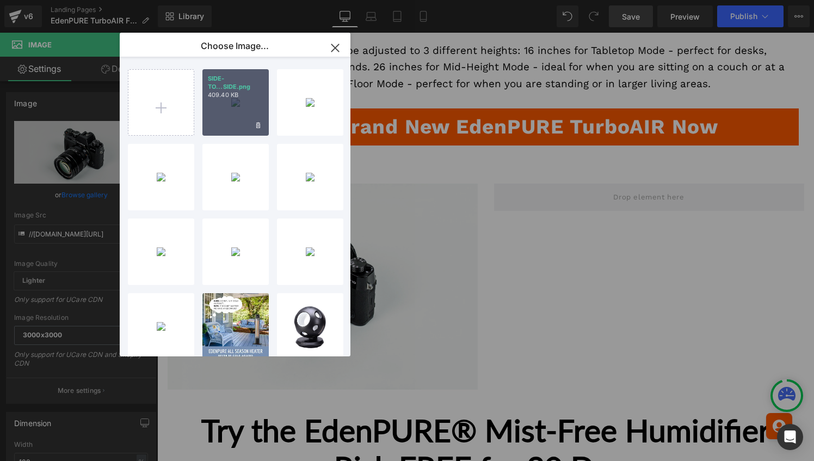
click at [234, 100] on div "SIDE-TO...SIDE.png 409.40 KB" at bounding box center [236, 102] width 66 height 66
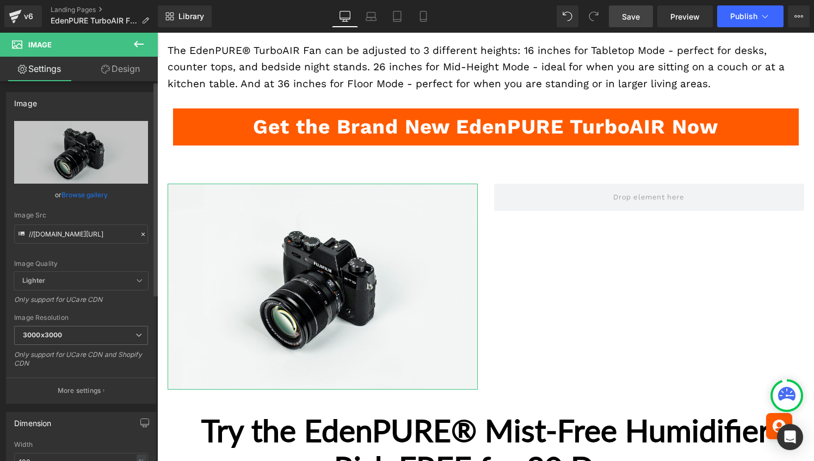
click at [93, 189] on link "Browse gallery" at bounding box center [85, 194] width 46 height 19
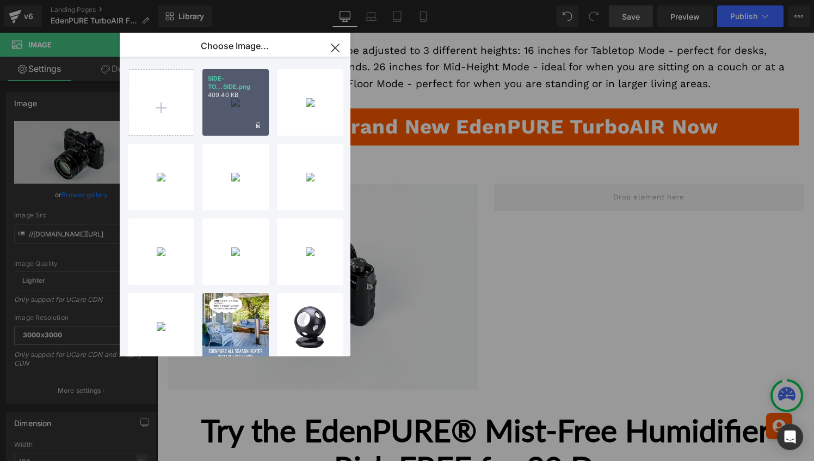
click at [241, 106] on div "SIDE-TO...SIDE.png 409.40 KB" at bounding box center [236, 102] width 66 height 66
type input "[URL][DOMAIN_NAME]"
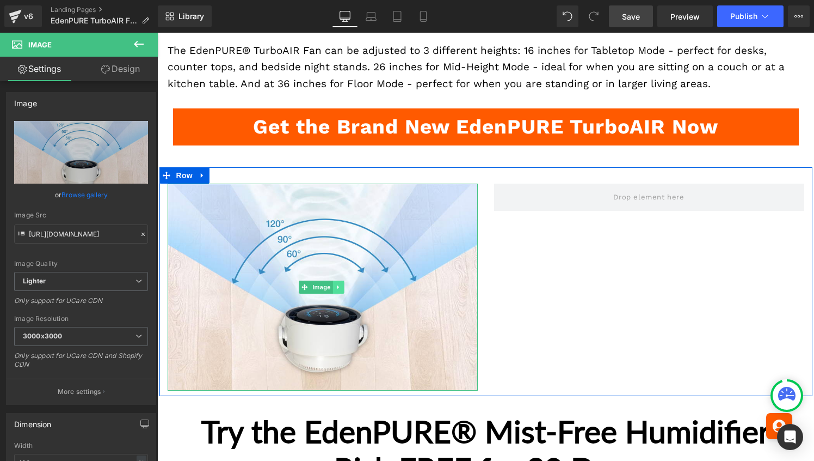
click at [337, 285] on icon at bounding box center [338, 287] width 2 height 4
click at [334, 284] on icon at bounding box center [333, 287] width 6 height 6
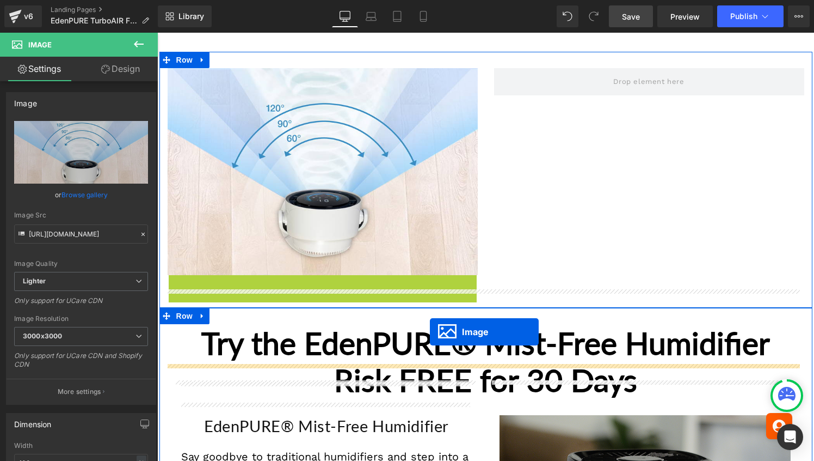
scroll to position [2735, 0]
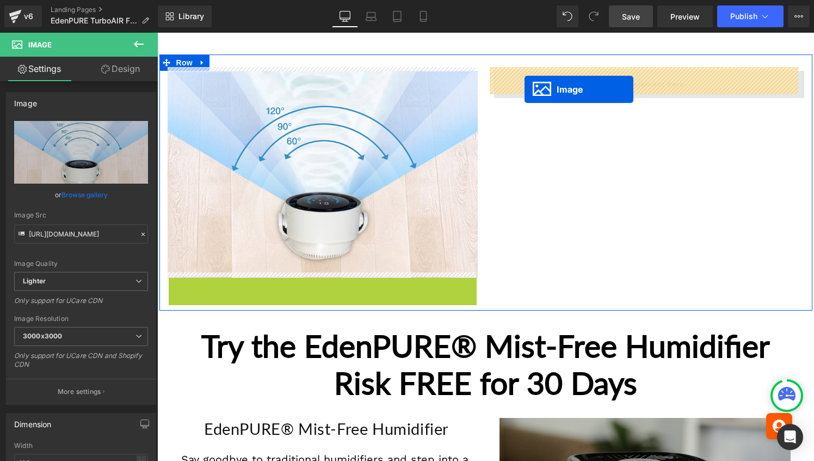
drag, startPoint x: 300, startPoint y: 179, endPoint x: 525, endPoint y: 89, distance: 241.8
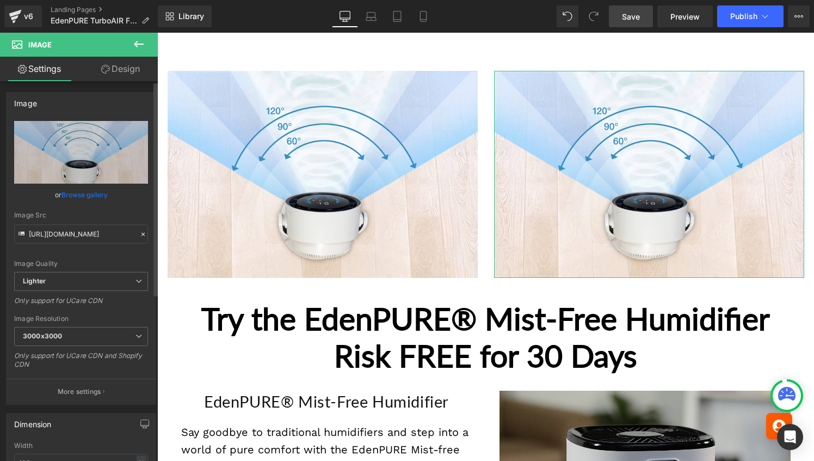
click at [94, 196] on link "Browse gallery" at bounding box center [85, 194] width 46 height 19
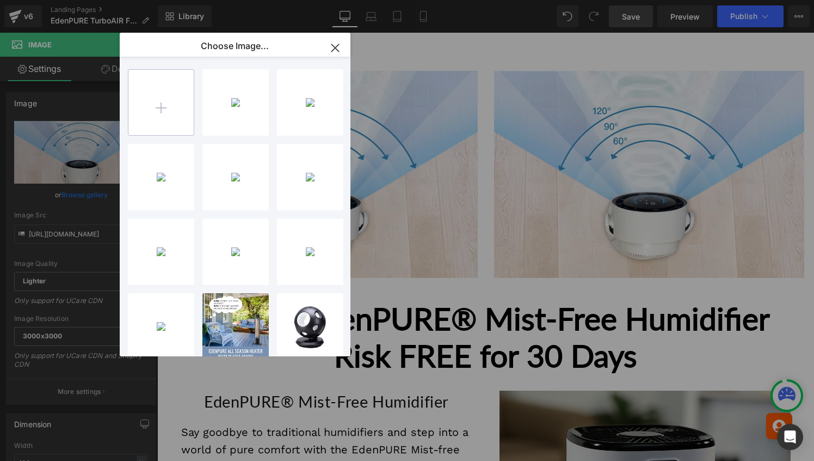
click at [150, 107] on input "file" at bounding box center [160, 102] width 65 height 65
type input "C:\fakepath\UP-AND-DOWN.png"
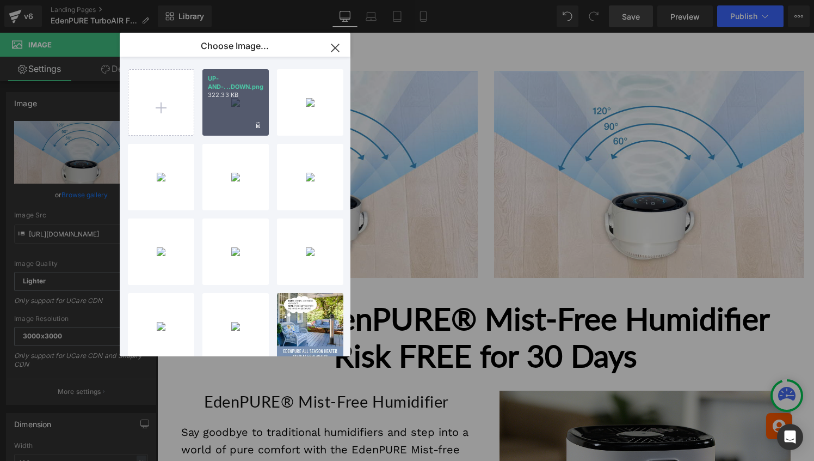
click at [216, 97] on p "322.33 KB" at bounding box center [236, 95] width 56 height 8
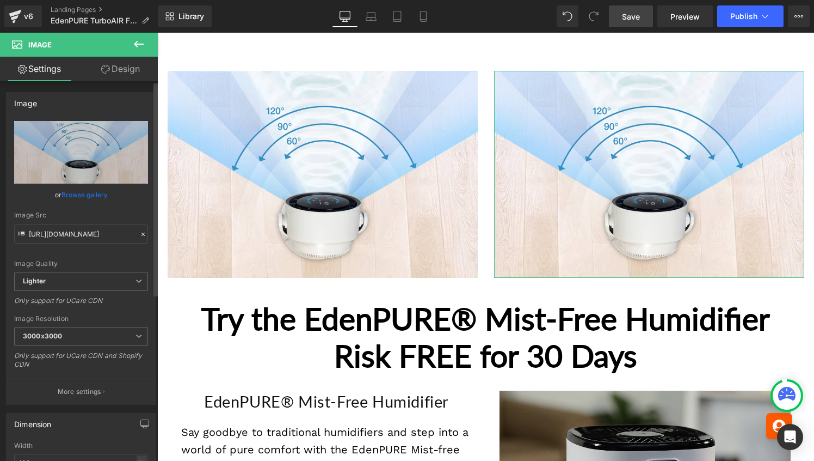
click at [70, 197] on link "Browse gallery" at bounding box center [85, 194] width 46 height 19
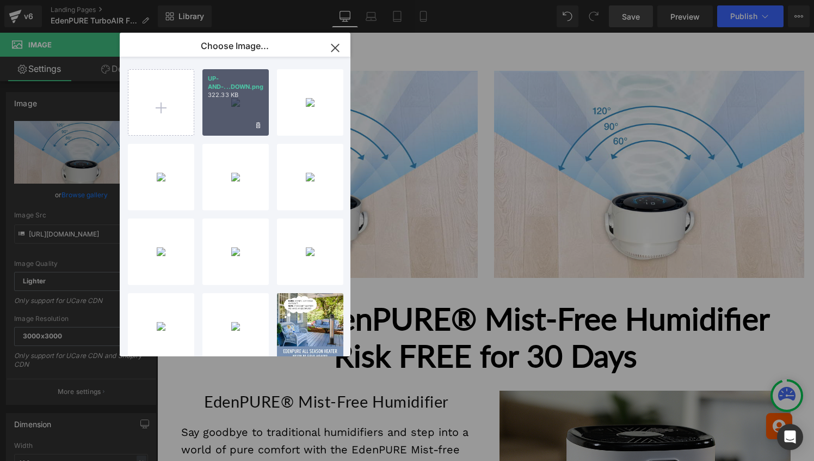
click at [214, 120] on div "UP-AND-...DOWN.png 322.33 KB" at bounding box center [236, 102] width 66 height 66
type input "[URL][DOMAIN_NAME]"
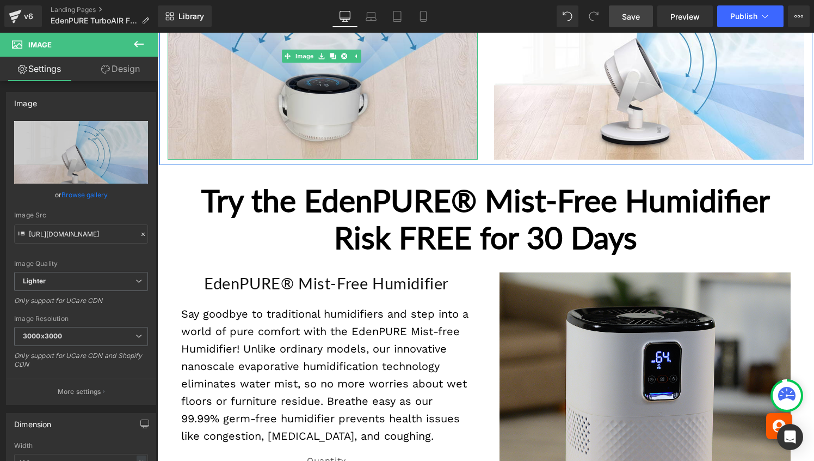
scroll to position [2856, 0]
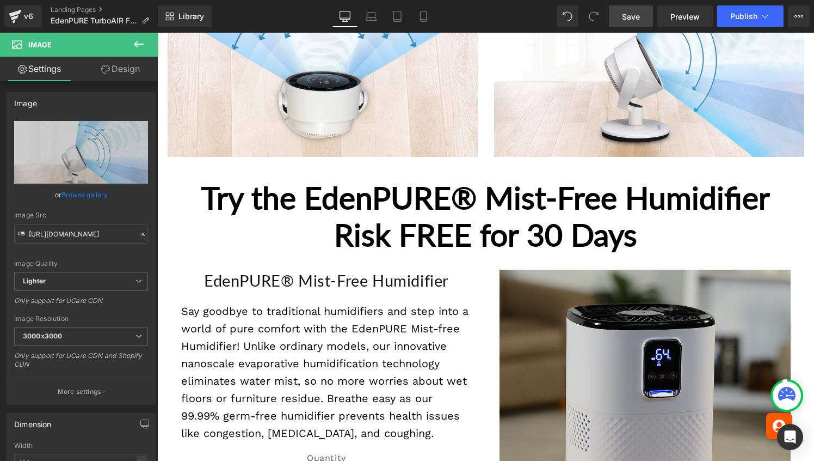
click at [435, 201] on strong "Try the EdenPURE® Mist-Free Humidifier Risk FREE for 30 Days" at bounding box center [485, 216] width 569 height 74
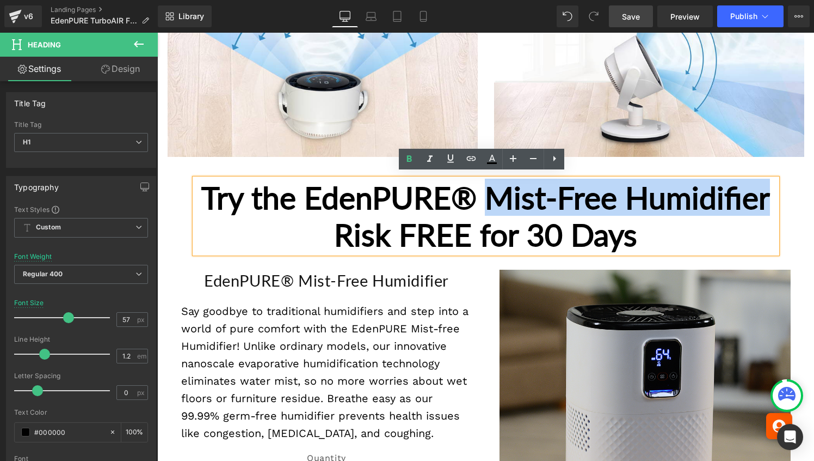
drag, startPoint x: 567, startPoint y: 198, endPoint x: 389, endPoint y: 235, distance: 181.7
click at [389, 235] on strong "Try the EdenPURE® Mist-Free Humidifier Risk FREE for 30 Days" at bounding box center [485, 216] width 569 height 74
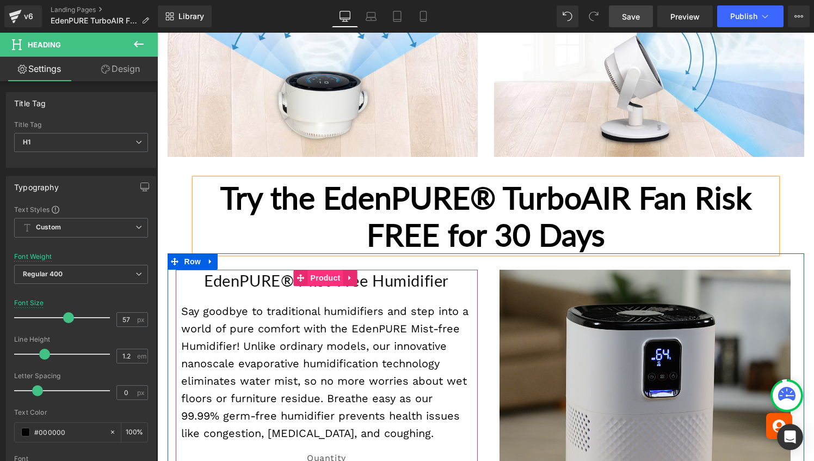
click at [319, 275] on span "Product" at bounding box center [325, 277] width 35 height 16
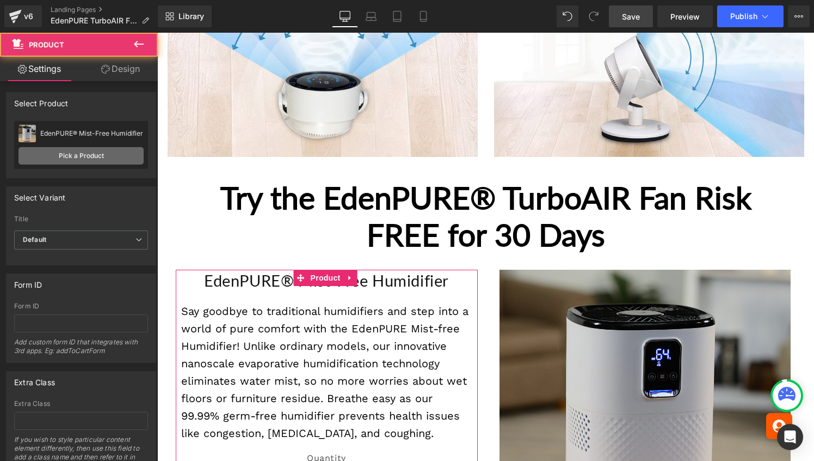
click at [127, 161] on link "Pick a Product" at bounding box center [81, 155] width 125 height 17
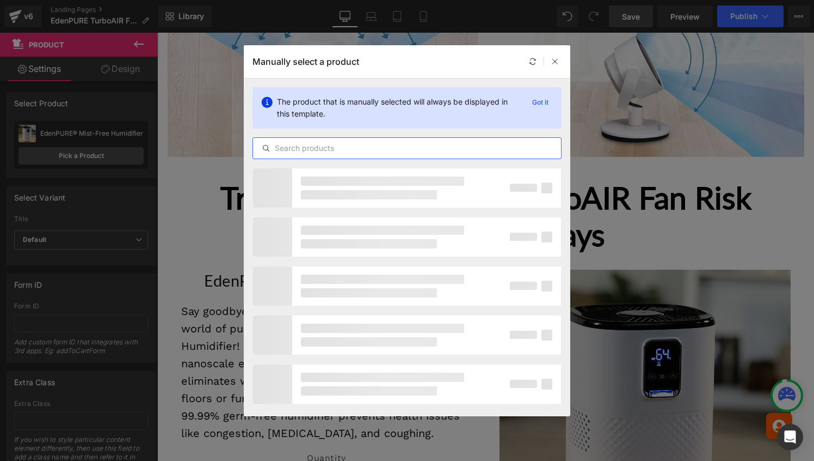
click at [376, 154] on div at bounding box center [407, 148] width 309 height 22
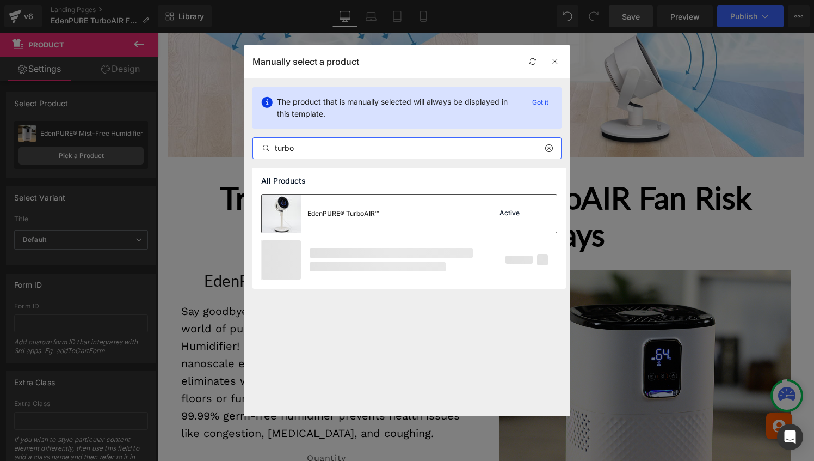
type input "turbo"
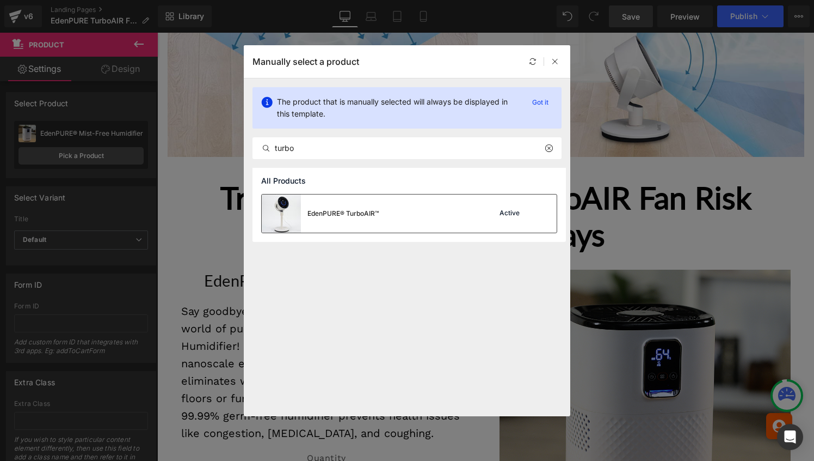
click at [403, 206] on div "EdenPURE® TurboAIR™ Active" at bounding box center [409, 213] width 295 height 38
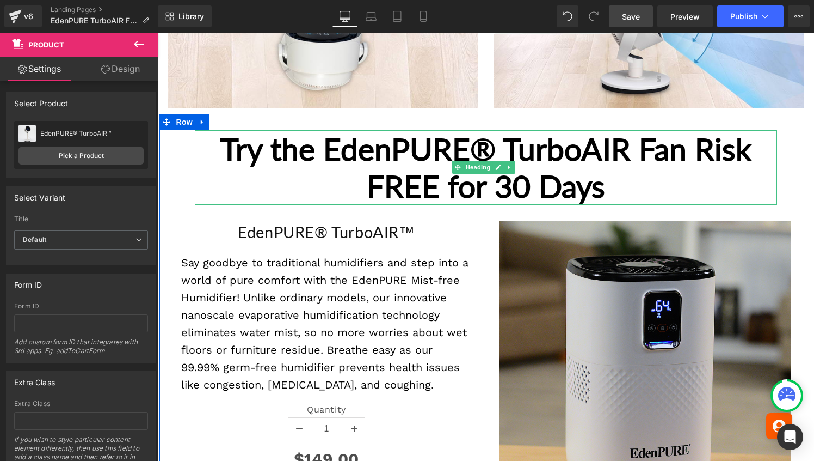
scroll to position [2934, 0]
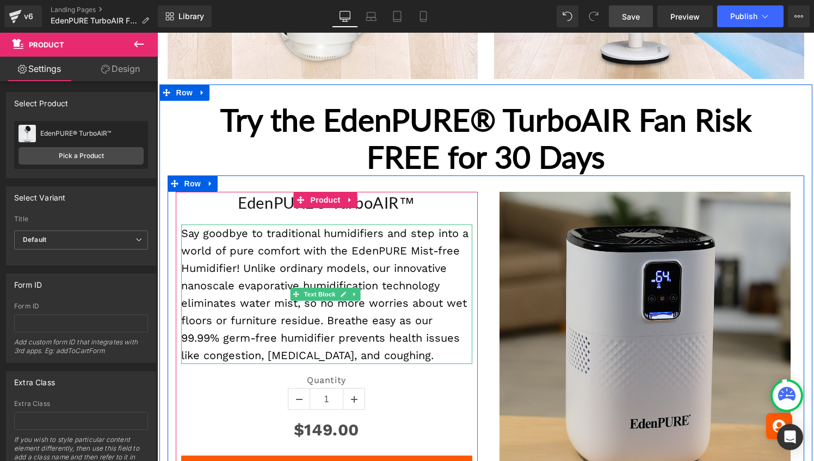
click at [381, 248] on div "Say goodbye to traditional humidifiers and step into a world of pure comfort wi…" at bounding box center [326, 293] width 291 height 139
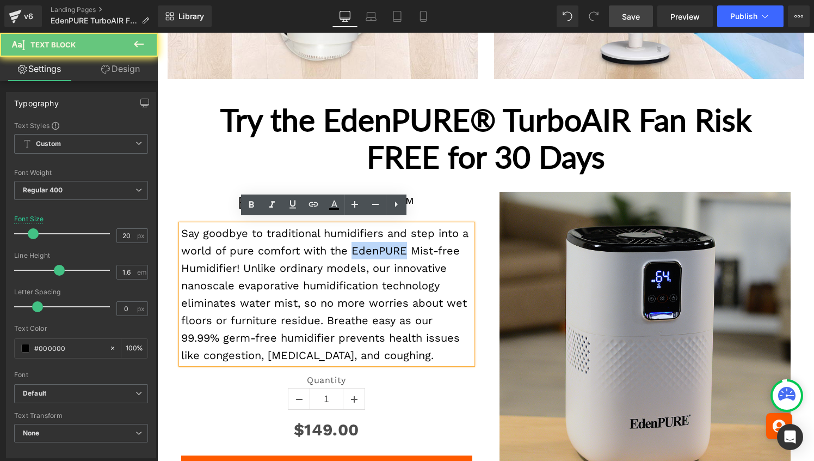
click at [381, 248] on div "Say goodbye to traditional humidifiers and step into a world of pure comfort wi…" at bounding box center [326, 293] width 291 height 139
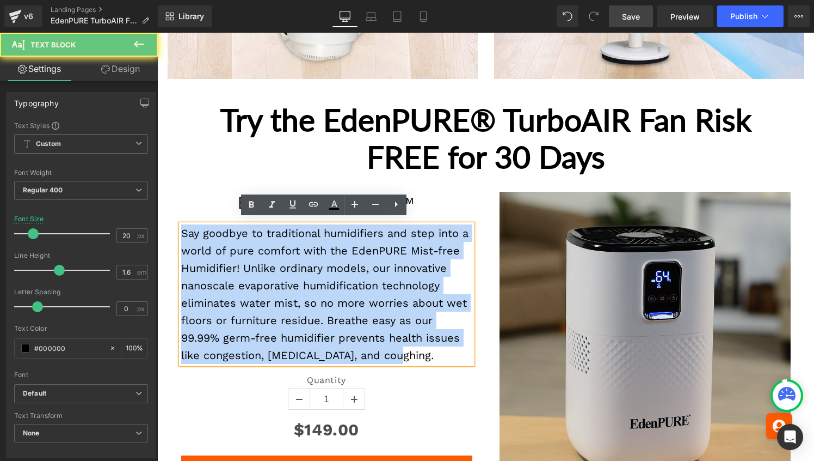
click at [381, 248] on div "Say goodbye to traditional humidifiers and step into a world of pure comfort wi…" at bounding box center [326, 293] width 291 height 139
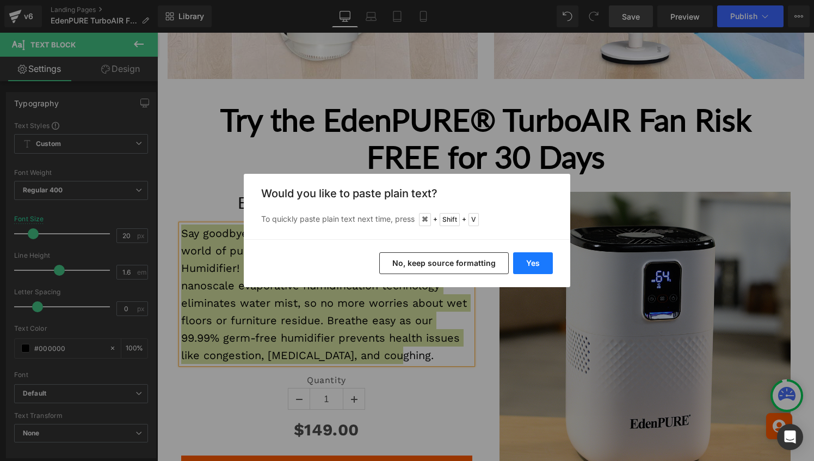
click at [530, 262] on button "Yes" at bounding box center [533, 263] width 40 height 22
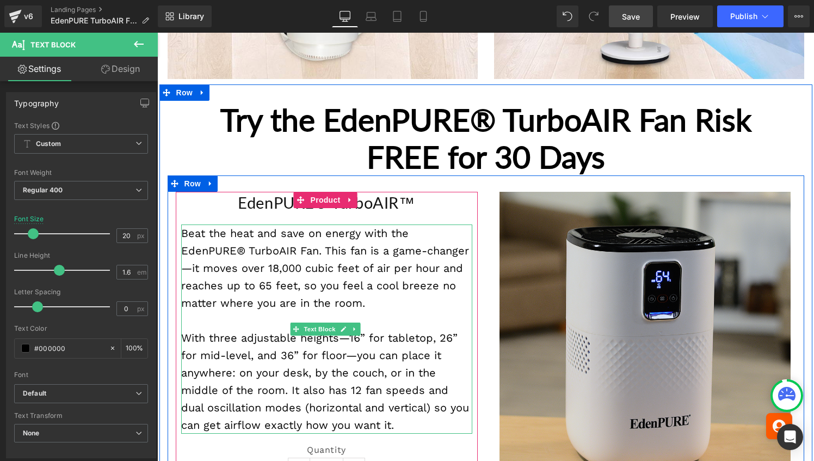
click at [379, 302] on div "Beat the heat and save on energy with the EdenPURE® TurboAIR Fan. This fan is a…" at bounding box center [326, 267] width 291 height 87
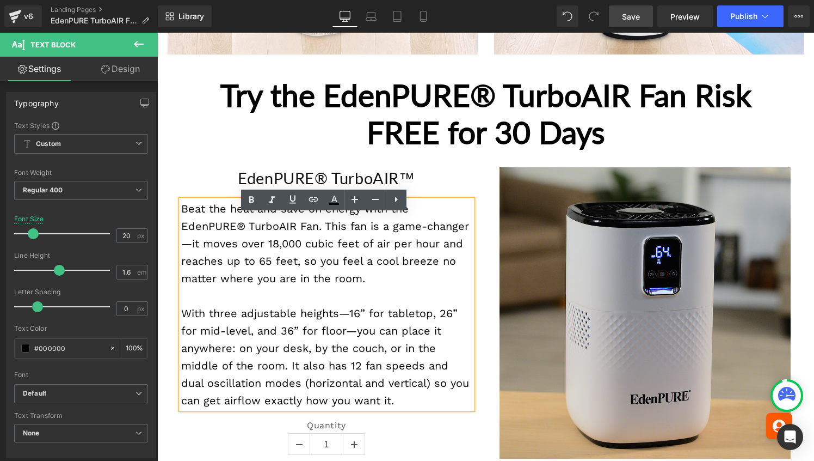
scroll to position [2961, 0]
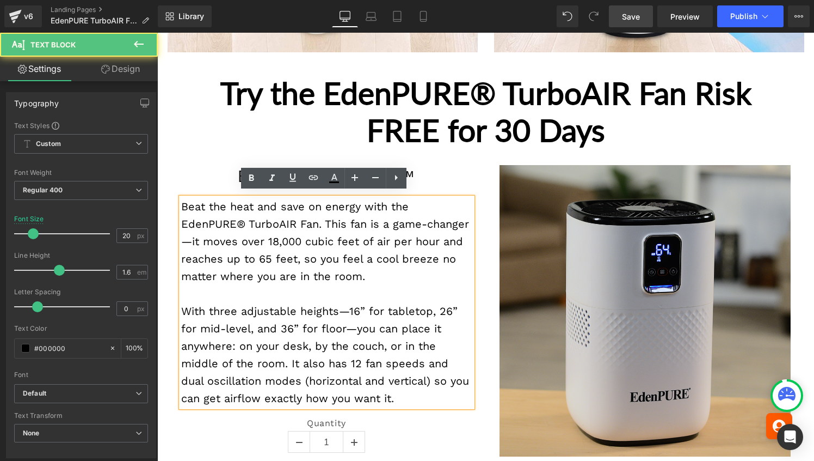
drag, startPoint x: 401, startPoint y: 395, endPoint x: 177, endPoint y: 306, distance: 240.9
click at [181, 306] on div "Beat the heat and save on energy with the EdenPURE® TurboAIR Fan. This fan is a…" at bounding box center [326, 302] width 291 height 209
click at [254, 308] on div "With three adjustable heights—16” for tabletop, 26” for mid-level, and 36” for …" at bounding box center [326, 354] width 291 height 105
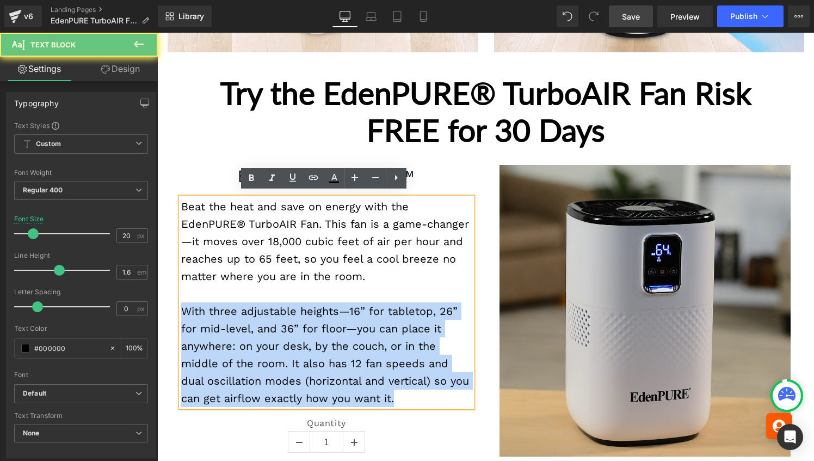
click at [254, 308] on div "With three adjustable heights—16” for tabletop, 26” for mid-level, and 36” for …" at bounding box center [326, 354] width 291 height 105
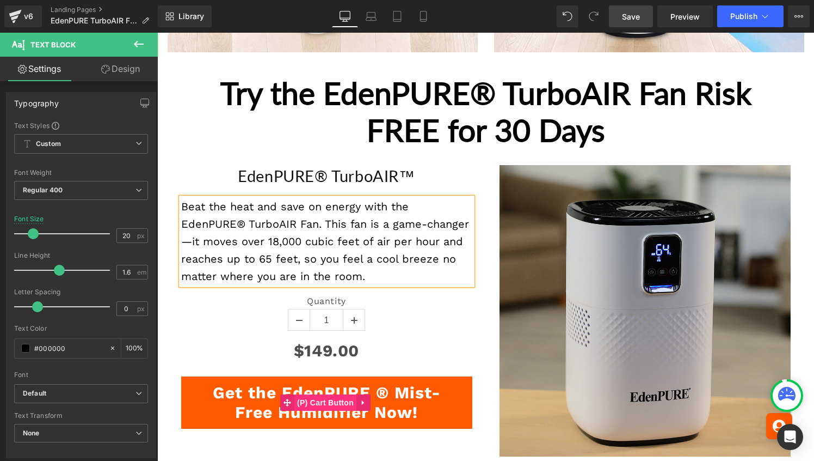
click at [320, 394] on span "(P) Cart Button" at bounding box center [326, 402] width 62 height 16
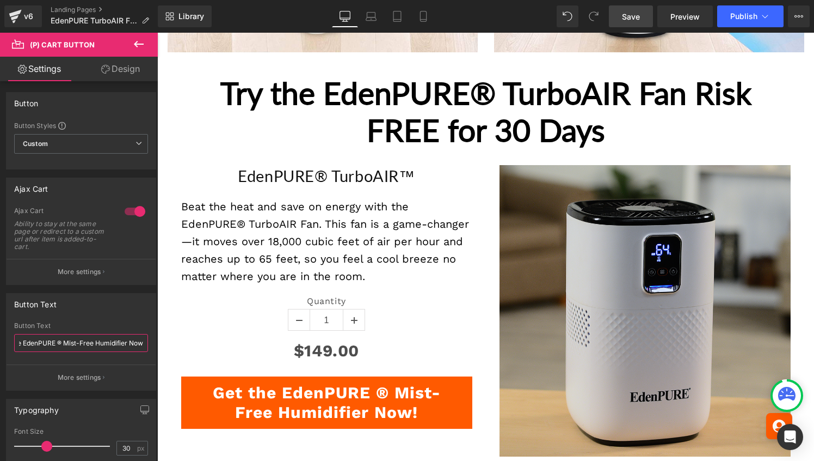
scroll to position [0, 26]
drag, startPoint x: 83, startPoint y: 344, endPoint x: 121, endPoint y: 344, distance: 38.1
click at [121, 344] on input "Get the EdenPURE ® Mist-Free Humidifier Now!" at bounding box center [81, 343] width 134 height 18
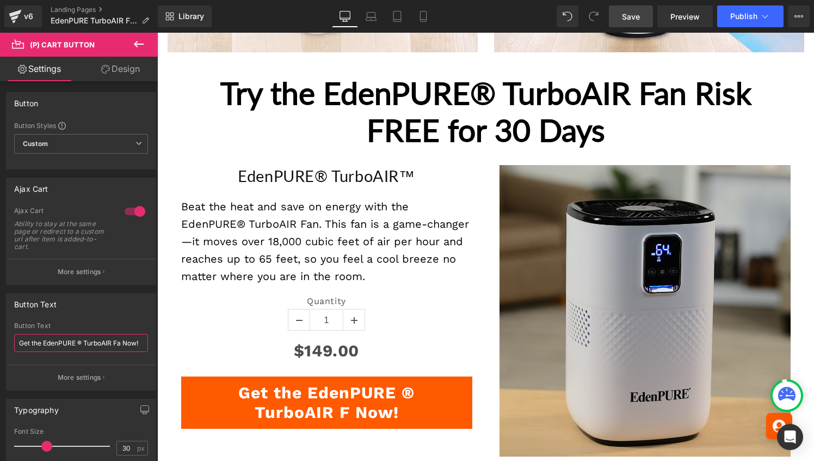
type input "Get the EdenPURE ® TurboAIR Fan Now!"
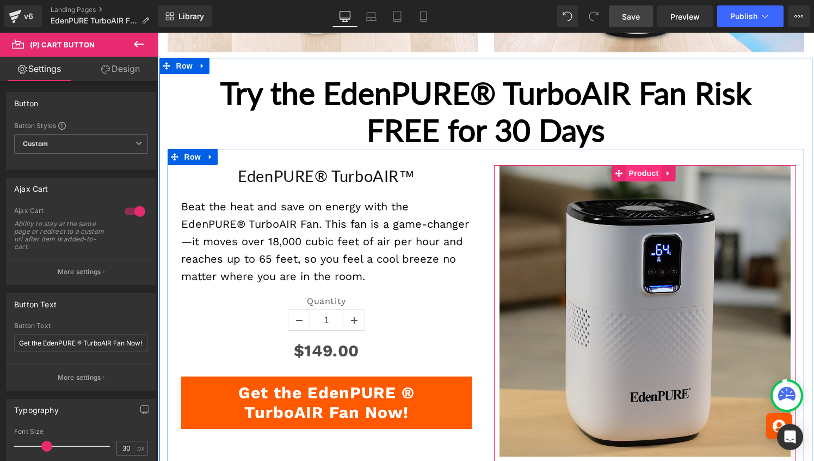
click at [651, 165] on span "Product" at bounding box center [644, 173] width 35 height 16
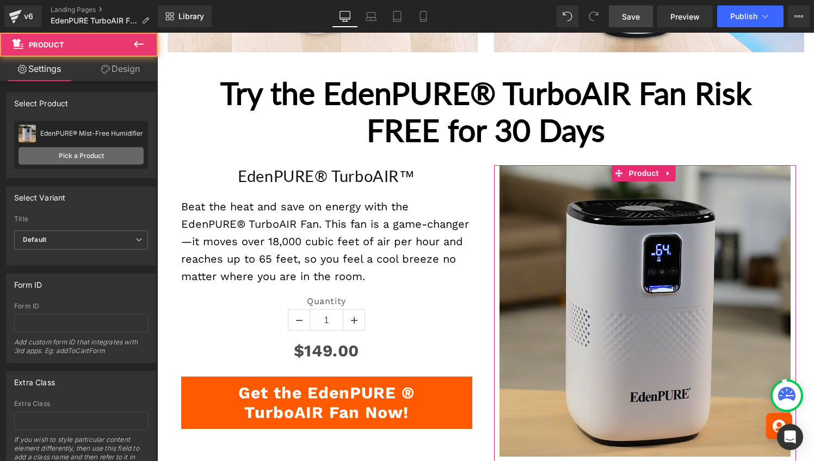
click at [119, 161] on link "Pick a Product" at bounding box center [81, 155] width 125 height 17
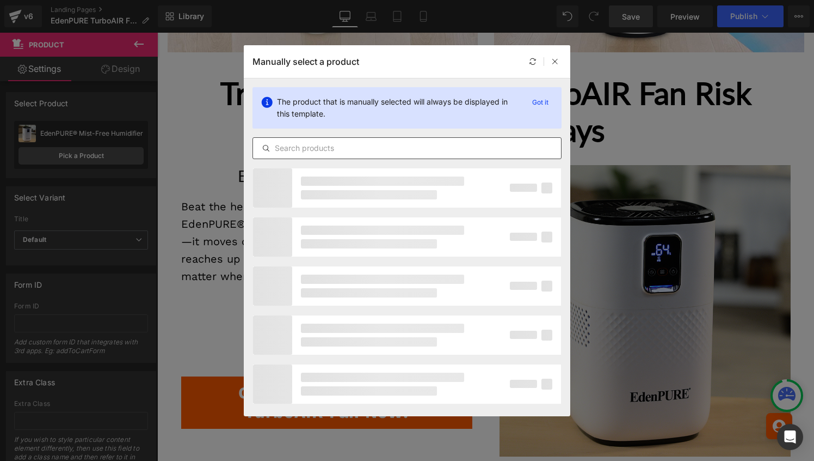
click at [300, 148] on input "text" at bounding box center [407, 148] width 308 height 13
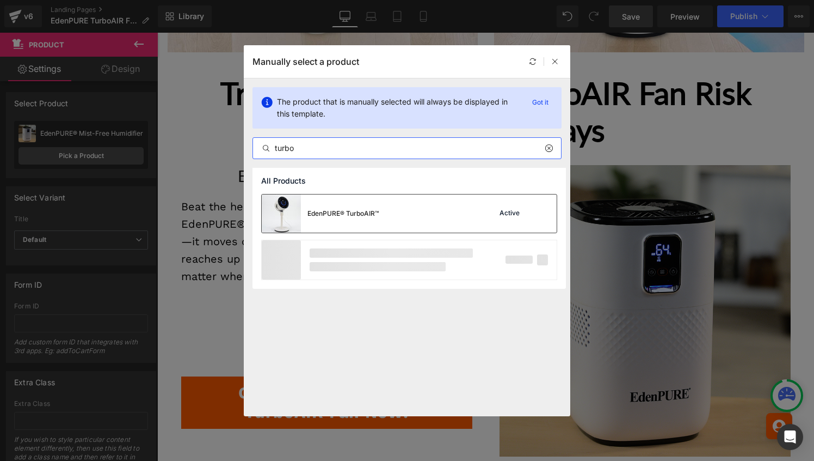
type input "turbo"
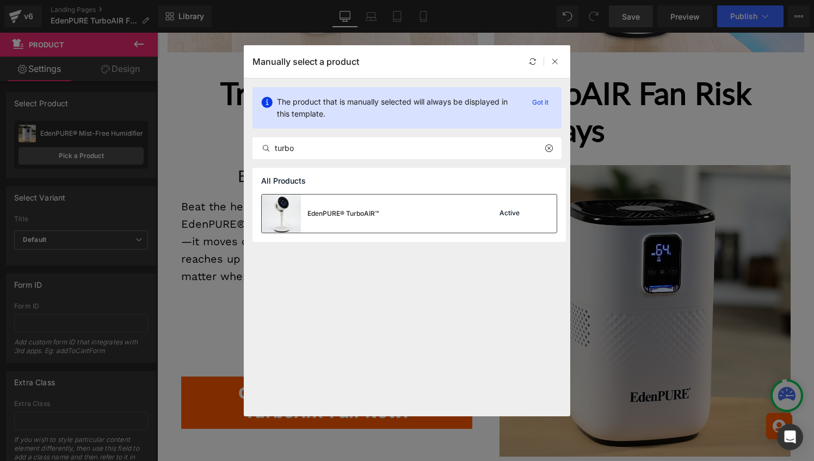
click at [381, 214] on div "EdenPURE® TurboAIR™ Active" at bounding box center [409, 213] width 295 height 38
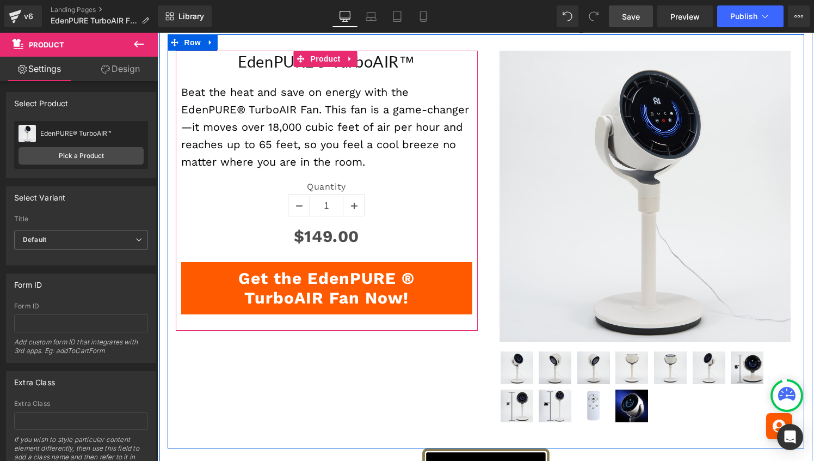
scroll to position [3068, 0]
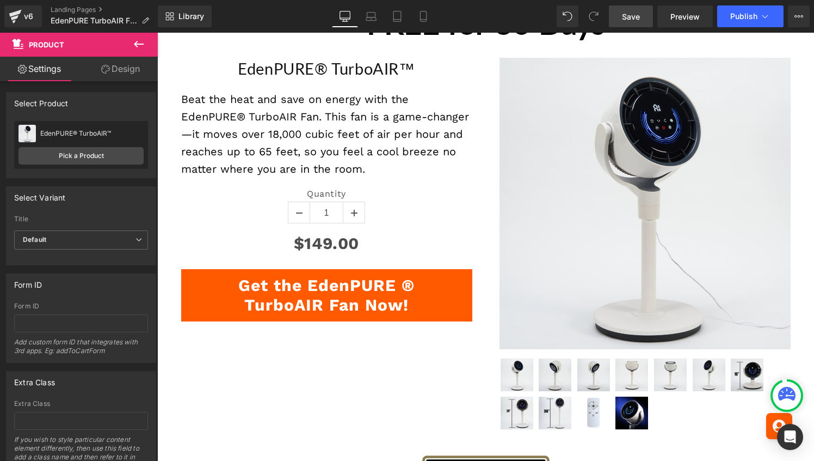
click at [140, 41] on icon at bounding box center [138, 44] width 13 height 13
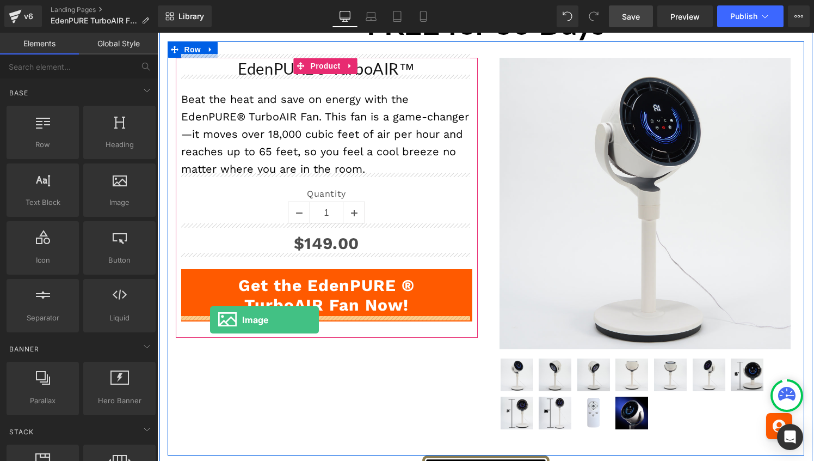
drag, startPoint x: 263, startPoint y: 234, endPoint x: 210, endPoint y: 320, distance: 101.2
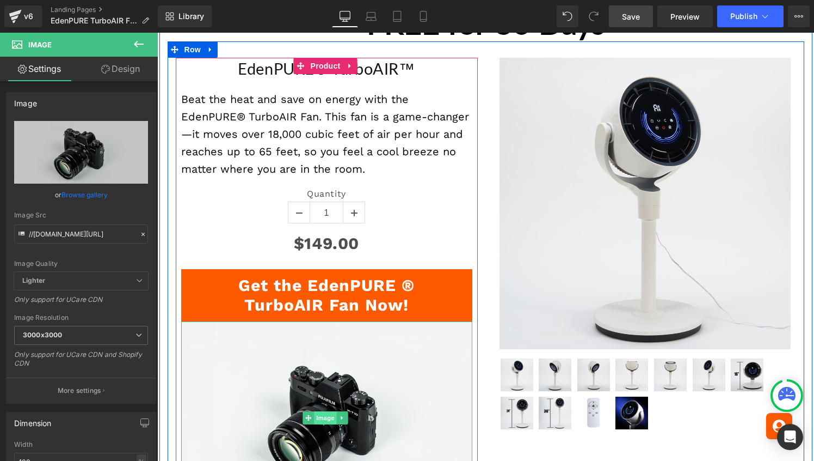
click at [322, 413] on span "Image" at bounding box center [325, 417] width 23 height 13
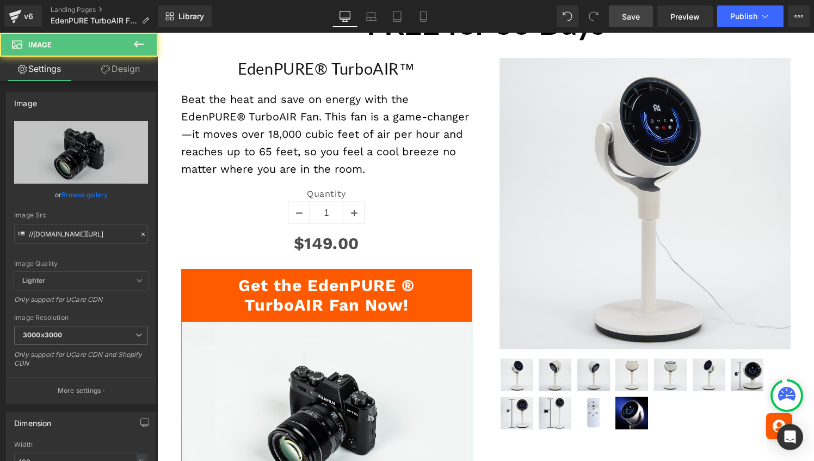
click at [134, 72] on link "Design" at bounding box center [120, 69] width 79 height 24
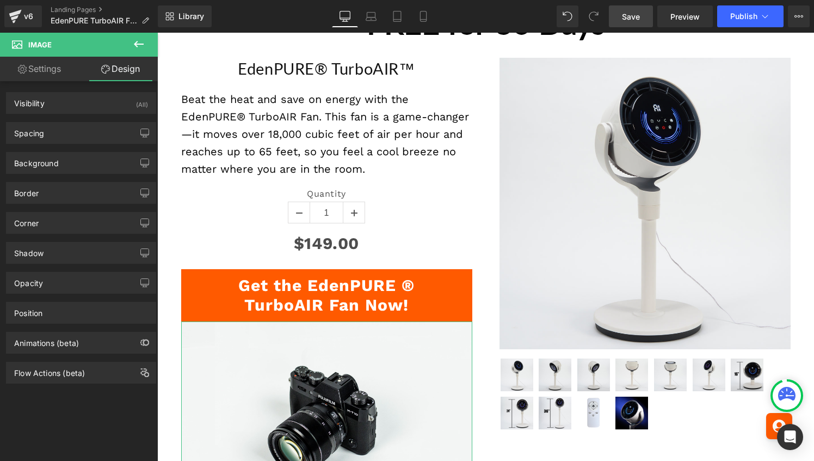
type input "0"
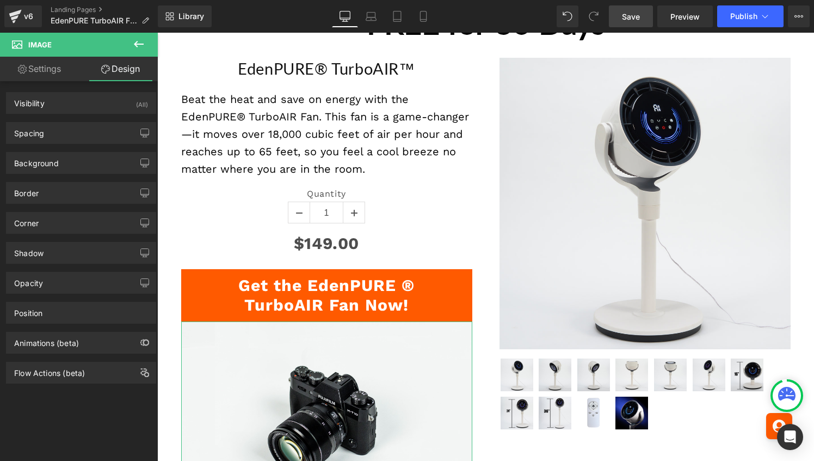
type input "0"
click at [77, 132] on div "Spacing" at bounding box center [81, 132] width 149 height 21
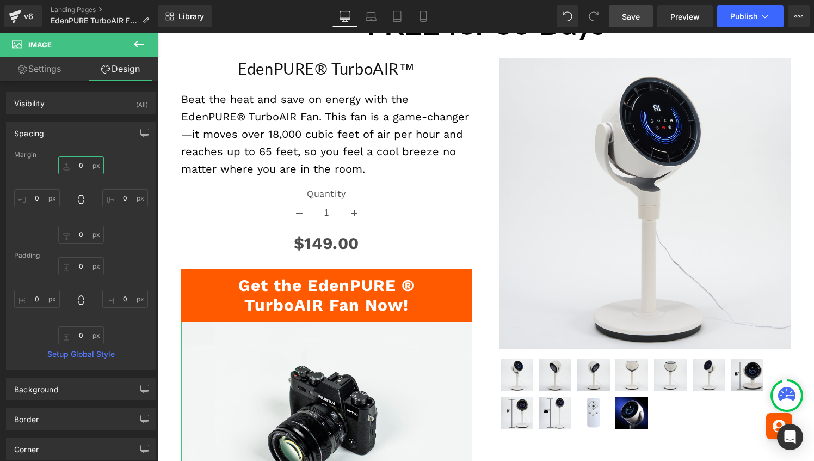
click at [73, 168] on input "0" at bounding box center [81, 165] width 46 height 18
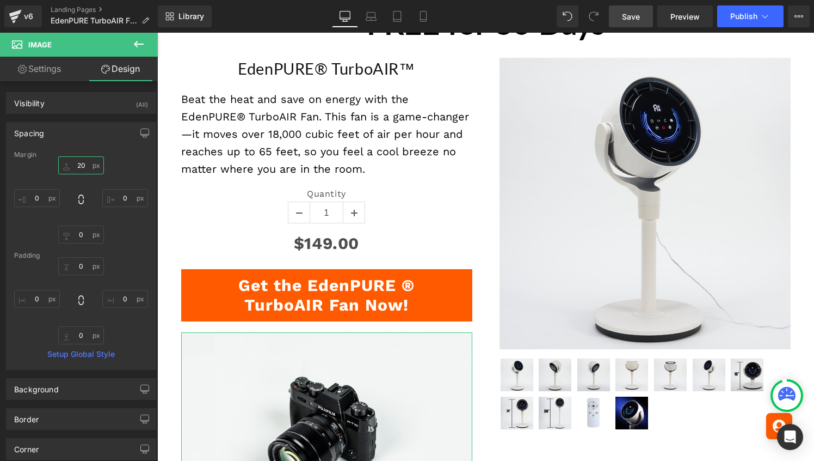
type input "20"
click at [41, 75] on link "Settings" at bounding box center [39, 69] width 79 height 24
type input "auto"
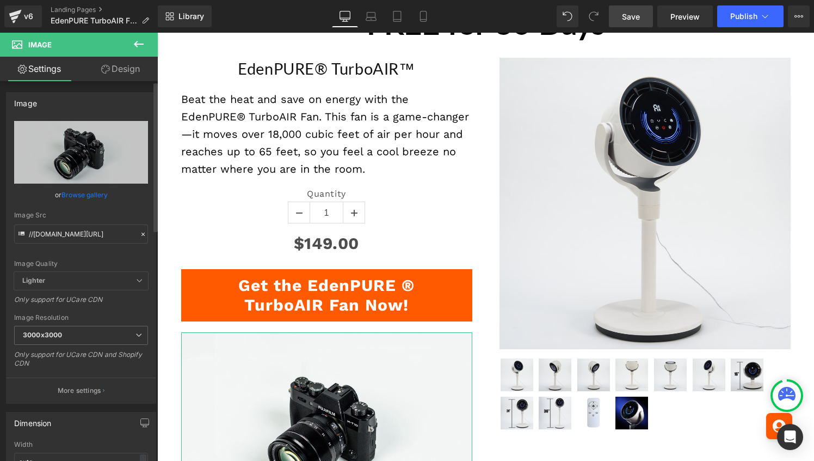
click at [76, 194] on link "Browse gallery" at bounding box center [85, 194] width 46 height 19
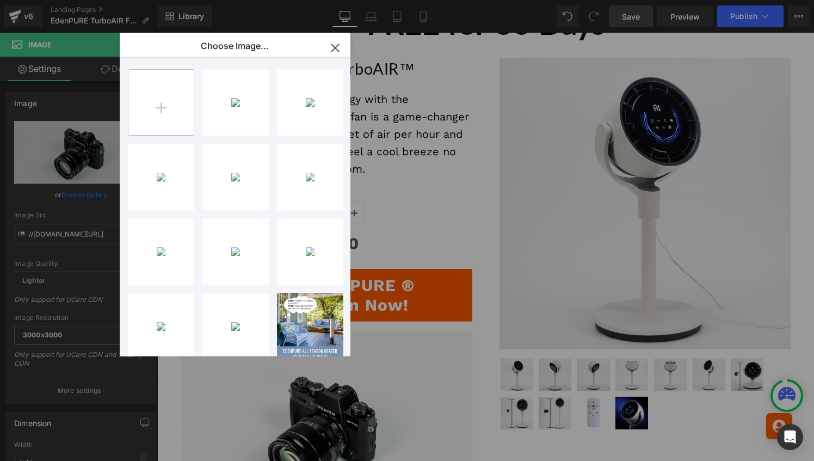
click at [155, 112] on input "file" at bounding box center [160, 102] width 65 height 65
click at [162, 106] on input "file" at bounding box center [160, 102] width 65 height 65
type input "C:\fakepath\EdenPURE MBG (1).png"
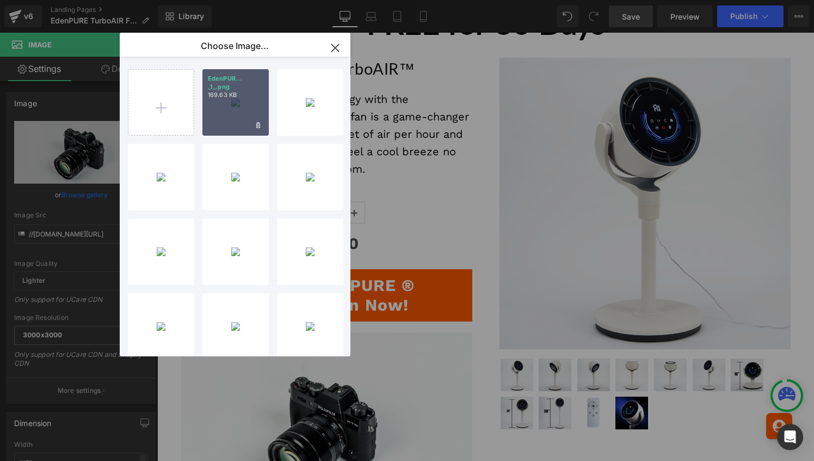
click at [239, 121] on div "EdenPUR... _1_.png 169.63 KB" at bounding box center [236, 102] width 66 height 66
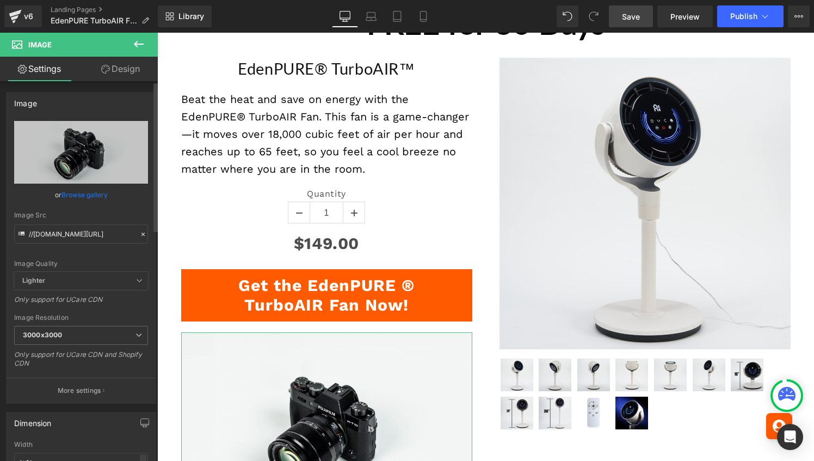
click at [81, 197] on link "Browse gallery" at bounding box center [85, 194] width 46 height 19
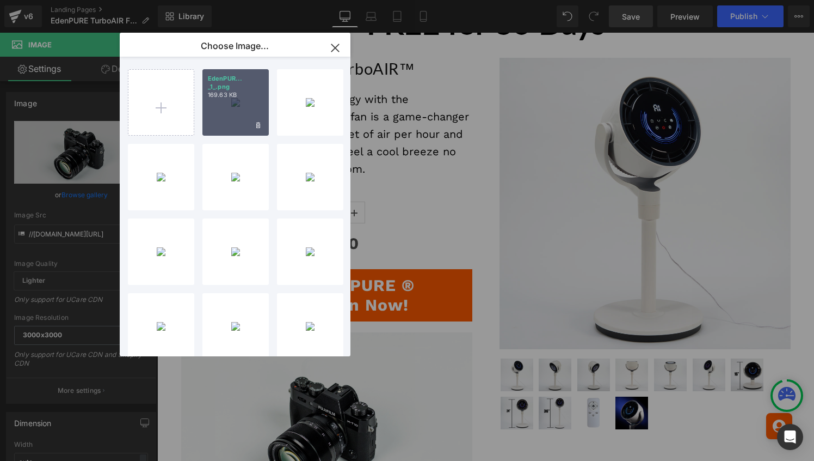
click at [232, 101] on div "EdenPUR... _1_.png 169.63 KB" at bounding box center [236, 102] width 66 height 66
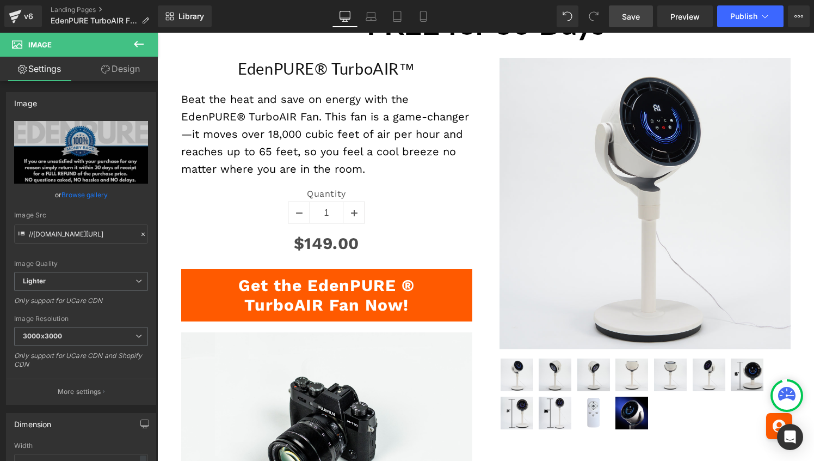
type input "[URL][DOMAIN_NAME]"
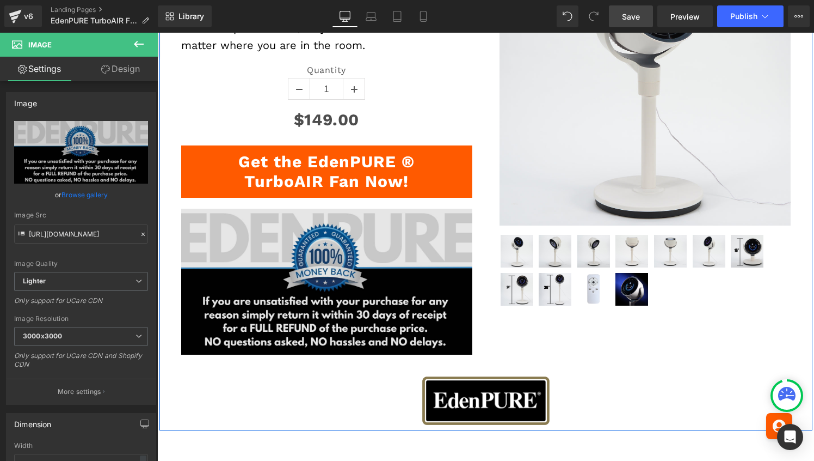
scroll to position [3192, 0]
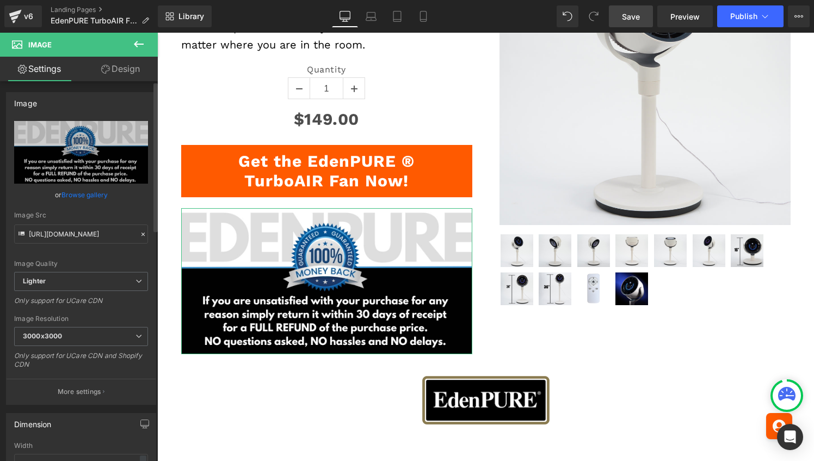
click at [91, 195] on link "Browse gallery" at bounding box center [85, 194] width 46 height 19
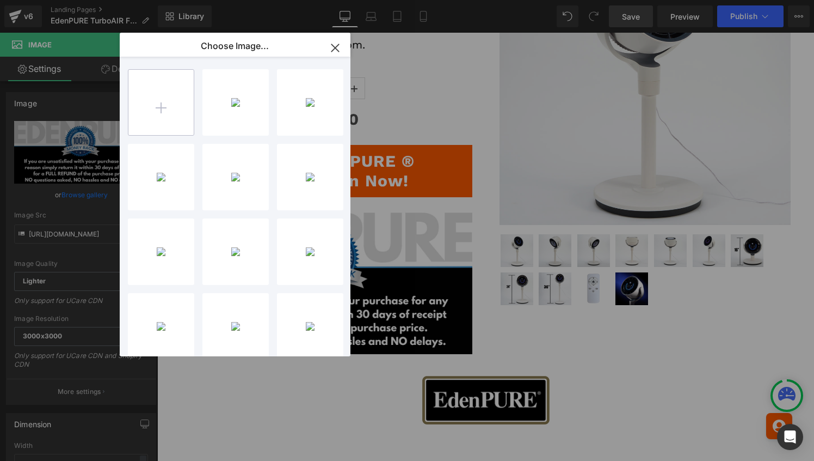
click at [150, 112] on input "file" at bounding box center [160, 102] width 65 height 65
type input "C:\fakepath\EdenPURE MBG (728 x 90 px).png"
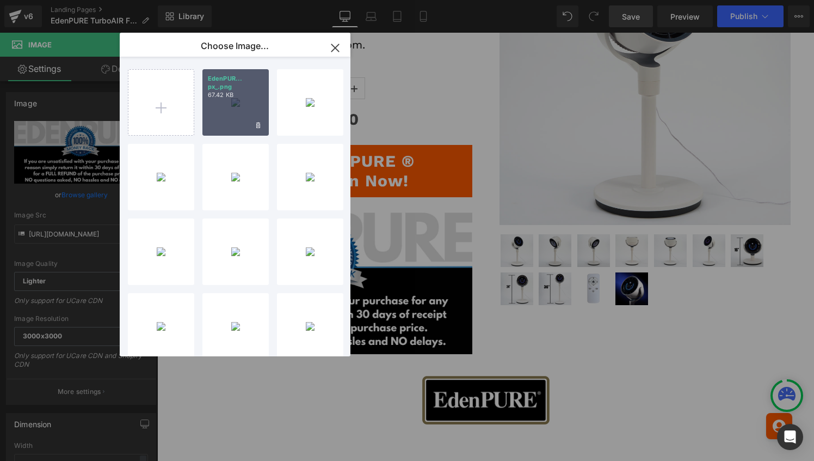
click at [231, 118] on div "EdenPUR... px_.png 67.42 KB" at bounding box center [236, 102] width 66 height 66
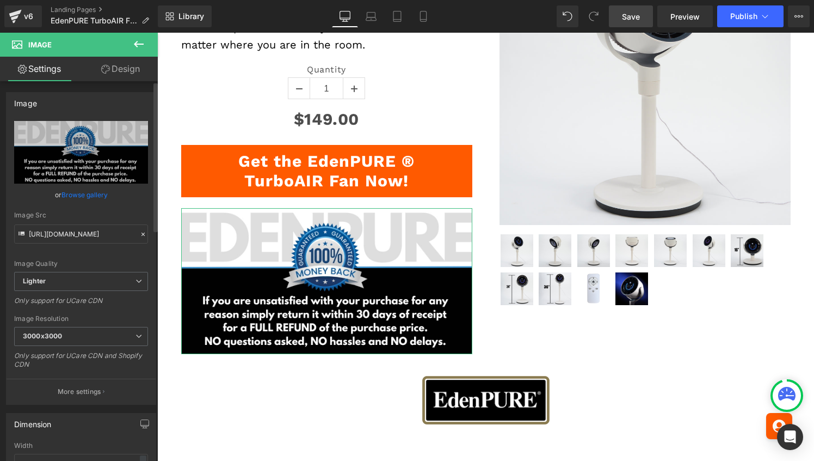
click at [85, 192] on link "Browse gallery" at bounding box center [85, 194] width 46 height 19
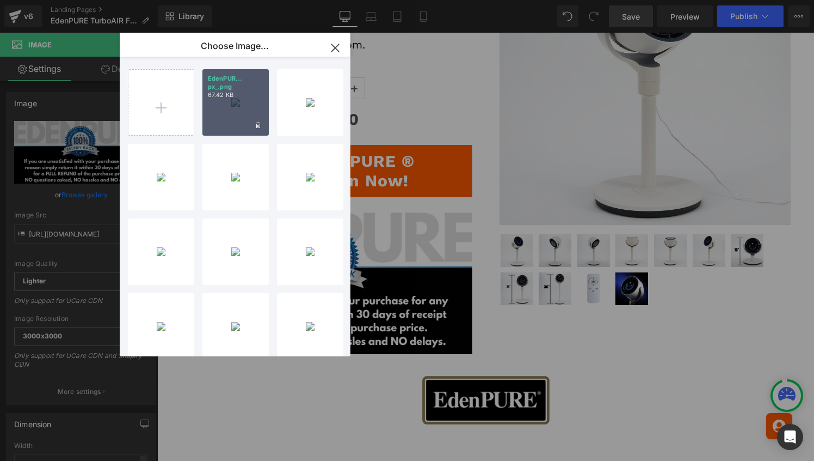
click at [205, 112] on div "EdenPUR... px_.png 67.42 KB" at bounding box center [236, 102] width 66 height 66
type input "[URL][DOMAIN_NAME]"
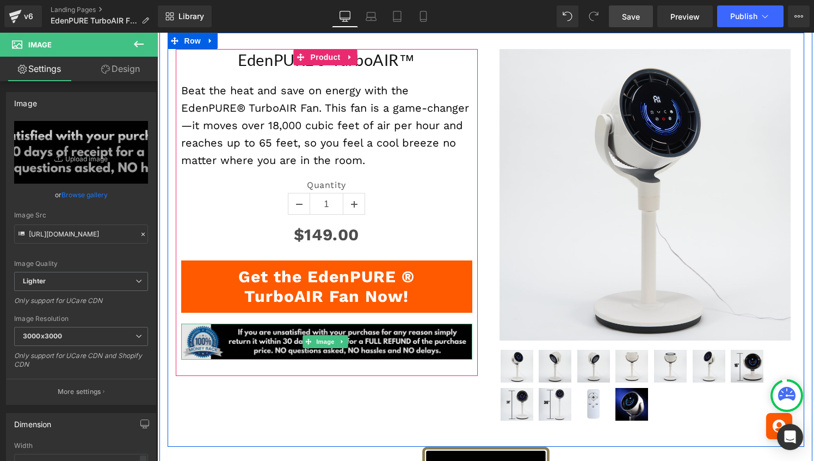
scroll to position [3067, 0]
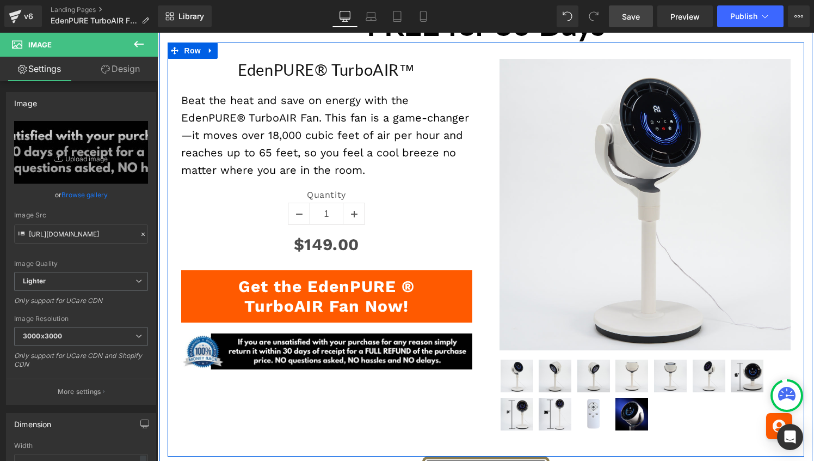
click at [640, 186] on img at bounding box center [645, 204] width 291 height 291
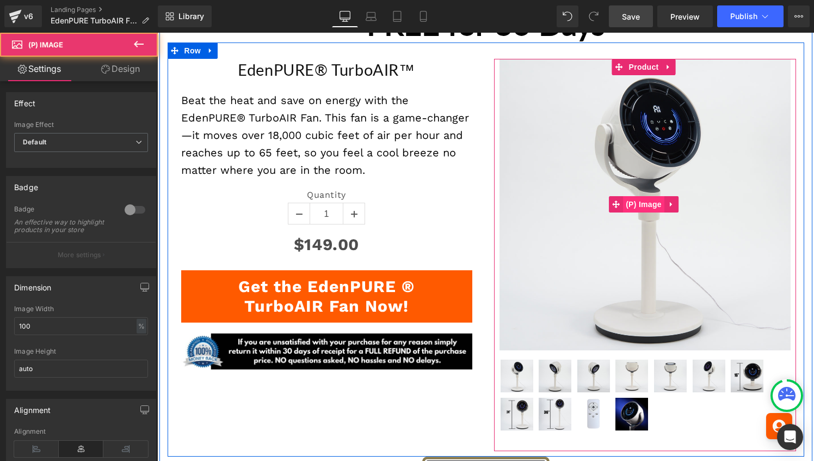
click at [644, 198] on span "(P) Image" at bounding box center [643, 204] width 41 height 16
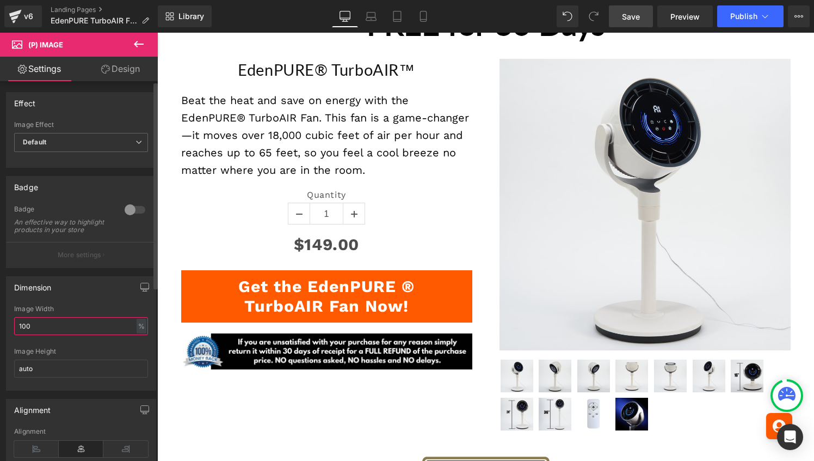
click at [65, 328] on input "100" at bounding box center [81, 326] width 134 height 18
type input "80"
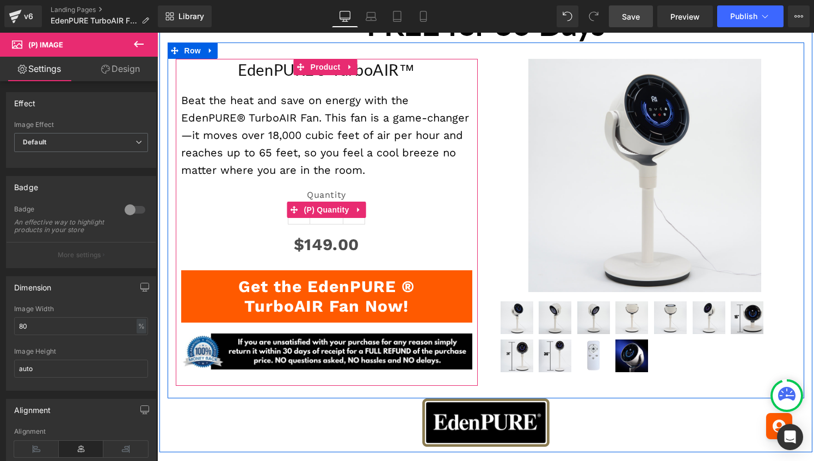
click at [199, 220] on div "Quantity 1" at bounding box center [326, 209] width 291 height 40
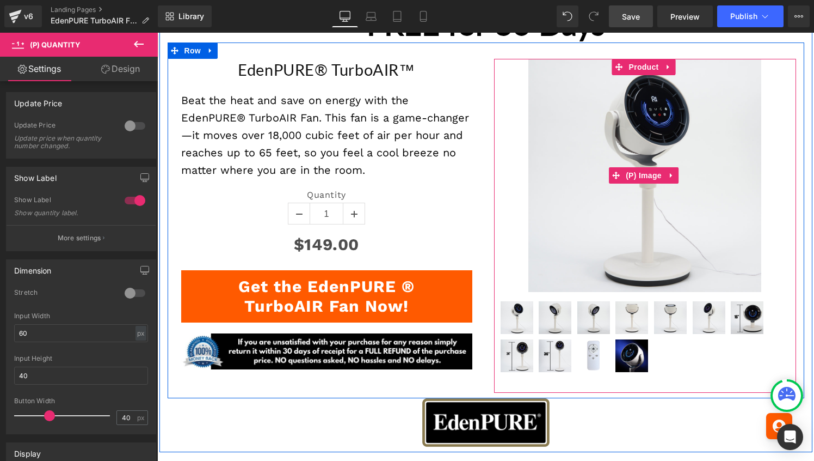
click at [588, 139] on img at bounding box center [645, 175] width 233 height 233
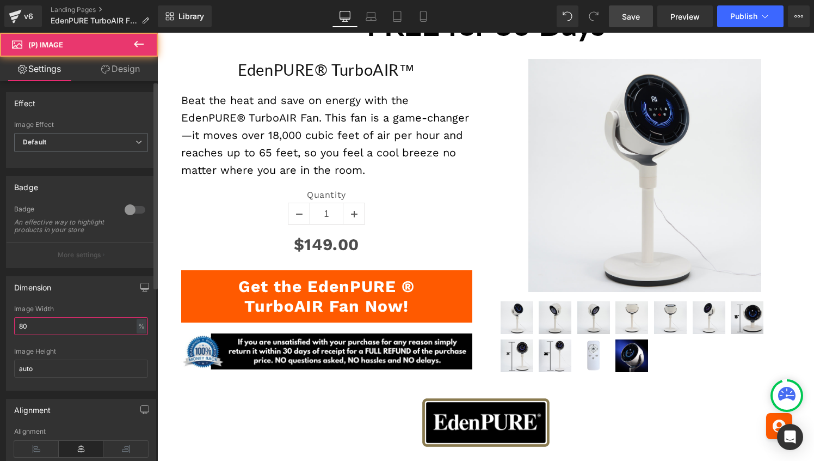
click at [40, 335] on input "80" at bounding box center [81, 326] width 134 height 18
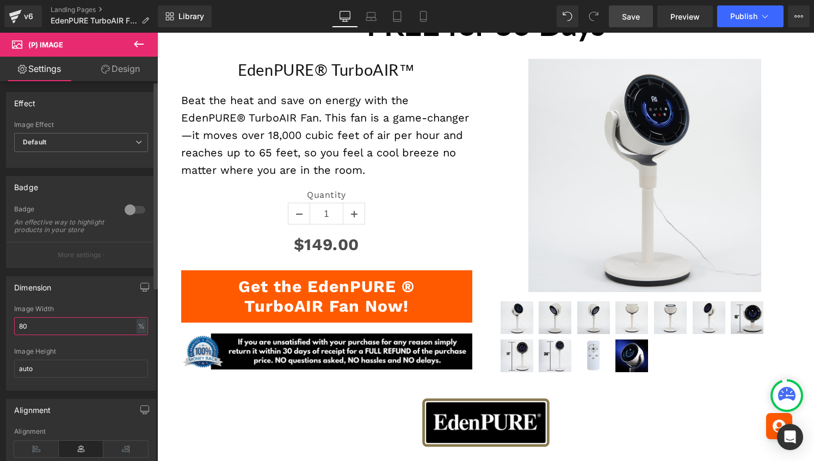
click at [40, 335] on input "80" at bounding box center [81, 326] width 134 height 18
type input "90"
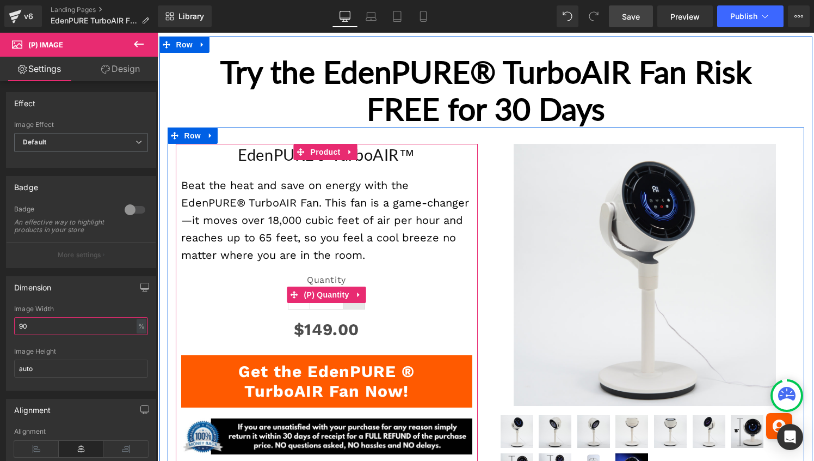
scroll to position [2976, 0]
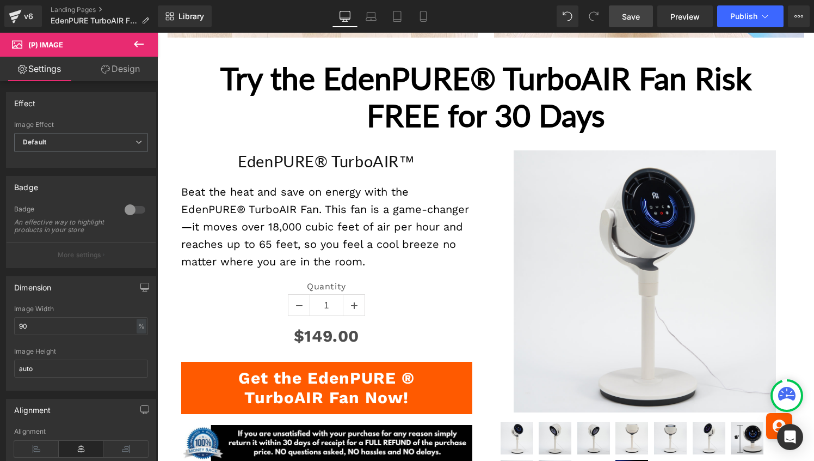
click at [633, 10] on link "Save" at bounding box center [631, 16] width 44 height 22
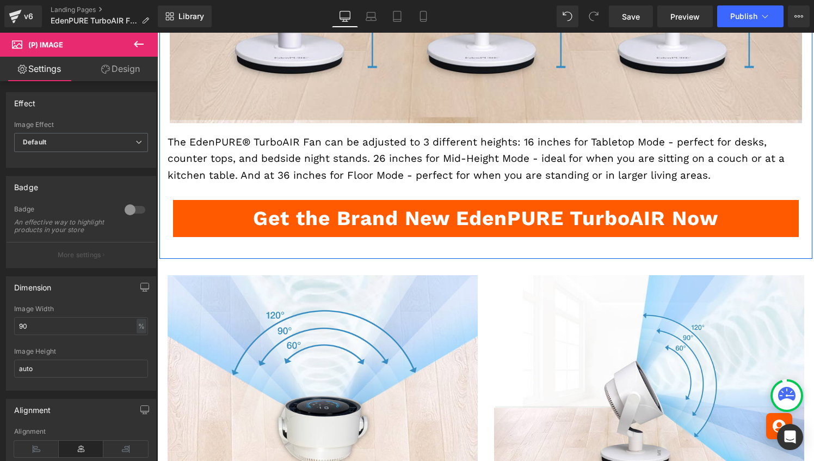
scroll to position [2537, 0]
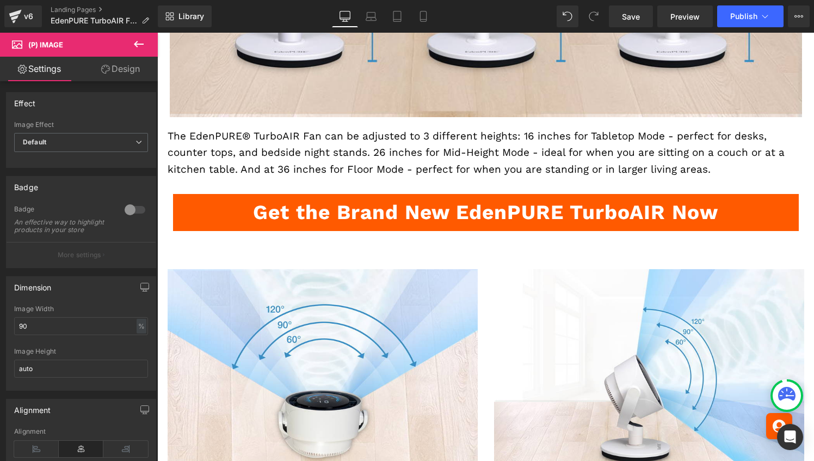
click at [141, 46] on icon at bounding box center [138, 44] width 13 height 13
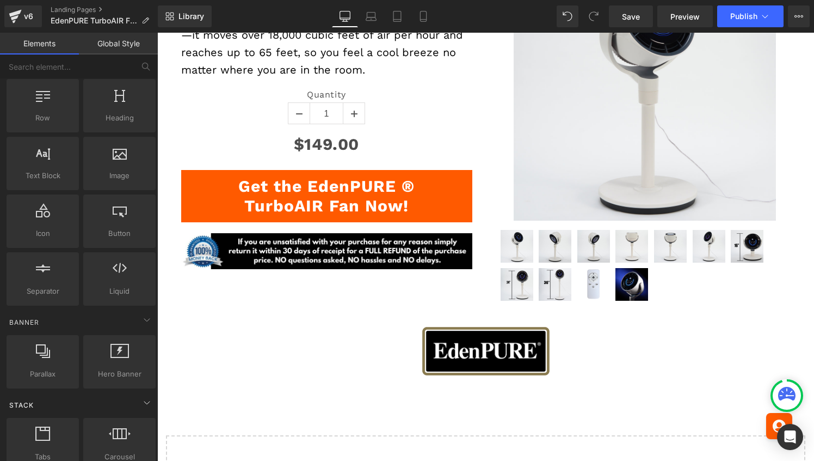
scroll to position [0, 0]
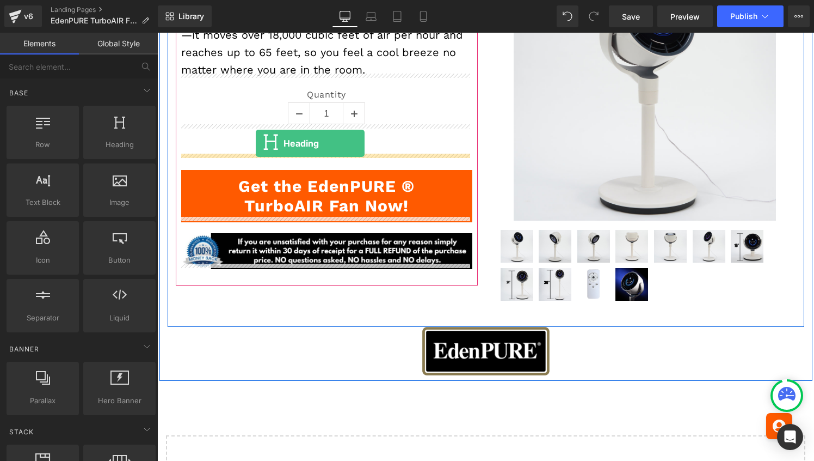
drag, startPoint x: 269, startPoint y: 187, endPoint x: 256, endPoint y: 143, distance: 45.6
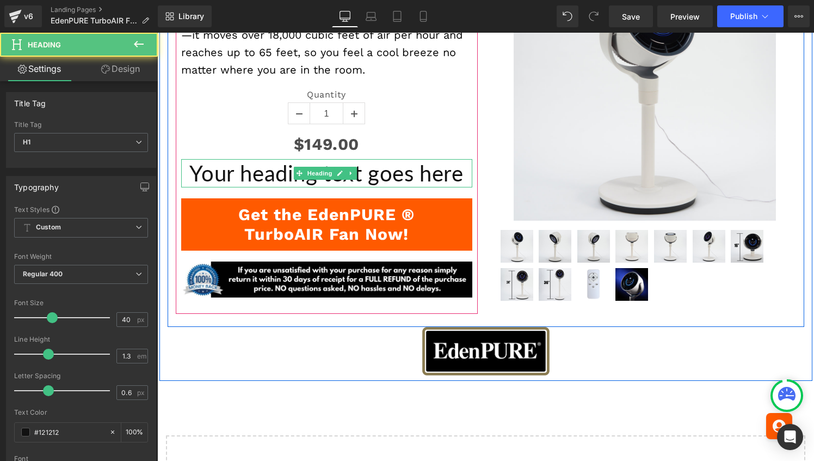
click at [269, 167] on h1 "Your heading text goes here" at bounding box center [326, 173] width 291 height 28
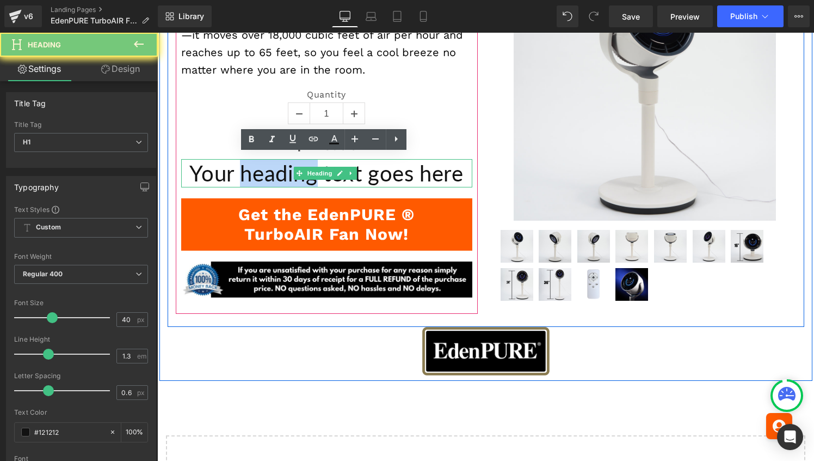
click at [269, 167] on h1 "Your heading text goes here" at bounding box center [326, 173] width 291 height 28
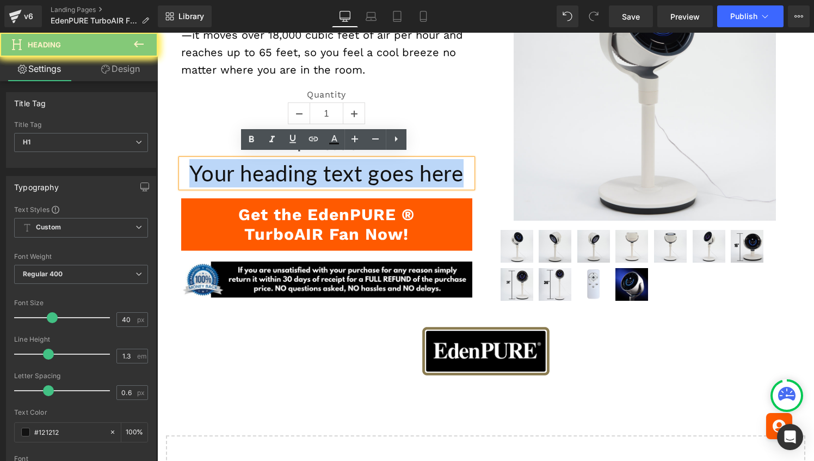
click at [269, 167] on h1 "Your heading text goes here" at bounding box center [326, 173] width 291 height 28
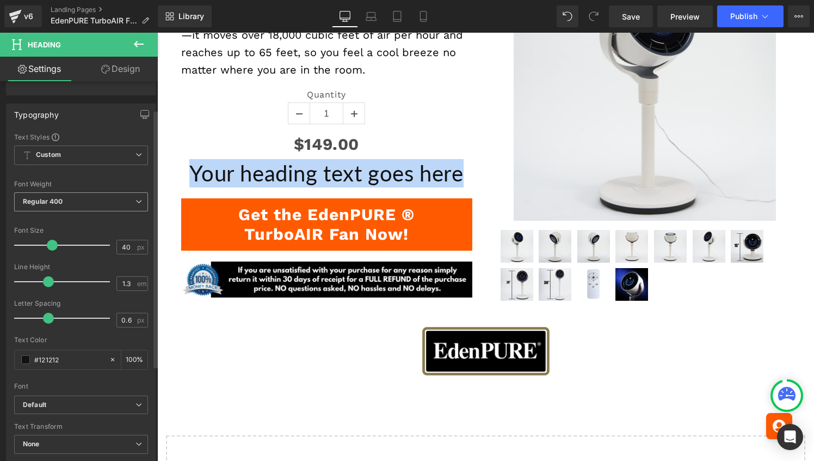
scroll to position [75, 0]
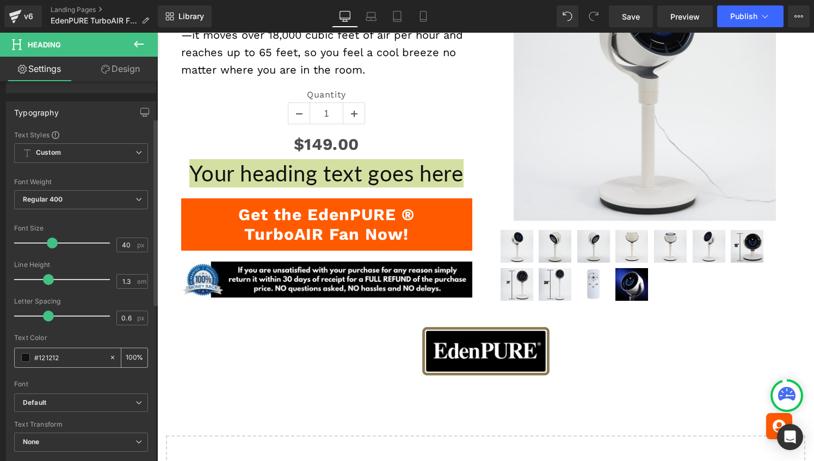
click at [24, 357] on span at bounding box center [25, 357] width 9 height 9
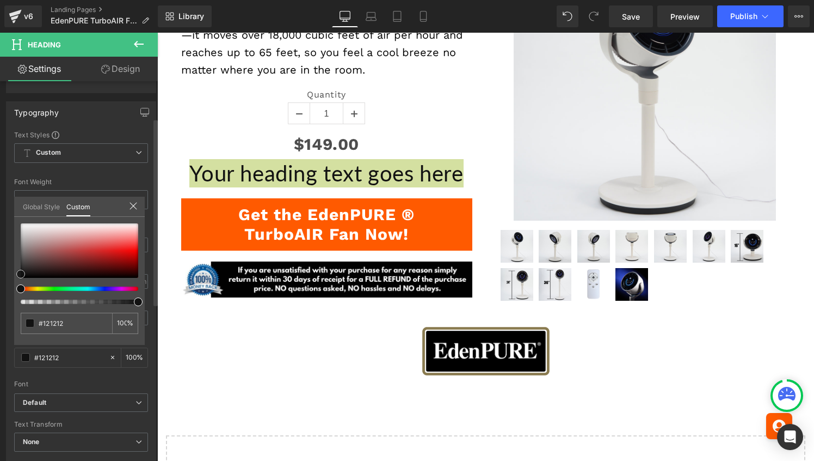
type input "#950d0d"
type input "#a30909"
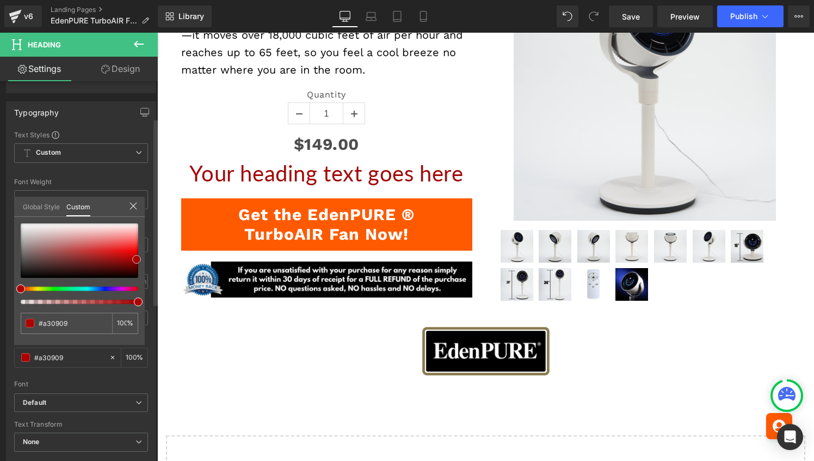
type input "#ad0000"
type input "#cc0000"
type input "#e00000"
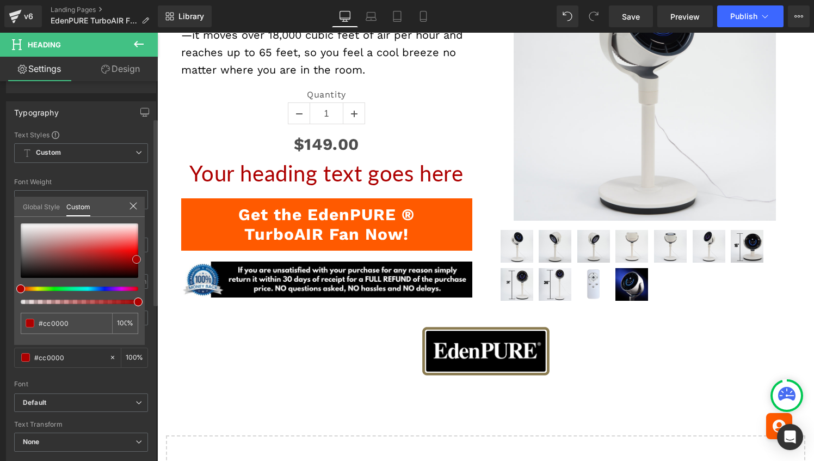
type input "#e00000"
type input "#e50000"
type input "#ea0000"
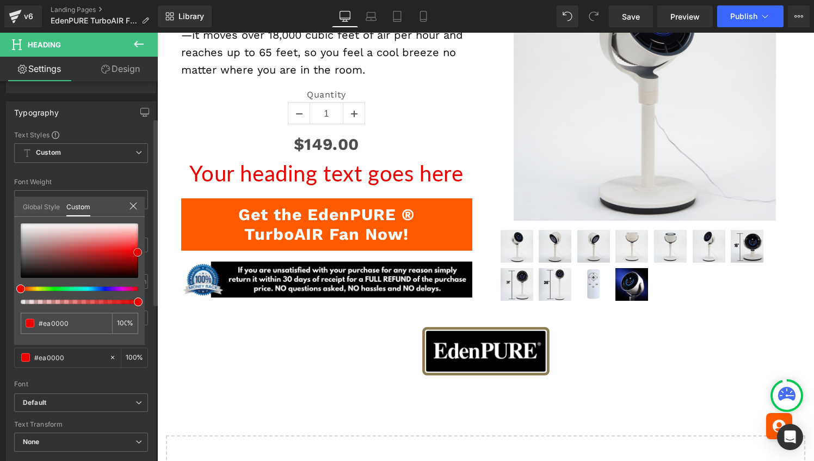
type input "#fd0101"
type input "#fc1616"
type input "#fc1b1b"
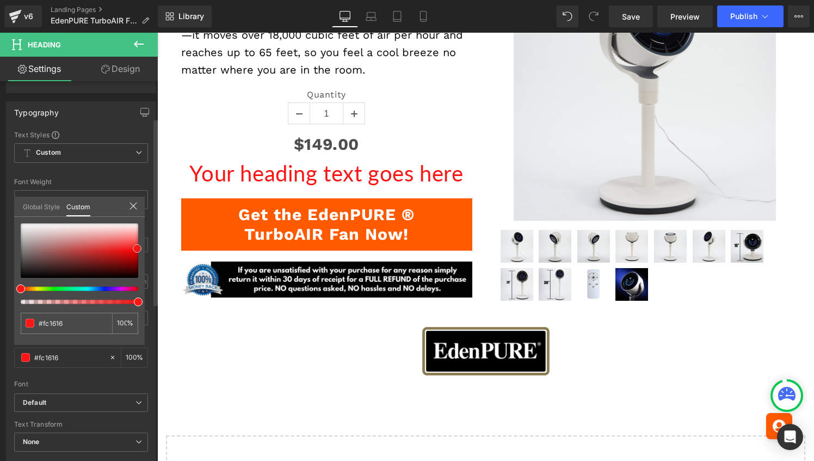
type input "#fc1b1b"
type input "#ff1919"
type input "#ff0f0f"
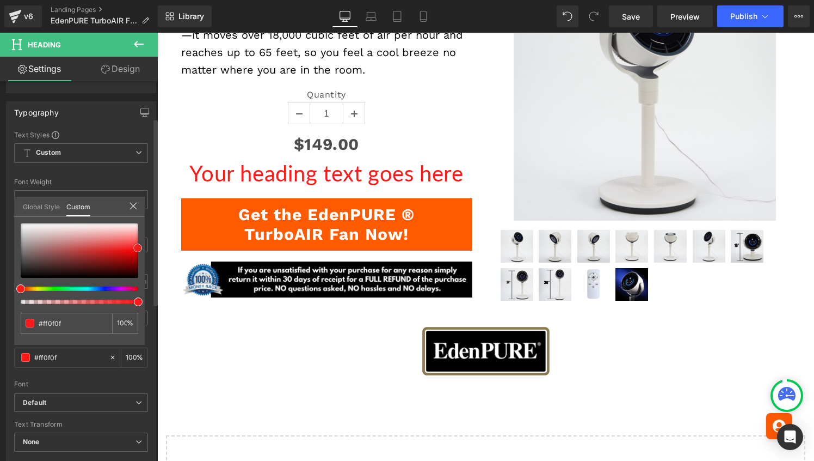
type input "#ff0a0a"
type input "#ff0505"
type input "#e80202"
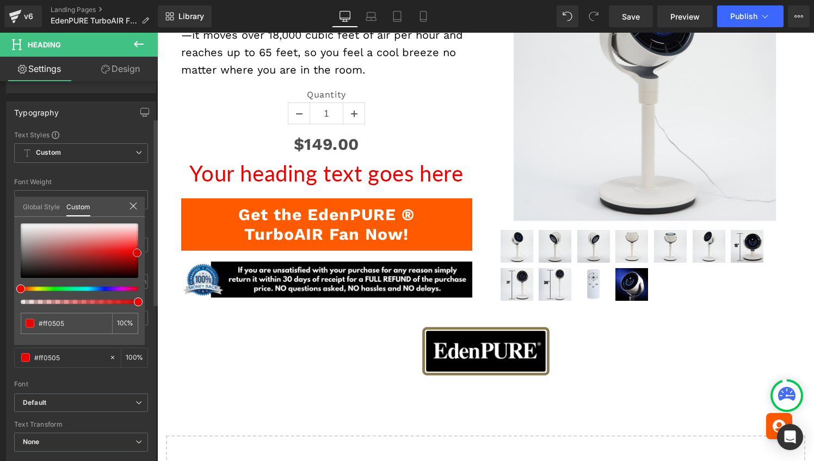
type input "#e80202"
type input "#e40101"
type input "#e90101"
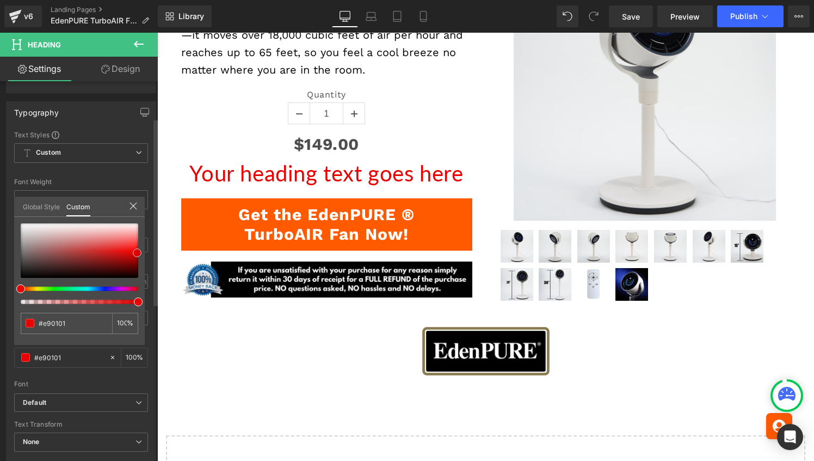
drag, startPoint x: 125, startPoint y: 259, endPoint x: 137, endPoint y: 253, distance: 13.6
click at [137, 253] on div at bounding box center [80, 250] width 118 height 54
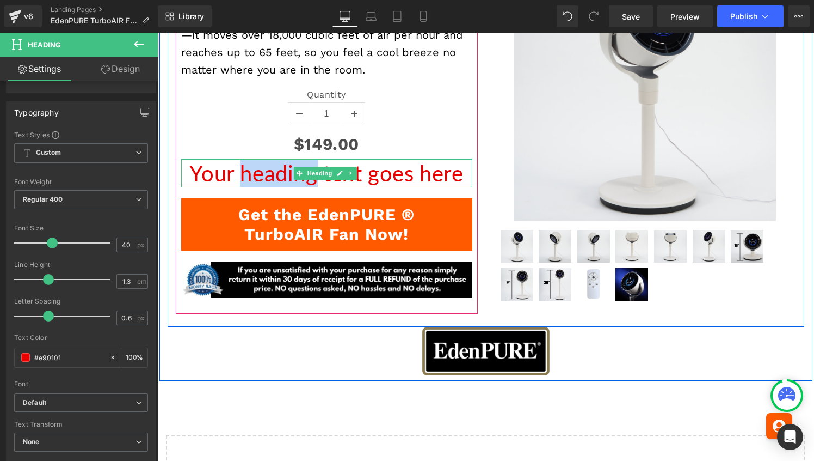
click at [234, 168] on h1 "Your heading text goes here" at bounding box center [326, 173] width 291 height 28
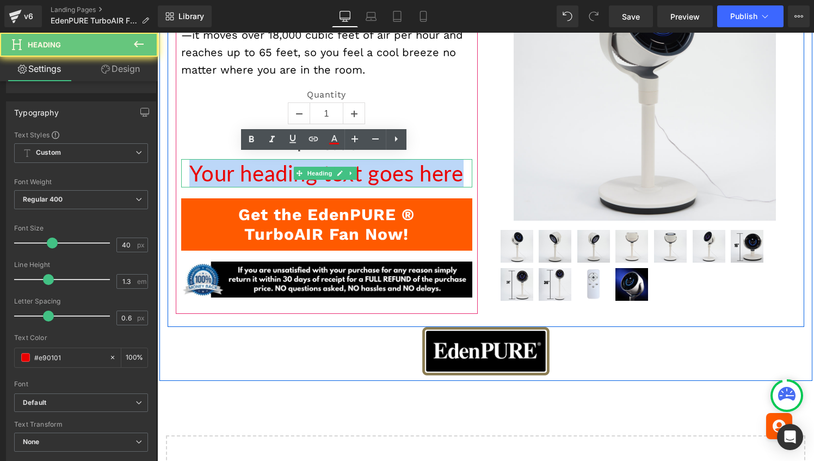
click at [234, 168] on h1 "Your heading text goes here" at bounding box center [326, 173] width 291 height 28
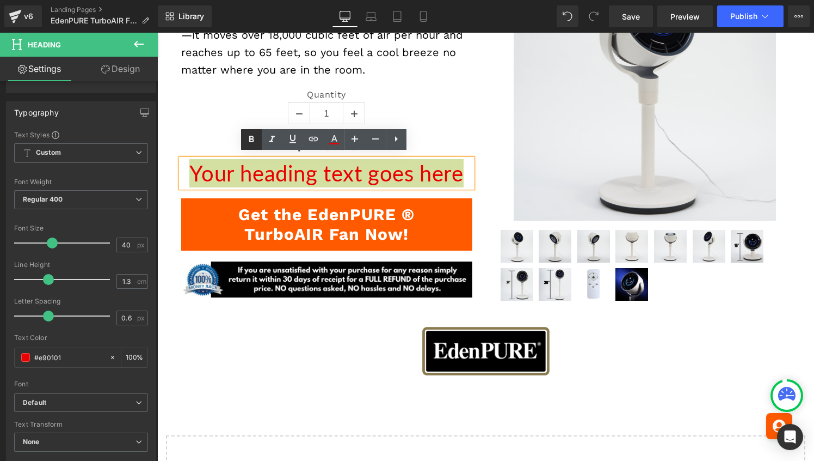
click at [248, 142] on icon at bounding box center [251, 139] width 13 height 13
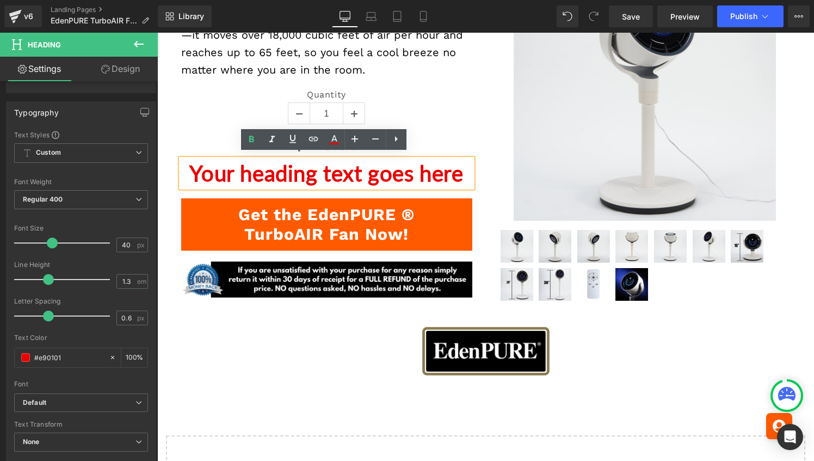
click at [248, 165] on strong "Your heading text goes here" at bounding box center [326, 173] width 274 height 26
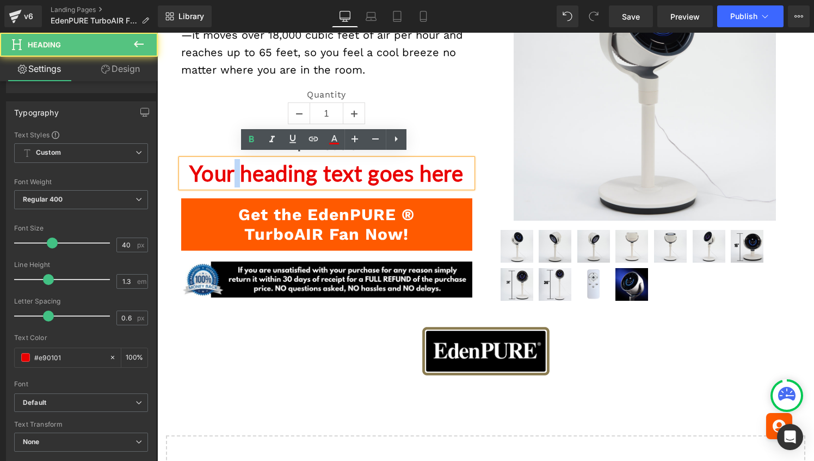
click at [248, 165] on strong "Your heading text goes here" at bounding box center [326, 173] width 274 height 26
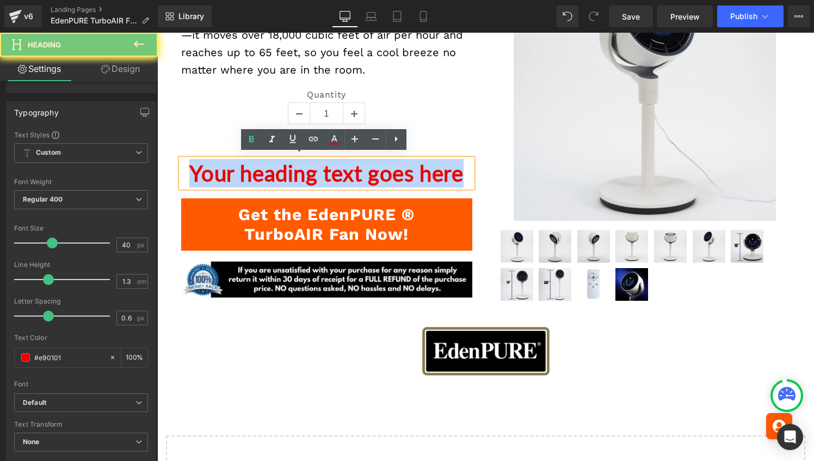
click at [248, 165] on strong "Your heading text goes here" at bounding box center [326, 173] width 274 height 26
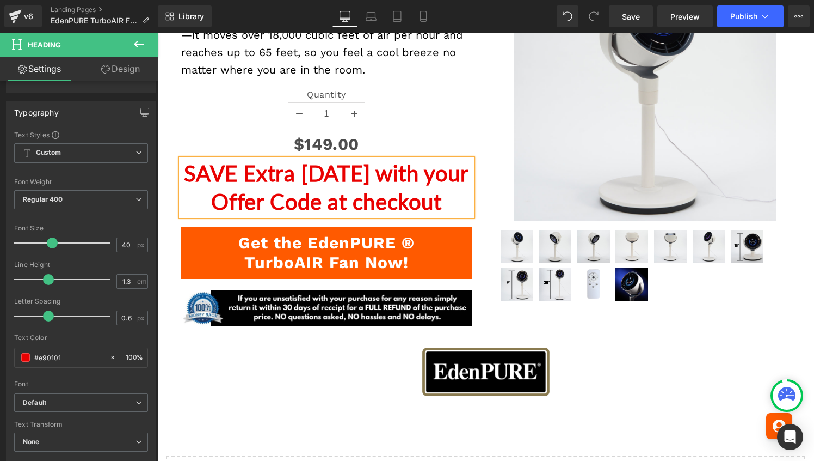
click at [248, 165] on strong "SAVE Extra [DATE] with your Offer Code at checkout" at bounding box center [326, 187] width 285 height 54
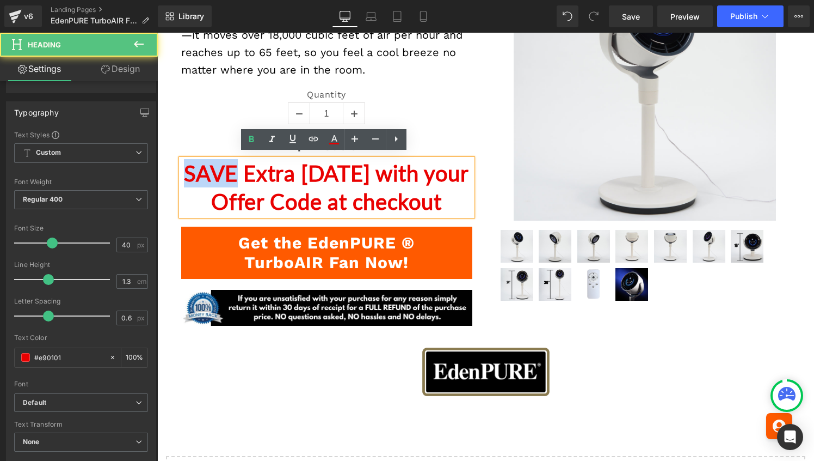
click at [248, 165] on strong "SAVE Extra [DATE] with your Offer Code at checkout" at bounding box center [326, 187] width 285 height 54
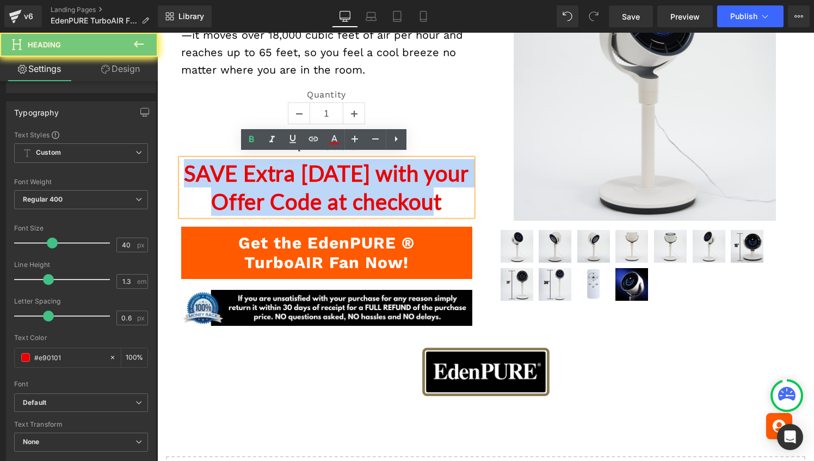
click at [248, 165] on strong "SAVE Extra [DATE] with your Offer Code at checkout" at bounding box center [326, 187] width 285 height 54
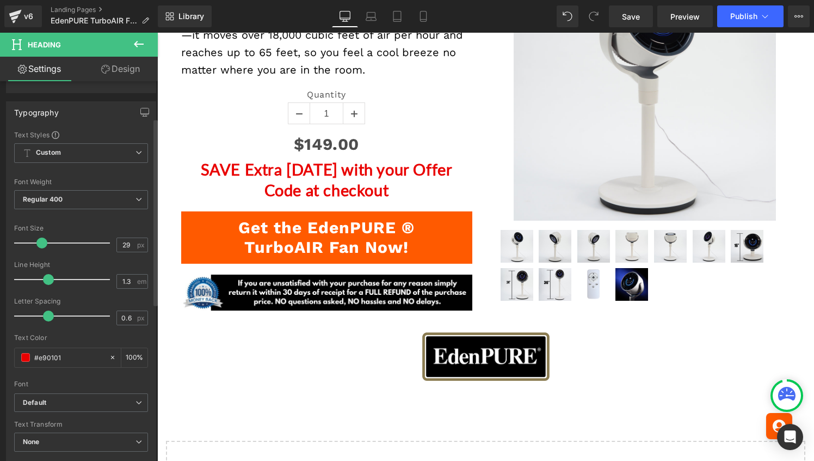
type input "30"
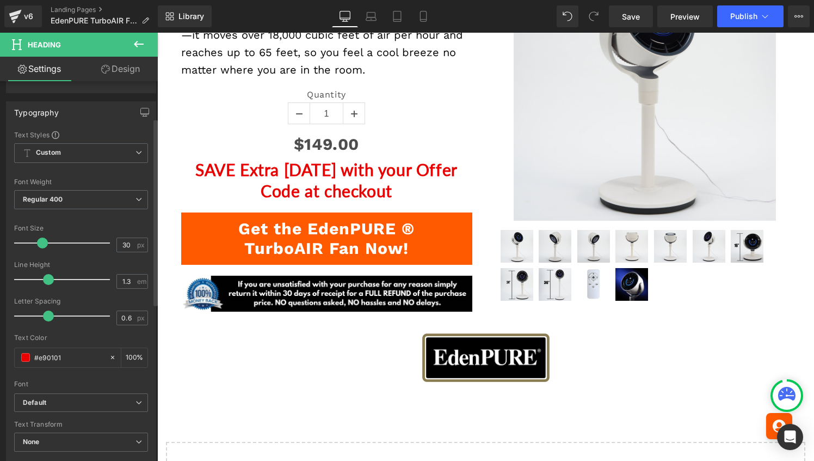
drag, startPoint x: 51, startPoint y: 244, endPoint x: 41, endPoint y: 244, distance: 9.3
click at [41, 244] on span at bounding box center [42, 242] width 11 height 11
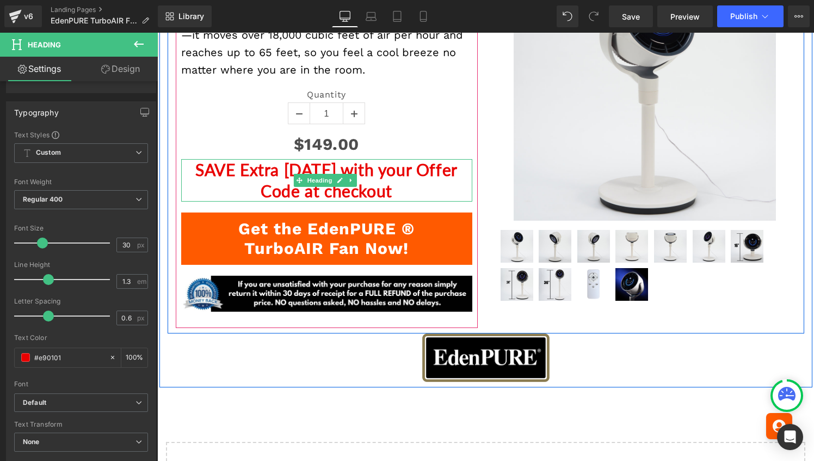
click at [229, 179] on h1 "SAVE Extra [DATE] with your Offer Code at checkout" at bounding box center [326, 180] width 291 height 42
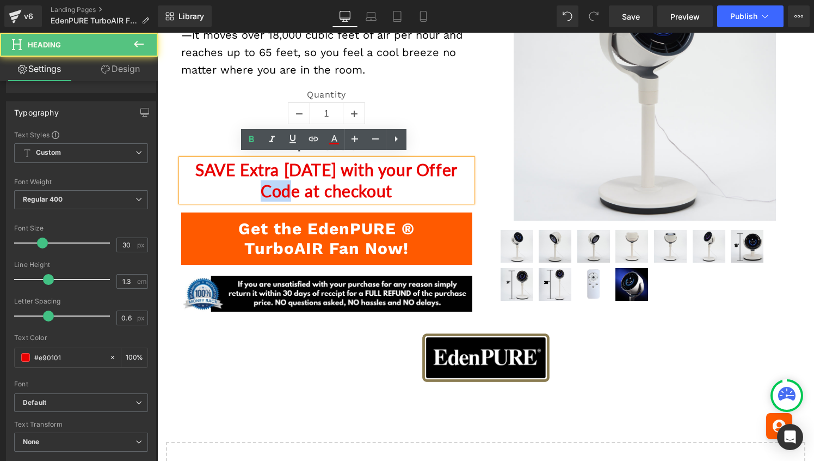
click at [229, 179] on h1 "SAVE Extra [DATE] with your Offer Code at checkout" at bounding box center [326, 180] width 291 height 42
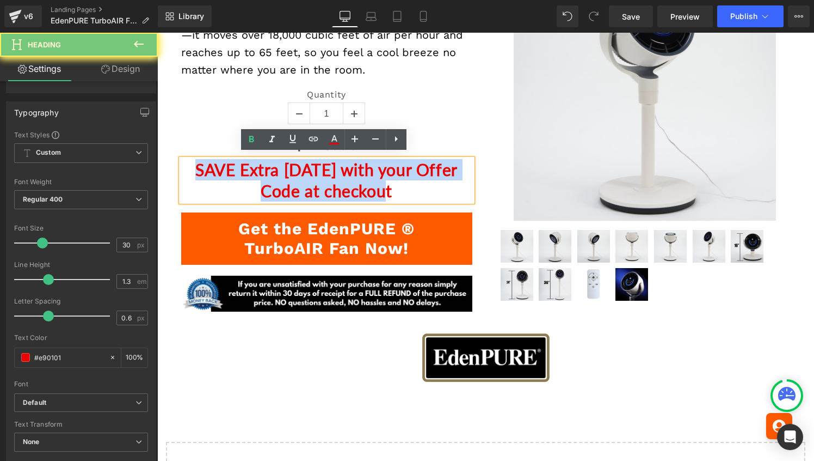
click at [229, 179] on h1 "SAVE Extra [DATE] with your Offer Code at checkout" at bounding box center [326, 180] width 291 height 42
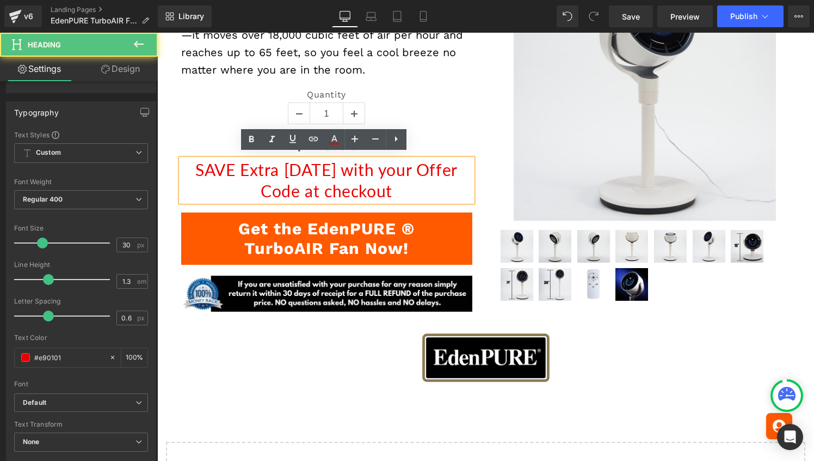
click at [237, 179] on h1 "SAVE Extra [DATE] with your Offer Code at checkout" at bounding box center [326, 180] width 291 height 42
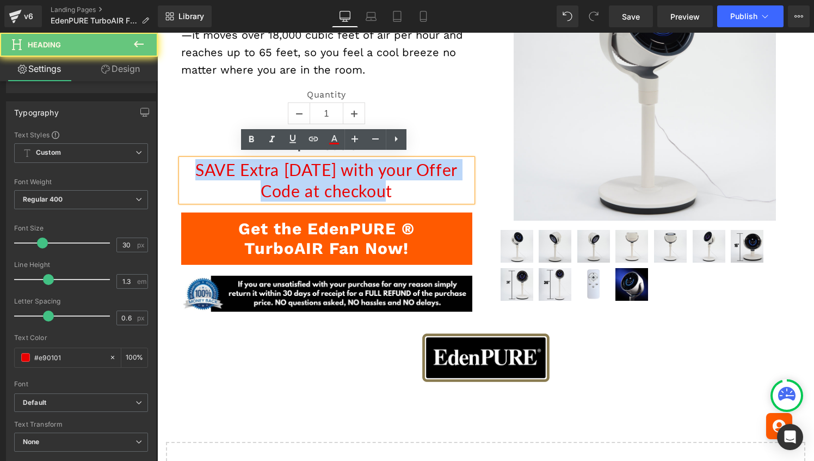
click at [237, 179] on h1 "SAVE Extra [DATE] with your Offer Code at checkout" at bounding box center [326, 180] width 291 height 42
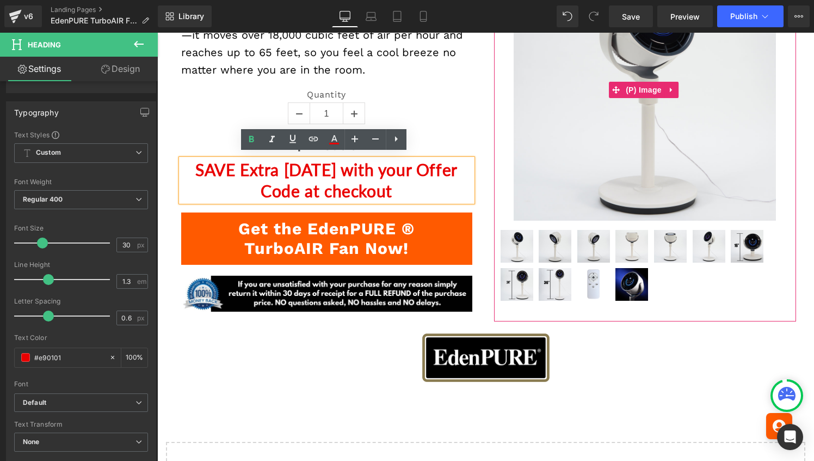
click at [617, 145] on img at bounding box center [645, 90] width 262 height 262
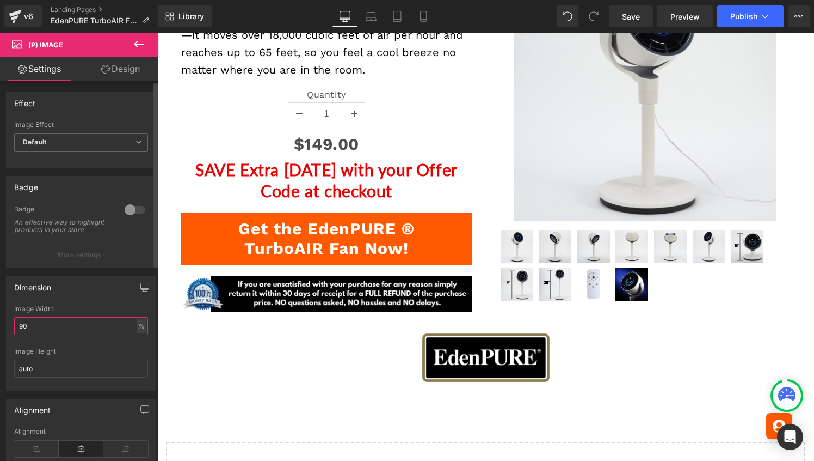
click at [44, 334] on input "90" at bounding box center [81, 326] width 134 height 18
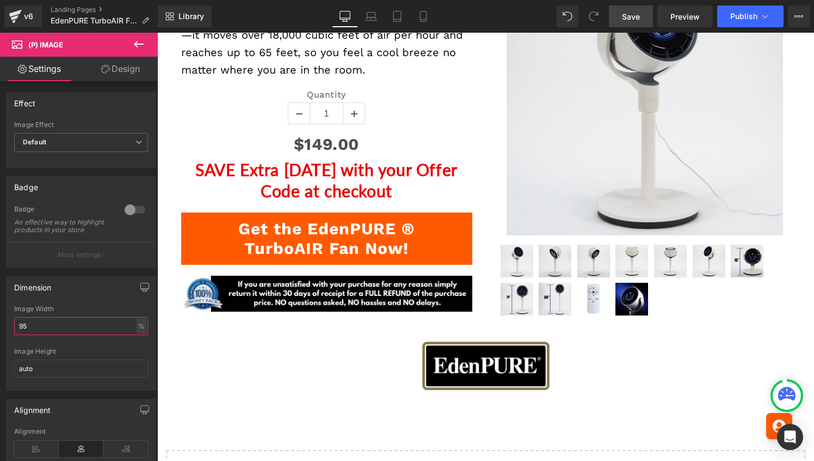
type input "95"
click at [633, 13] on span "Save" at bounding box center [631, 16] width 18 height 11
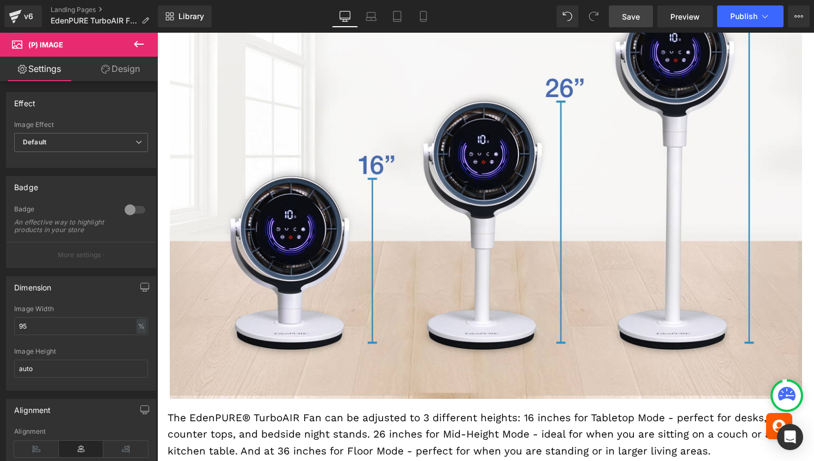
scroll to position [2060, 0]
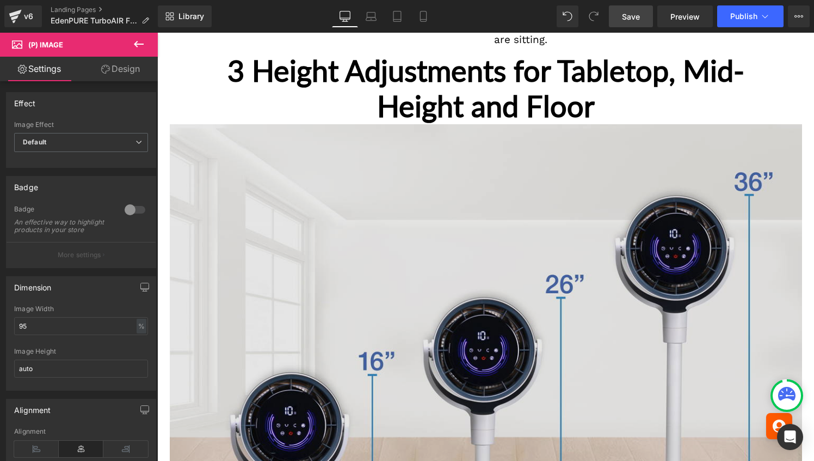
click at [564, 142] on img at bounding box center [486, 359] width 633 height 470
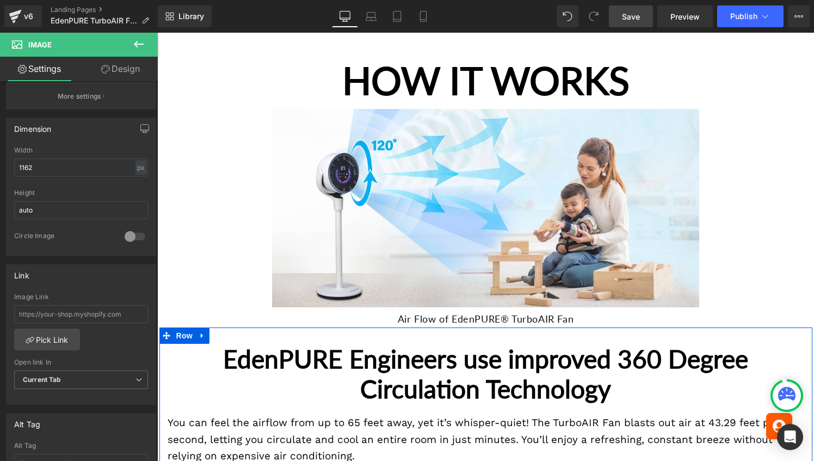
scroll to position [1169, 0]
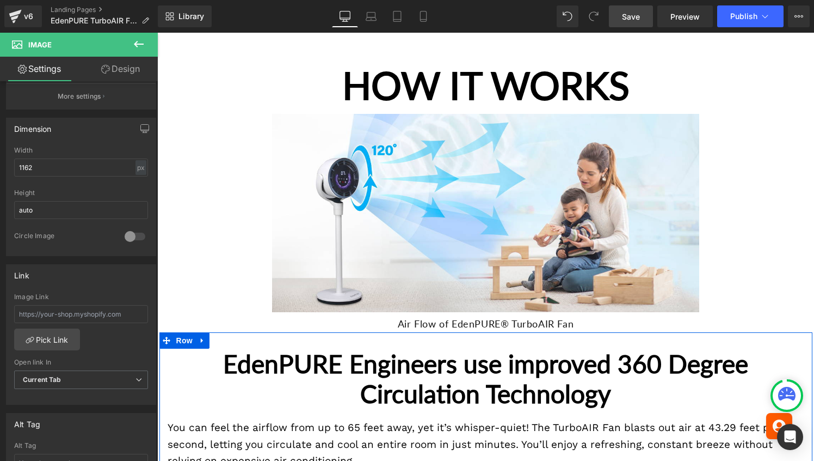
click at [242, 279] on div at bounding box center [485, 213] width 657 height 198
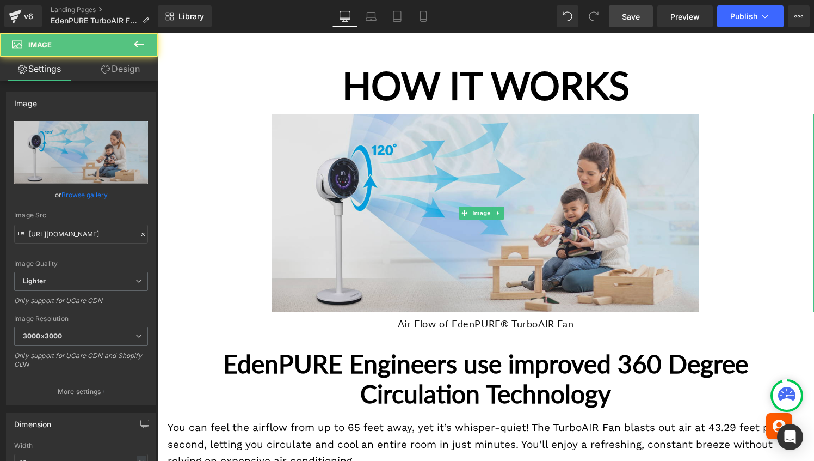
click at [292, 267] on img at bounding box center [485, 213] width 427 height 198
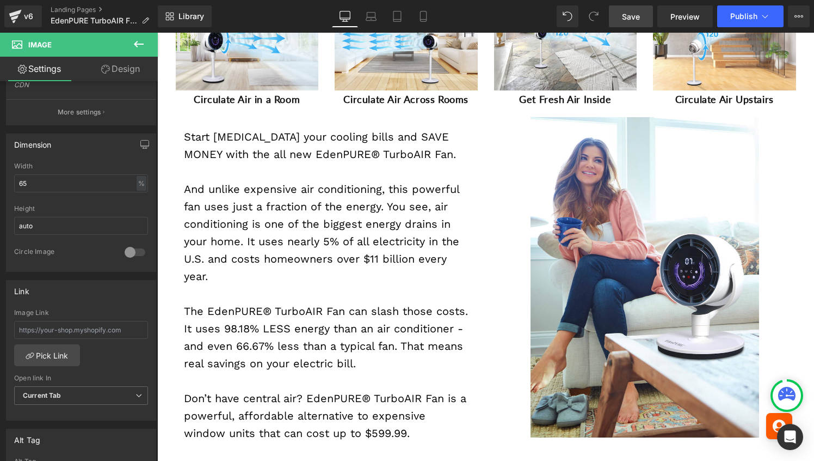
scroll to position [647, 0]
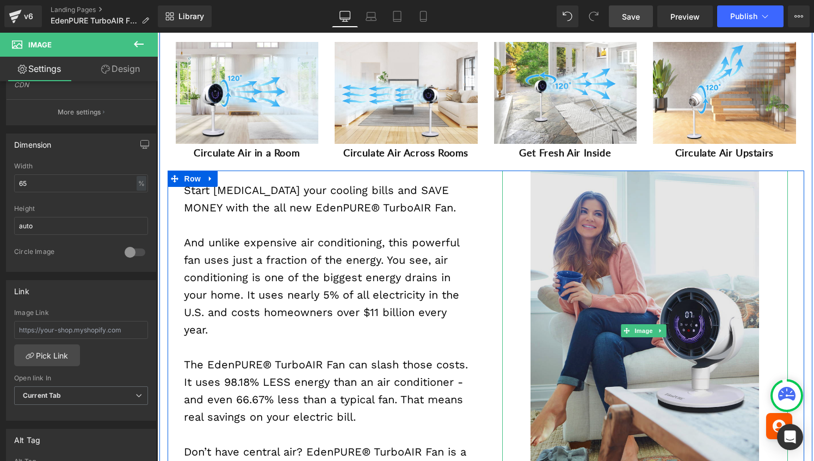
click at [559, 277] on img at bounding box center [645, 330] width 229 height 320
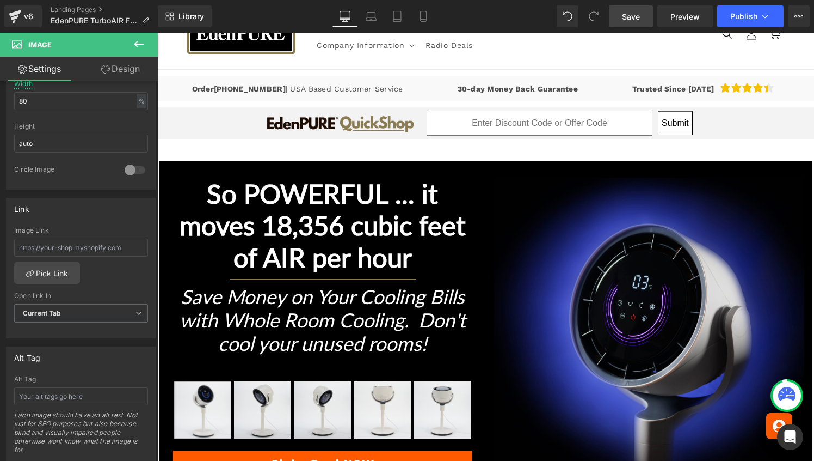
scroll to position [0, 0]
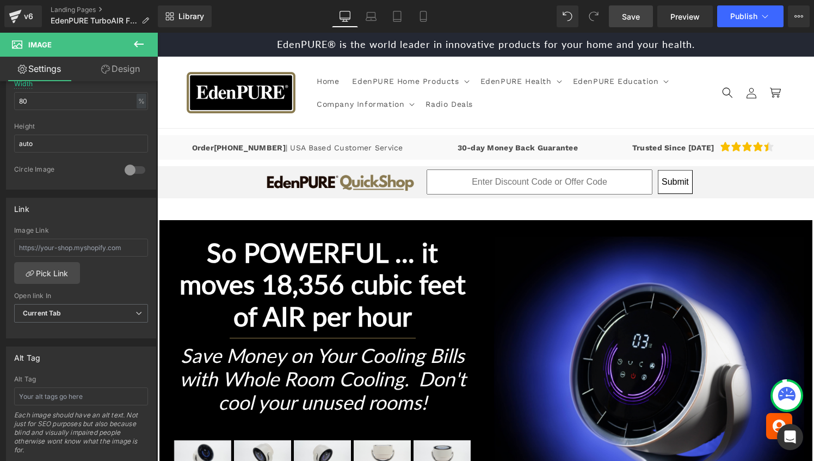
click at [637, 9] on link "Save" at bounding box center [631, 16] width 44 height 22
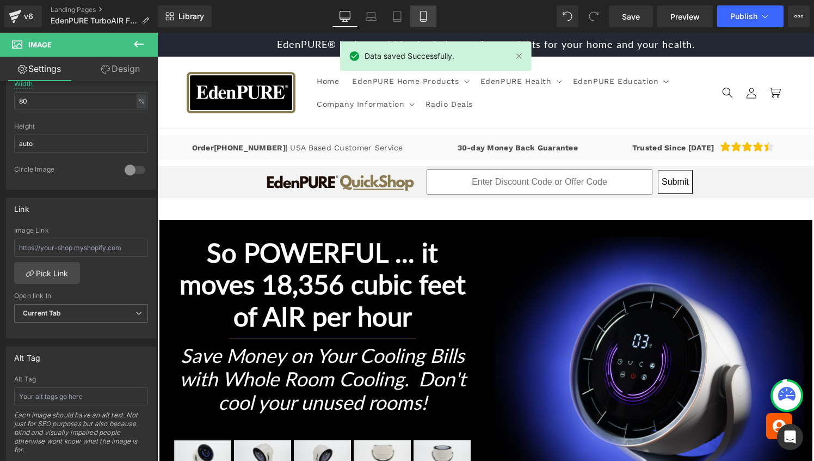
click at [420, 17] on icon at bounding box center [423, 16] width 11 height 11
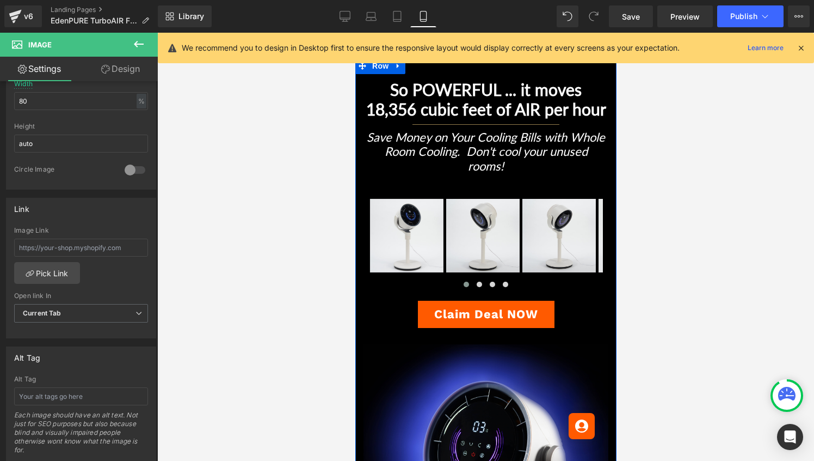
scroll to position [303, 0]
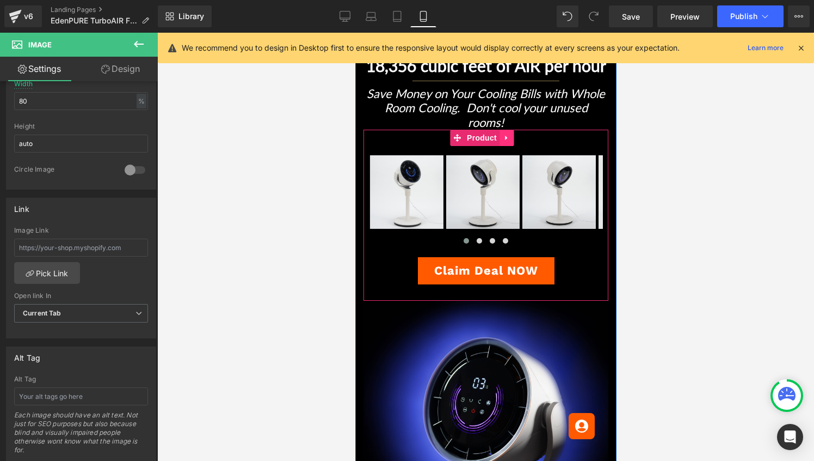
click at [508, 142] on icon at bounding box center [506, 137] width 8 height 8
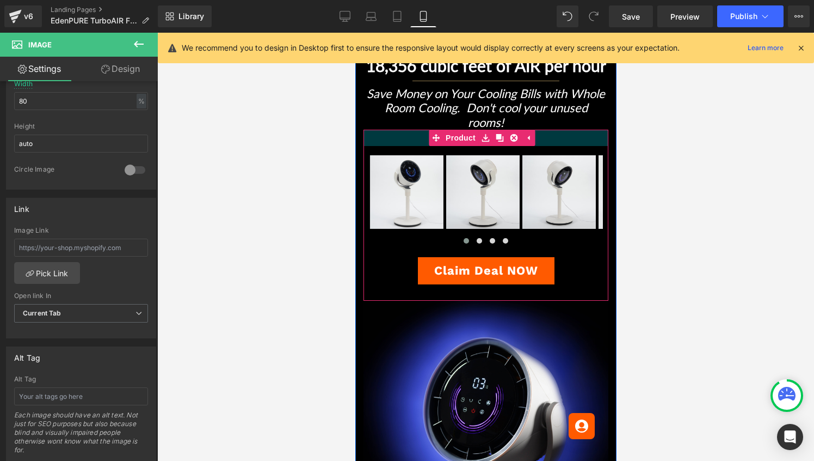
click at [556, 146] on div at bounding box center [485, 138] width 245 height 16
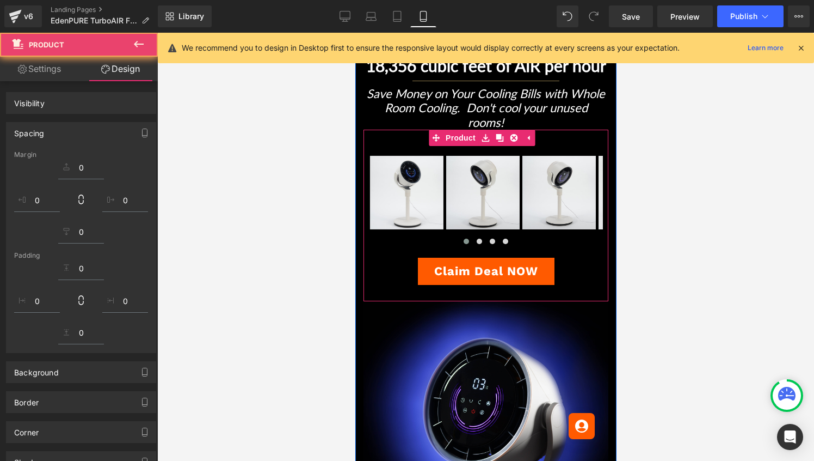
click at [630, 160] on div at bounding box center [485, 247] width 657 height 428
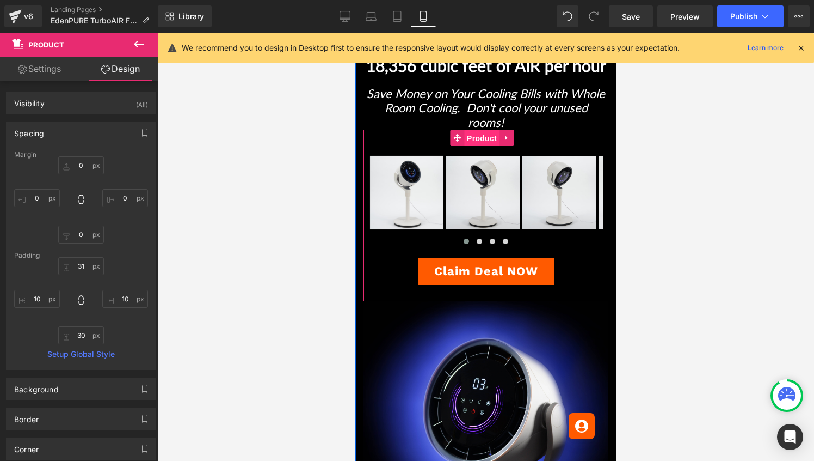
click at [465, 146] on span "Product" at bounding box center [481, 138] width 35 height 16
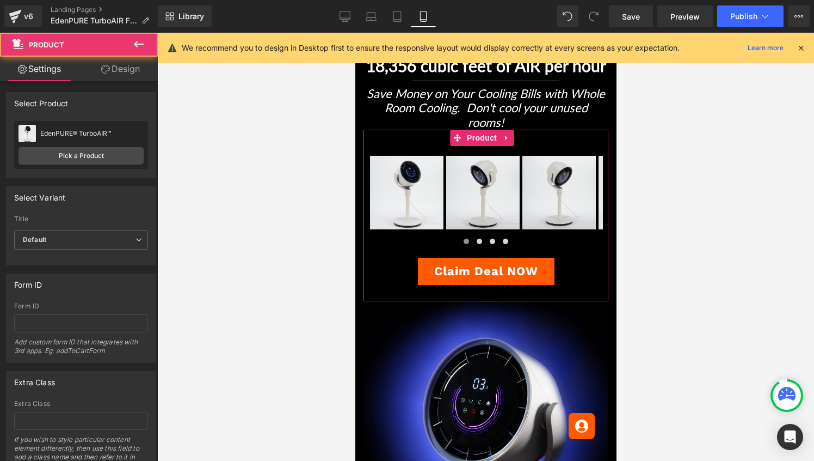
click at [111, 72] on link "Design" at bounding box center [120, 69] width 79 height 24
click at [0, 0] on div "Visibility" at bounding box center [0, 0] width 0 height 0
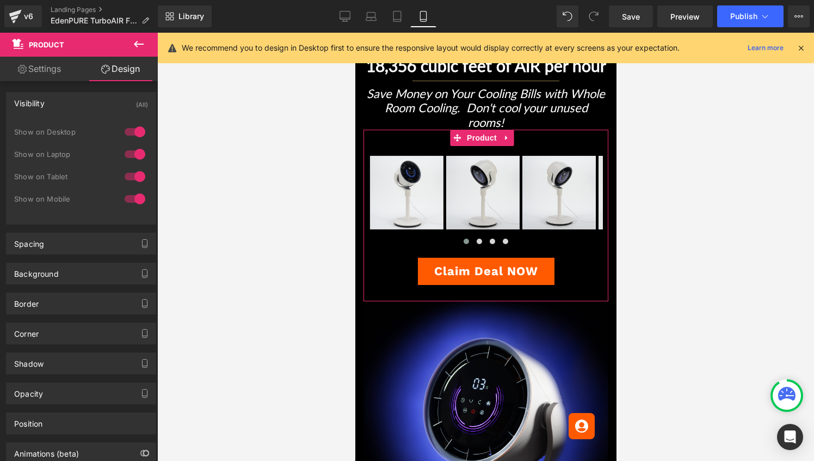
click at [134, 198] on div at bounding box center [135, 198] width 26 height 17
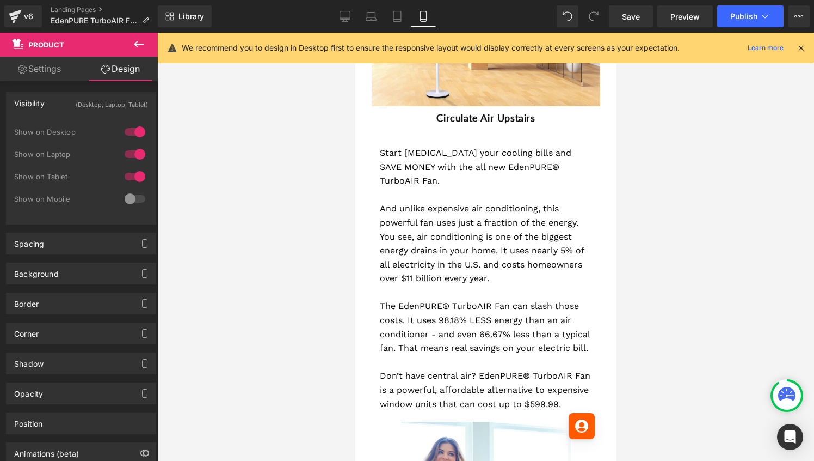
scroll to position [1452, 0]
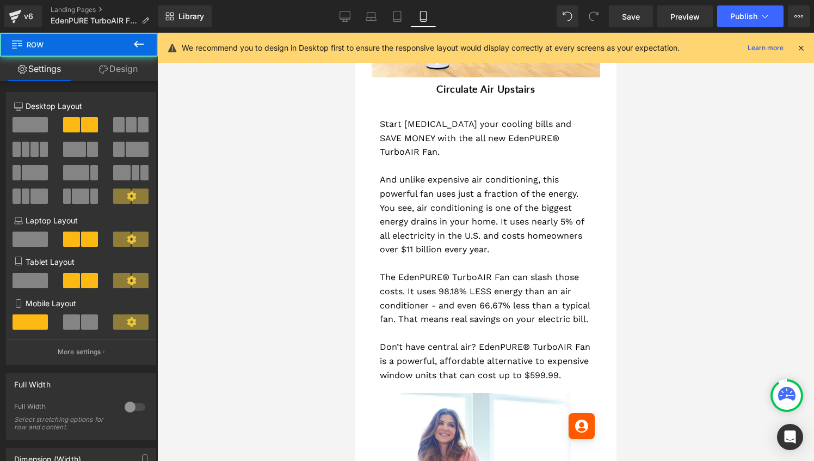
click at [373, 237] on div "Start [MEDICAL_DATA] your cooling bills and SAVE MONEY with the all new EdenPUR…" at bounding box center [485, 243] width 245 height 275
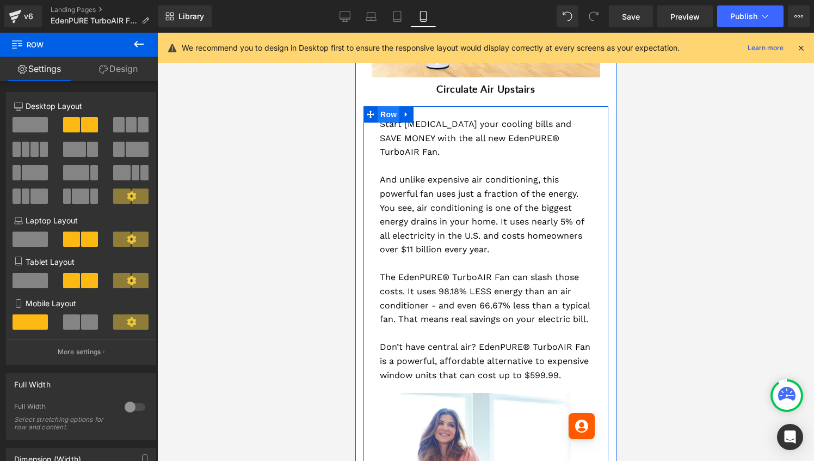
click at [389, 120] on span "Row" at bounding box center [388, 114] width 22 height 16
click at [123, 67] on link "Design" at bounding box center [118, 69] width 79 height 24
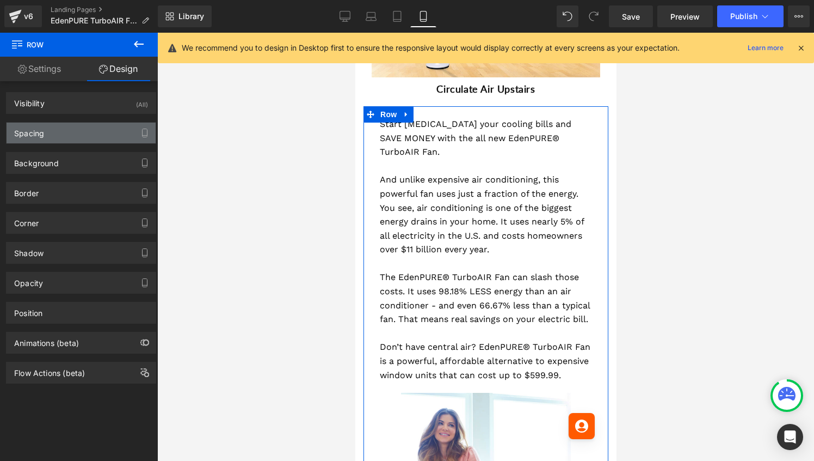
type input "10"
type input "0"
type input "10"
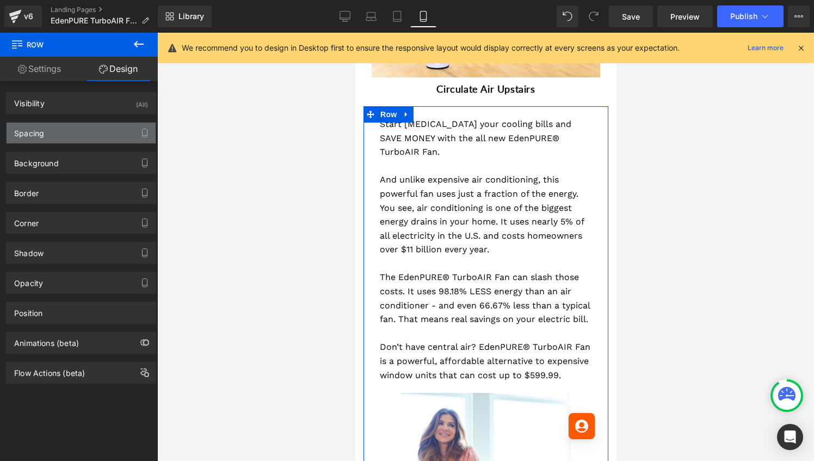
type input "0"
click at [113, 127] on div "Spacing" at bounding box center [81, 132] width 149 height 21
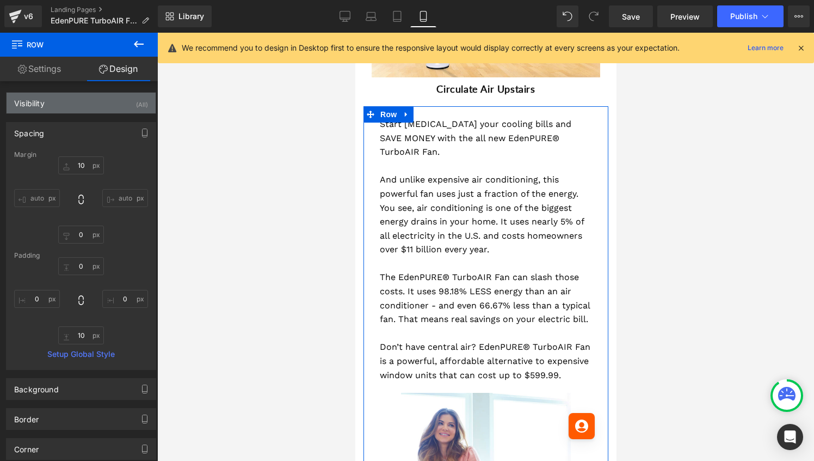
click at [114, 107] on div "Visibility (All)" at bounding box center [81, 103] width 149 height 21
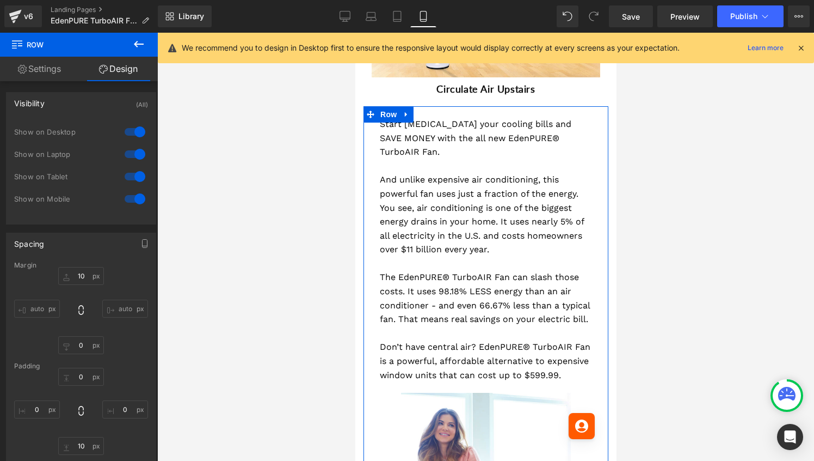
click at [135, 196] on div at bounding box center [135, 198] width 26 height 17
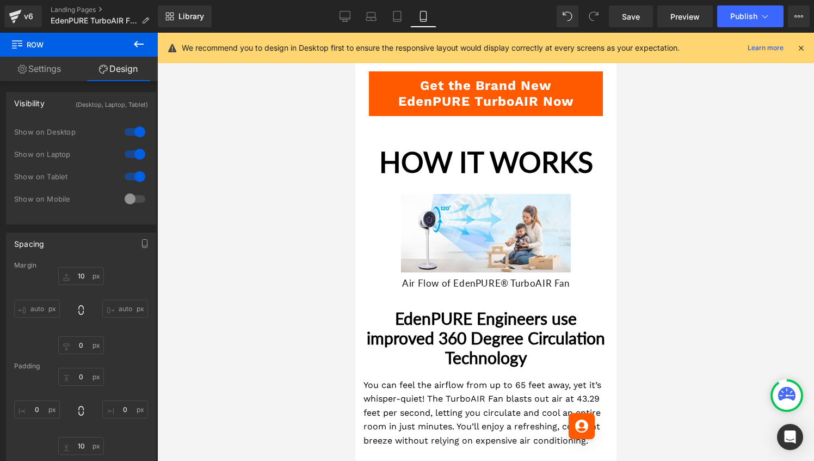
scroll to position [1506, 0]
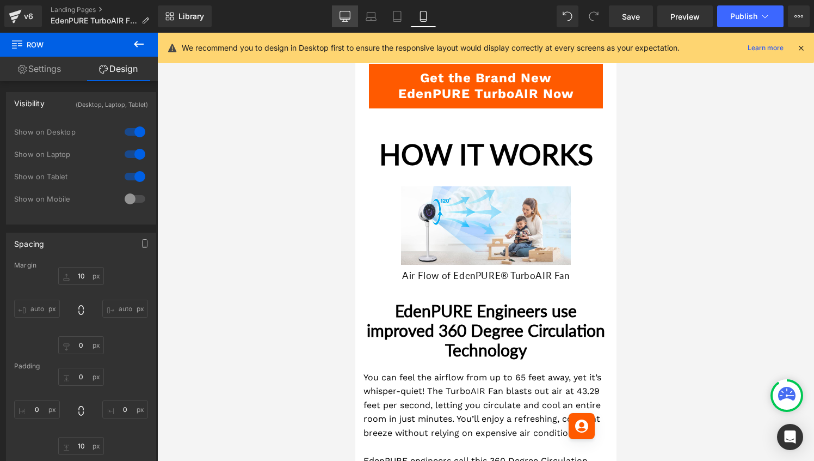
click at [348, 20] on icon at bounding box center [345, 16] width 11 height 11
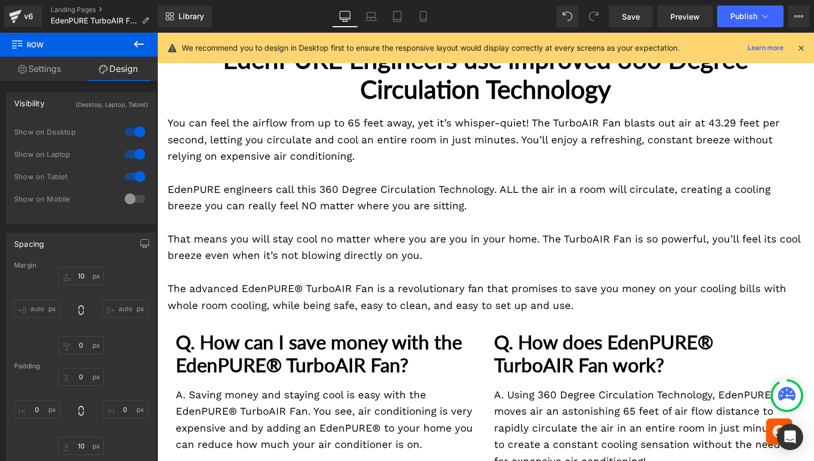
type input "10"
type input "0"
type input "10"
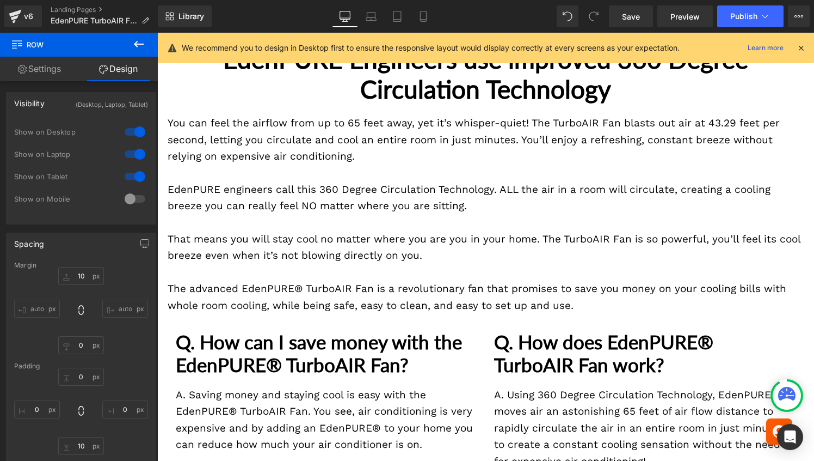
type input "0"
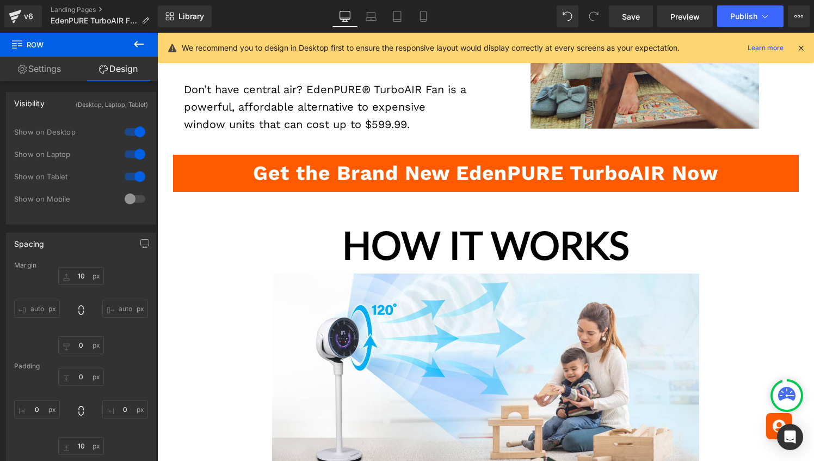
scroll to position [1044, 0]
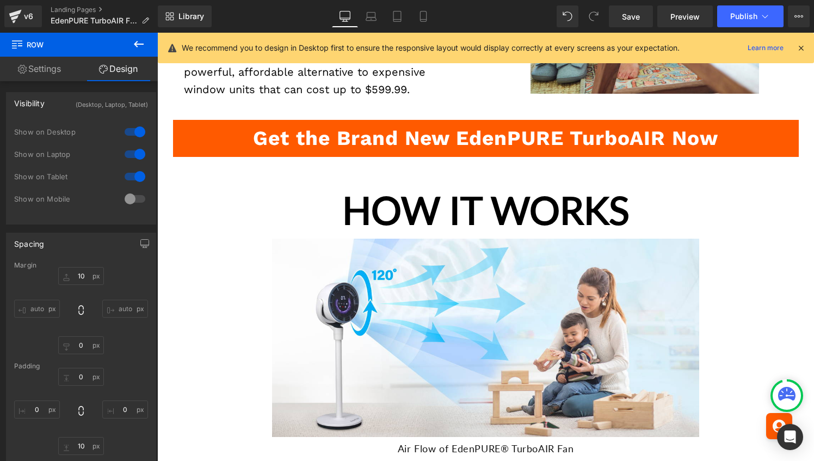
click at [136, 46] on icon at bounding box center [139, 44] width 10 height 7
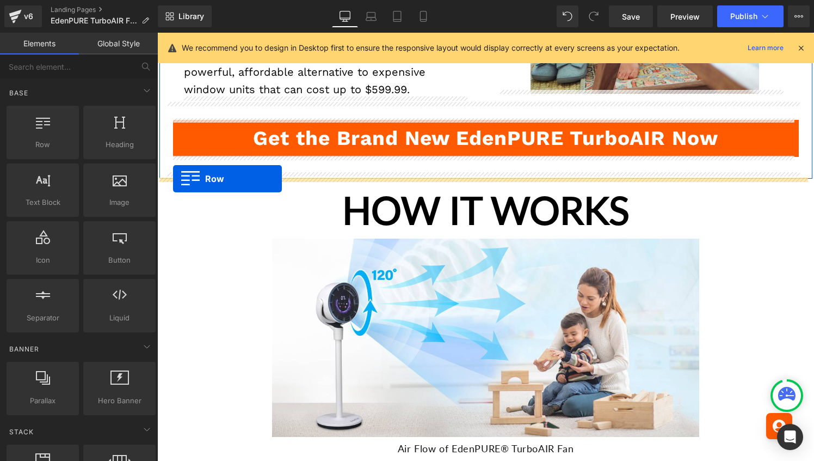
drag, startPoint x: 197, startPoint y: 158, endPoint x: 173, endPoint y: 178, distance: 30.9
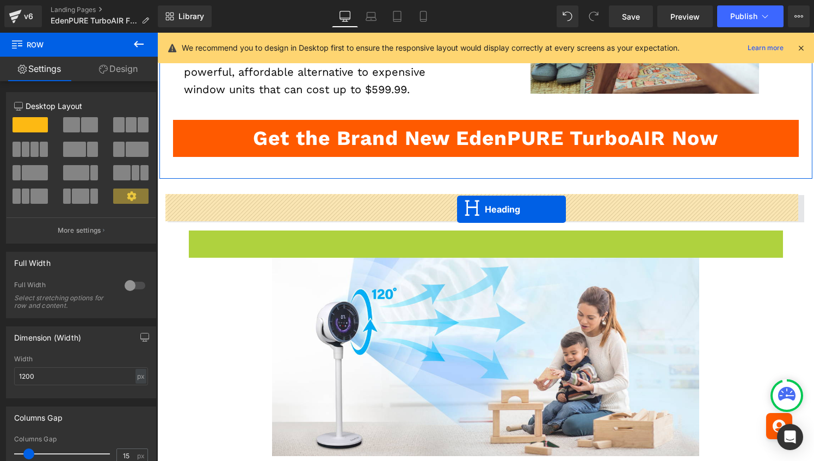
drag, startPoint x: 457, startPoint y: 258, endPoint x: 457, endPoint y: 208, distance: 49.5
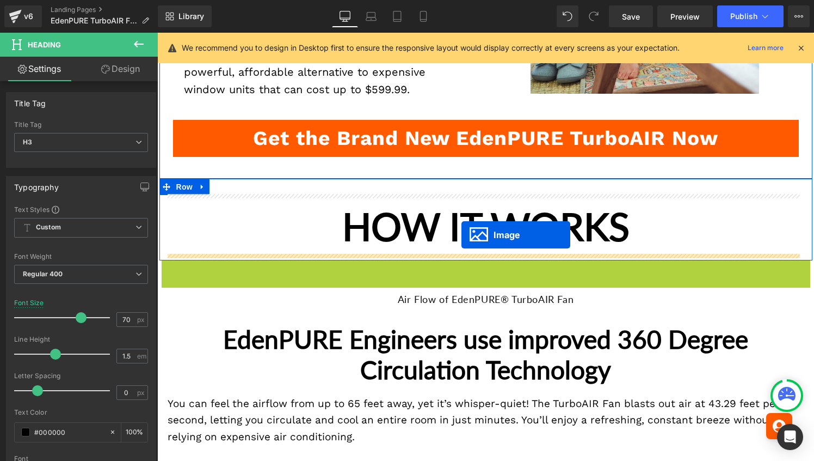
drag, startPoint x: 463, startPoint y: 352, endPoint x: 462, endPoint y: 234, distance: 118.1
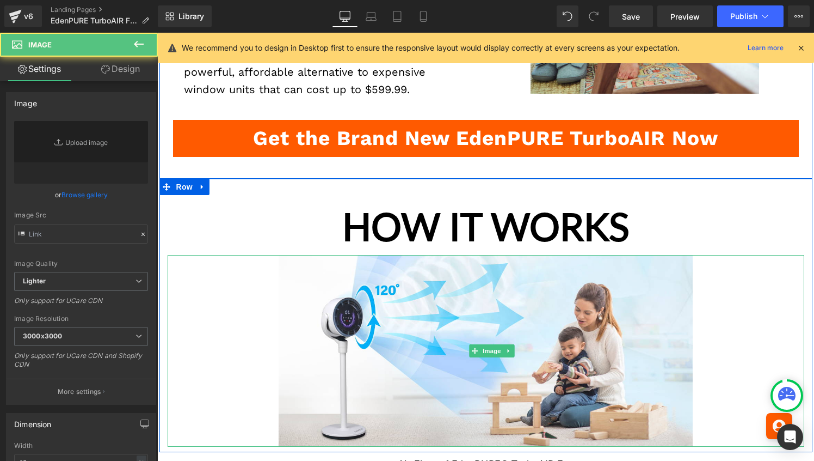
type input "[URL][DOMAIN_NAME]"
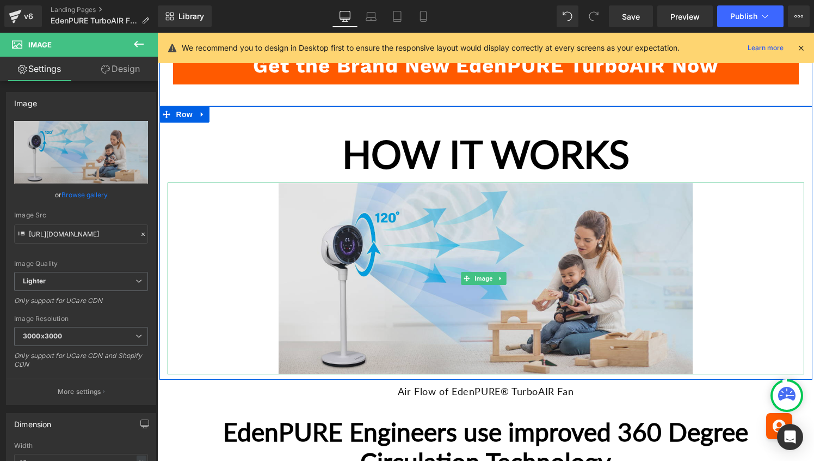
scroll to position [1199, 0]
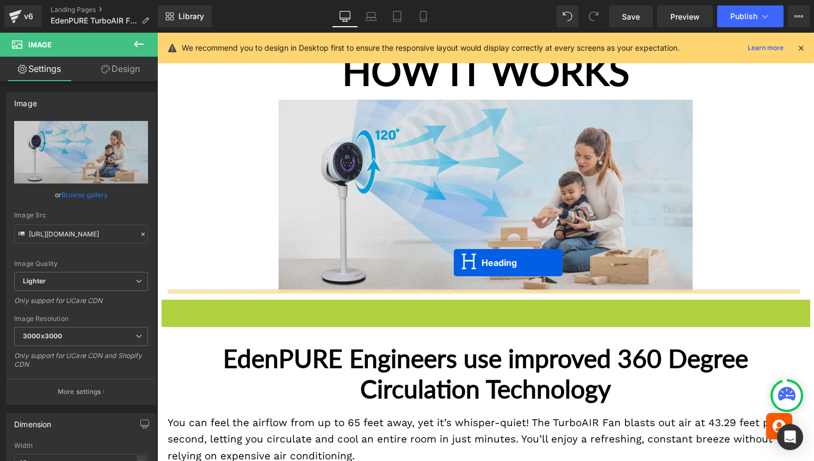
drag, startPoint x: 454, startPoint y: 306, endPoint x: 454, endPoint y: 262, distance: 43.6
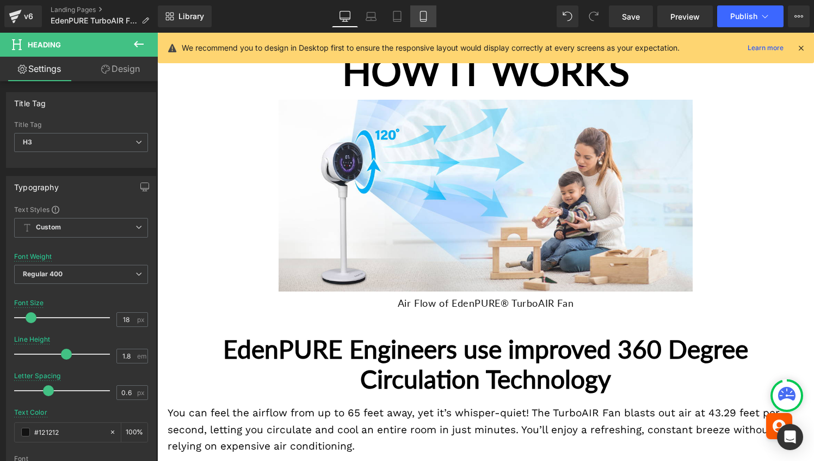
click at [426, 17] on icon at bounding box center [423, 16] width 11 height 11
type input "17"
type input "100"
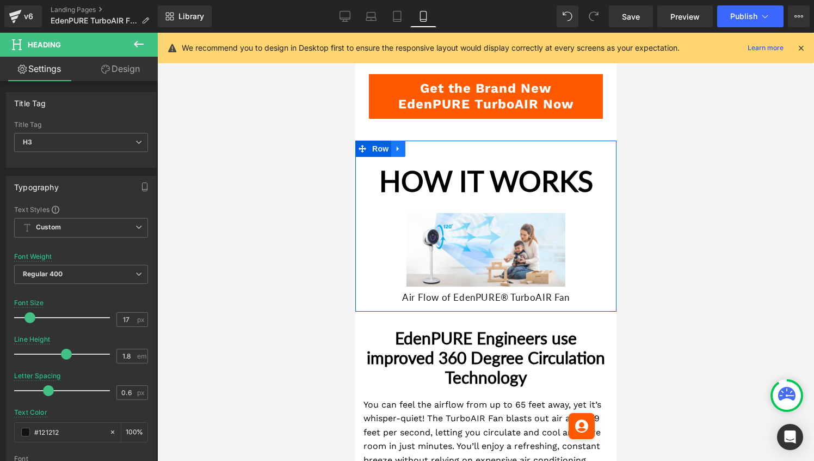
click at [401, 152] on icon at bounding box center [398, 148] width 8 height 8
click at [381, 156] on span "Row" at bounding box center [380, 149] width 22 height 16
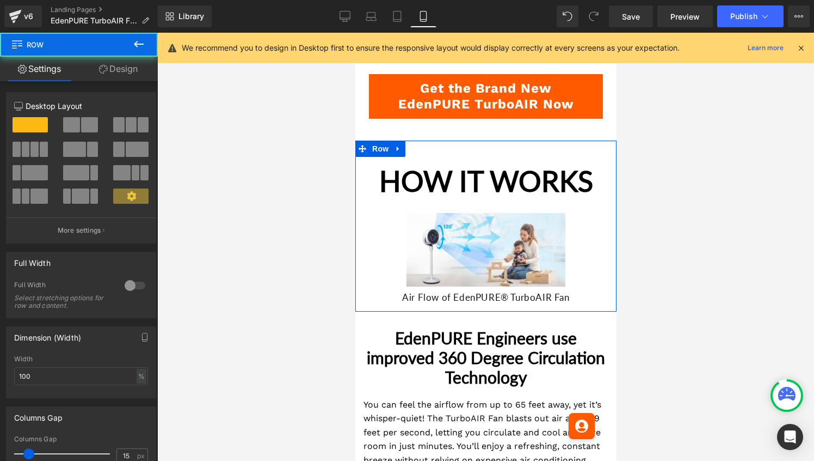
click at [131, 73] on link "Design" at bounding box center [118, 69] width 79 height 24
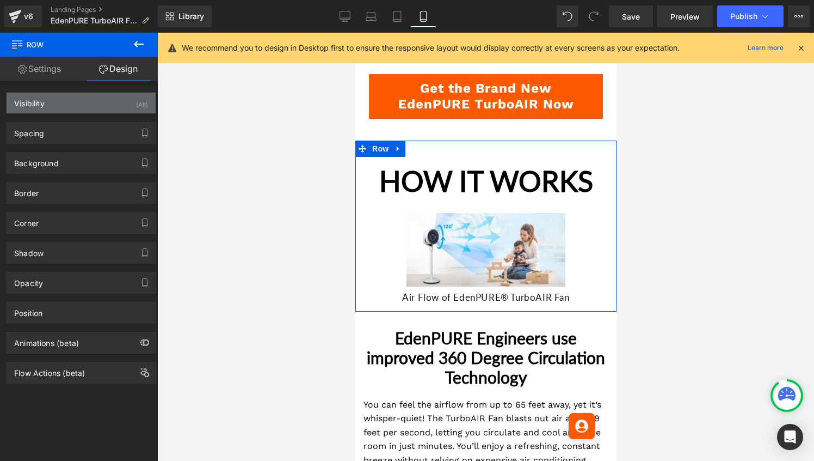
click at [116, 100] on div "Visibility (All)" at bounding box center [81, 103] width 149 height 21
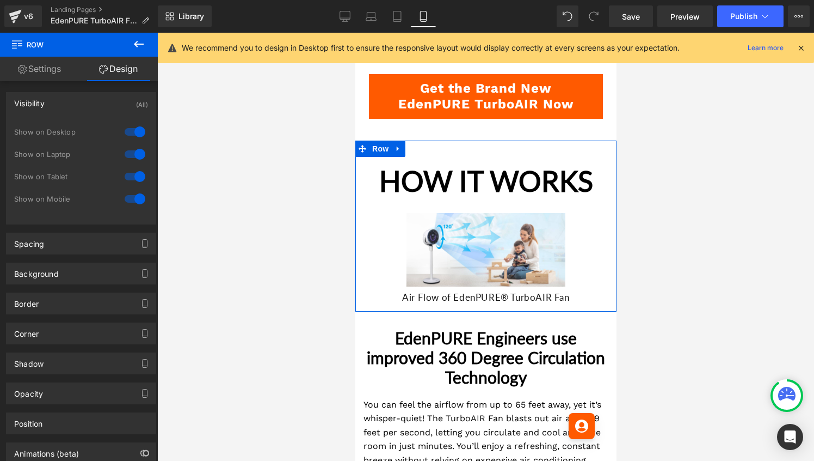
click at [133, 201] on div at bounding box center [135, 198] width 26 height 17
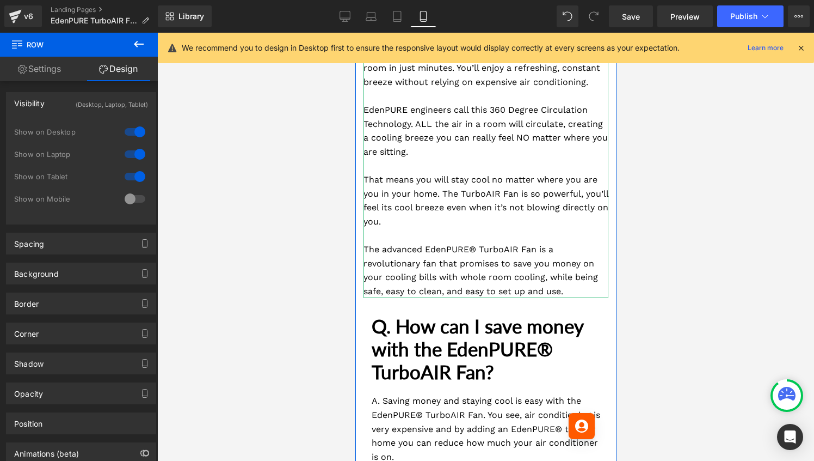
scroll to position [1731, 0]
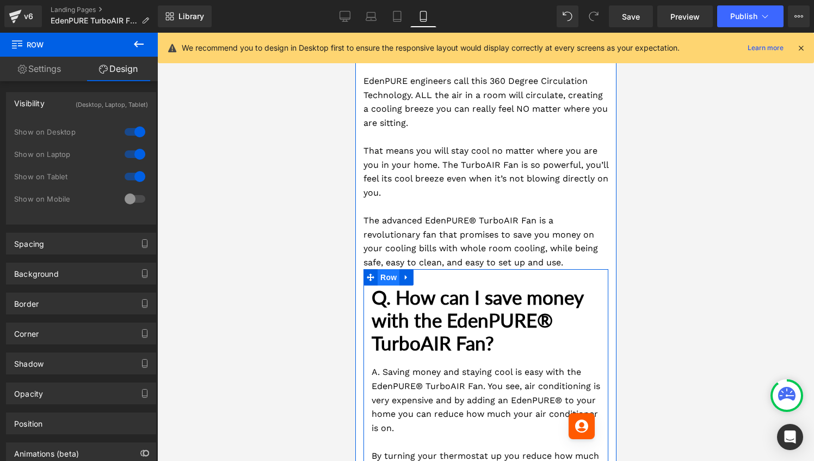
click at [385, 285] on span "Row" at bounding box center [388, 277] width 22 height 16
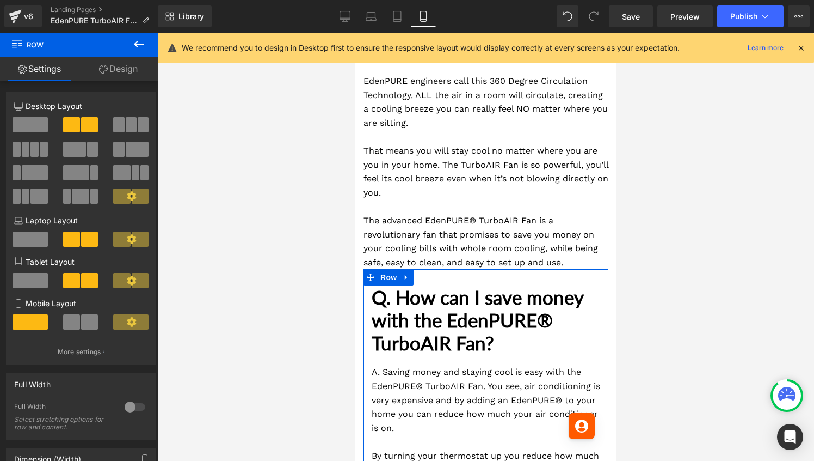
click at [121, 64] on link "Design" at bounding box center [118, 69] width 79 height 24
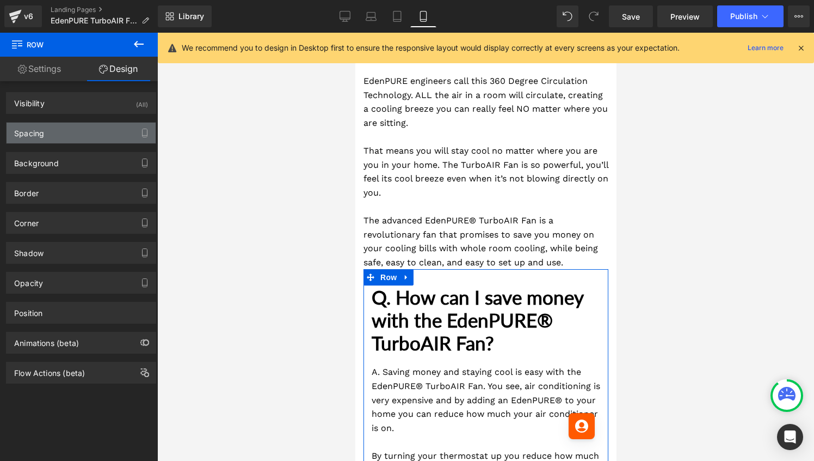
type input "0"
type input "30"
type input "0"
type input "10"
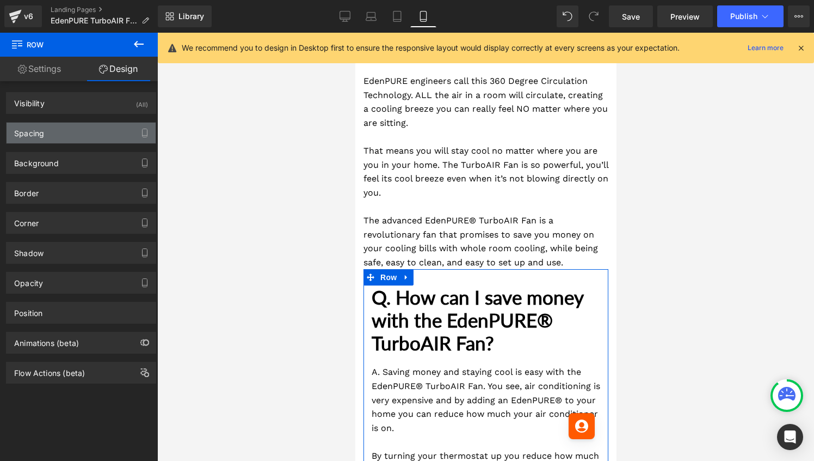
type input "0"
click at [113, 134] on div "Spacing" at bounding box center [81, 132] width 149 height 21
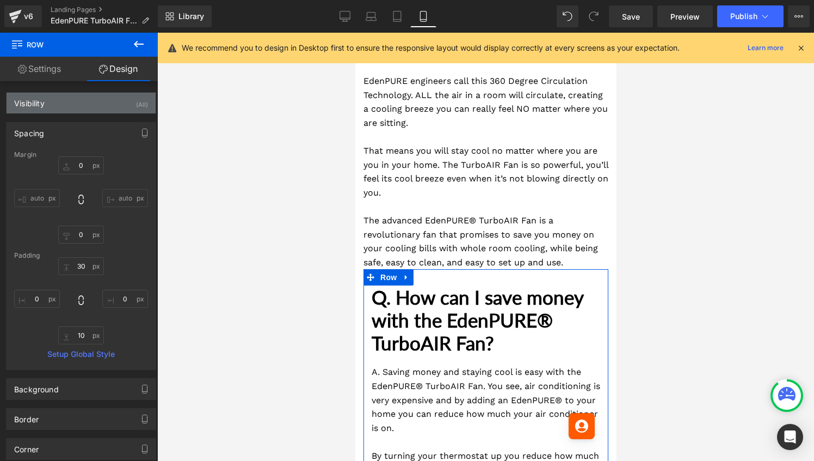
click at [102, 98] on div "Visibility (All)" at bounding box center [81, 103] width 149 height 21
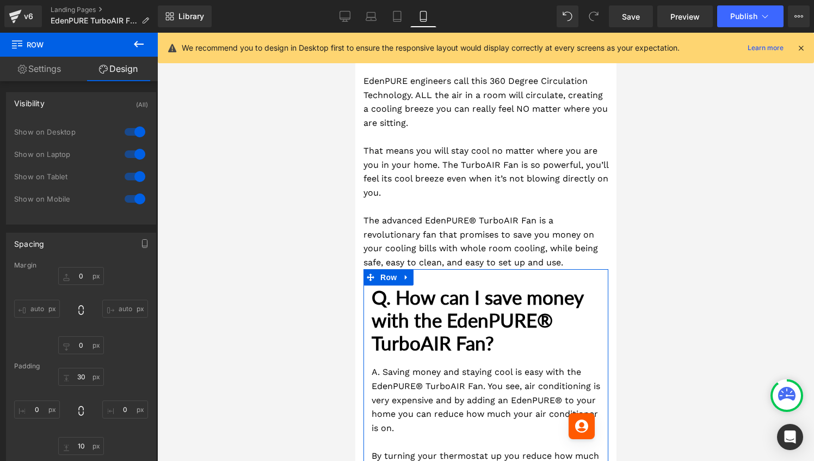
click at [130, 194] on div at bounding box center [135, 198] width 26 height 17
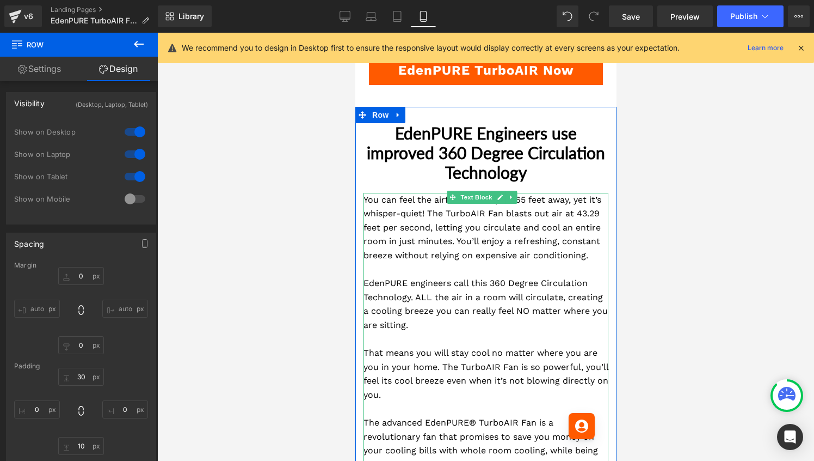
scroll to position [1522, 0]
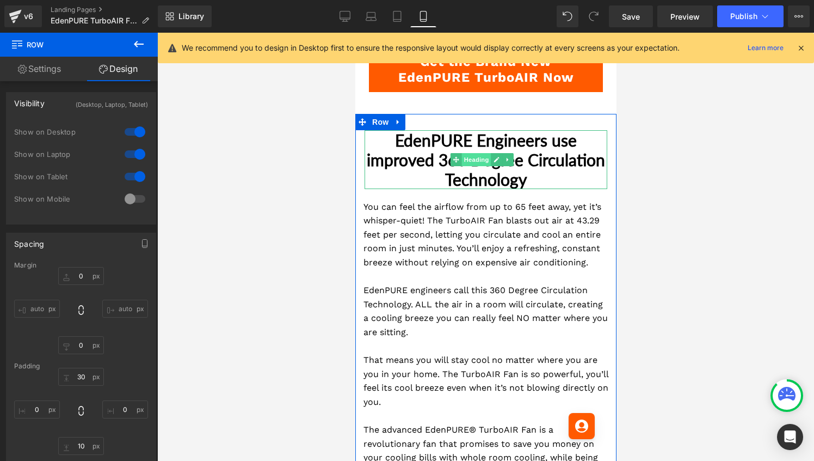
click at [478, 162] on span "Heading" at bounding box center [475, 159] width 29 height 13
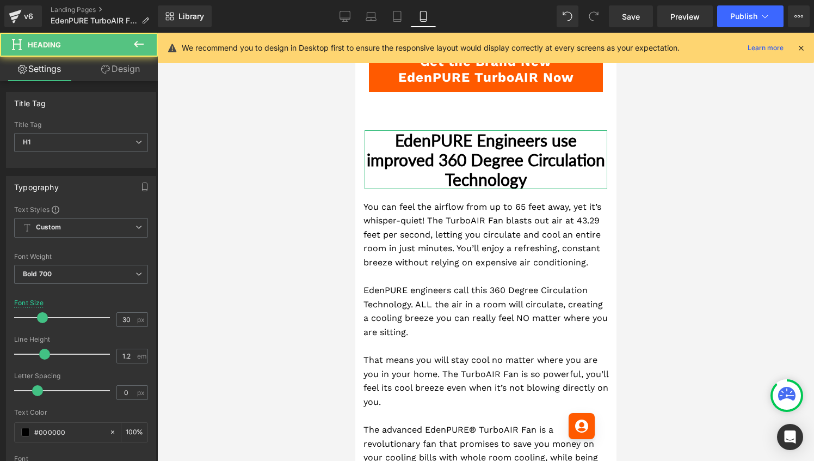
click at [120, 73] on link "Design" at bounding box center [120, 69] width 79 height 24
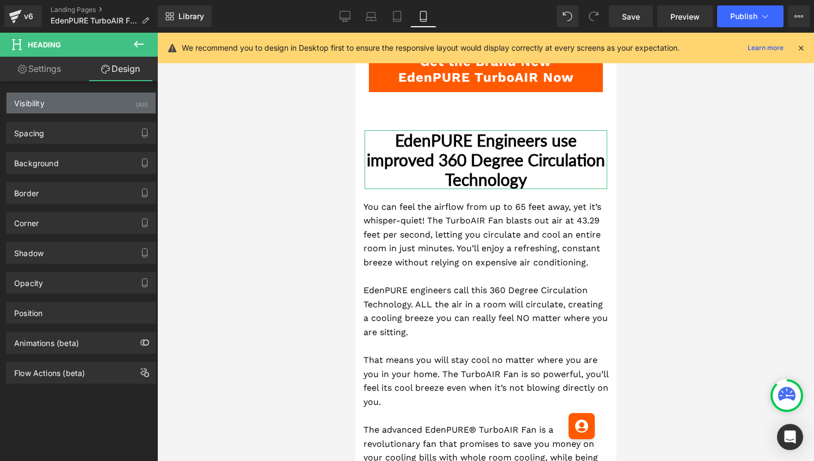
click at [91, 99] on div "Visibility (All)" at bounding box center [81, 103] width 149 height 21
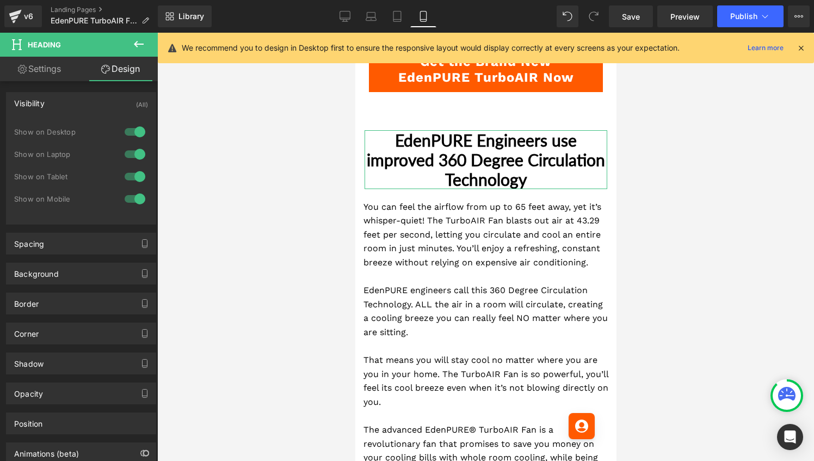
click at [137, 198] on div at bounding box center [135, 198] width 26 height 17
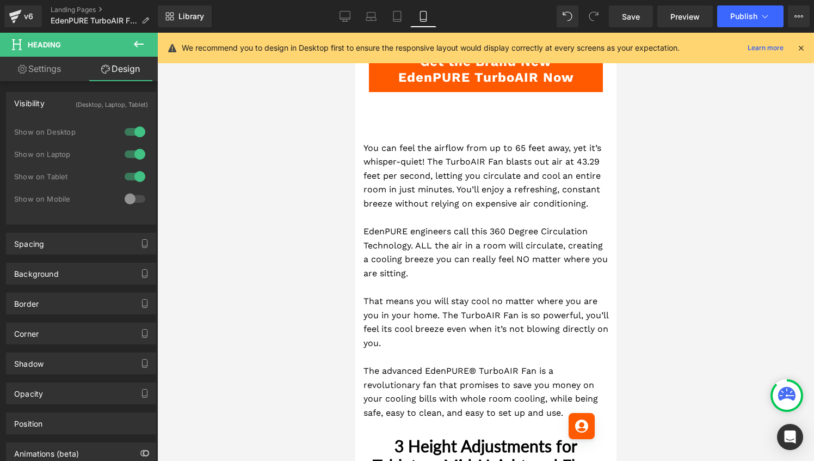
click at [418, 182] on p "You can feel the airflow from up to 65 feet away, yet it’s whisper-quiet! The T…" at bounding box center [485, 176] width 245 height 70
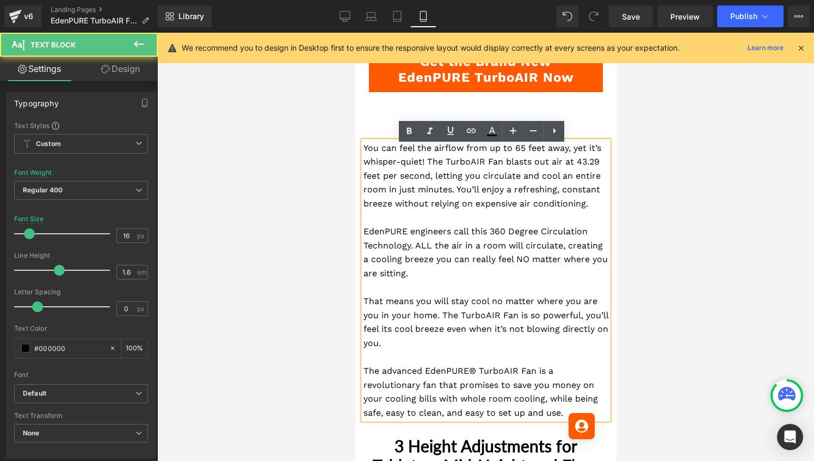
click at [478, 177] on p "You can feel the airflow from up to 65 feet away, yet it’s whisper-quiet! The T…" at bounding box center [485, 176] width 245 height 70
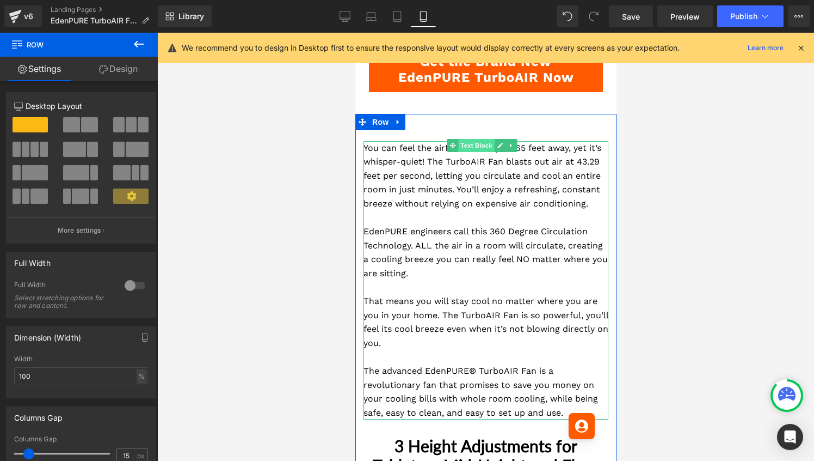
click at [476, 151] on span "Text Block" at bounding box center [476, 145] width 36 height 13
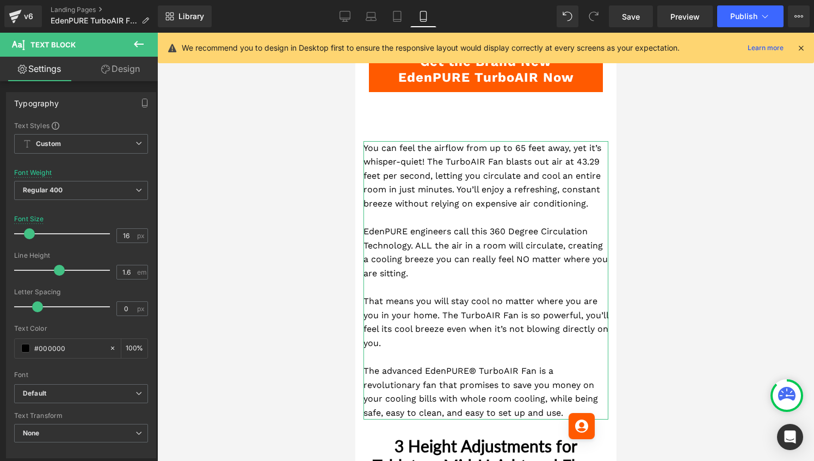
click at [114, 71] on link "Design" at bounding box center [120, 69] width 79 height 24
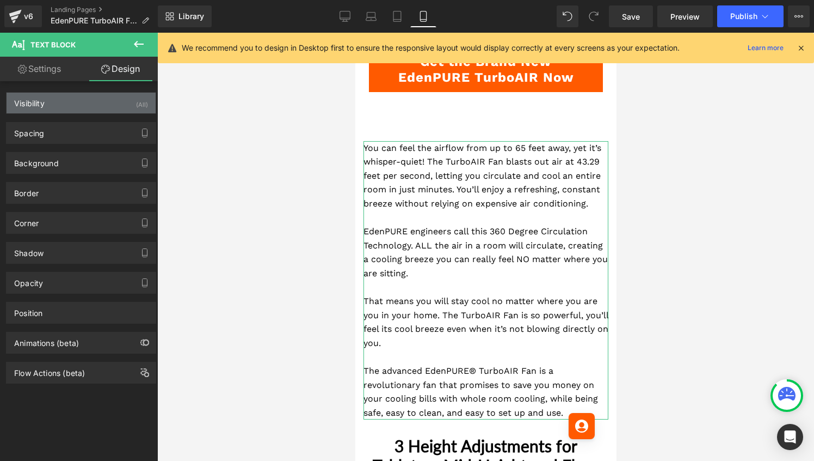
click at [93, 102] on div "Visibility (All)" at bounding box center [81, 103] width 149 height 21
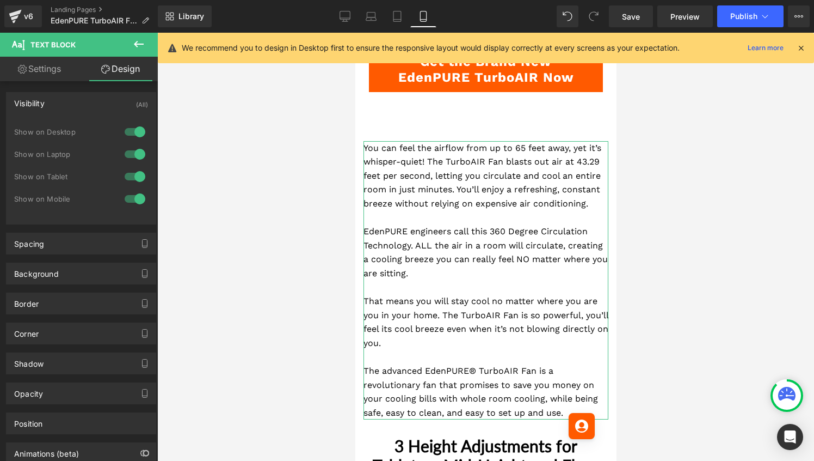
click at [132, 200] on div at bounding box center [135, 198] width 26 height 17
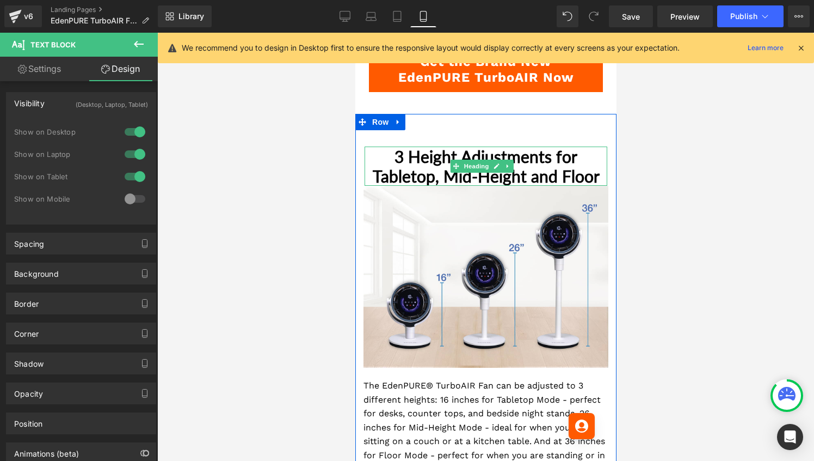
scroll to position [1529, 0]
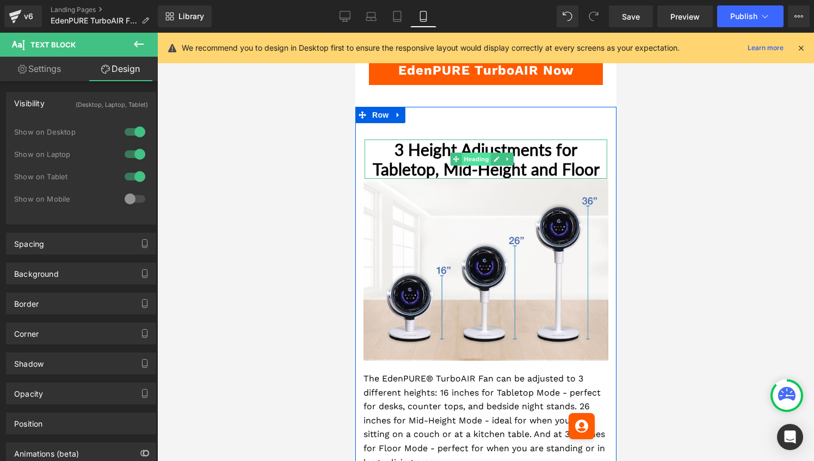
click at [472, 165] on span "Heading" at bounding box center [475, 158] width 29 height 13
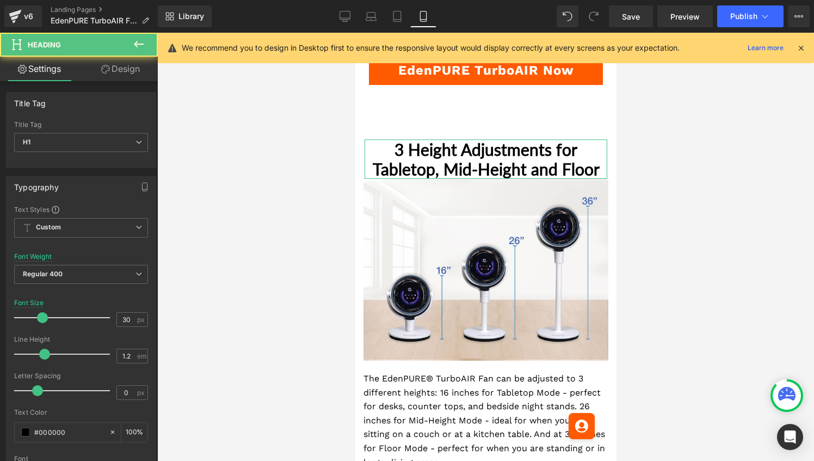
click at [125, 63] on link "Design" at bounding box center [120, 69] width 79 height 24
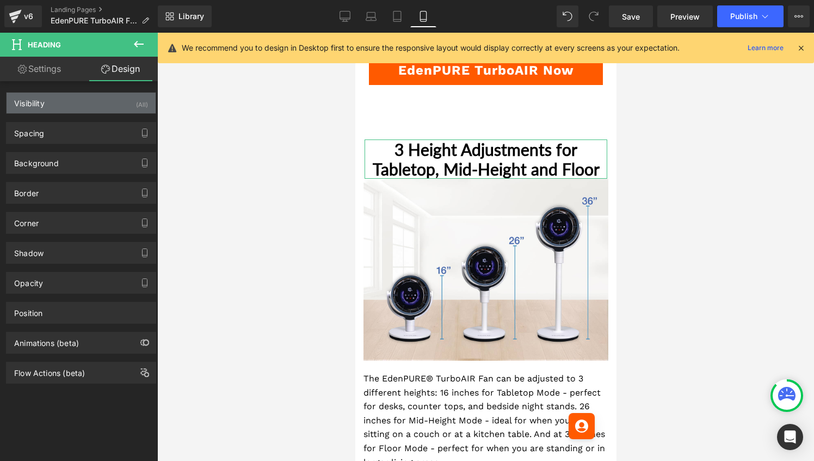
click at [104, 101] on div "Visibility (All)" at bounding box center [81, 103] width 149 height 21
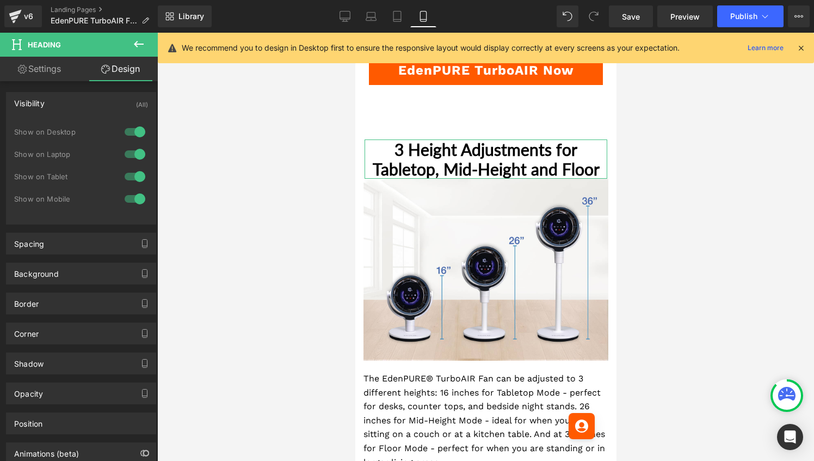
click at [133, 194] on div at bounding box center [135, 198] width 26 height 17
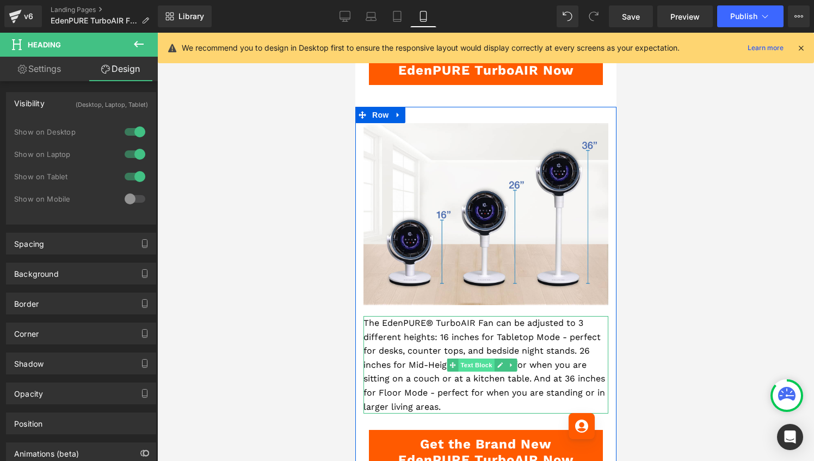
click at [483, 361] on span "Text Block" at bounding box center [476, 364] width 36 height 13
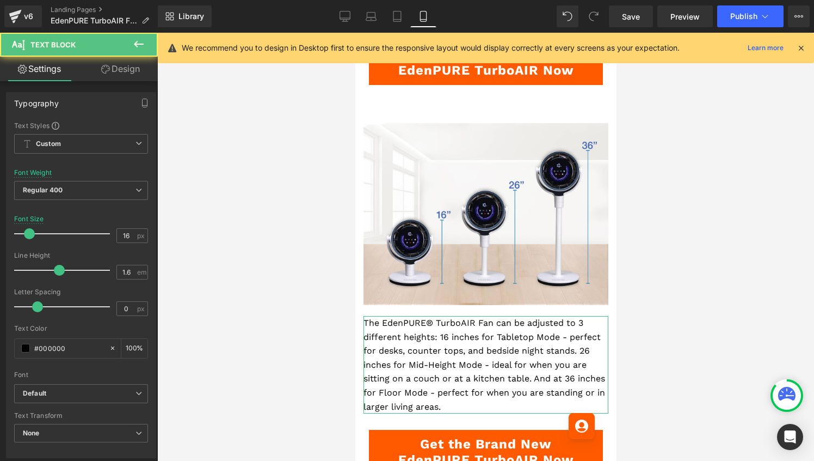
click at [119, 67] on link "Design" at bounding box center [120, 69] width 79 height 24
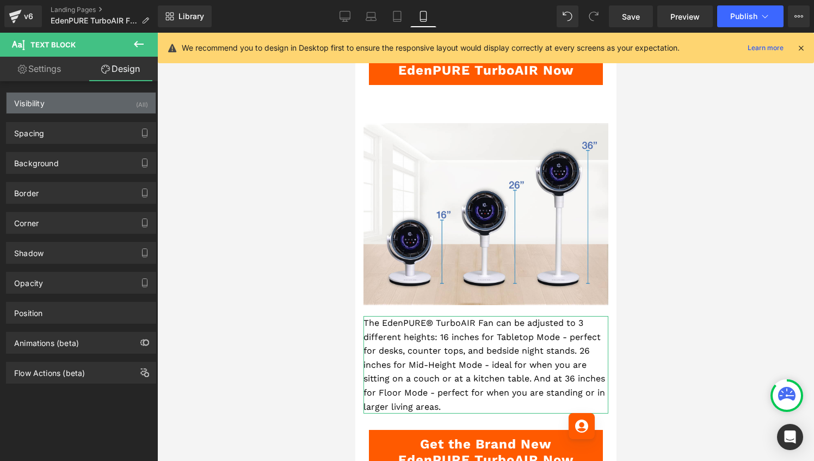
click at [112, 101] on div "Visibility (All)" at bounding box center [81, 103] width 149 height 21
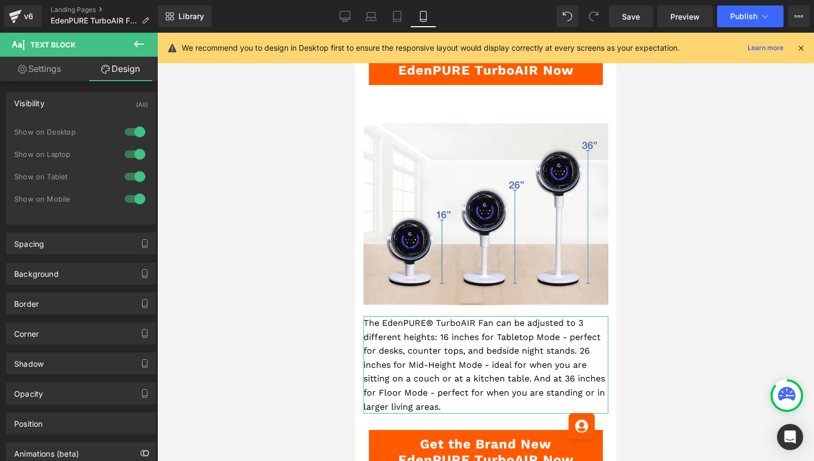
click at [131, 197] on div at bounding box center [135, 198] width 26 height 17
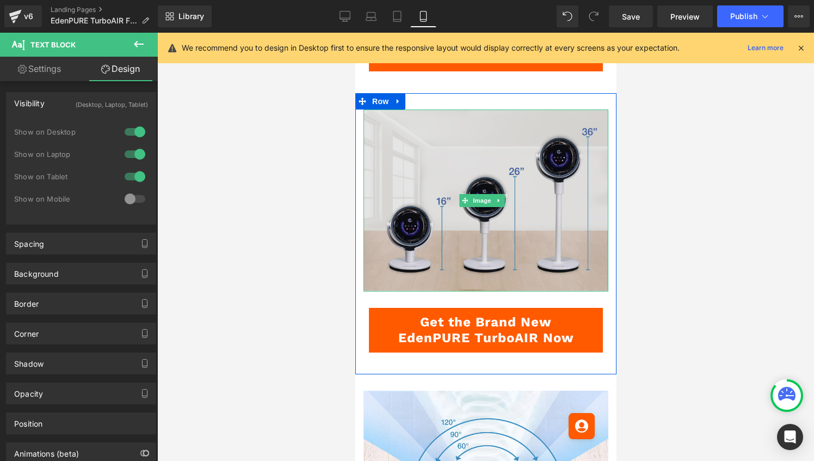
scroll to position [1626, 0]
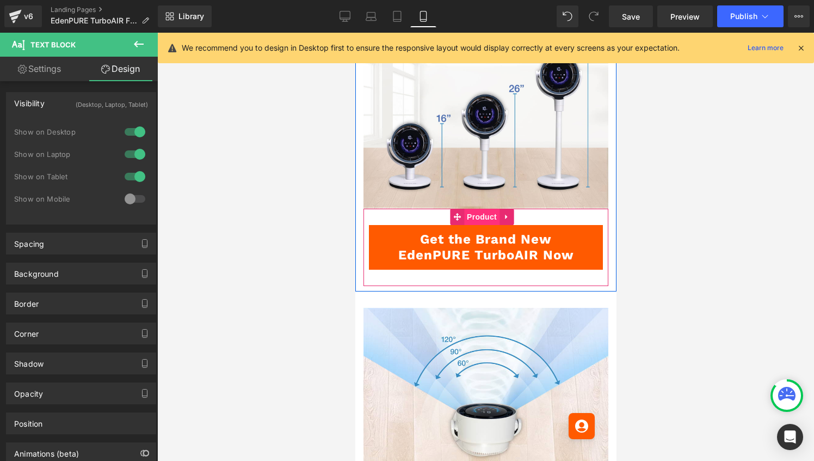
click at [474, 217] on span "Product" at bounding box center [481, 216] width 35 height 16
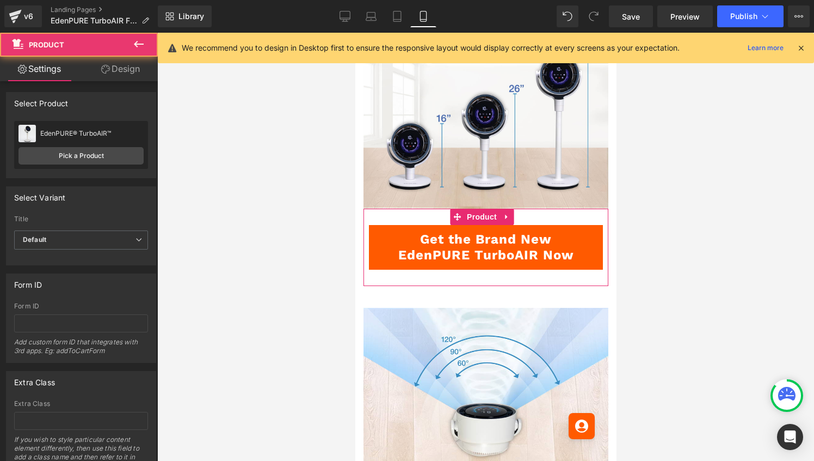
click at [112, 68] on link "Design" at bounding box center [120, 69] width 79 height 24
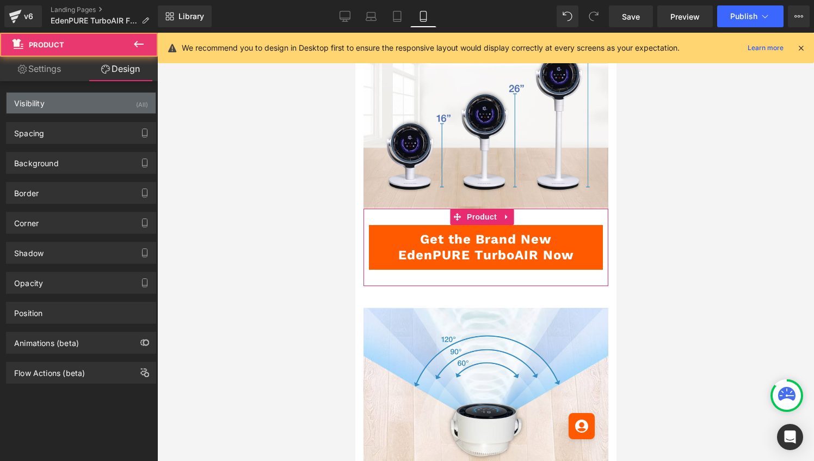
click at [118, 103] on div "Visibility (All)" at bounding box center [81, 103] width 149 height 21
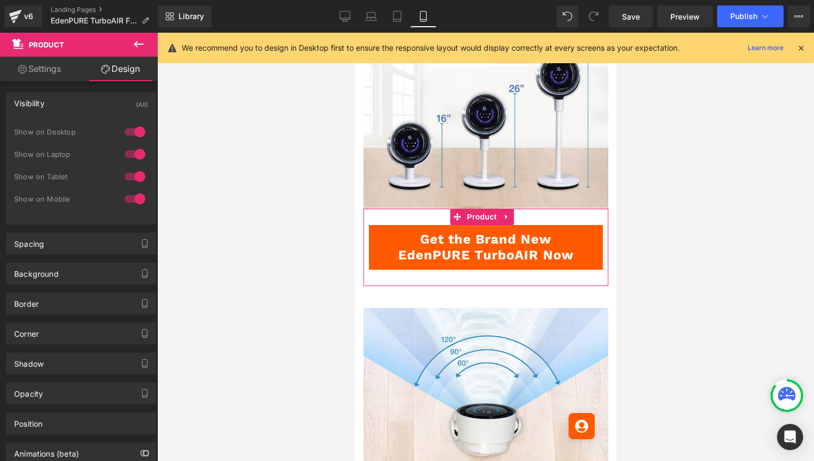
click at [134, 198] on div at bounding box center [135, 198] width 26 height 17
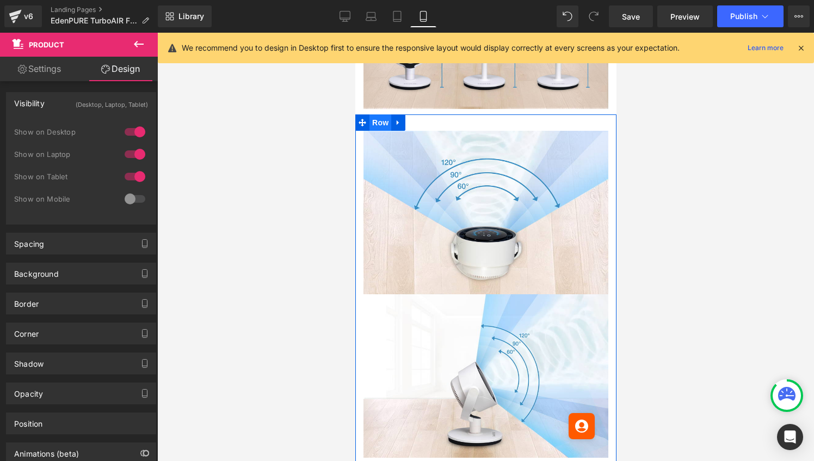
scroll to position [1719, 0]
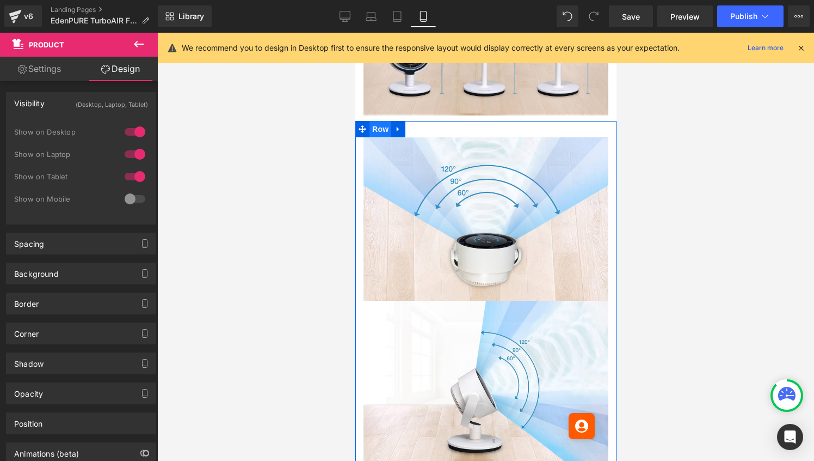
click at [376, 128] on span "Row" at bounding box center [380, 129] width 22 height 16
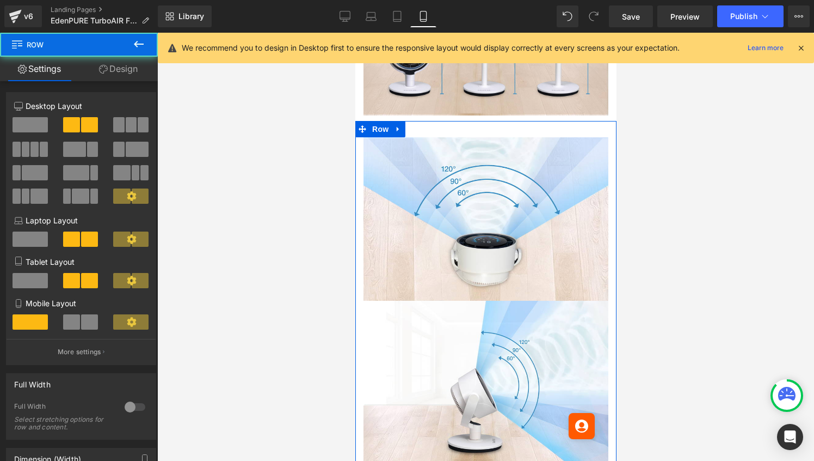
click at [127, 70] on link "Design" at bounding box center [118, 69] width 79 height 24
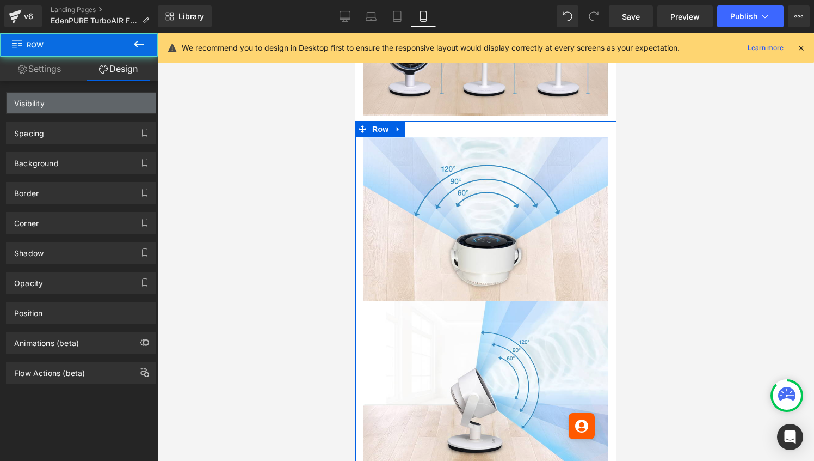
click at [130, 105] on div "Visibility" at bounding box center [81, 103] width 149 height 21
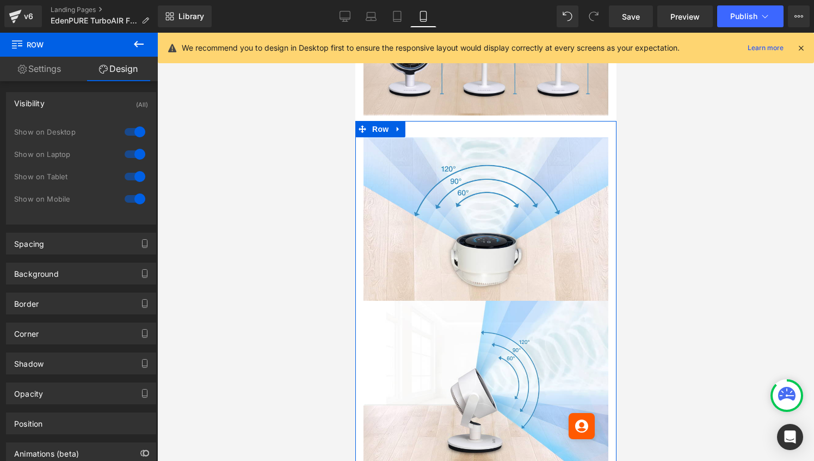
click at [133, 201] on div at bounding box center [135, 198] width 26 height 17
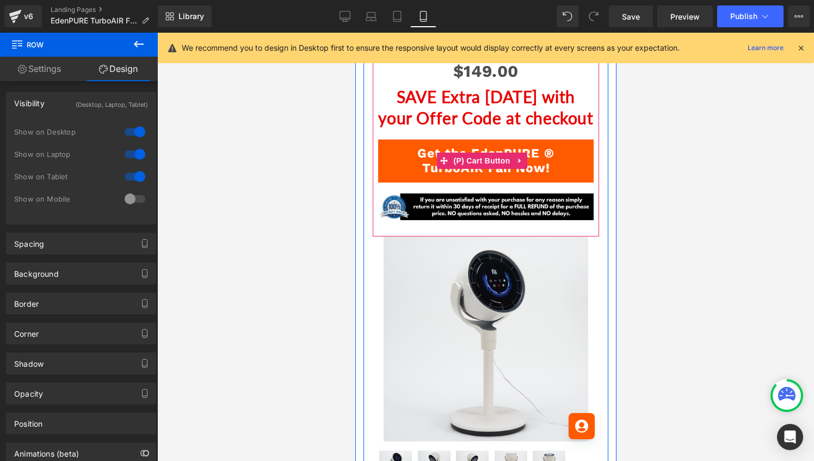
scroll to position [1999, 0]
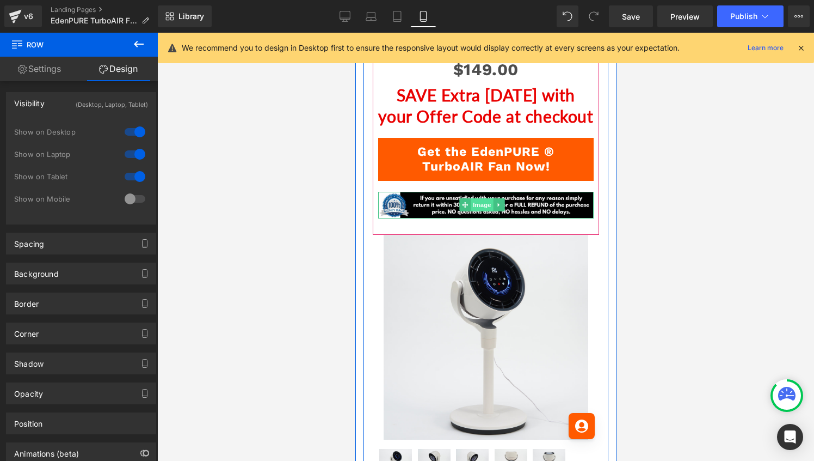
click at [484, 211] on span "Image" at bounding box center [481, 204] width 23 height 13
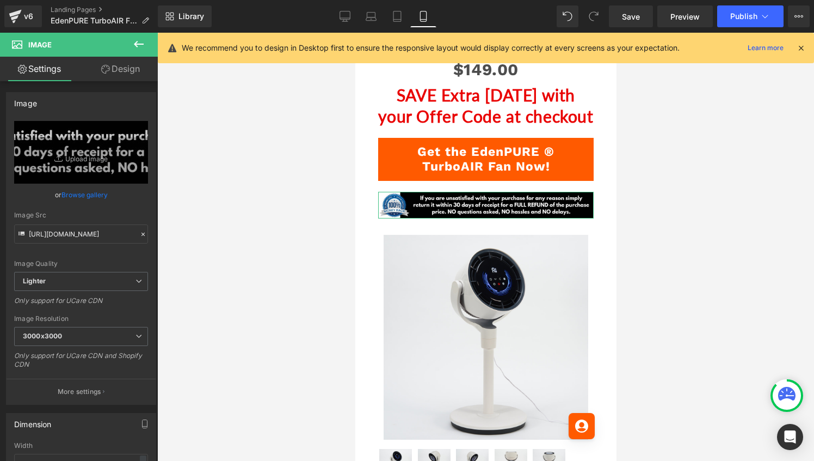
click at [119, 68] on link "Design" at bounding box center [120, 69] width 79 height 24
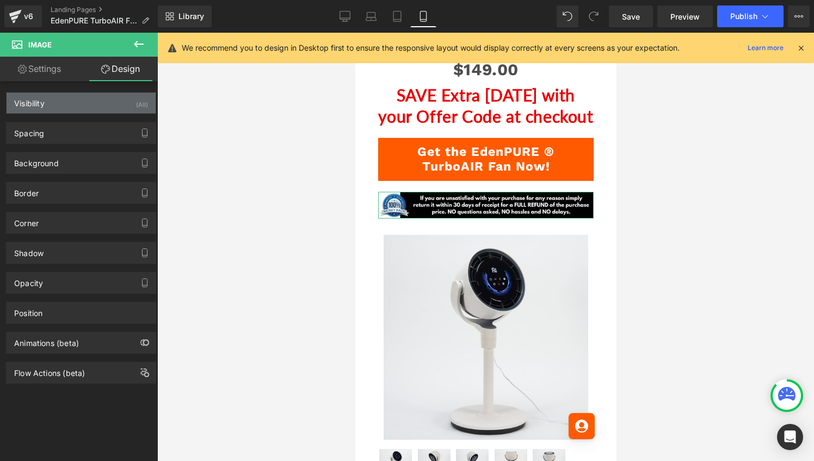
click at [120, 99] on div "Visibility (All)" at bounding box center [81, 103] width 149 height 21
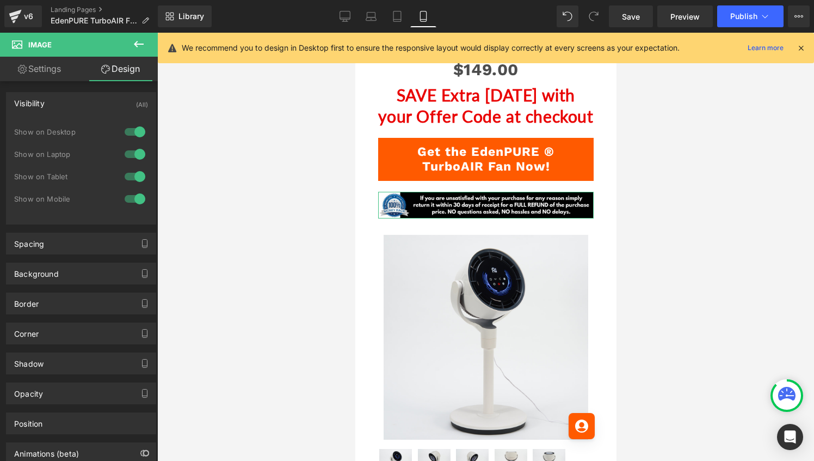
click at [134, 194] on div at bounding box center [135, 198] width 26 height 17
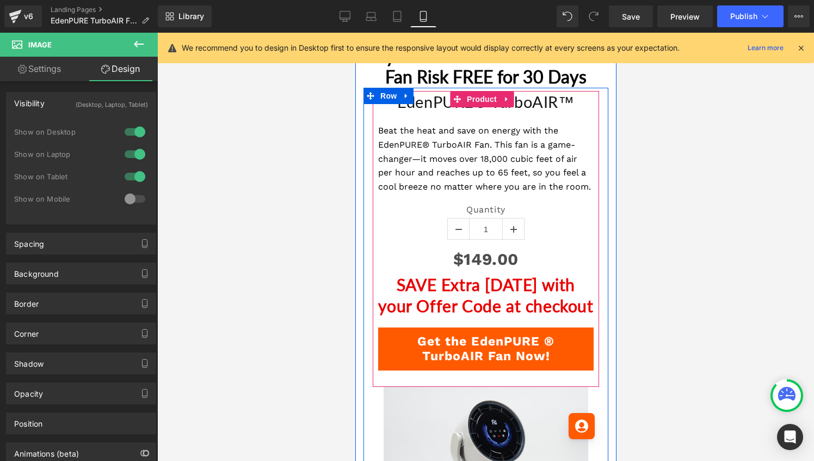
scroll to position [1801, 0]
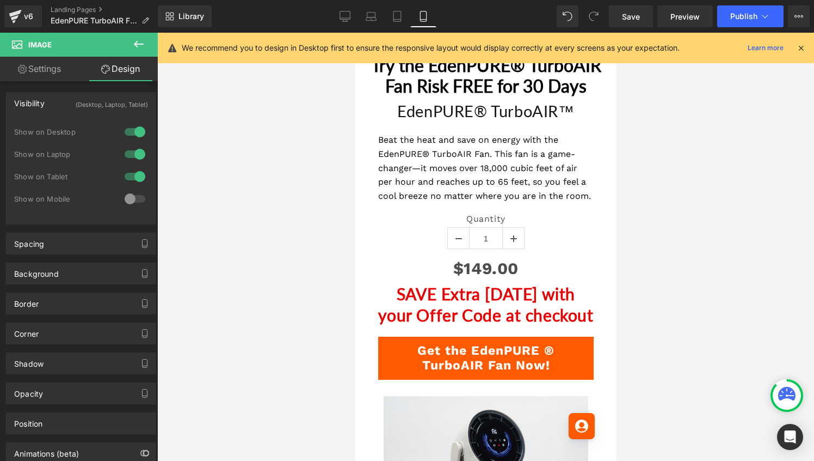
click at [137, 42] on icon at bounding box center [138, 44] width 13 height 13
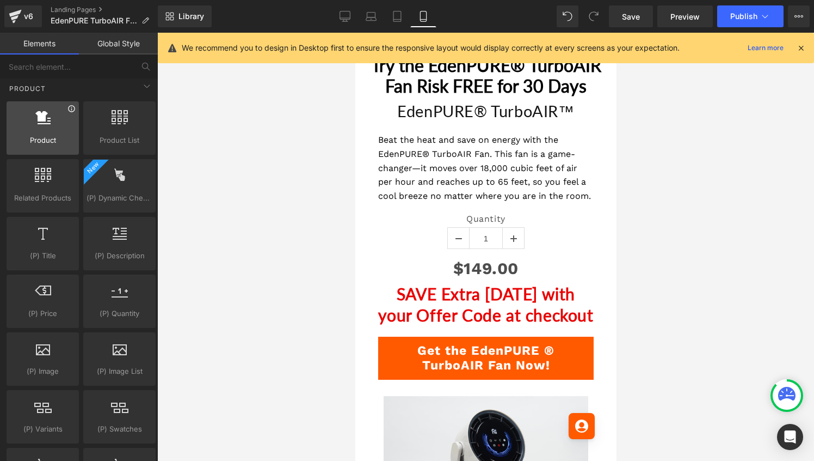
scroll to position [876, 0]
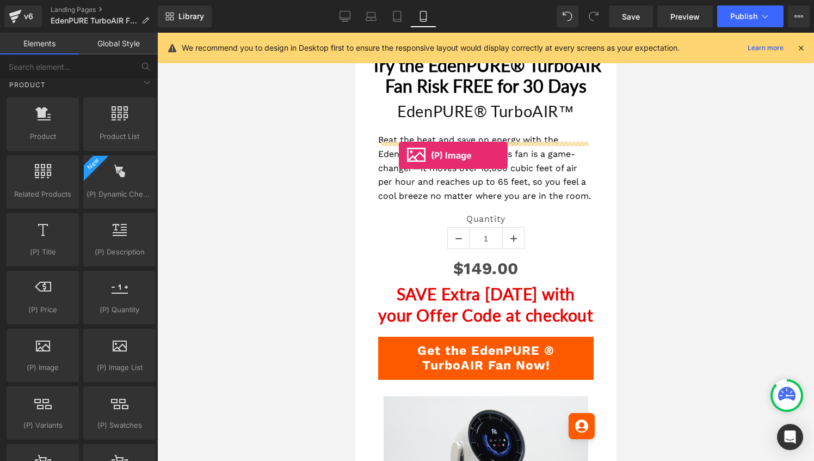
drag, startPoint x: 403, startPoint y: 383, endPoint x: 398, endPoint y: 155, distance: 227.6
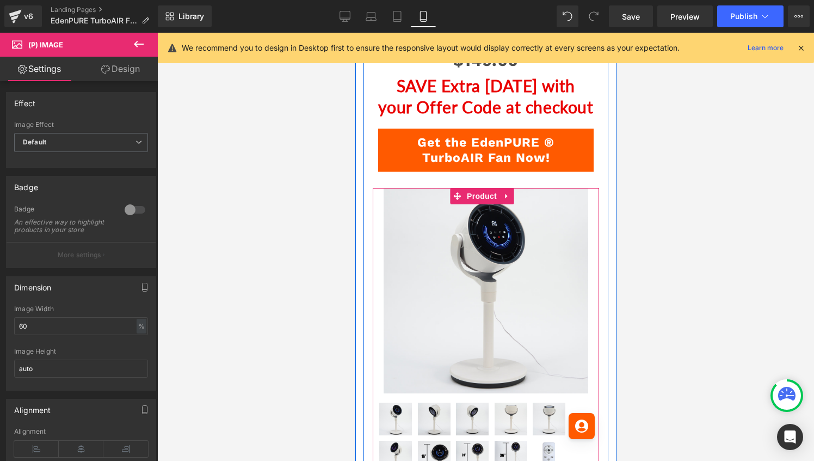
scroll to position [2139, 0]
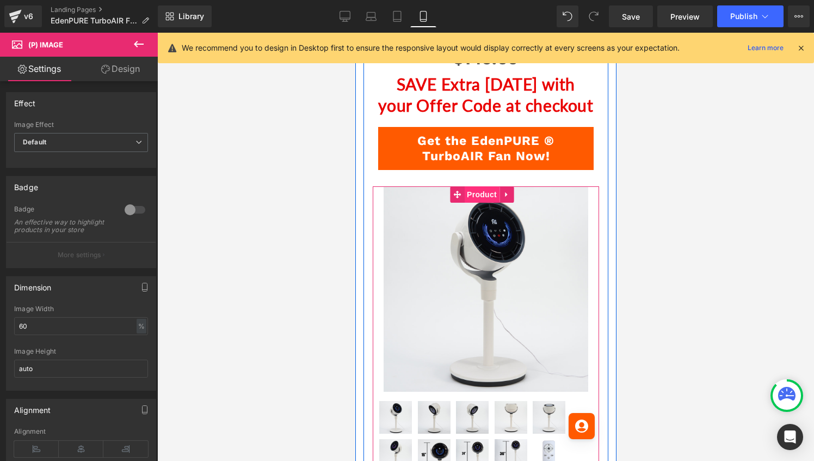
click at [481, 203] on span "Product" at bounding box center [481, 194] width 35 height 16
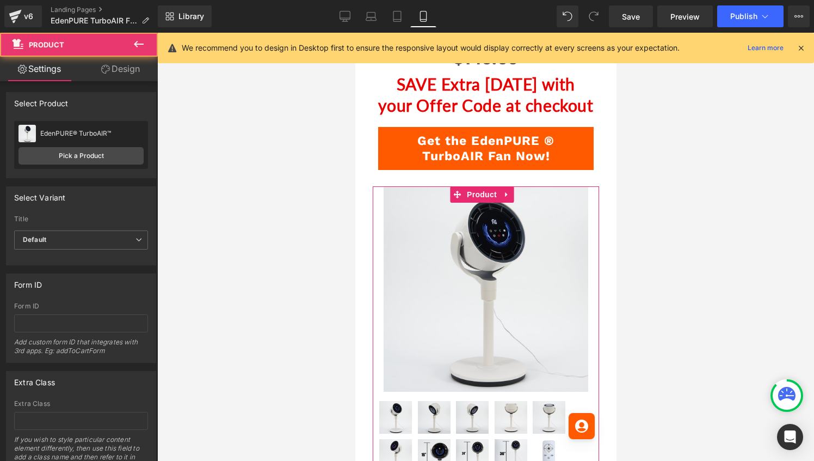
click at [126, 66] on link "Design" at bounding box center [120, 69] width 79 height 24
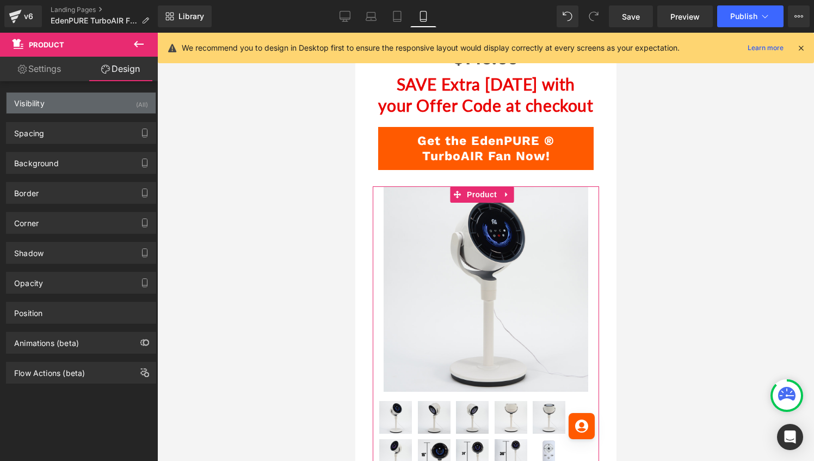
click at [113, 99] on div "Visibility (All)" at bounding box center [81, 103] width 149 height 21
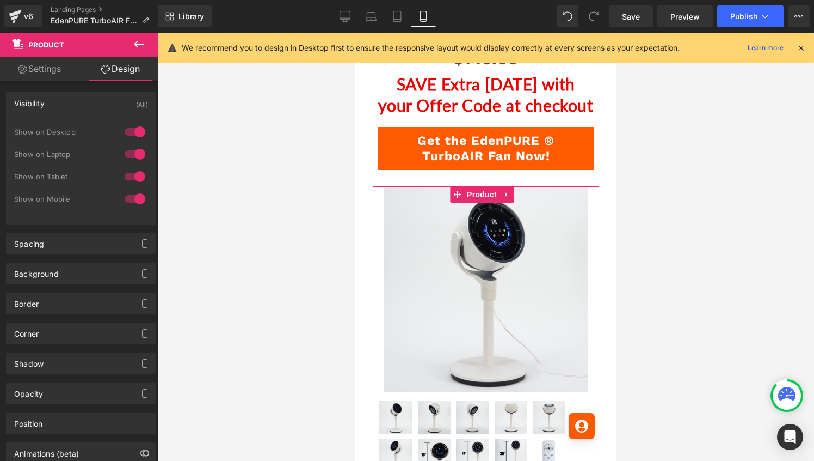
click at [128, 198] on div at bounding box center [135, 198] width 26 height 17
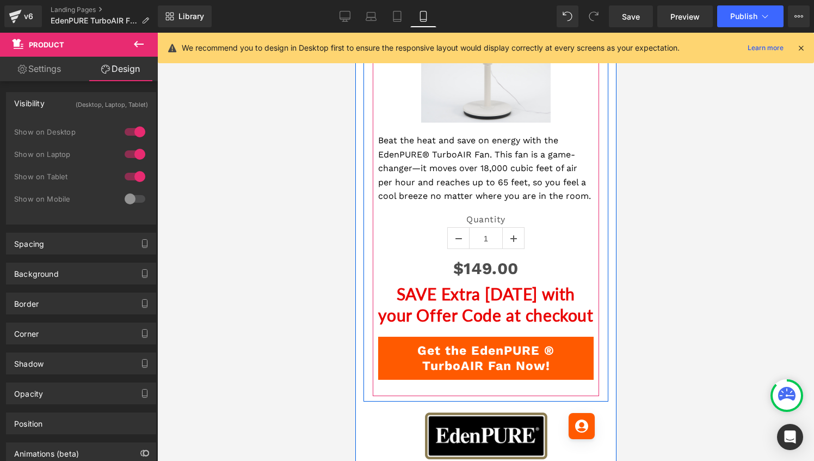
scroll to position [1919, 0]
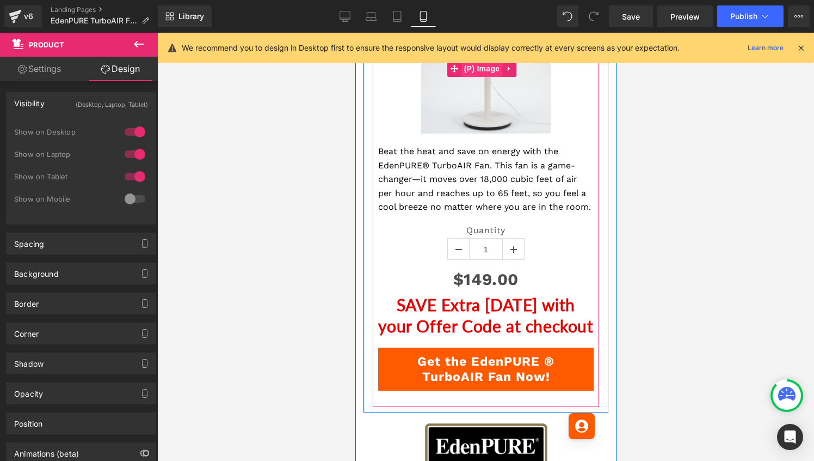
drag, startPoint x: 494, startPoint y: 151, endPoint x: 481, endPoint y: 81, distance: 70.9
click at [481, 77] on span "(P) Image" at bounding box center [481, 68] width 41 height 16
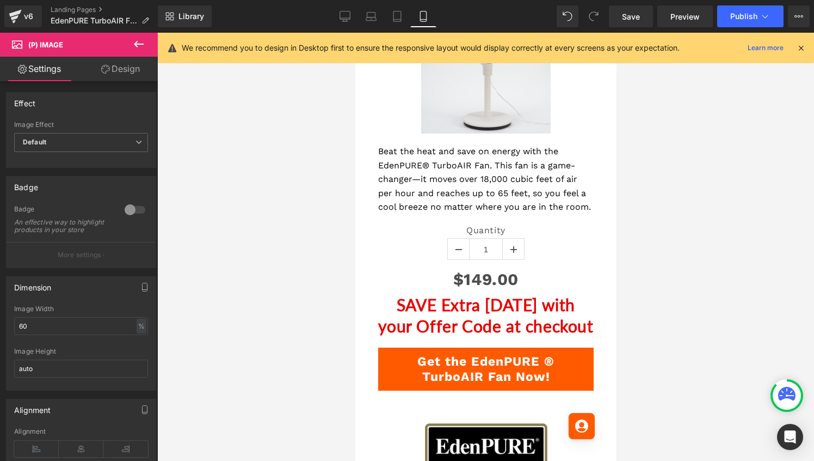
click at [131, 67] on link "Design" at bounding box center [120, 69] width 79 height 24
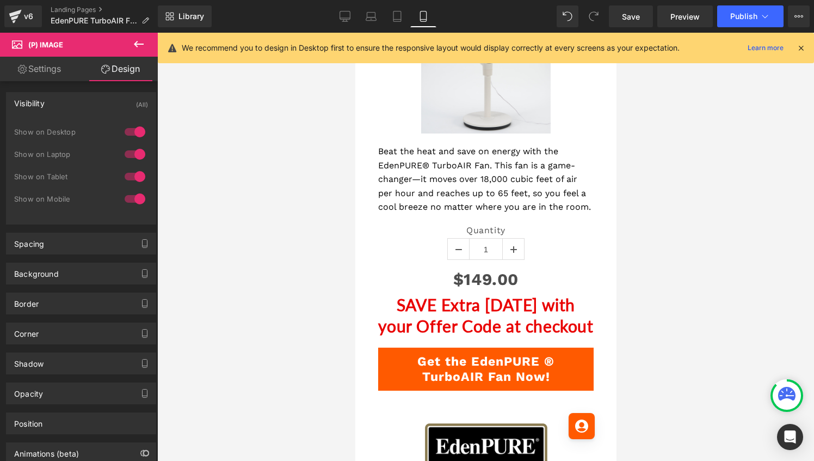
click at [134, 135] on div at bounding box center [135, 131] width 26 height 17
click at [134, 159] on div at bounding box center [135, 153] width 26 height 17
click at [134, 183] on div at bounding box center [135, 176] width 26 height 17
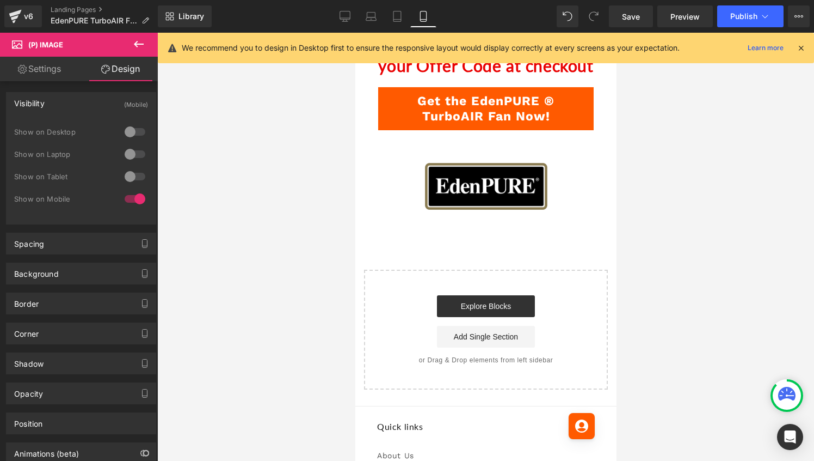
scroll to position [2170, 0]
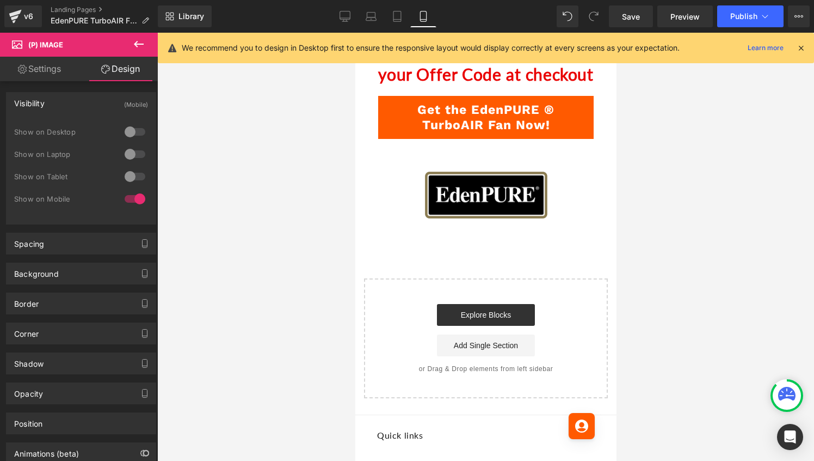
click at [138, 38] on icon at bounding box center [138, 44] width 13 height 13
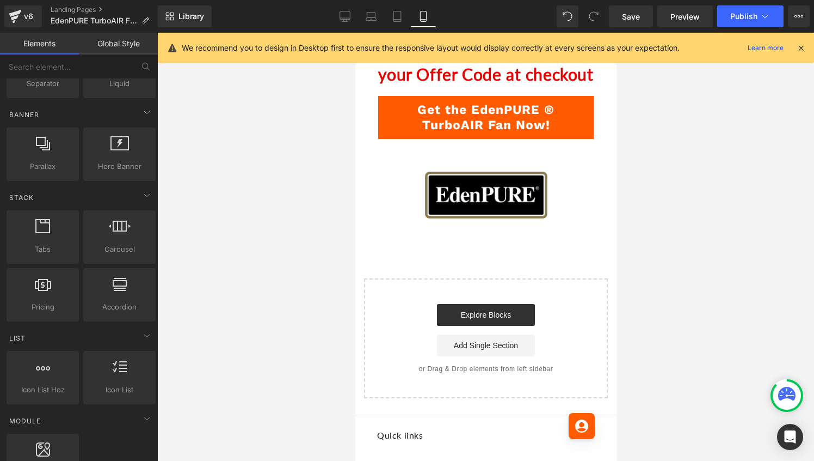
scroll to position [0, 0]
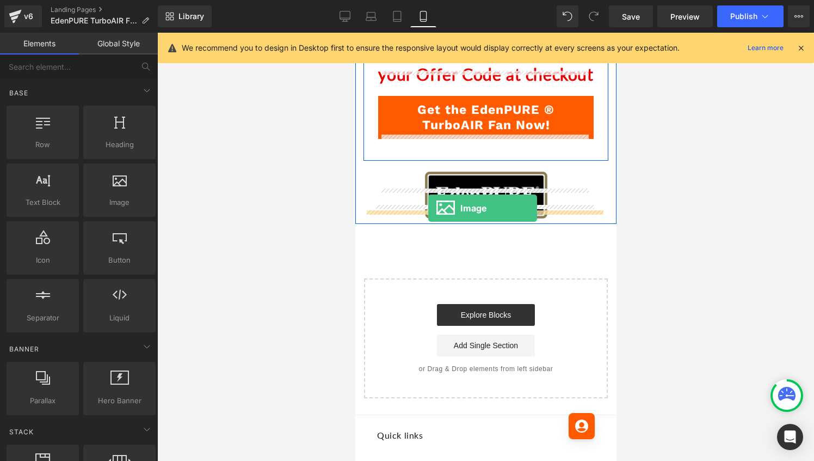
drag, startPoint x: 473, startPoint y: 237, endPoint x: 428, endPoint y: 208, distance: 53.9
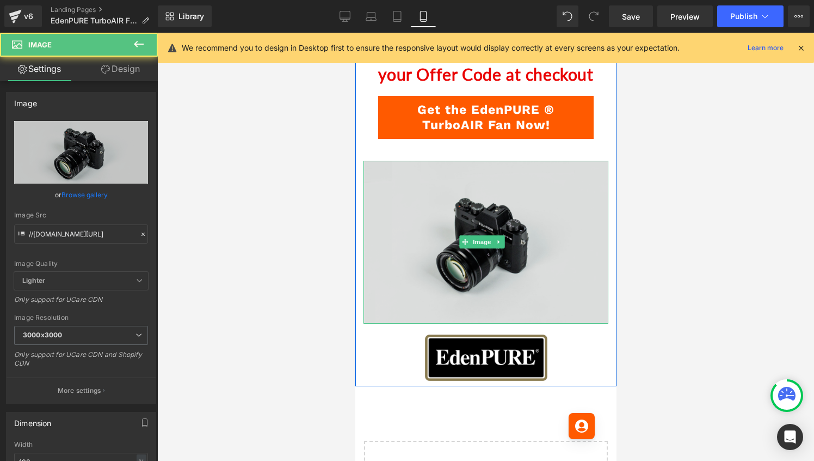
click at [480, 296] on img at bounding box center [485, 242] width 245 height 162
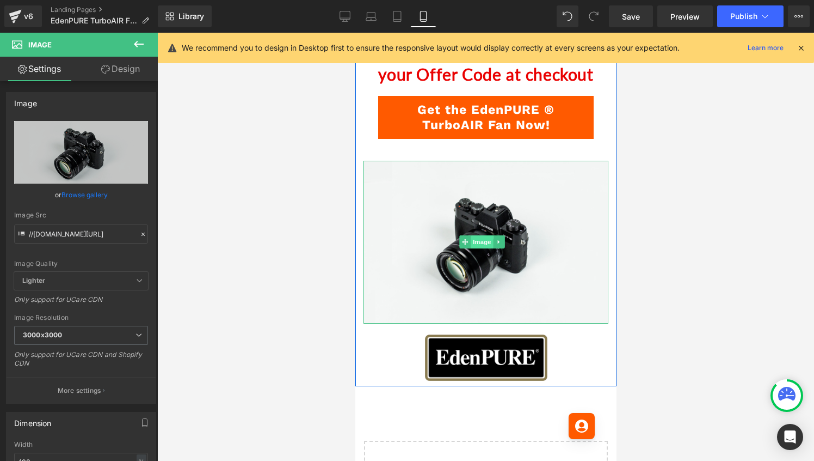
click at [482, 248] on span "Image" at bounding box center [481, 241] width 23 height 13
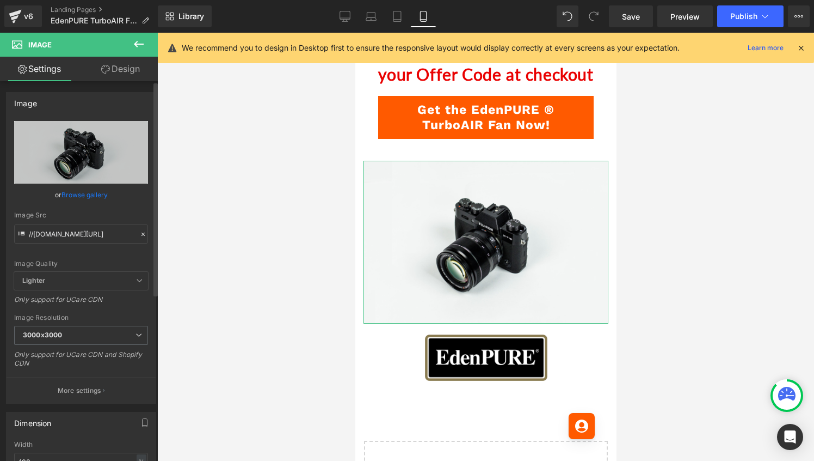
click at [88, 192] on link "Browse gallery" at bounding box center [85, 194] width 46 height 19
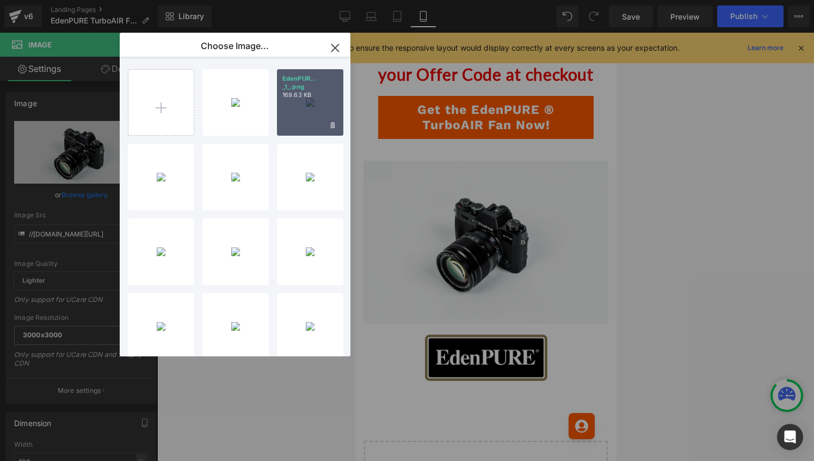
click at [313, 101] on div "EdenPUR... _1_.png 169.63 KB" at bounding box center [310, 102] width 66 height 66
type input "[URL][DOMAIN_NAME]"
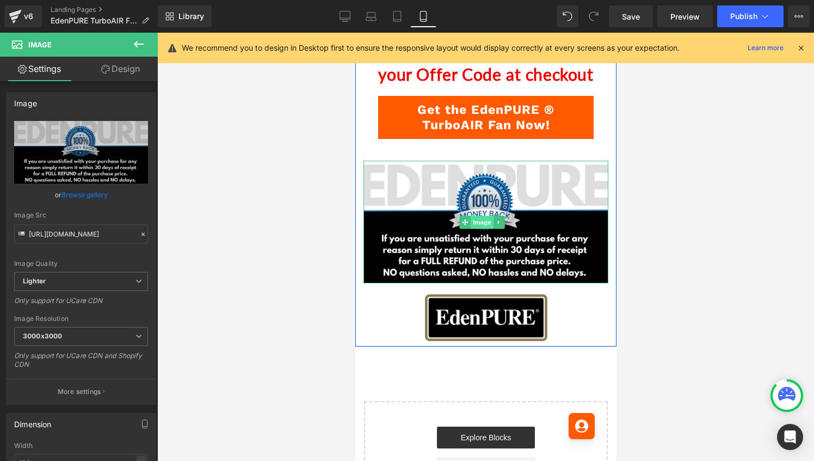
click at [480, 229] on span "Image" at bounding box center [481, 222] width 23 height 13
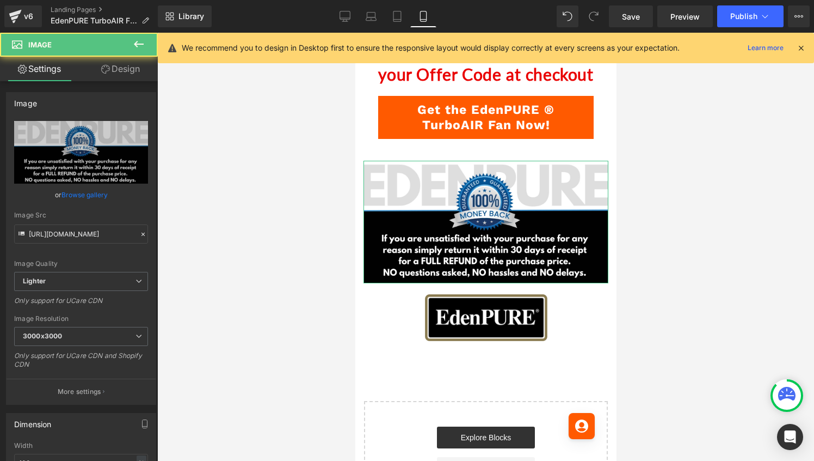
click at [124, 70] on link "Design" at bounding box center [120, 69] width 79 height 24
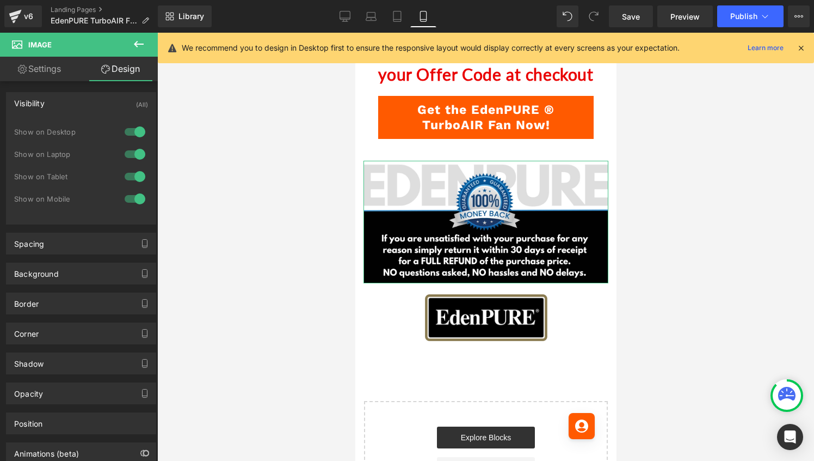
click at [127, 132] on div at bounding box center [135, 131] width 26 height 17
click at [131, 151] on div at bounding box center [135, 153] width 26 height 17
click at [136, 172] on div at bounding box center [135, 176] width 26 height 17
click at [627, 17] on span "Save" at bounding box center [631, 16] width 18 height 11
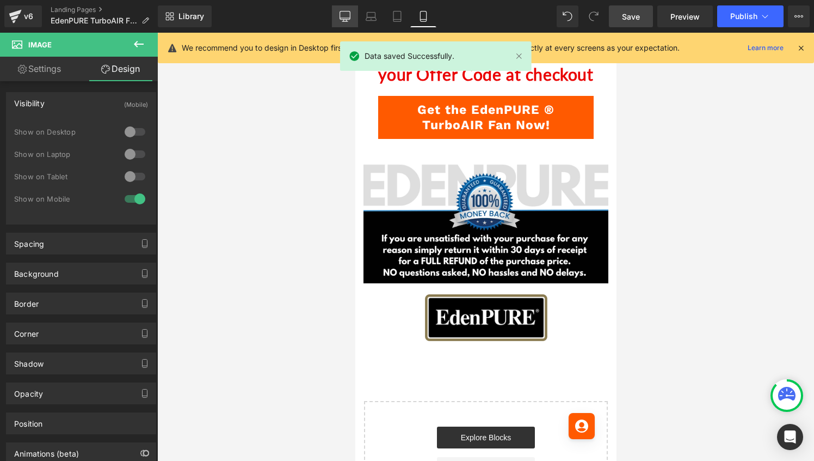
click at [342, 17] on icon at bounding box center [345, 16] width 11 height 11
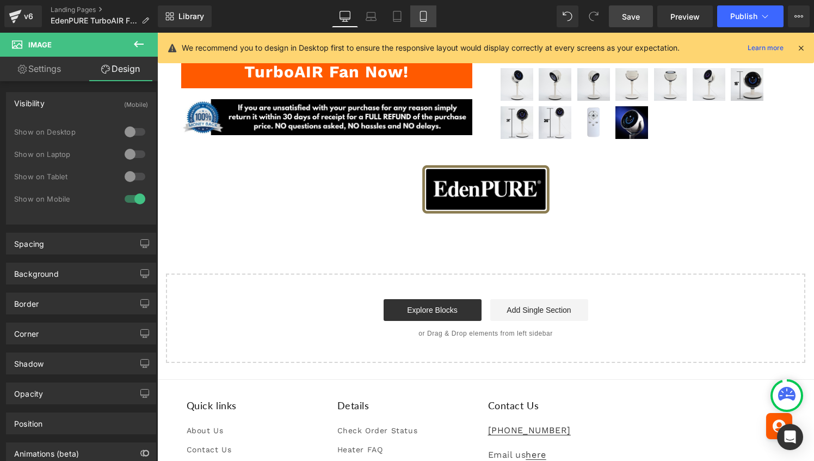
click at [426, 19] on icon at bounding box center [423, 16] width 6 height 10
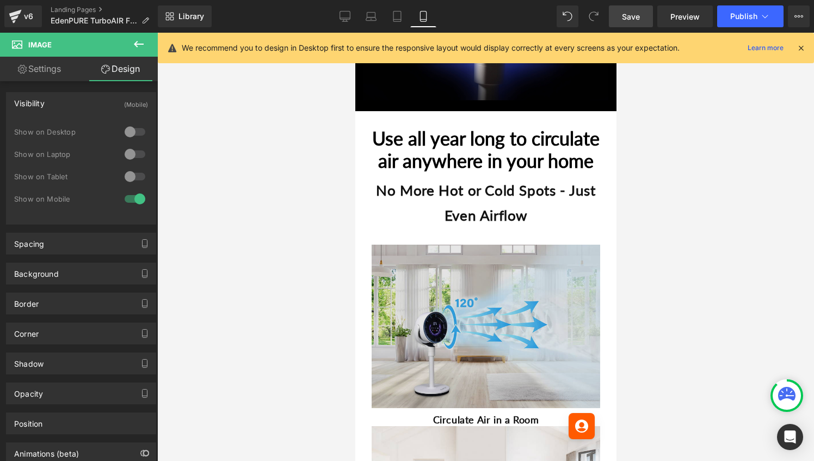
scroll to position [580, 0]
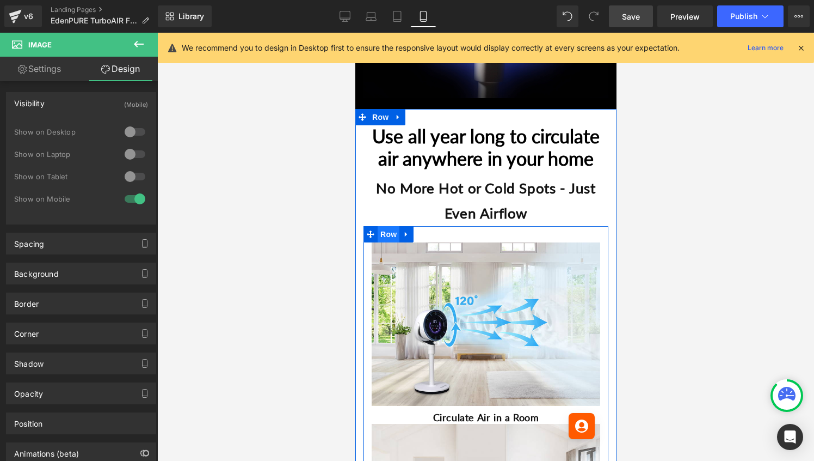
click at [393, 242] on span "Row" at bounding box center [388, 234] width 22 height 16
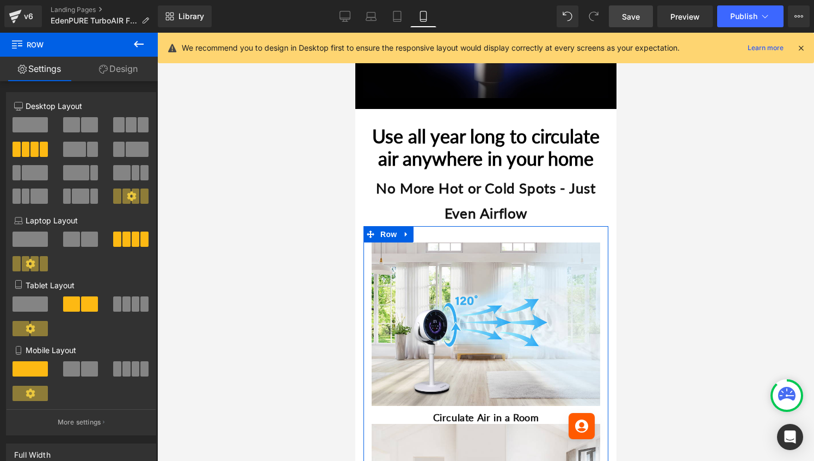
click at [85, 373] on span at bounding box center [89, 368] width 17 height 15
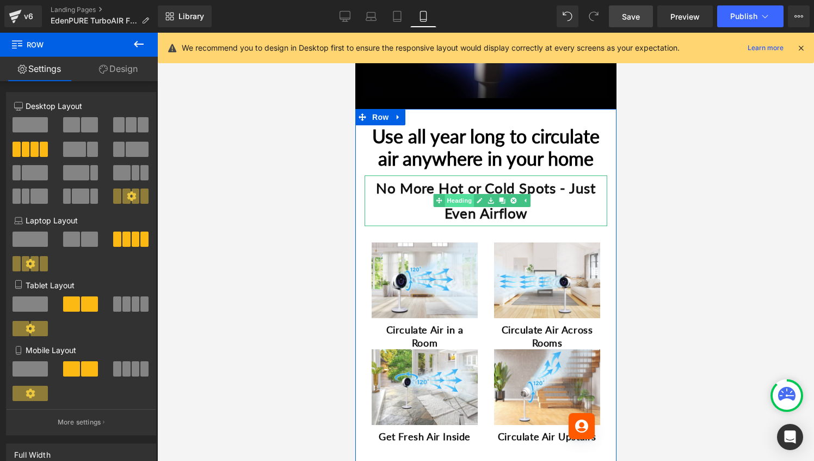
click at [461, 207] on link "Heading" at bounding box center [453, 200] width 41 height 13
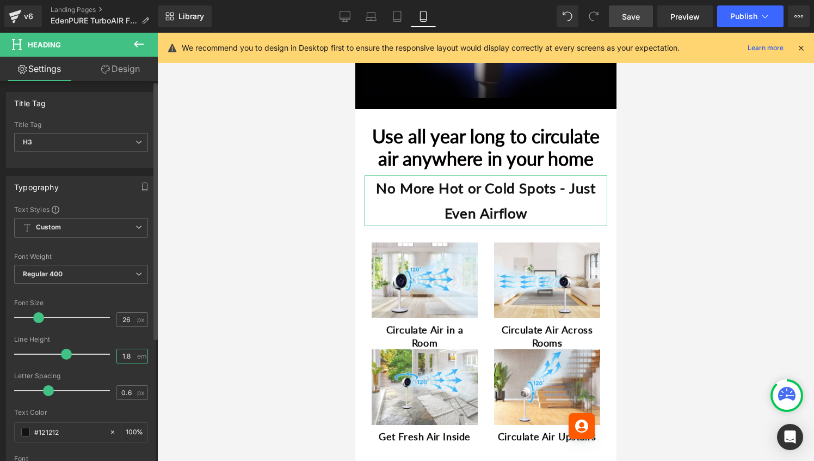
click at [127, 354] on input "1.8" at bounding box center [126, 356] width 19 height 14
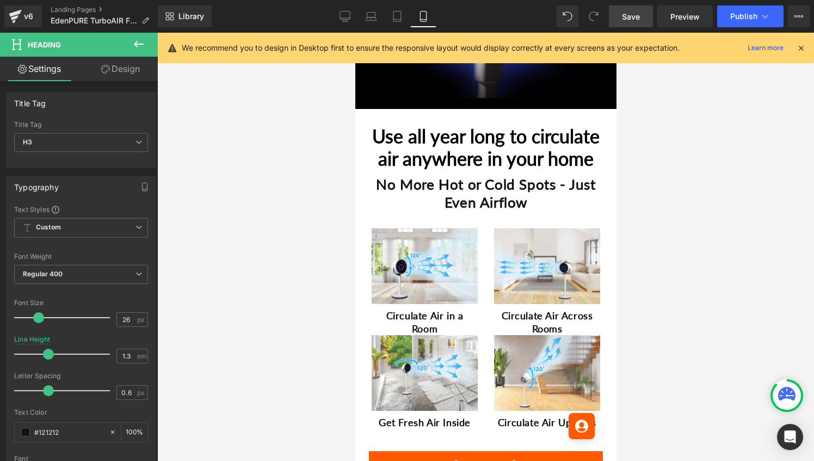
click at [312, 254] on div at bounding box center [485, 247] width 657 height 428
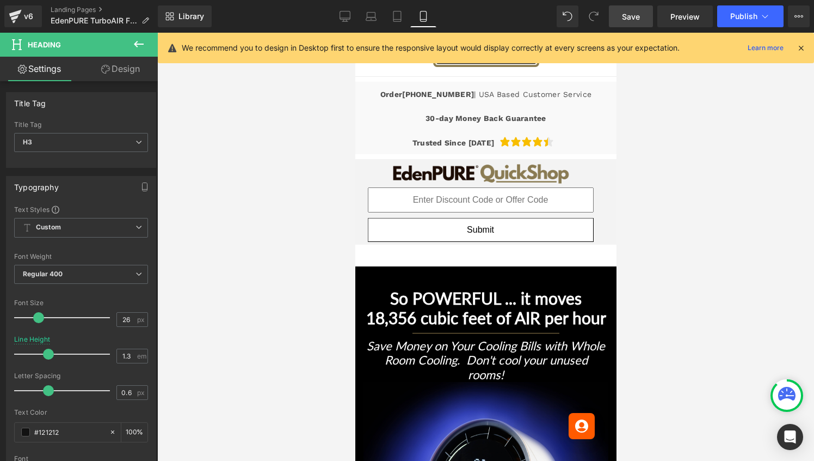
scroll to position [0, 0]
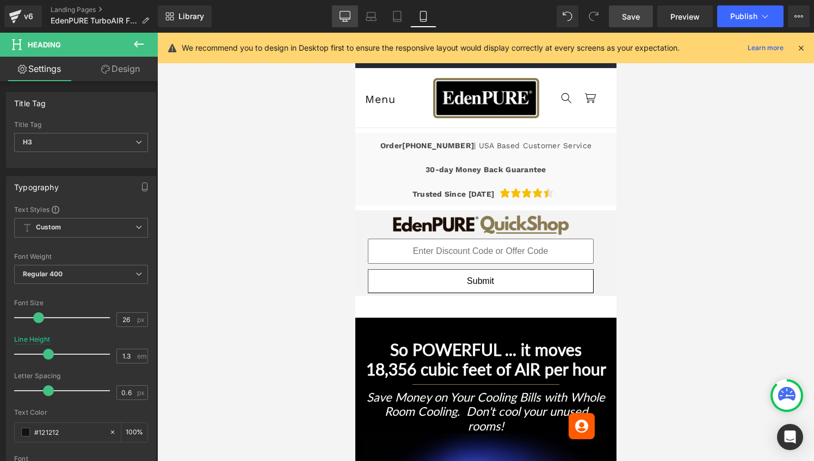
click at [353, 15] on link "Desktop" at bounding box center [345, 16] width 26 height 22
type input "1.8"
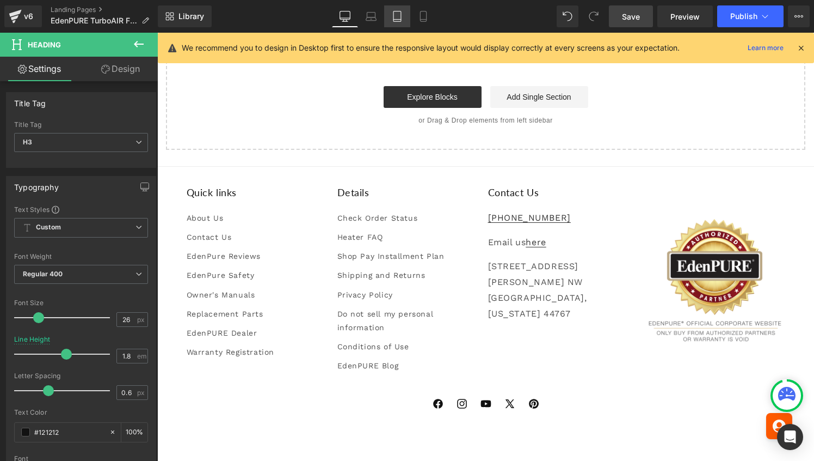
click at [400, 25] on link "Tablet" at bounding box center [397, 16] width 26 height 22
type input "100"
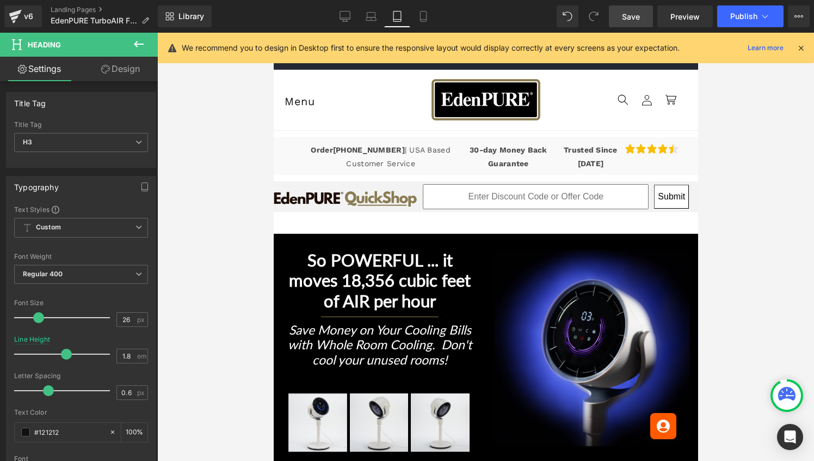
click at [635, 7] on link "Save" at bounding box center [631, 16] width 44 height 22
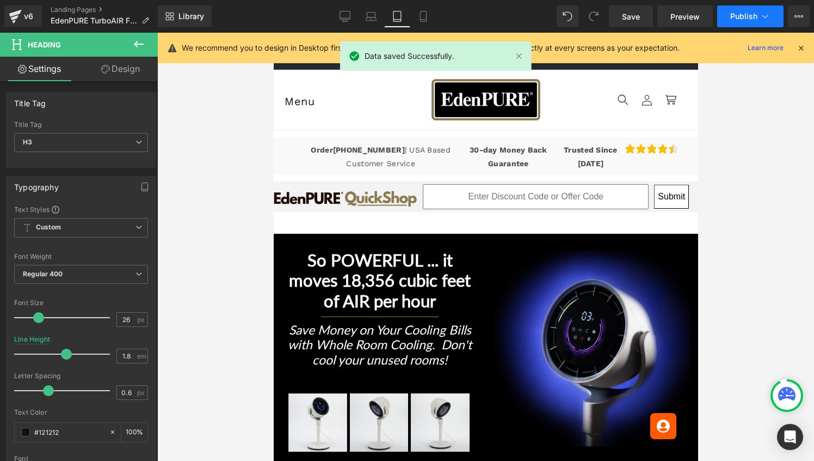
click at [734, 14] on span "Publish" at bounding box center [744, 16] width 27 height 9
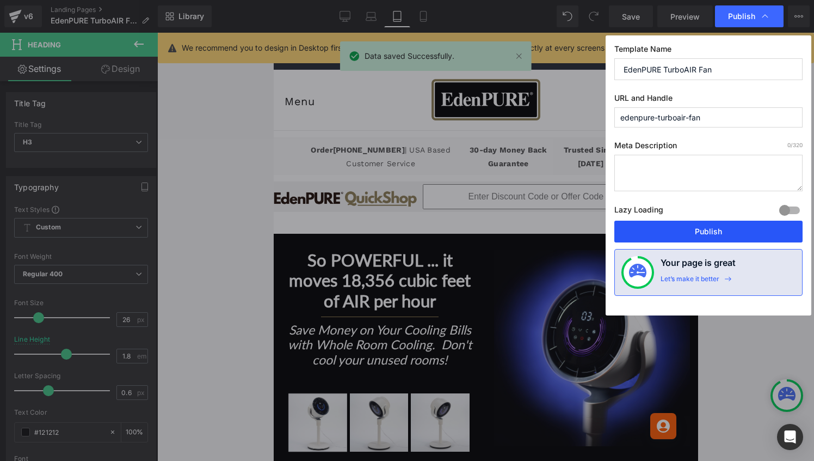
click at [712, 230] on button "Publish" at bounding box center [709, 231] width 188 height 22
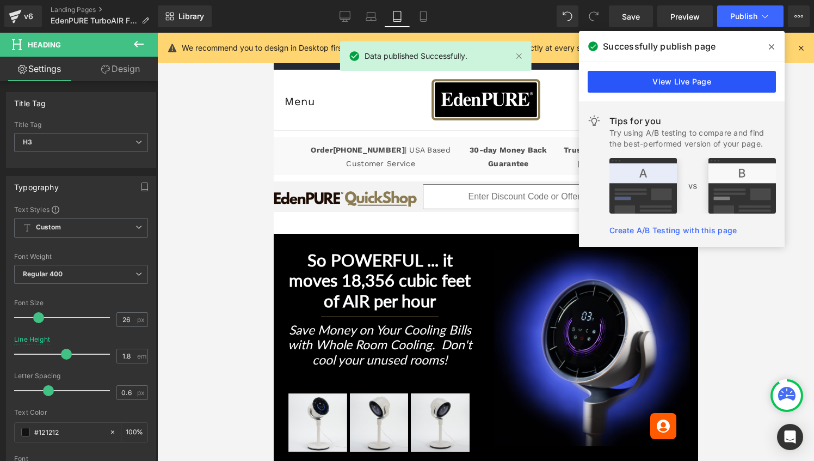
click at [700, 77] on link "View Live Page" at bounding box center [682, 82] width 188 height 22
